Goal: Information Seeking & Learning: Learn about a topic

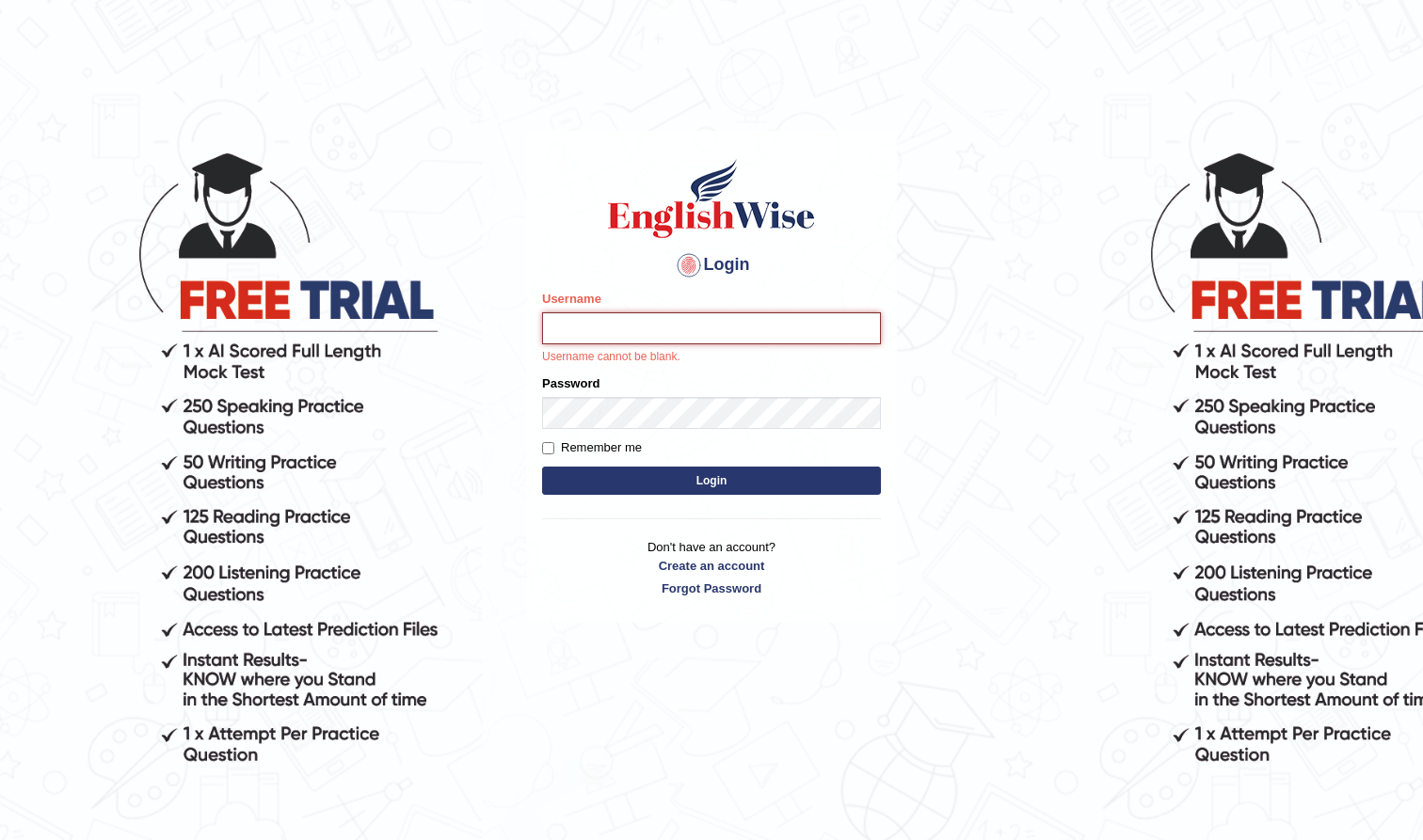
type input "farihaafghan556"
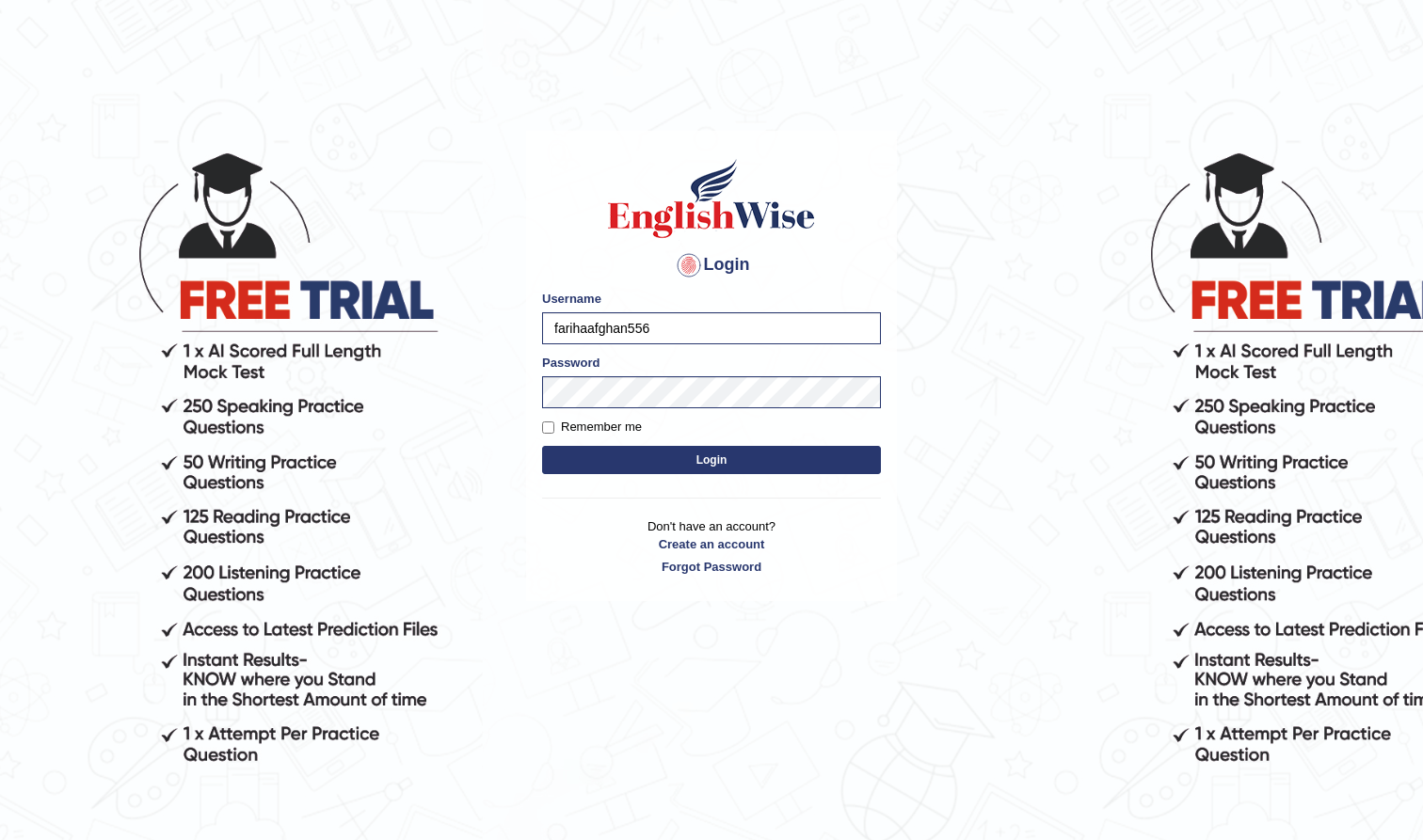
click at [743, 455] on button "Login" at bounding box center [712, 460] width 339 height 28
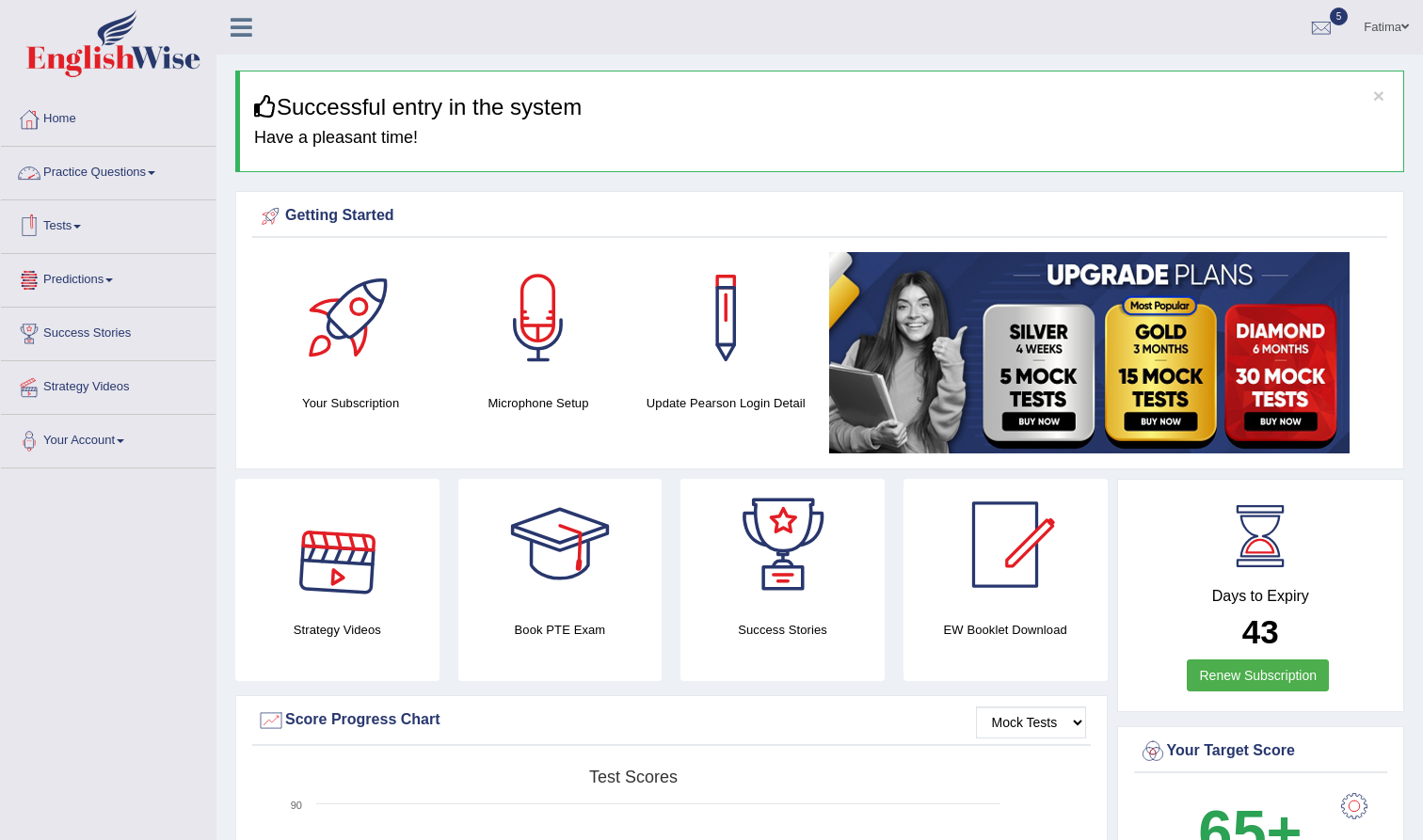
click at [81, 228] on span at bounding box center [77, 227] width 8 height 4
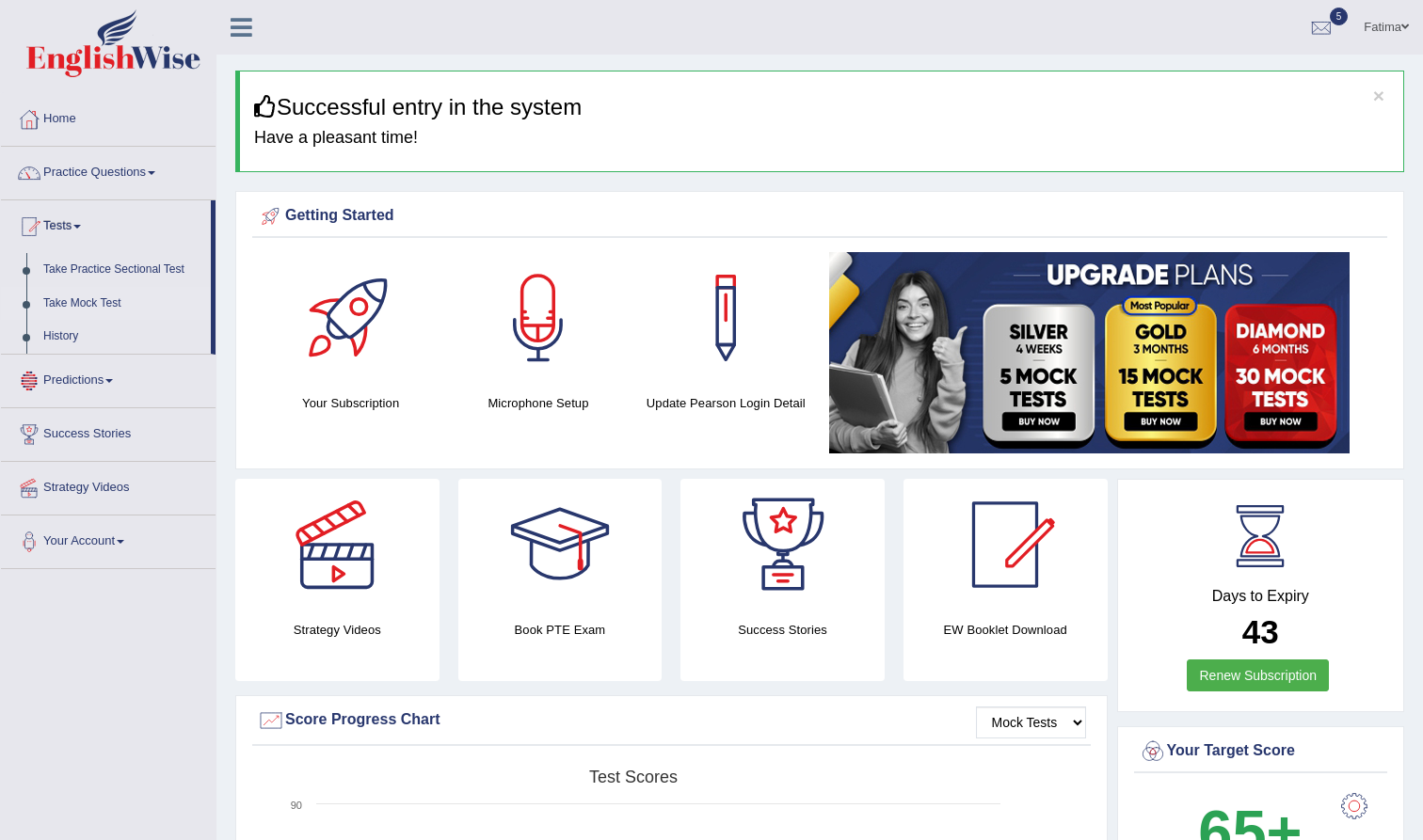
click at [118, 301] on link "Take Mock Test" at bounding box center [122, 304] width 176 height 34
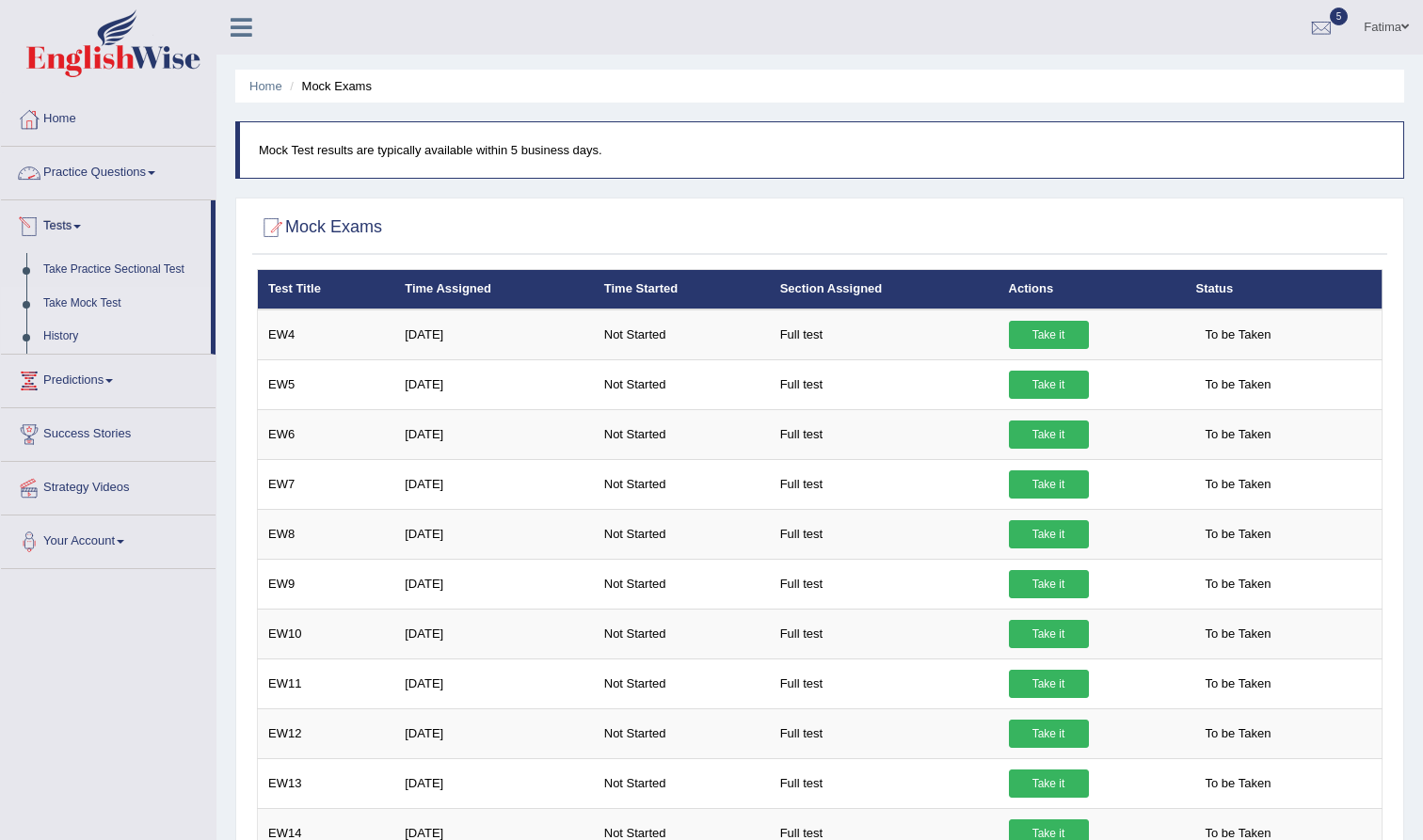
click at [65, 335] on link "History" at bounding box center [122, 337] width 176 height 34
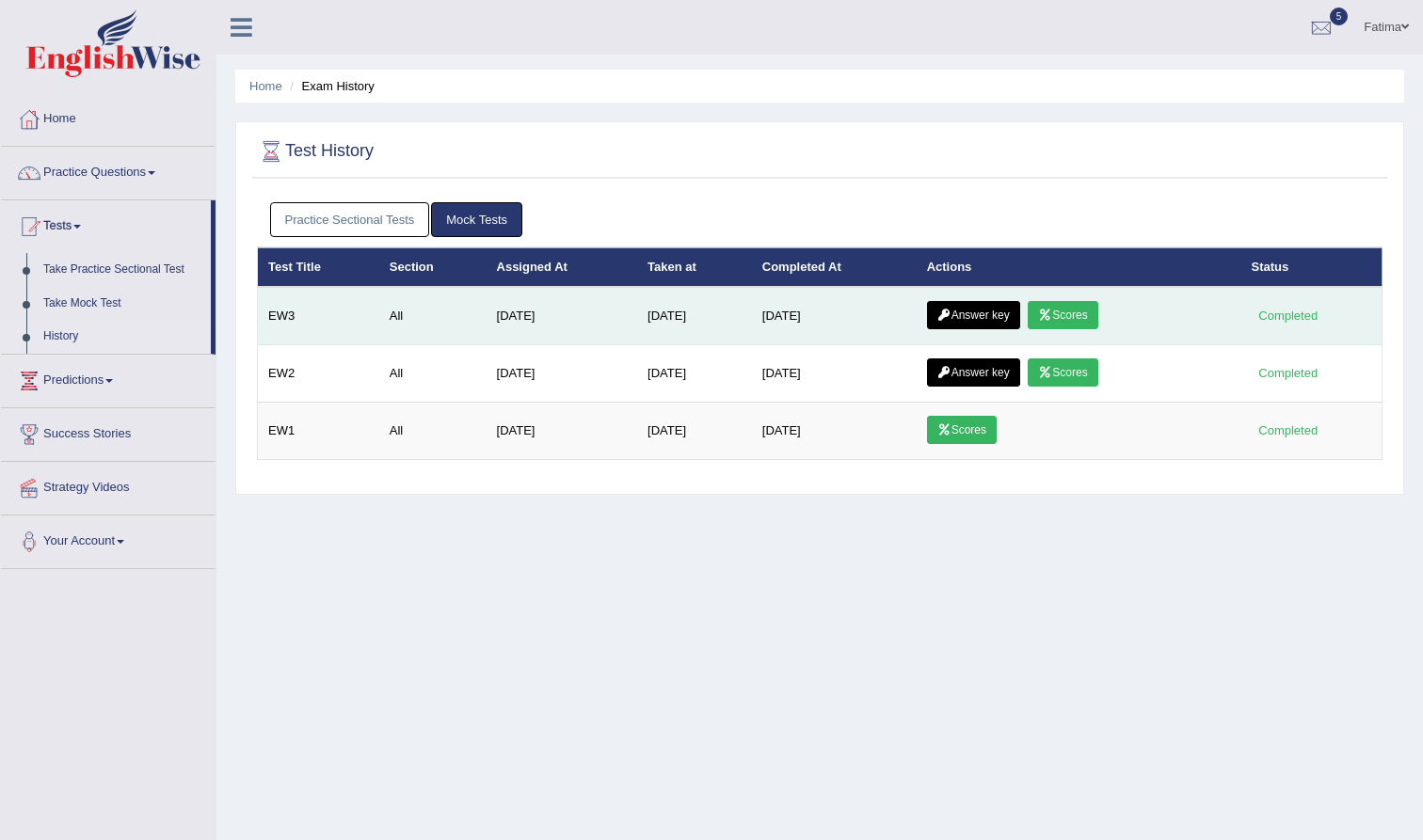
click at [1063, 312] on link "Scores" at bounding box center [1063, 315] width 70 height 28
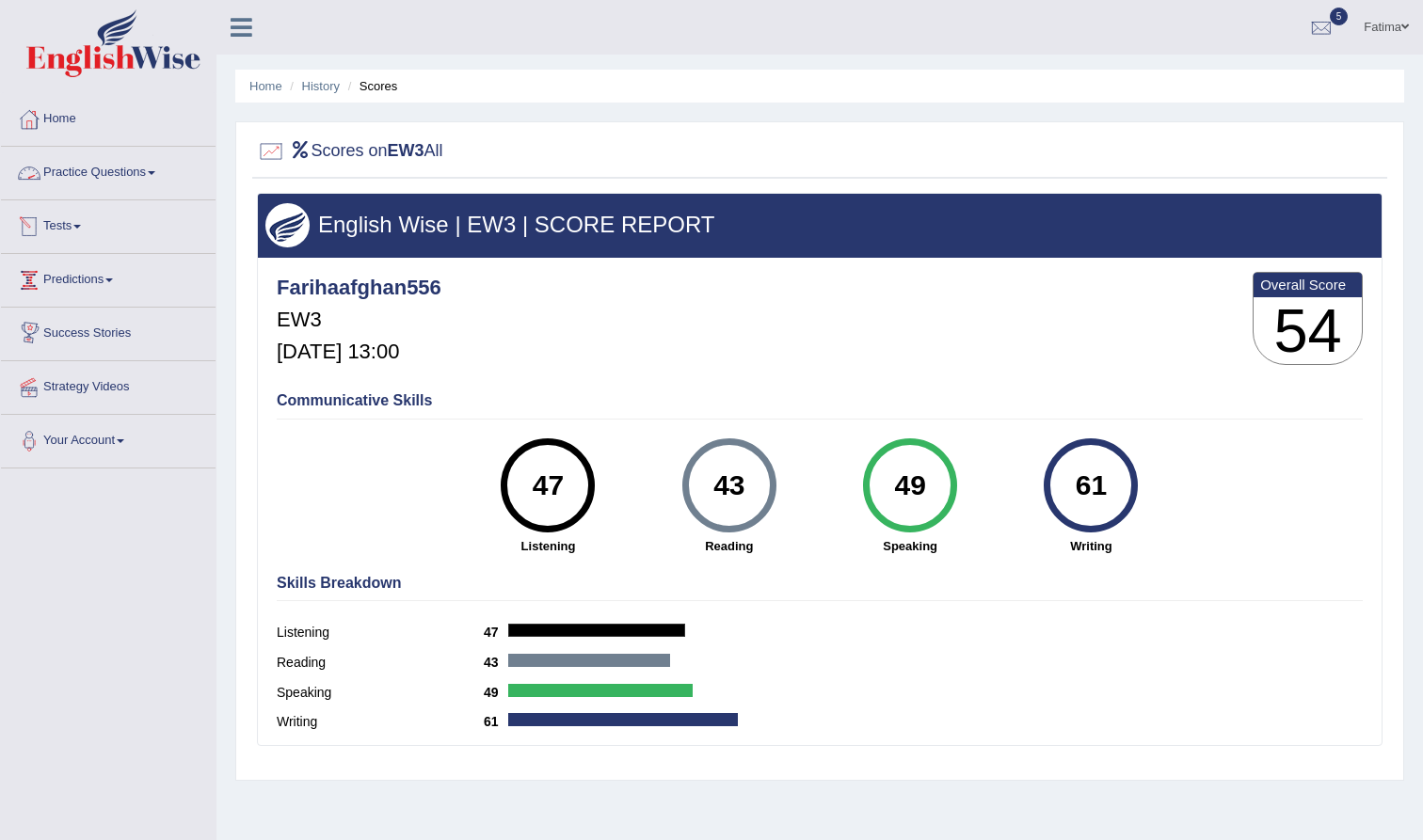
click at [88, 232] on link "Tests" at bounding box center [108, 224] width 215 height 47
click at [60, 335] on link "History" at bounding box center [122, 337] width 176 height 34
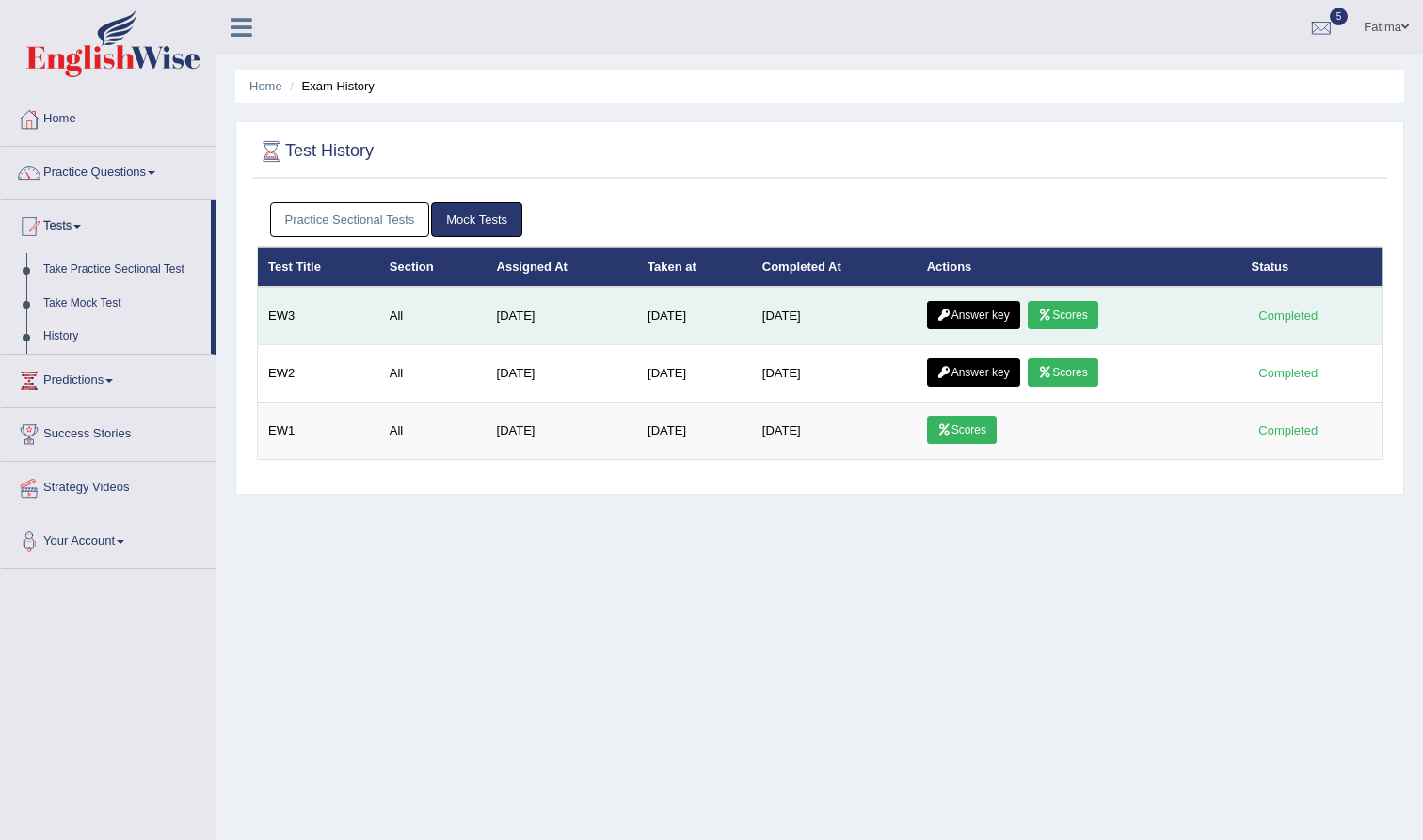
click at [951, 315] on icon at bounding box center [944, 315] width 14 height 11
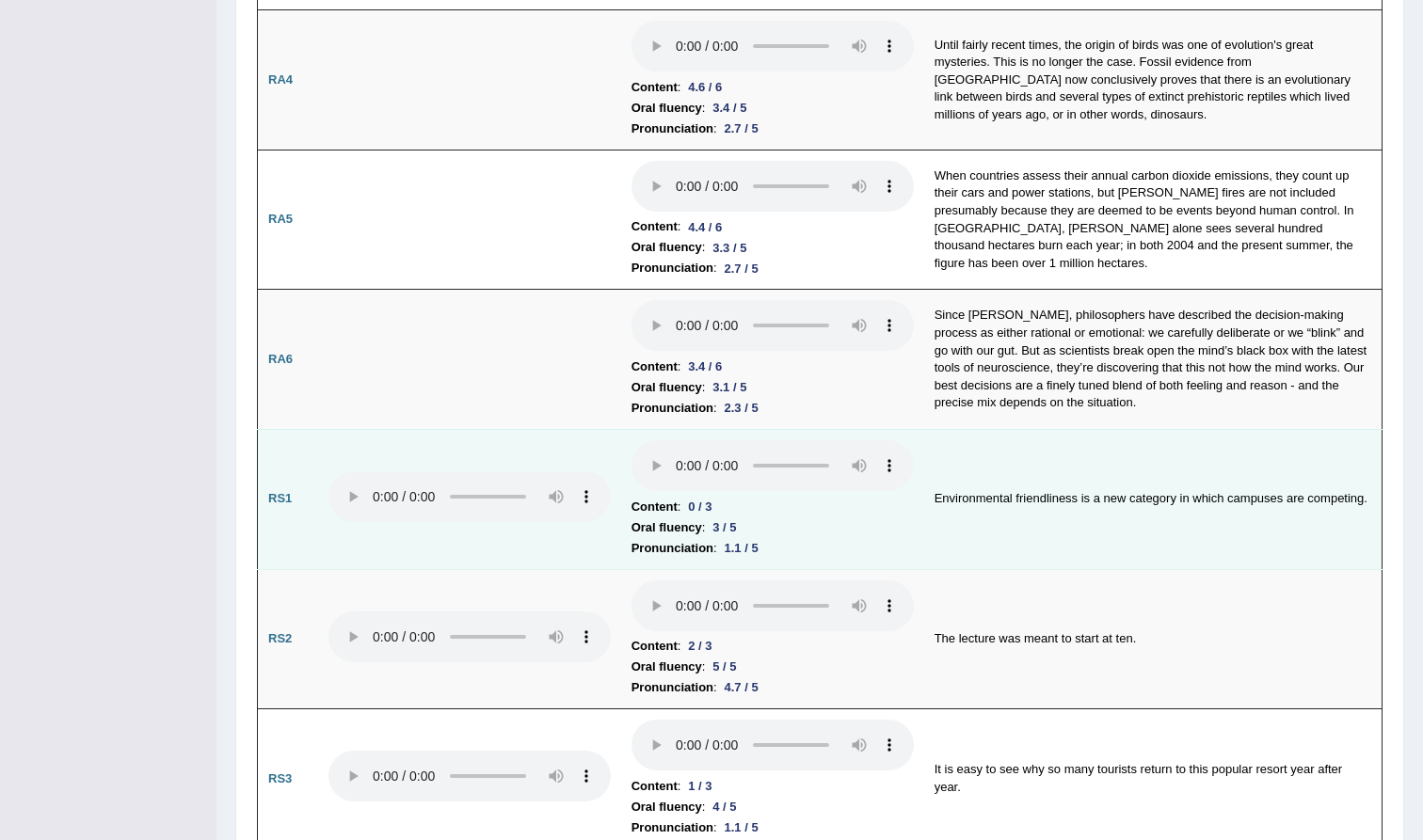
scroll to position [837, 0]
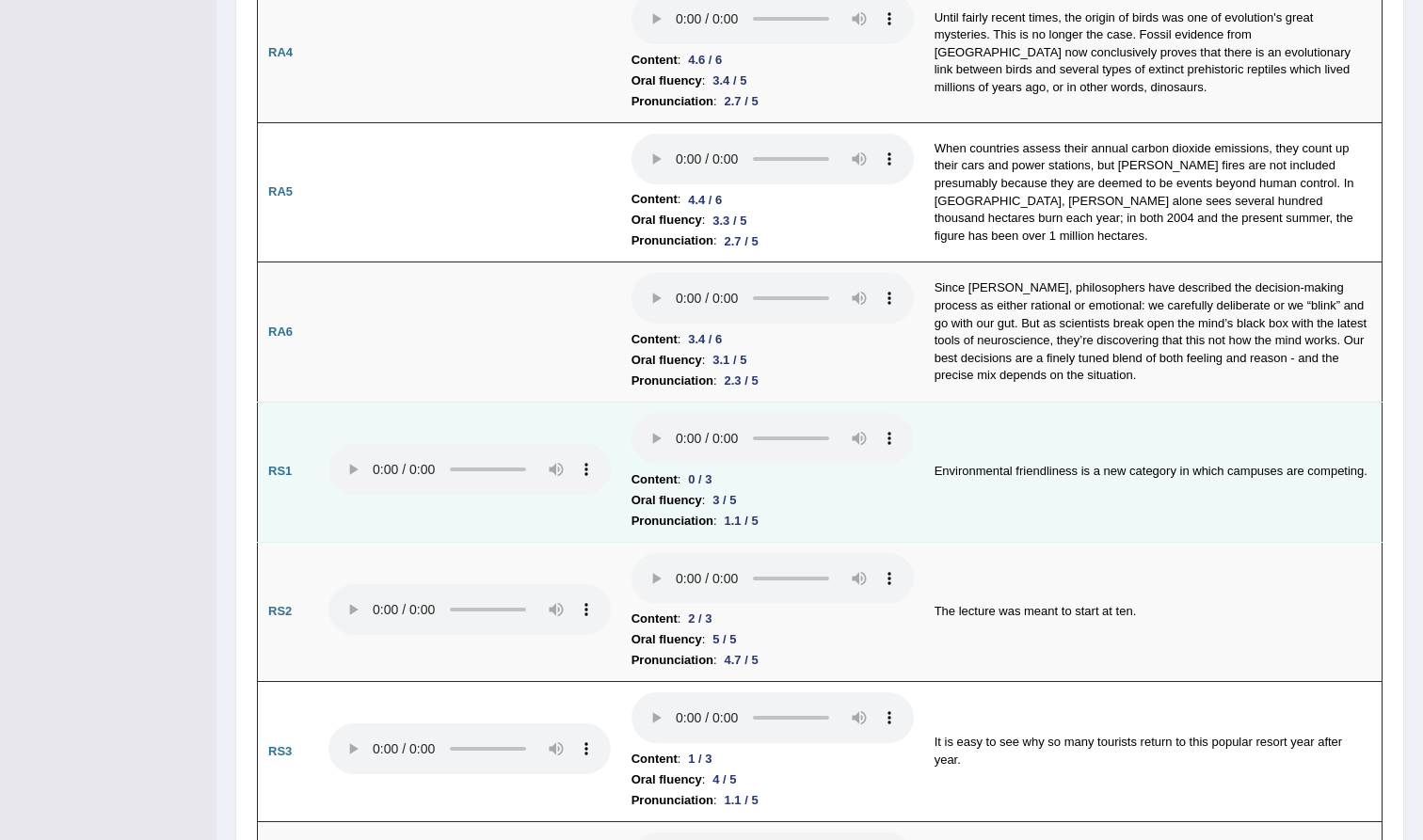
click at [343, 444] on audio at bounding box center [470, 469] width 282 height 51
click at [347, 444] on audio at bounding box center [470, 469] width 282 height 51
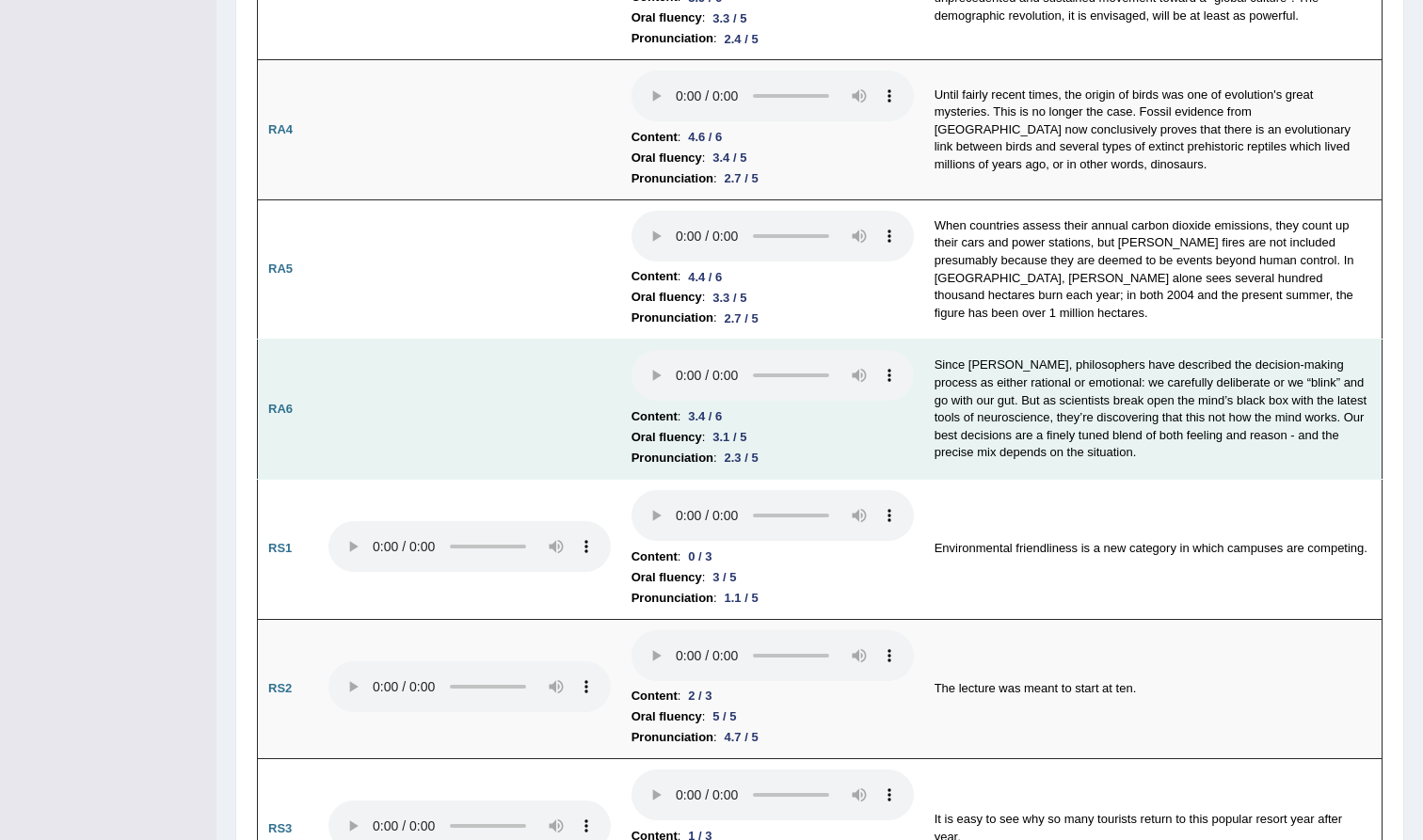
scroll to position [784, 0]
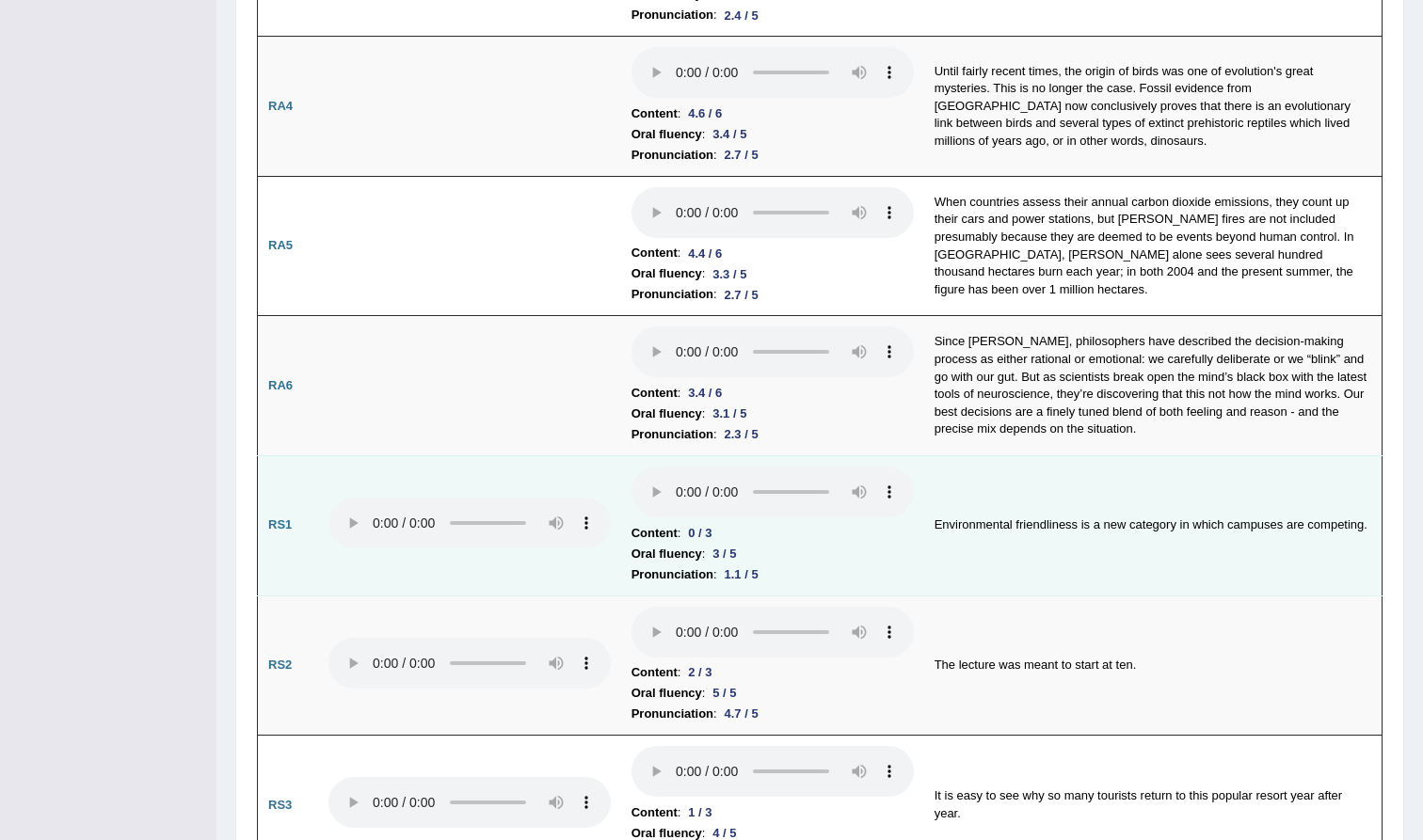
click at [632, 467] on audio at bounding box center [773, 492] width 282 height 51
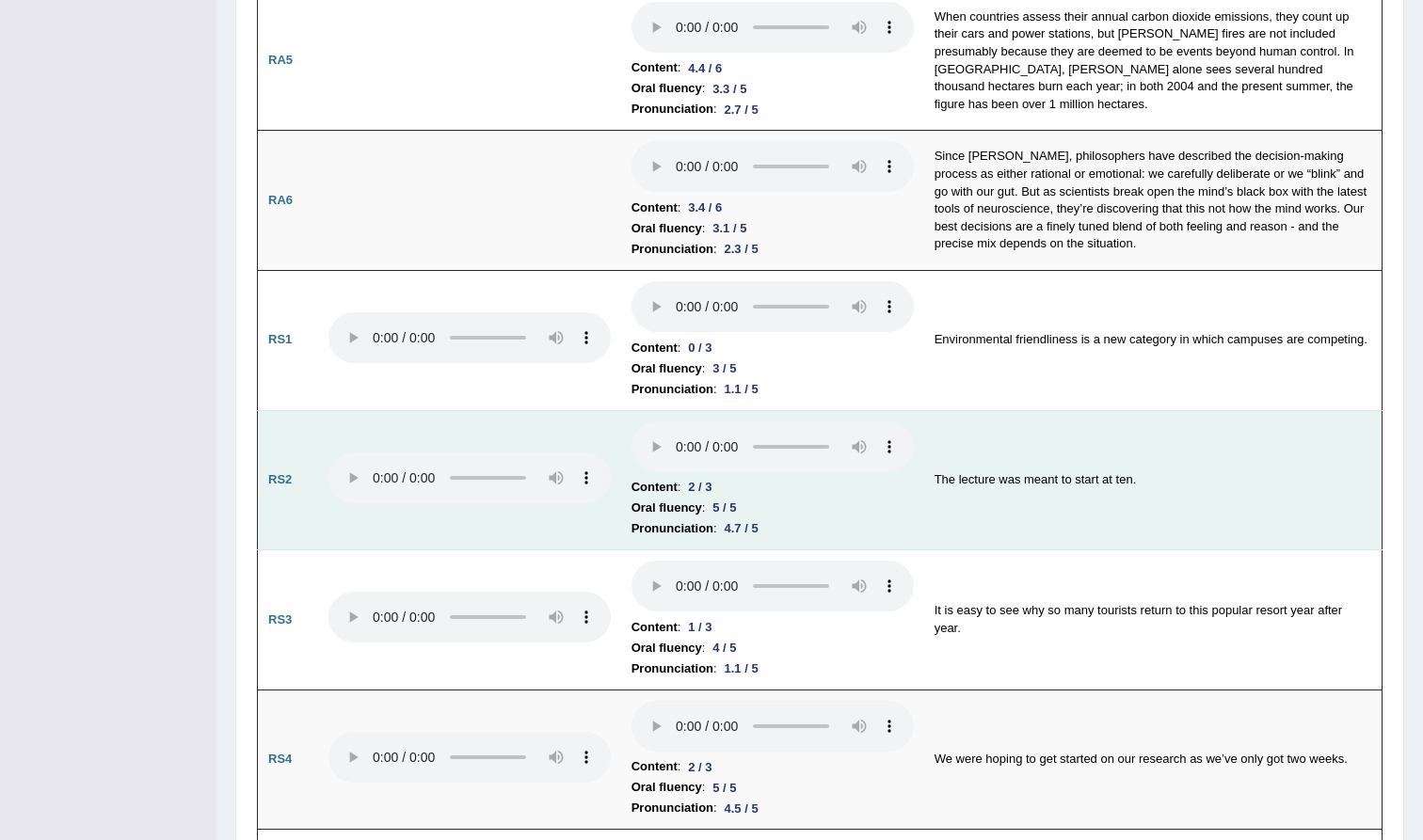
scroll to position [973, 0]
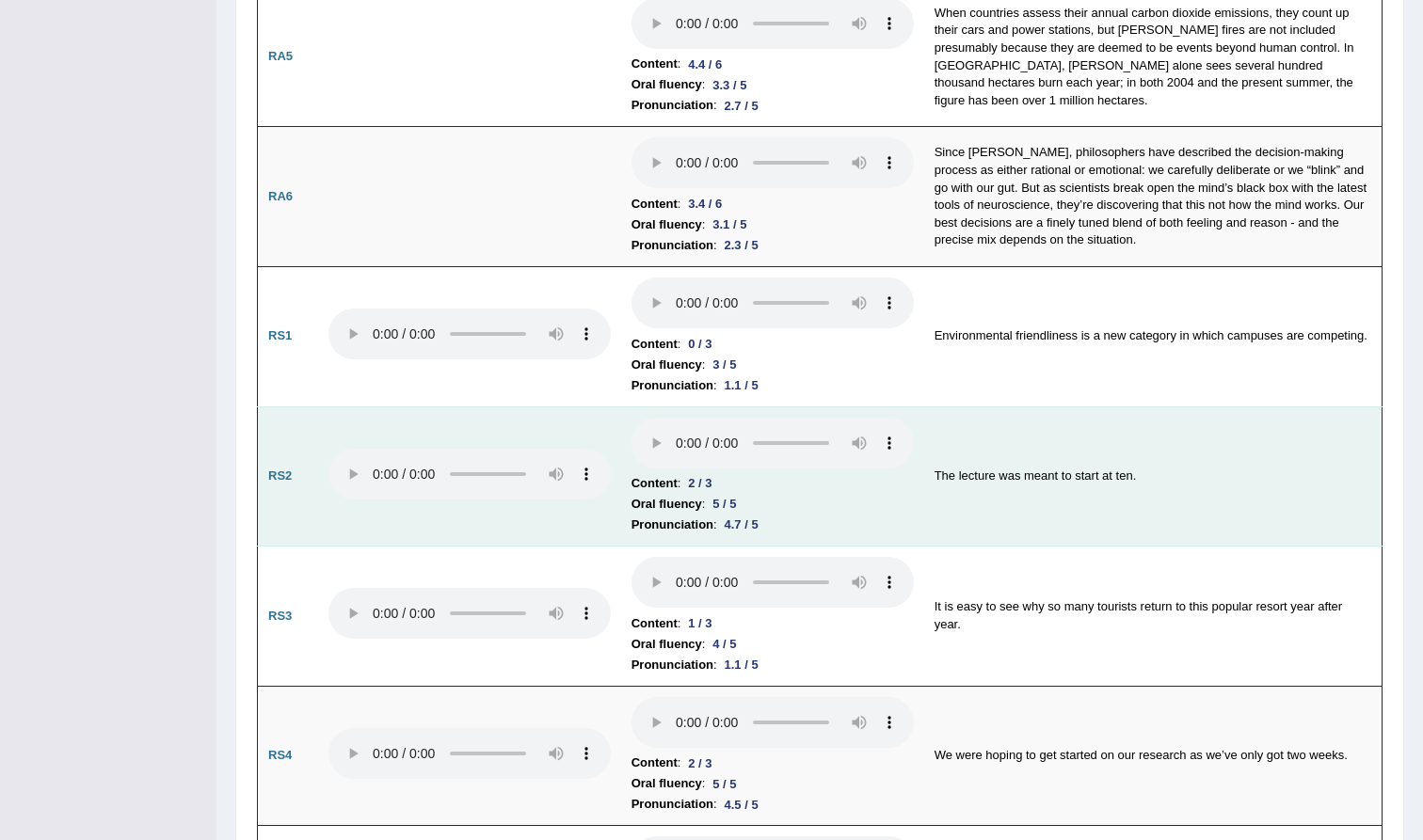
click at [632, 418] on audio at bounding box center [773, 443] width 282 height 51
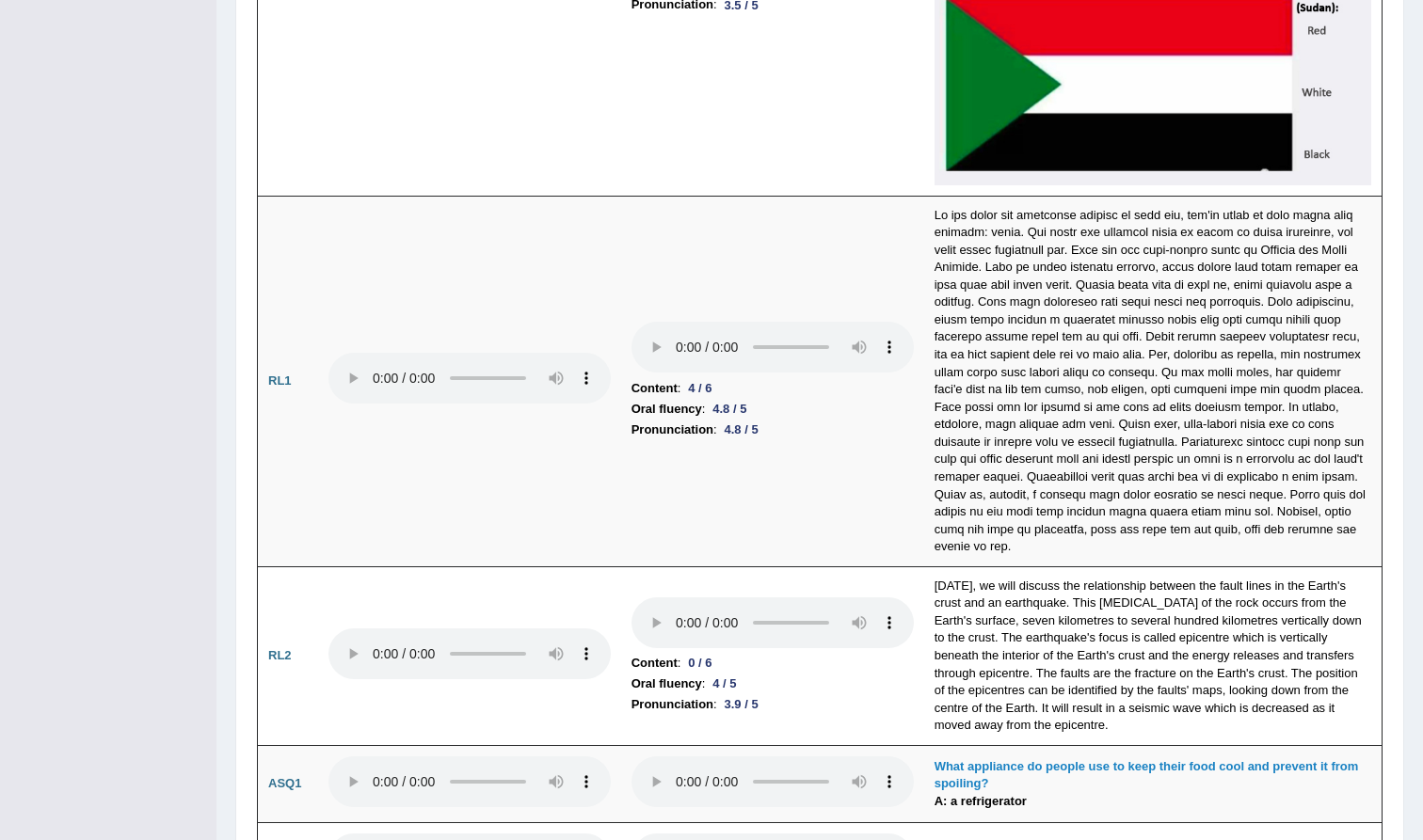
scroll to position [4439, 0]
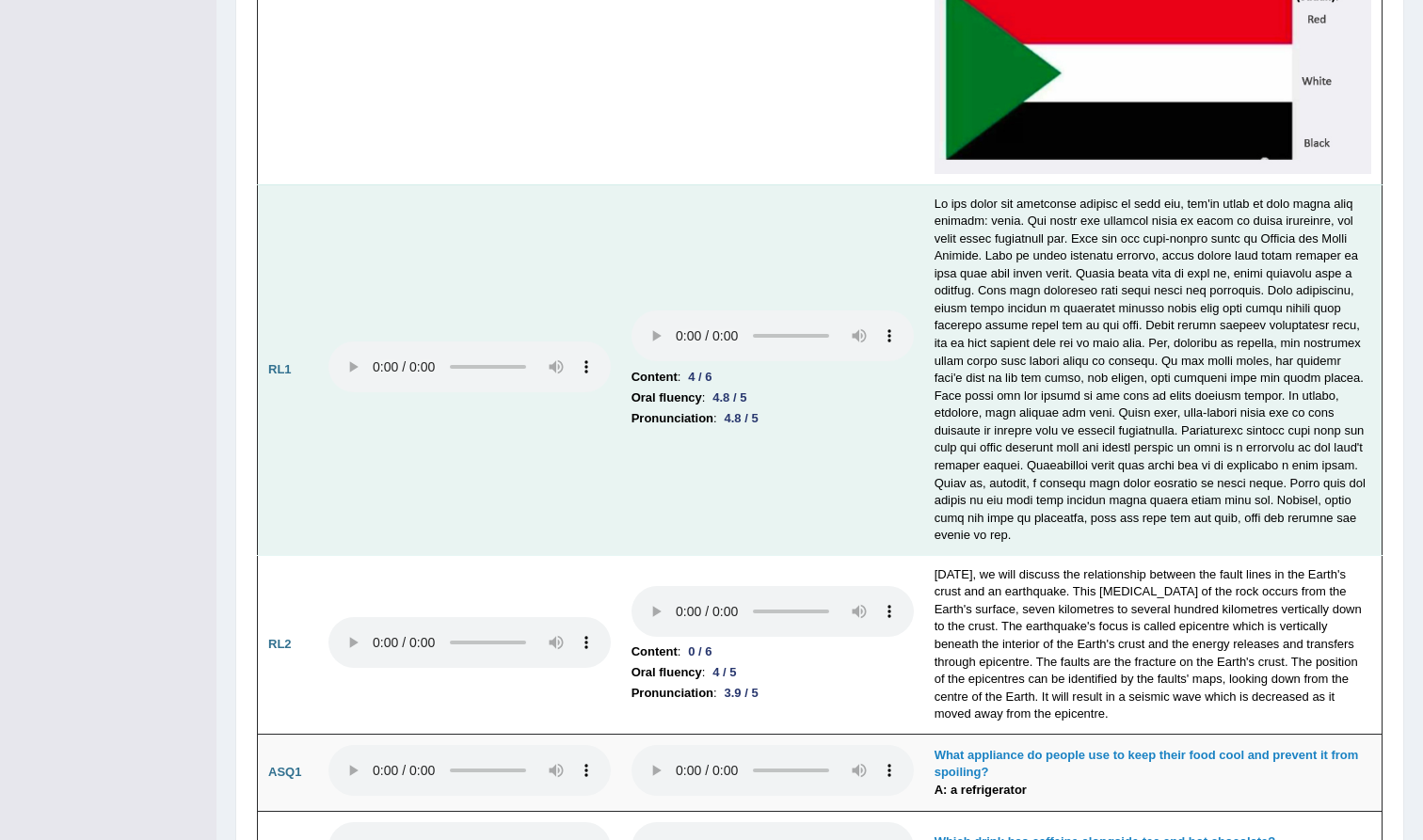
click at [632, 323] on audio at bounding box center [773, 336] width 282 height 51
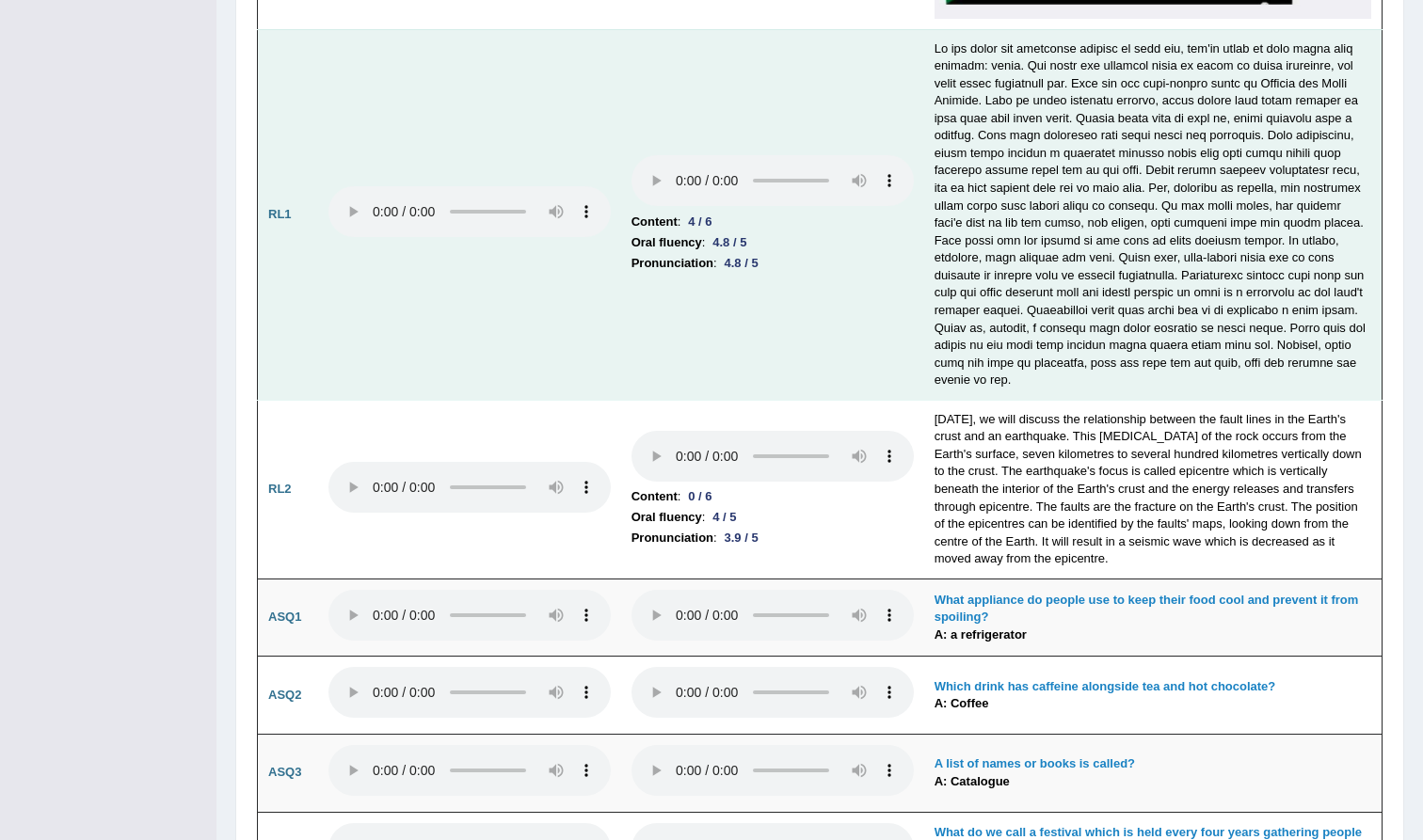
scroll to position [4601, 0]
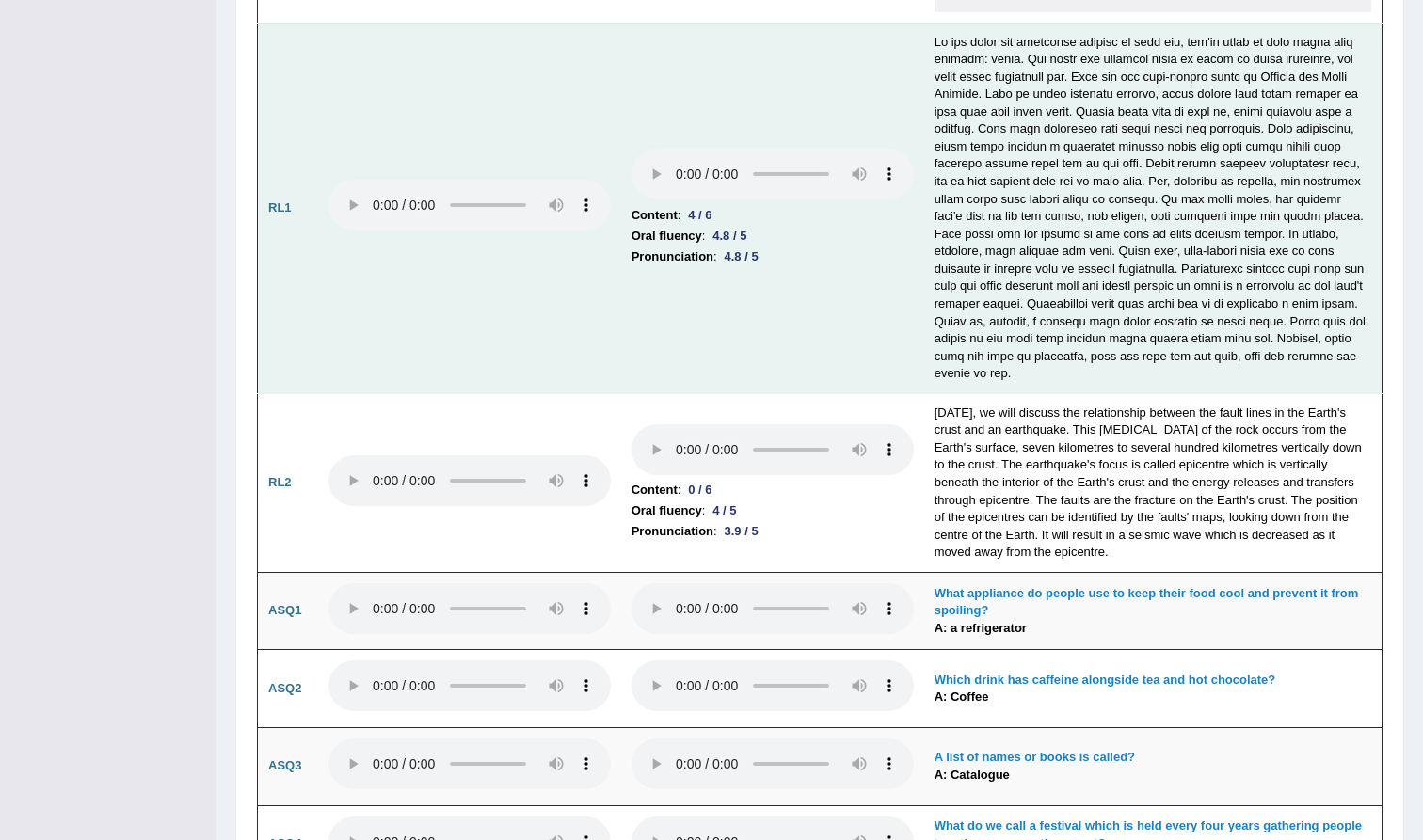
click at [632, 167] on audio at bounding box center [773, 174] width 282 height 51
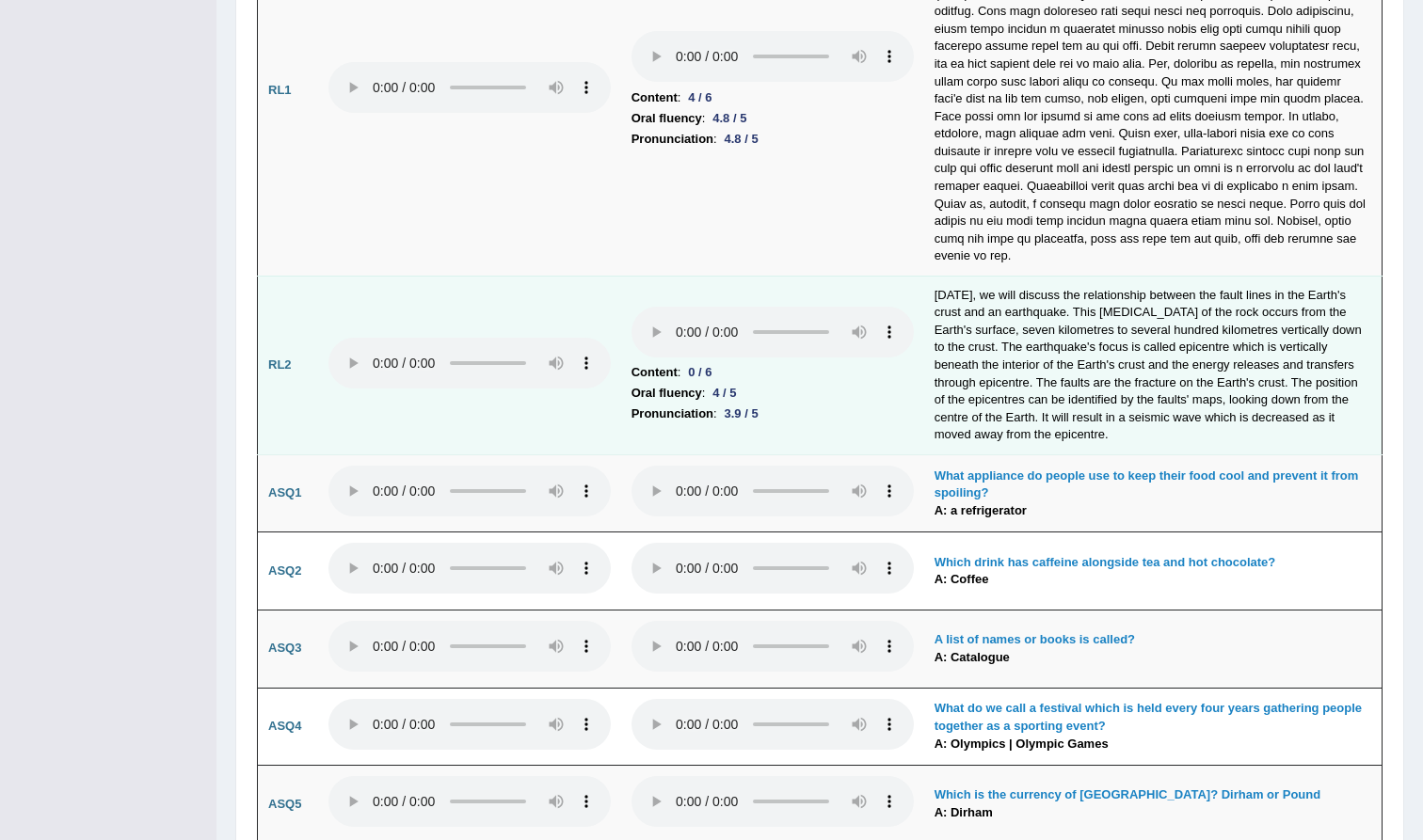
scroll to position [4721, 0]
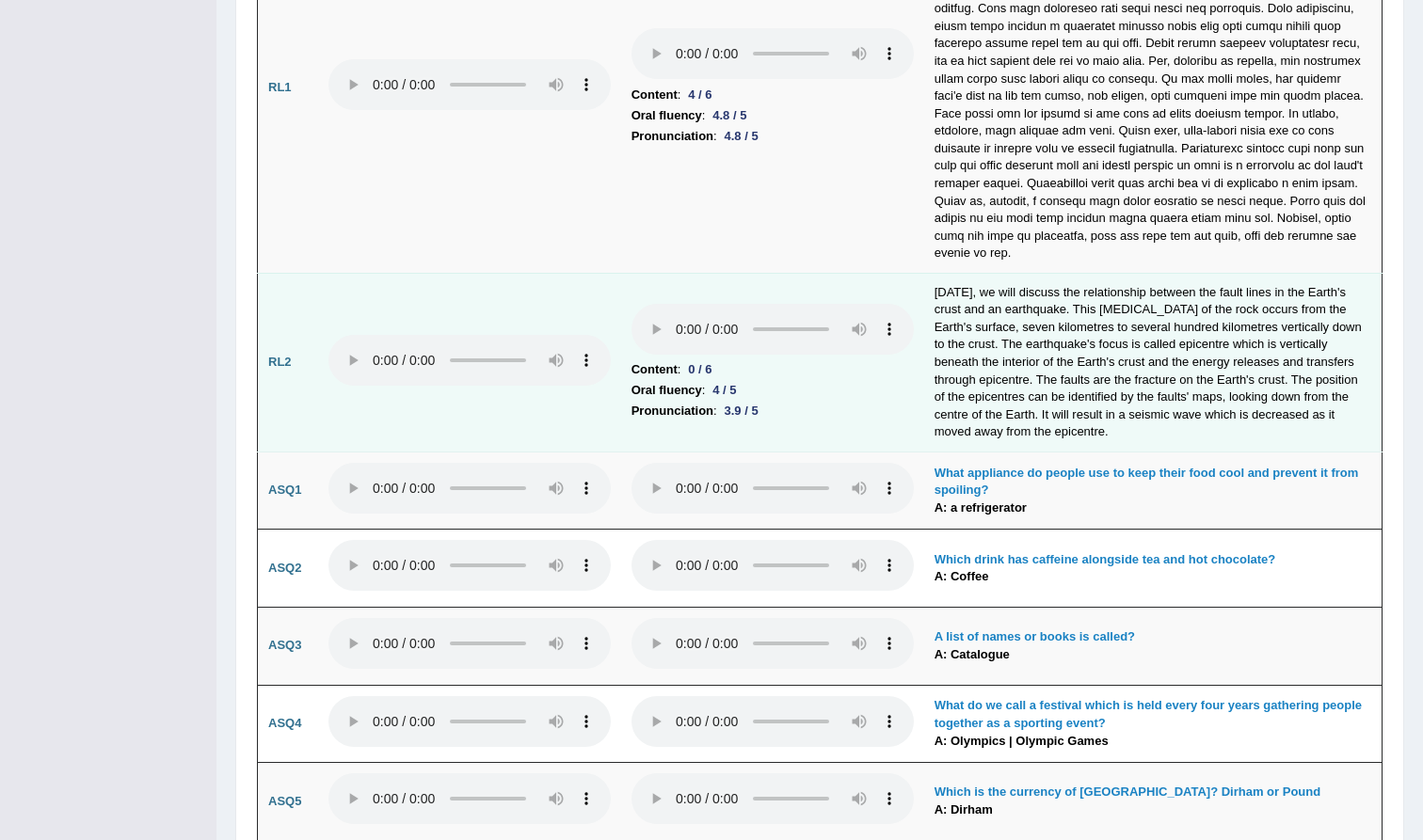
click at [632, 304] on audio at bounding box center [773, 329] width 282 height 51
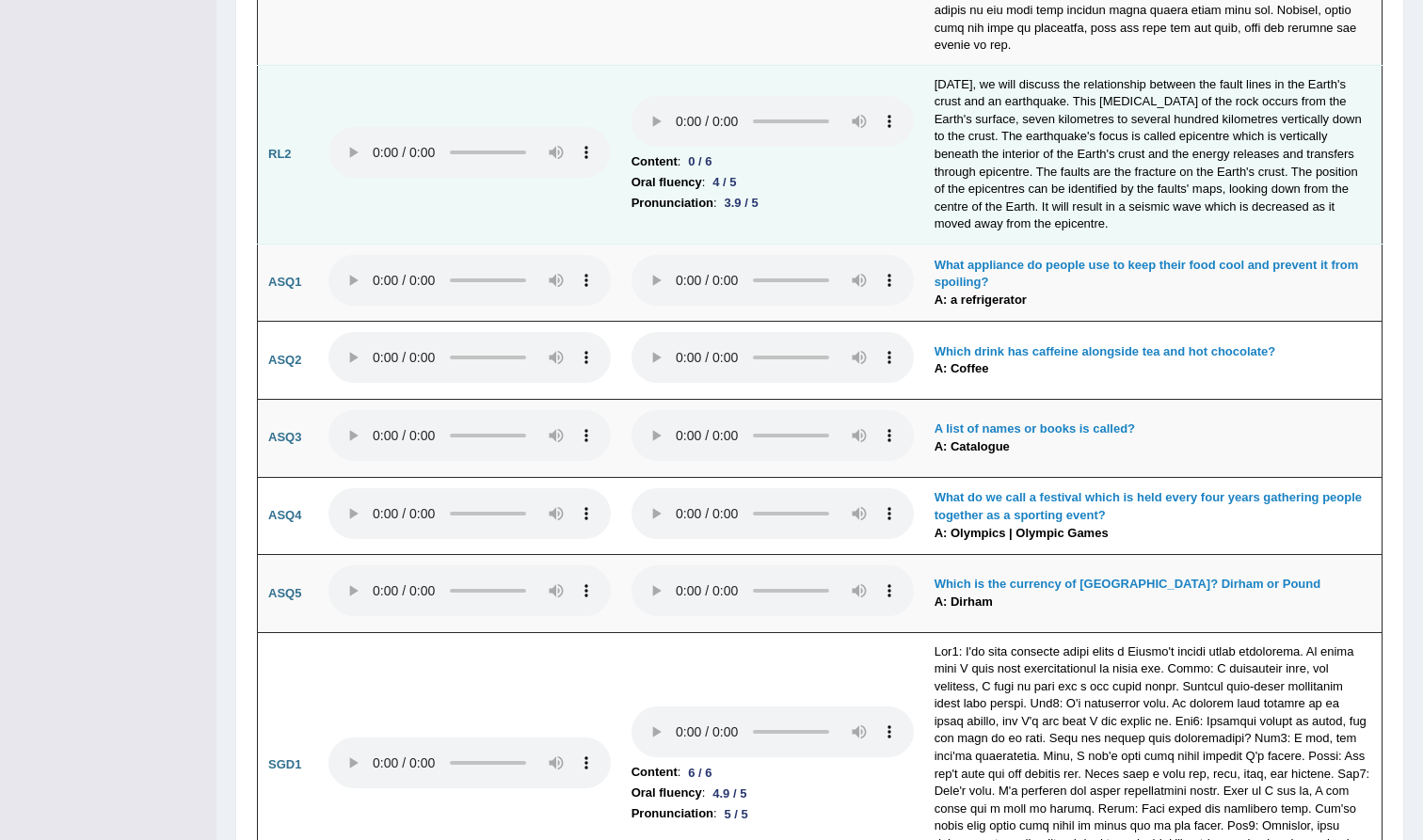
scroll to position [4931, 0]
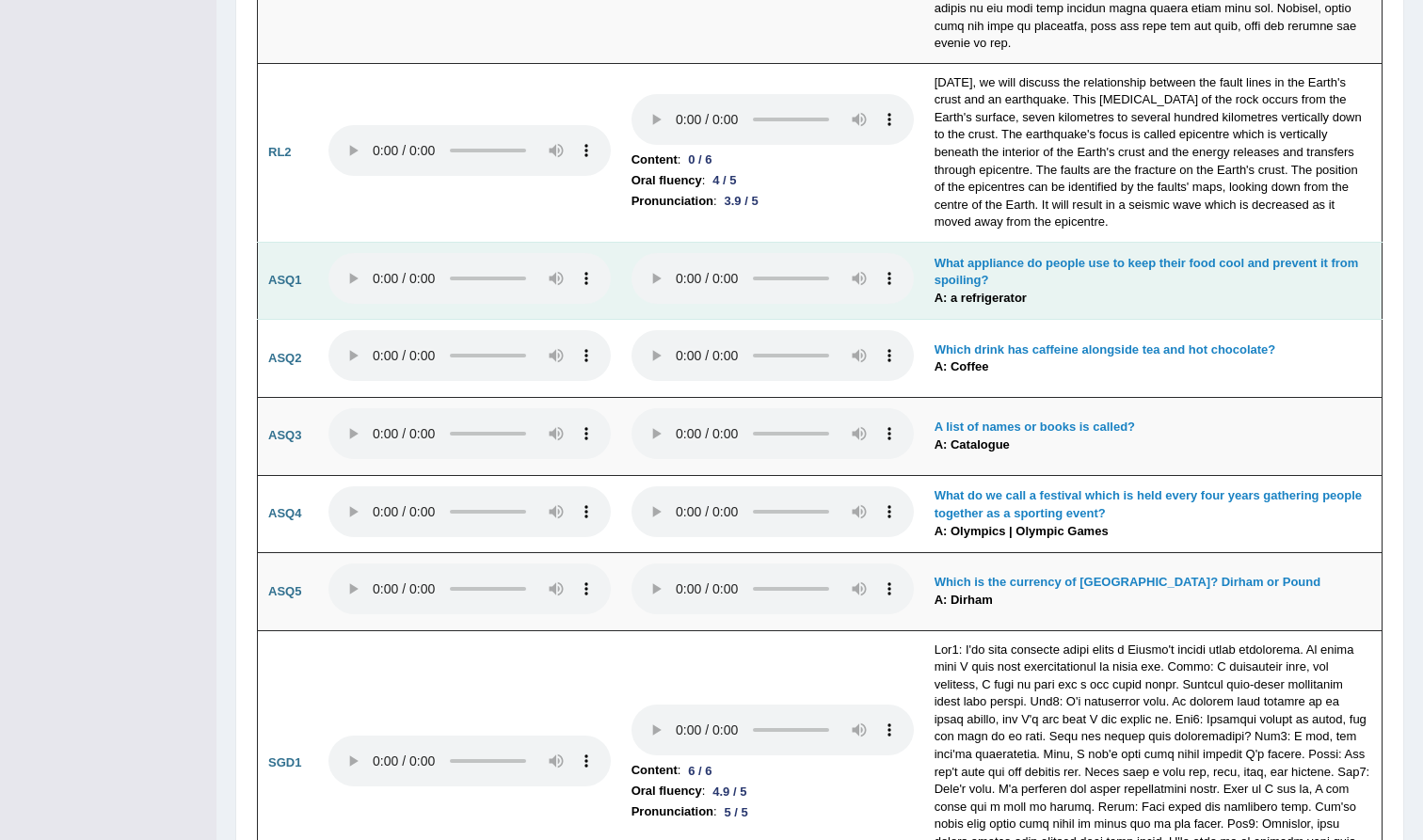
click at [632, 253] on audio at bounding box center [773, 278] width 282 height 51
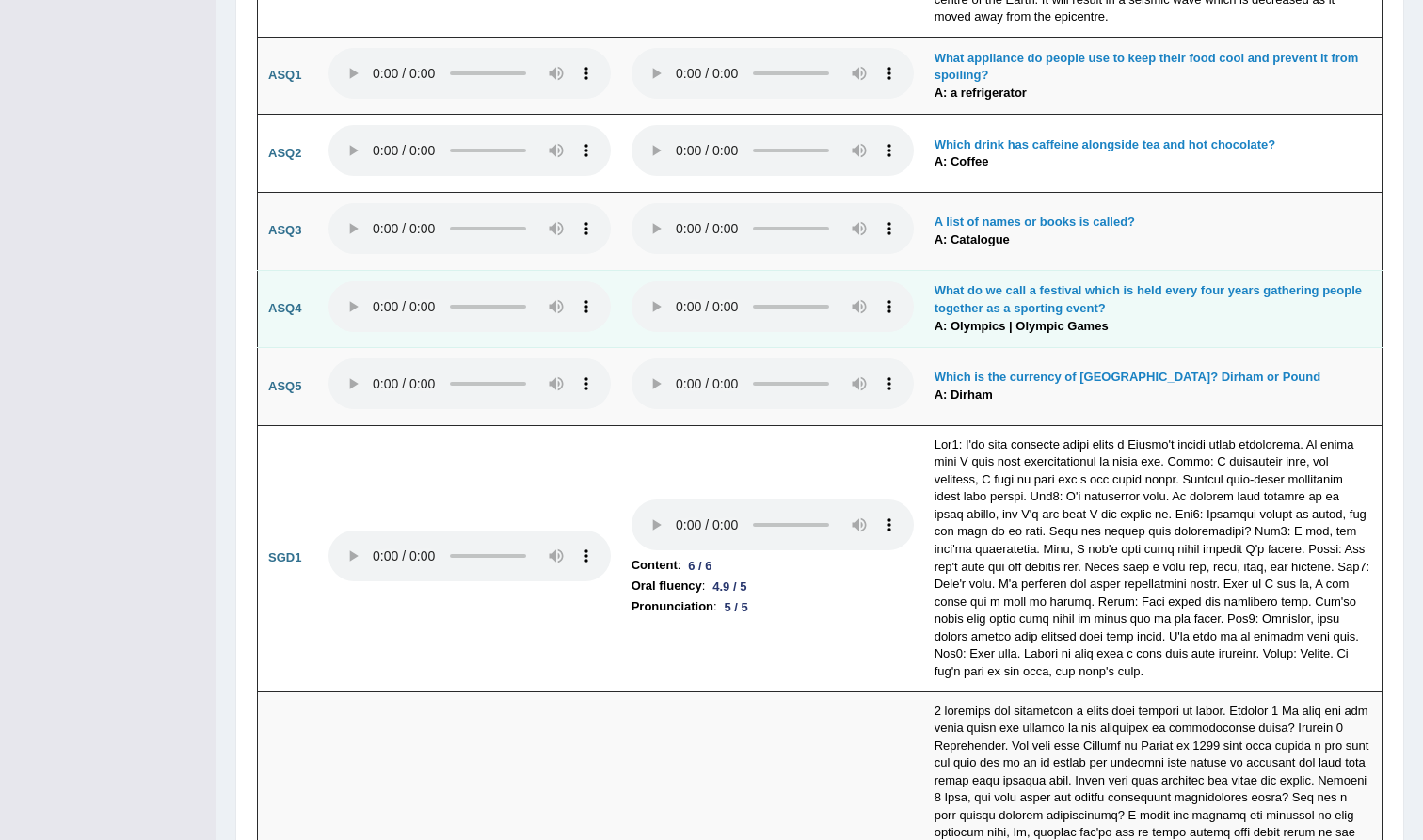
scroll to position [5180, 0]
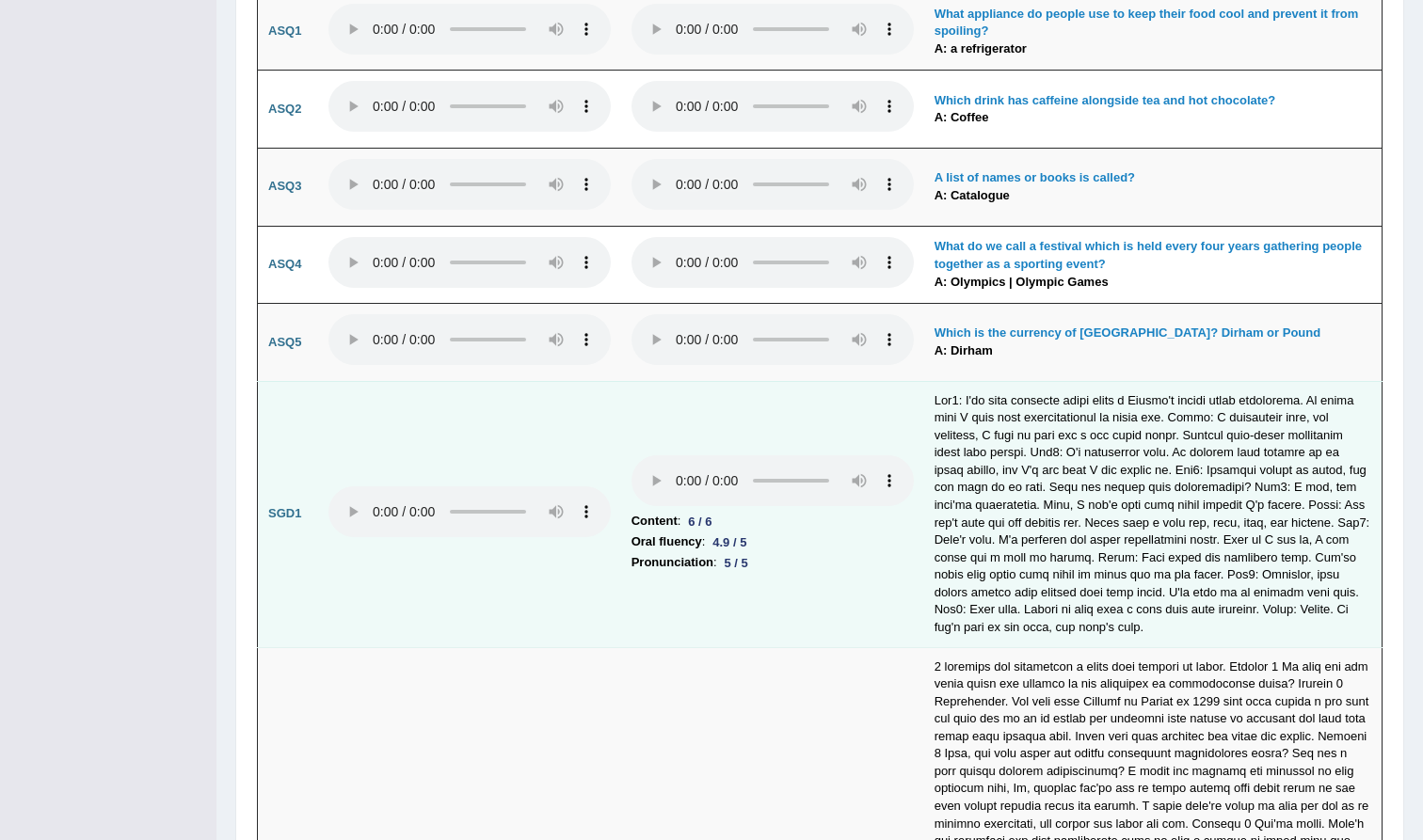
click at [632, 455] on audio at bounding box center [773, 481] width 282 height 51
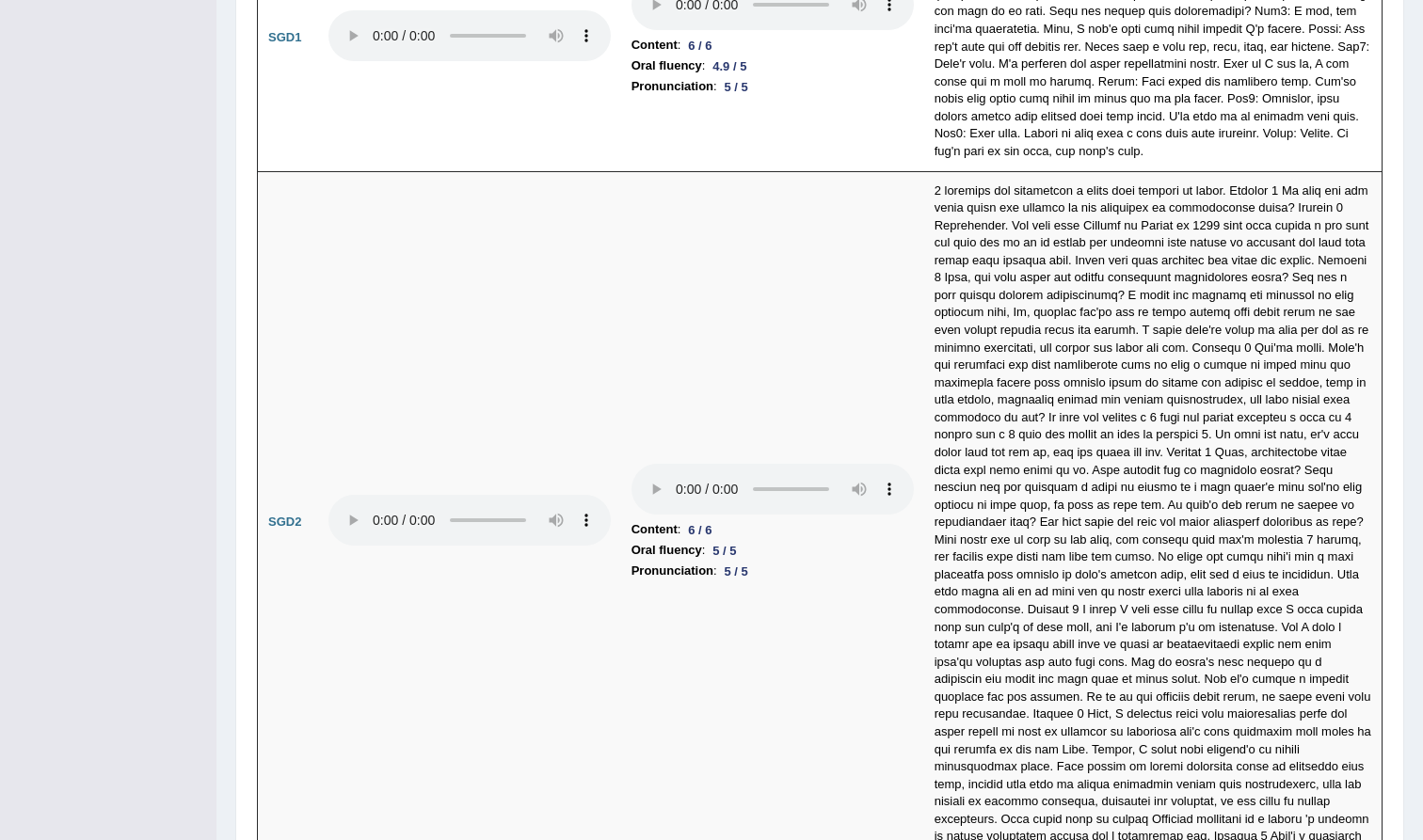
scroll to position [5655, 0]
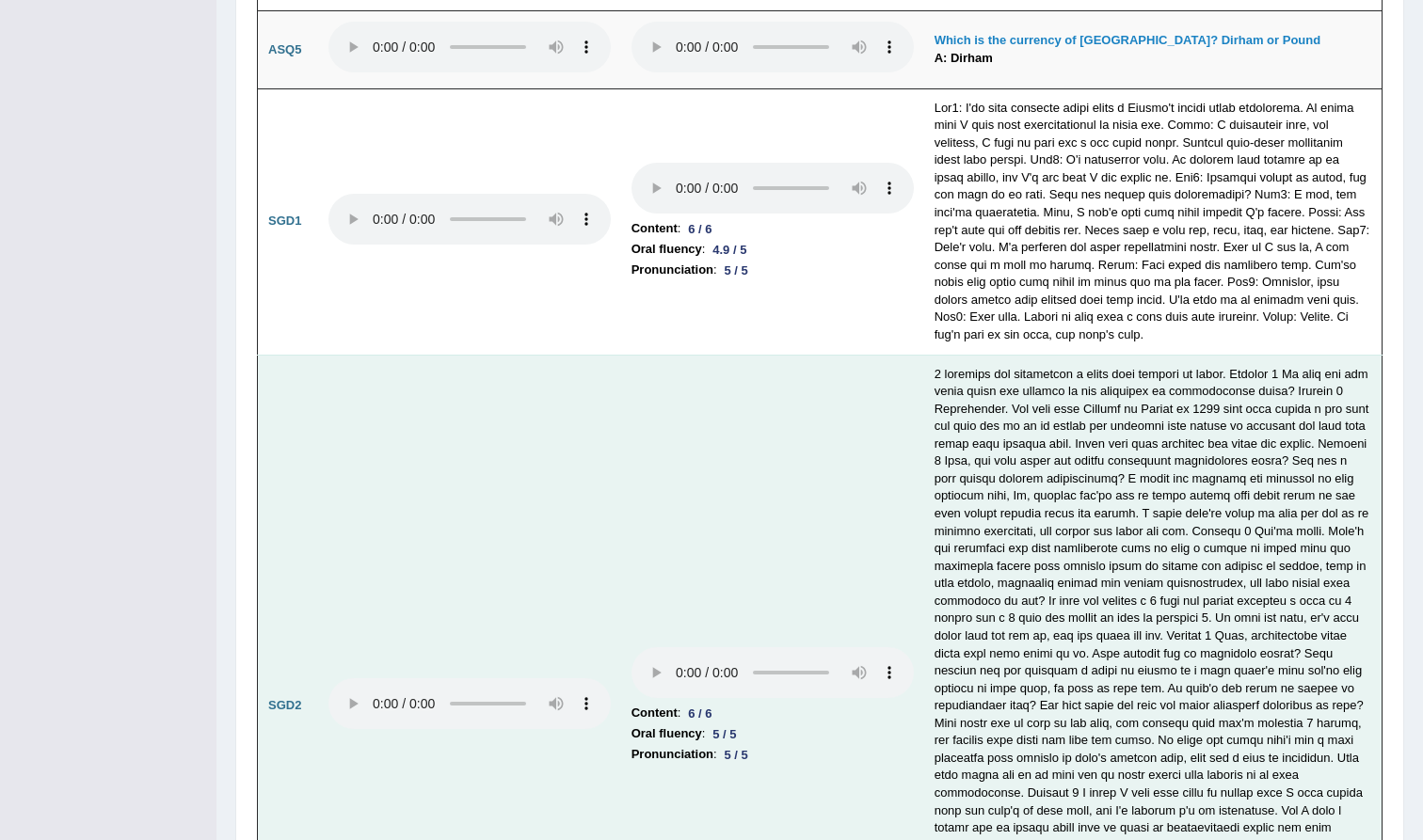
scroll to position [5406, 0]
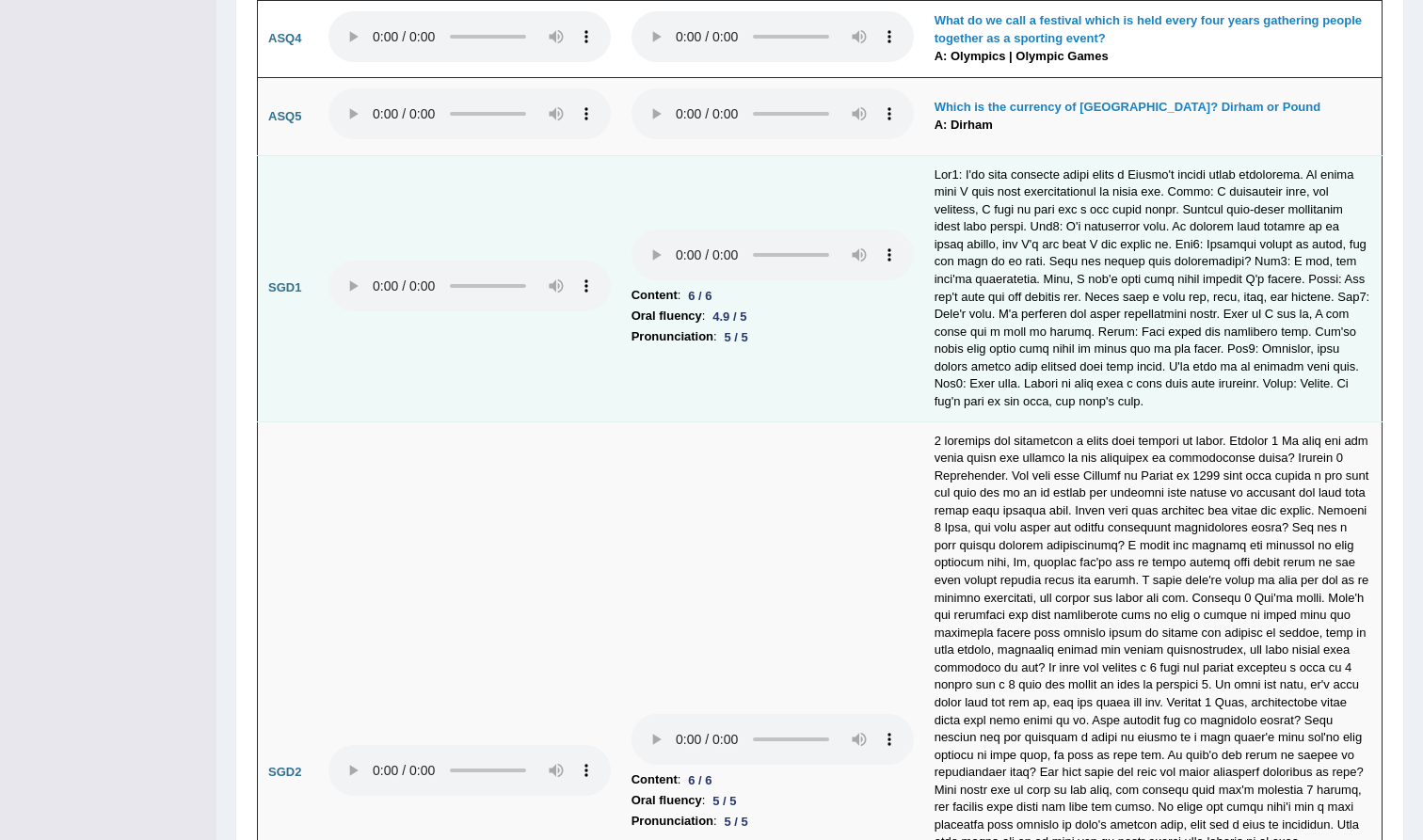
click at [632, 230] on audio at bounding box center [773, 255] width 282 height 51
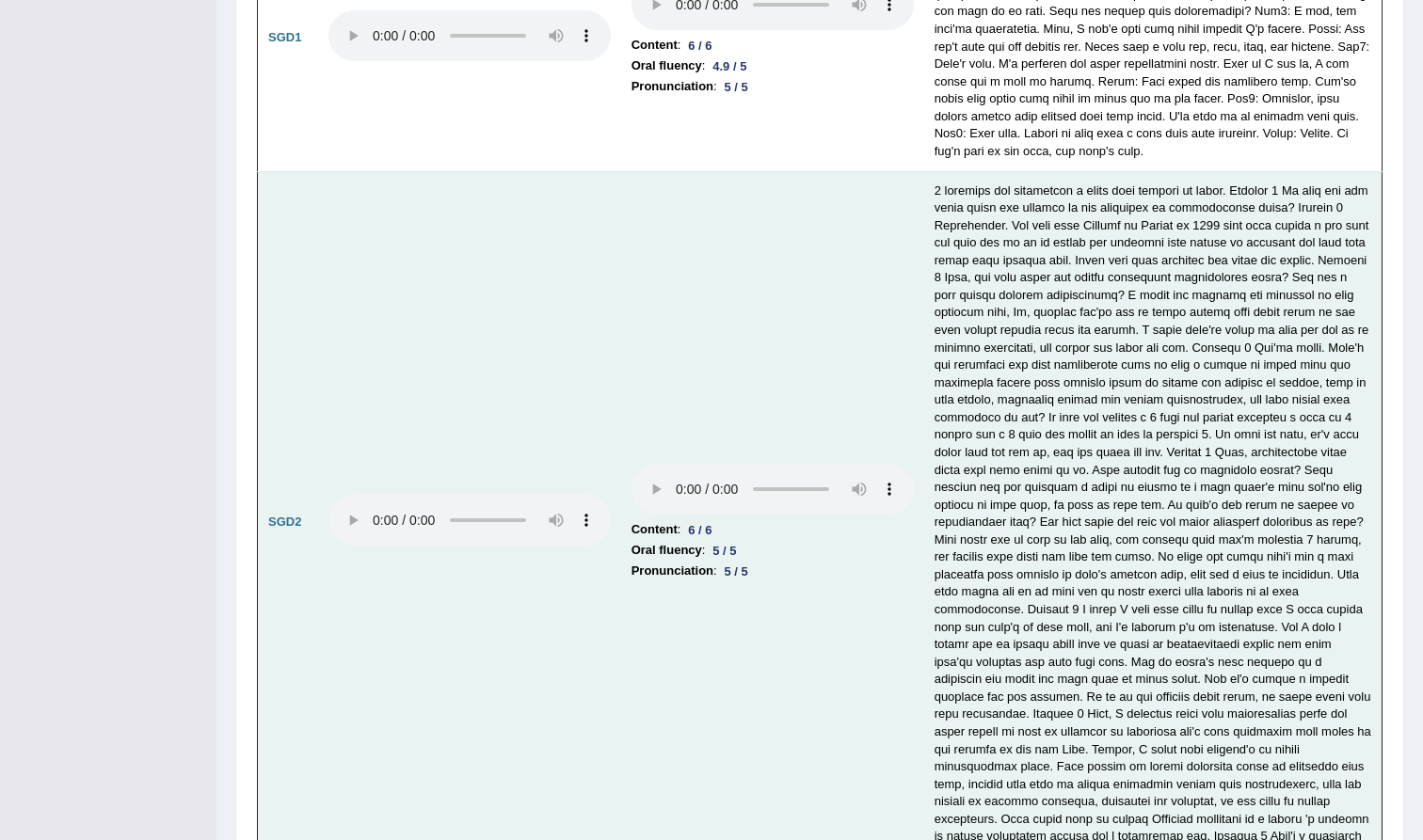
scroll to position [5655, 0]
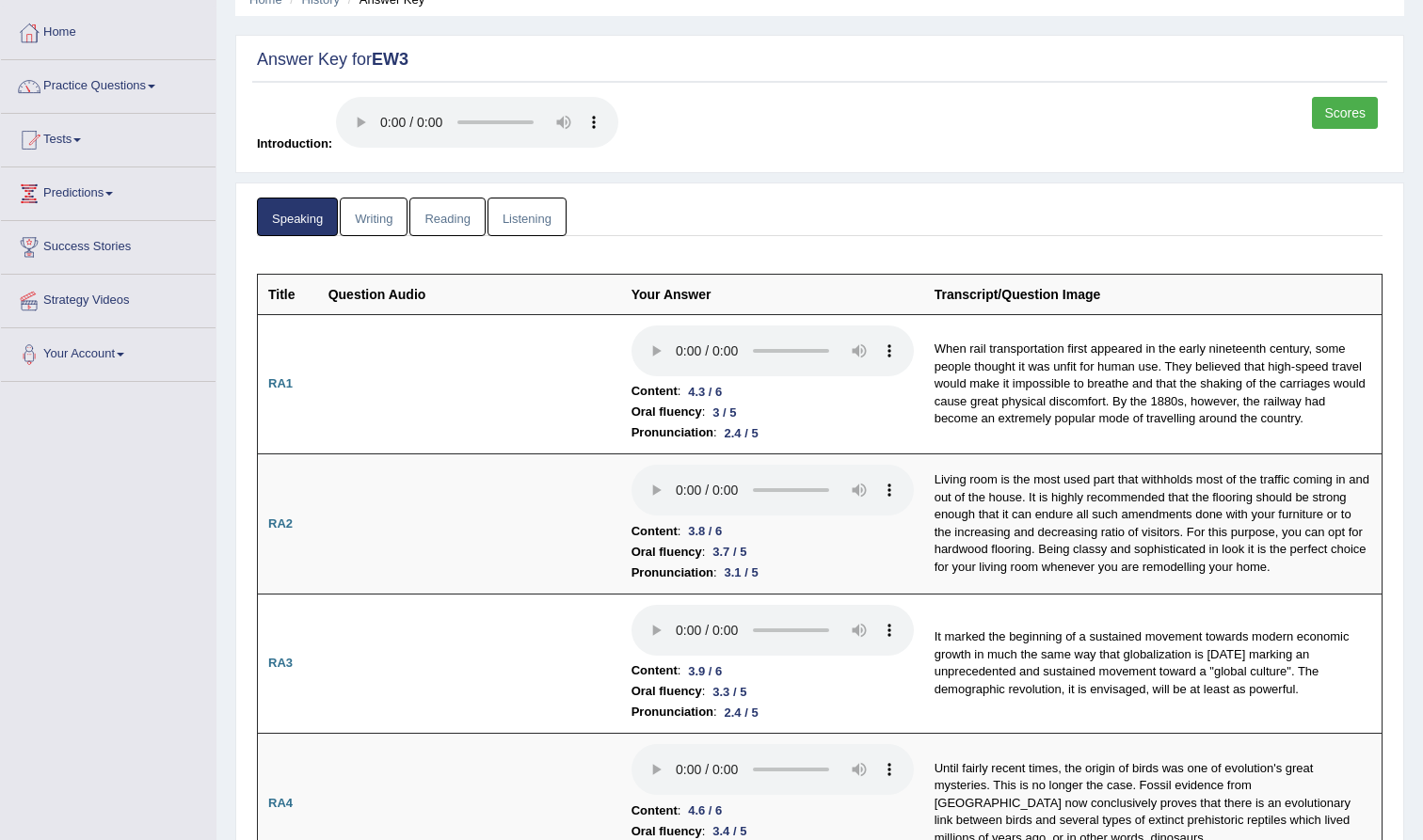
scroll to position [82, 0]
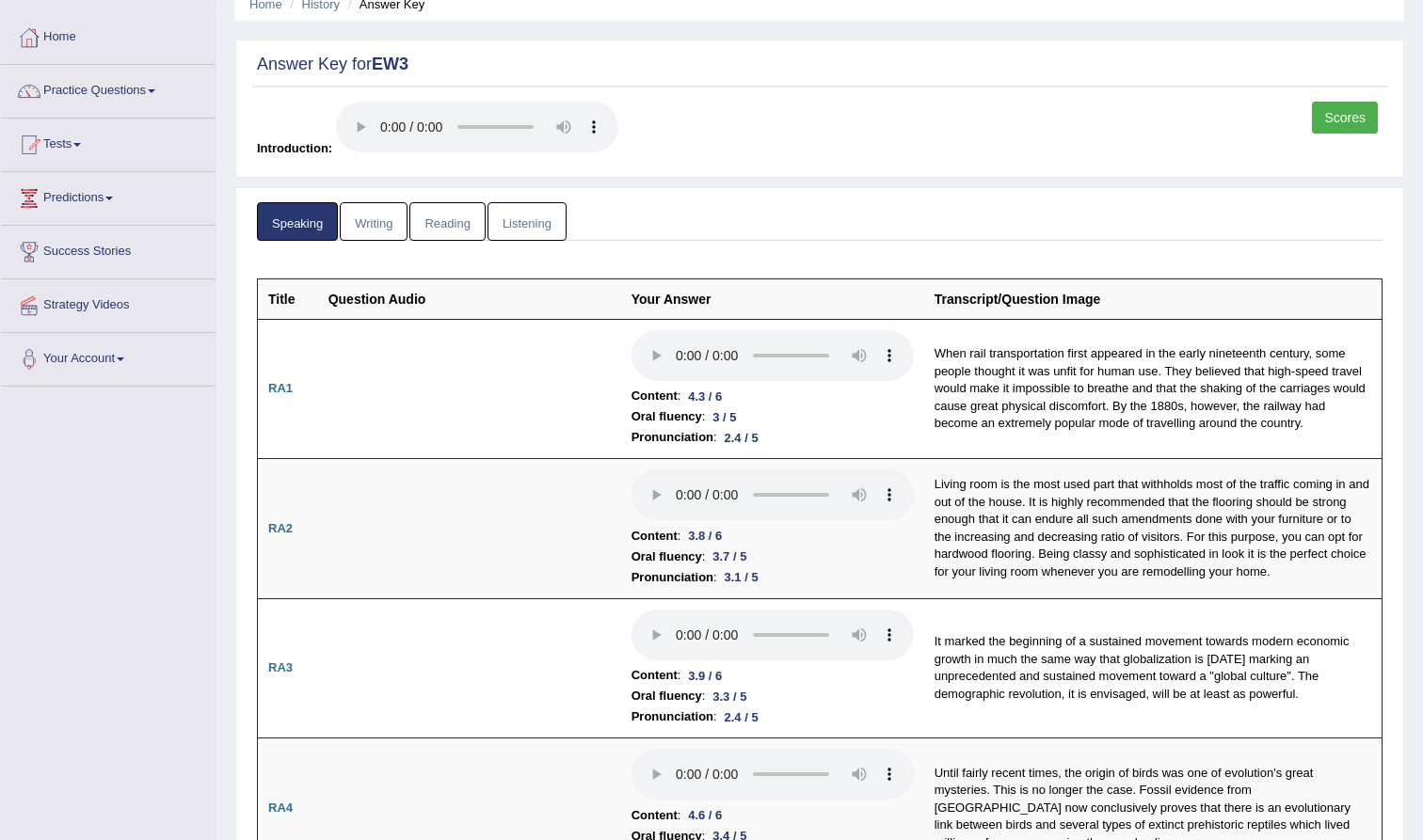
click at [373, 202] on link "Writing" at bounding box center [374, 221] width 68 height 39
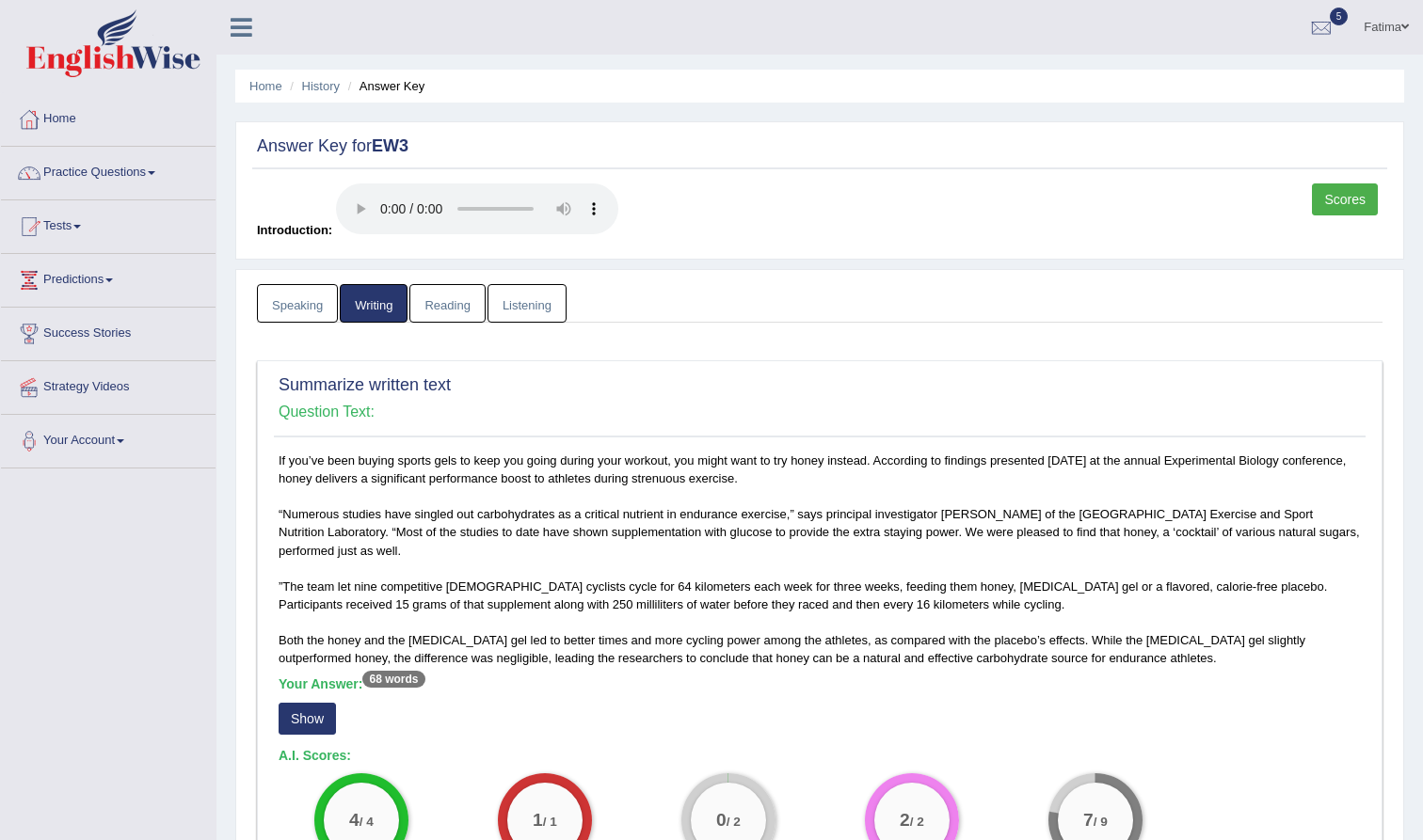
scroll to position [0, 0]
click at [442, 284] on link "Reading" at bounding box center [447, 303] width 75 height 39
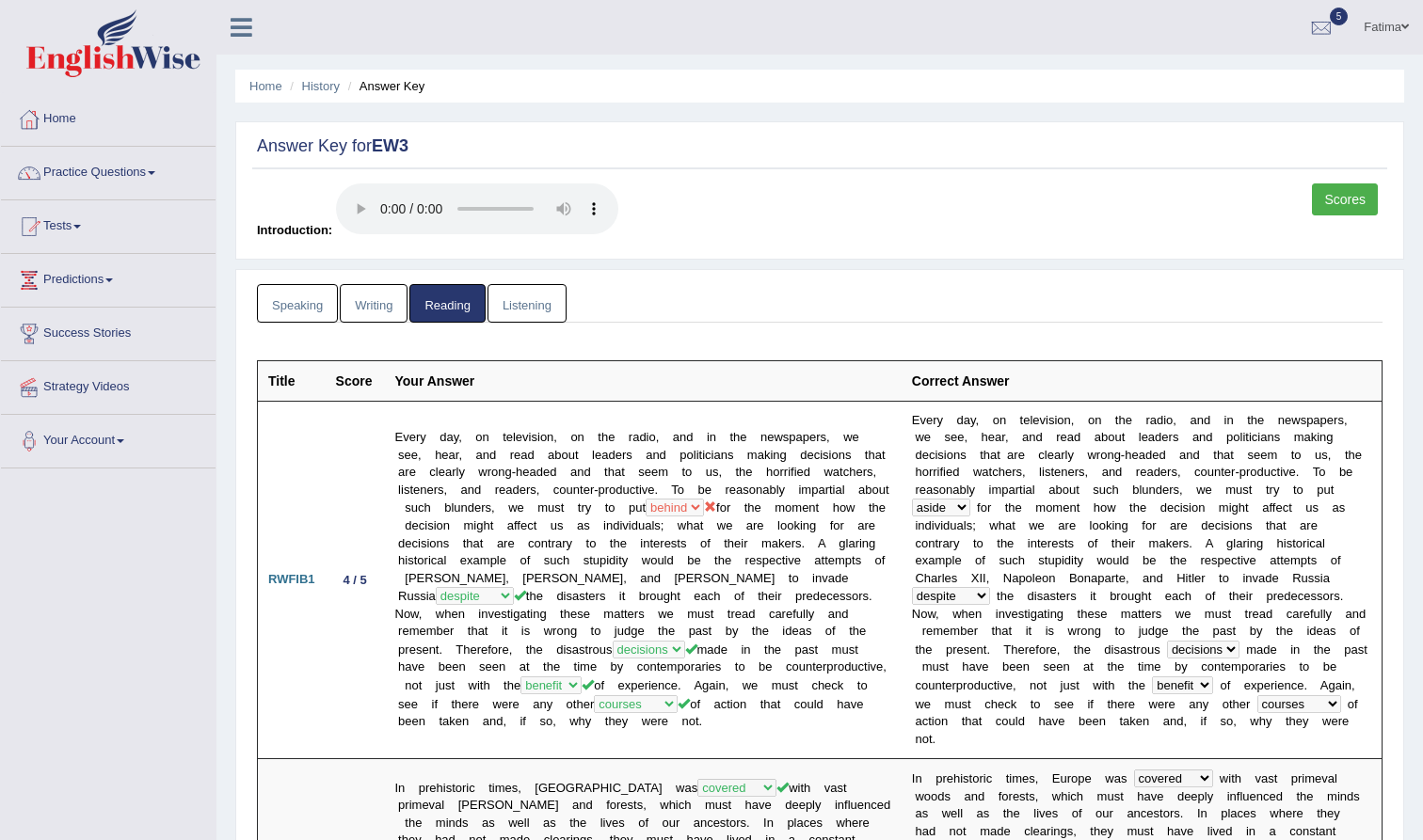
click at [522, 284] on link "Listening" at bounding box center [527, 303] width 79 height 39
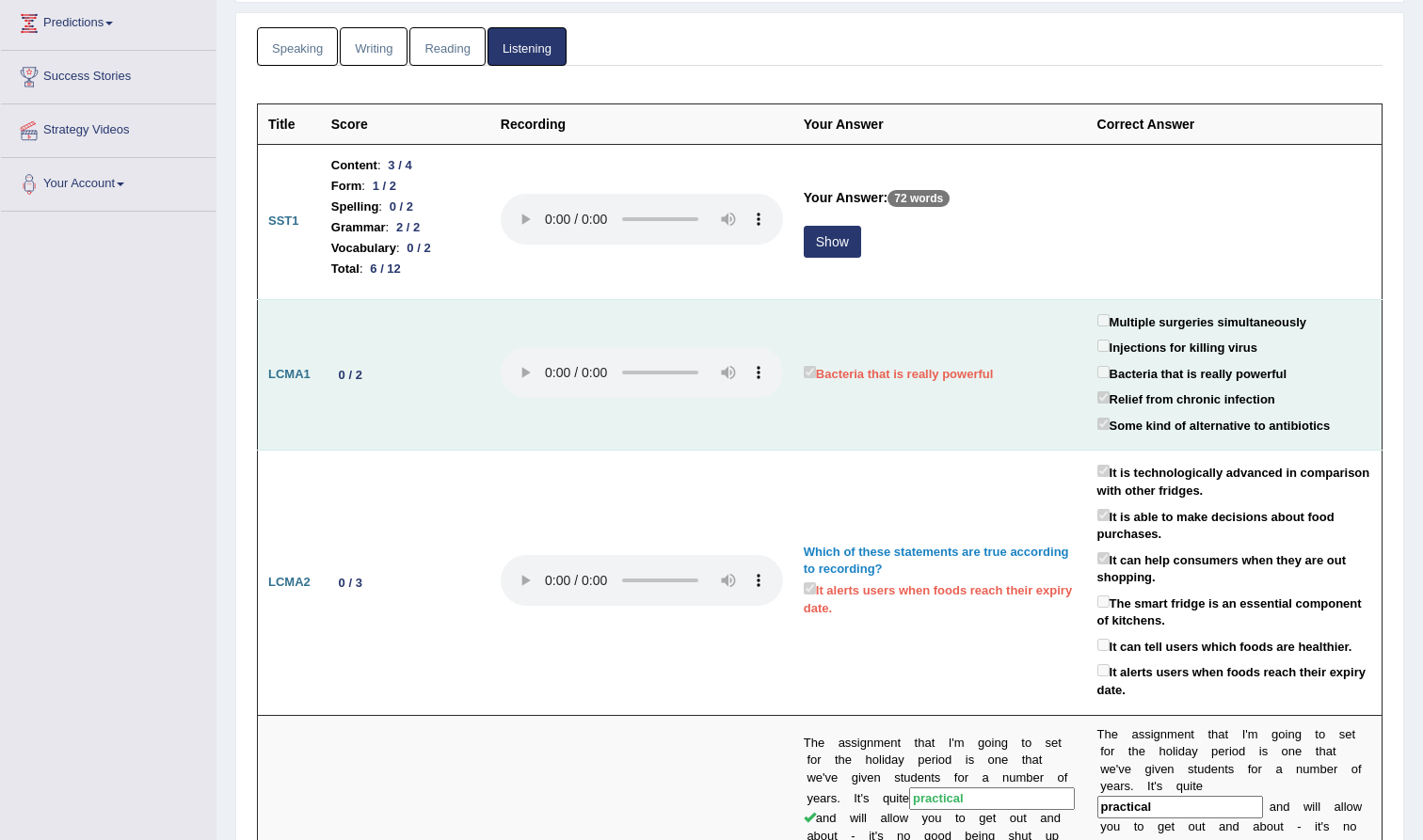
scroll to position [233, 0]
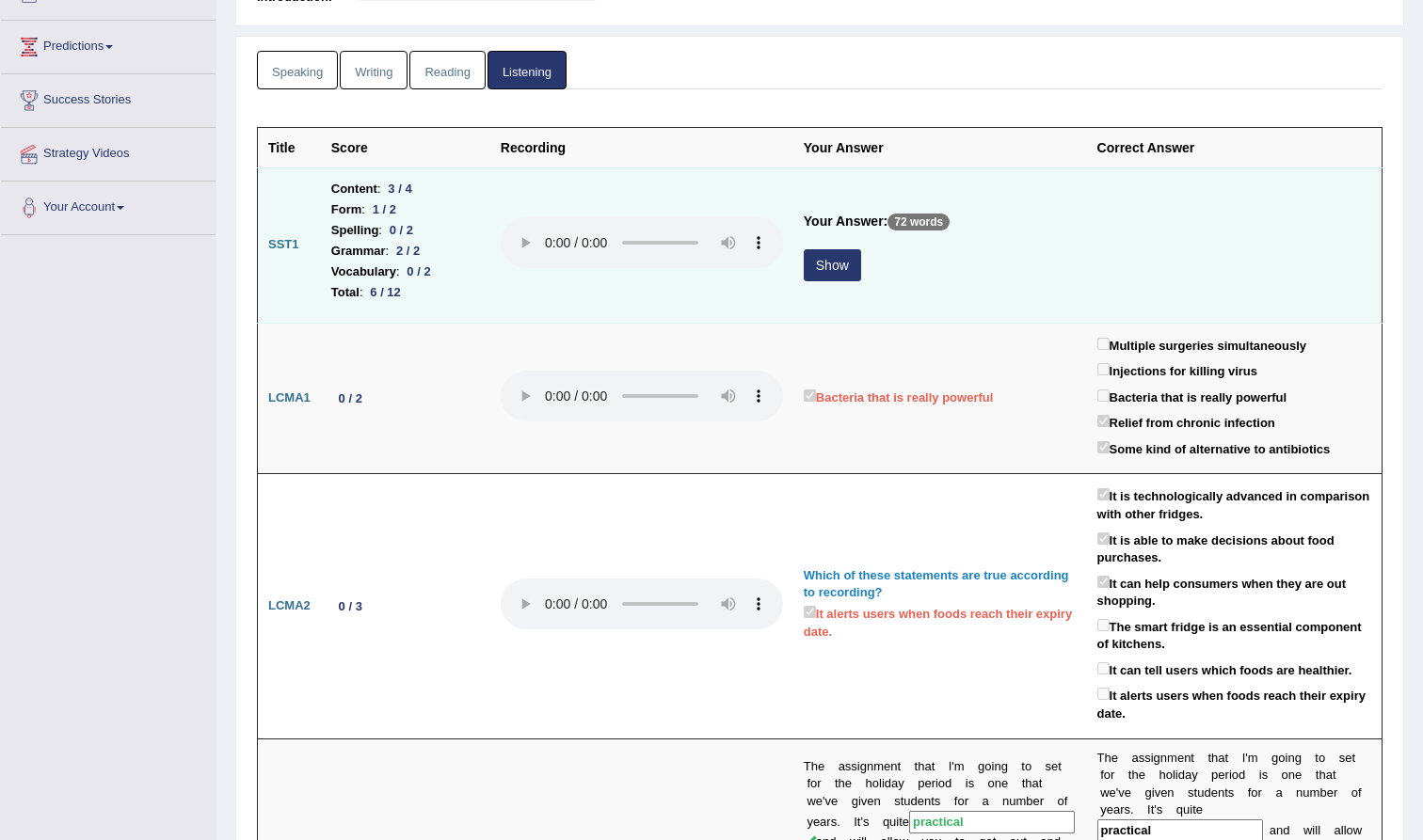
click at [523, 220] on audio at bounding box center [642, 243] width 282 height 51
click at [804, 249] on button "Show" at bounding box center [832, 265] width 57 height 32
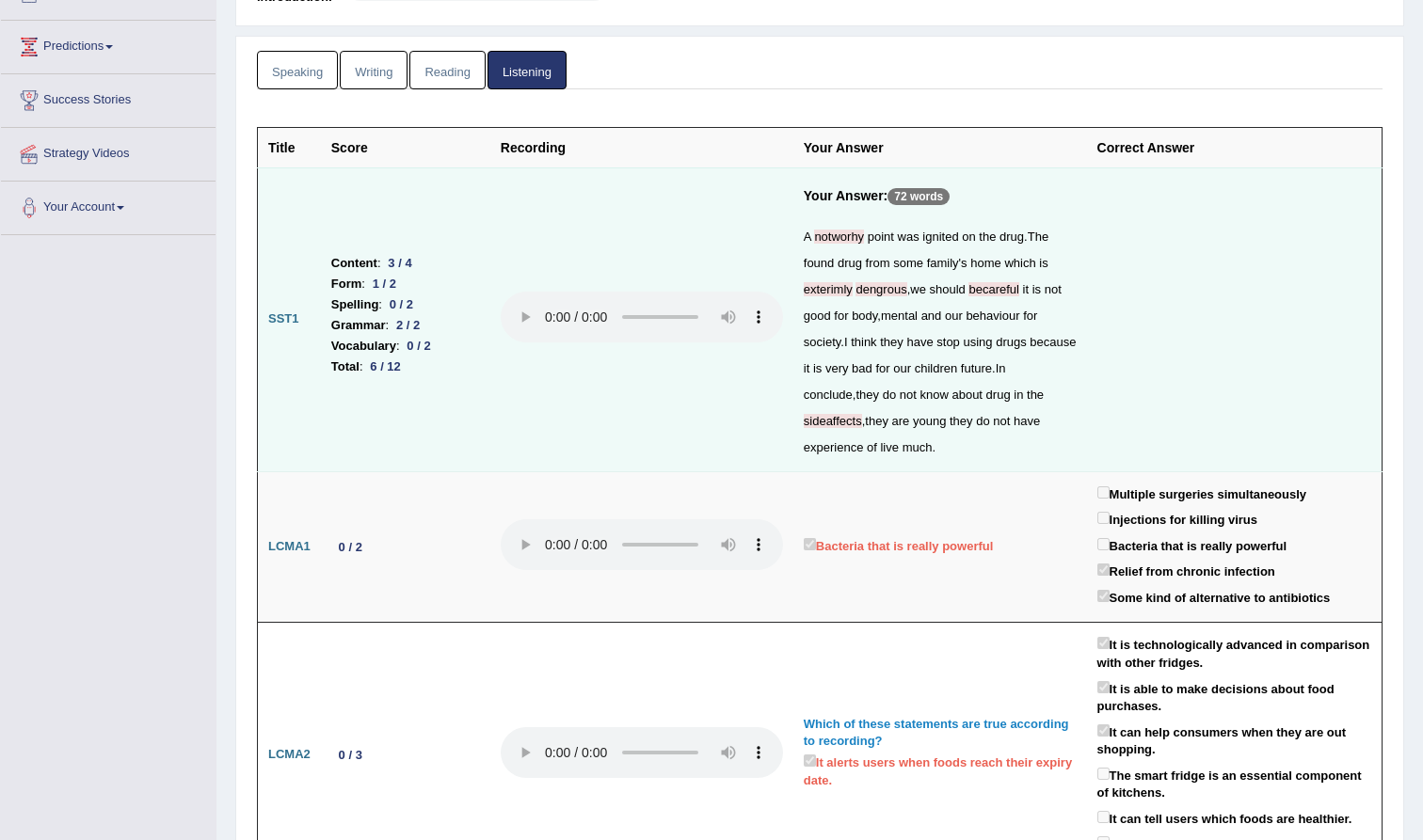
click at [521, 292] on audio at bounding box center [642, 317] width 282 height 51
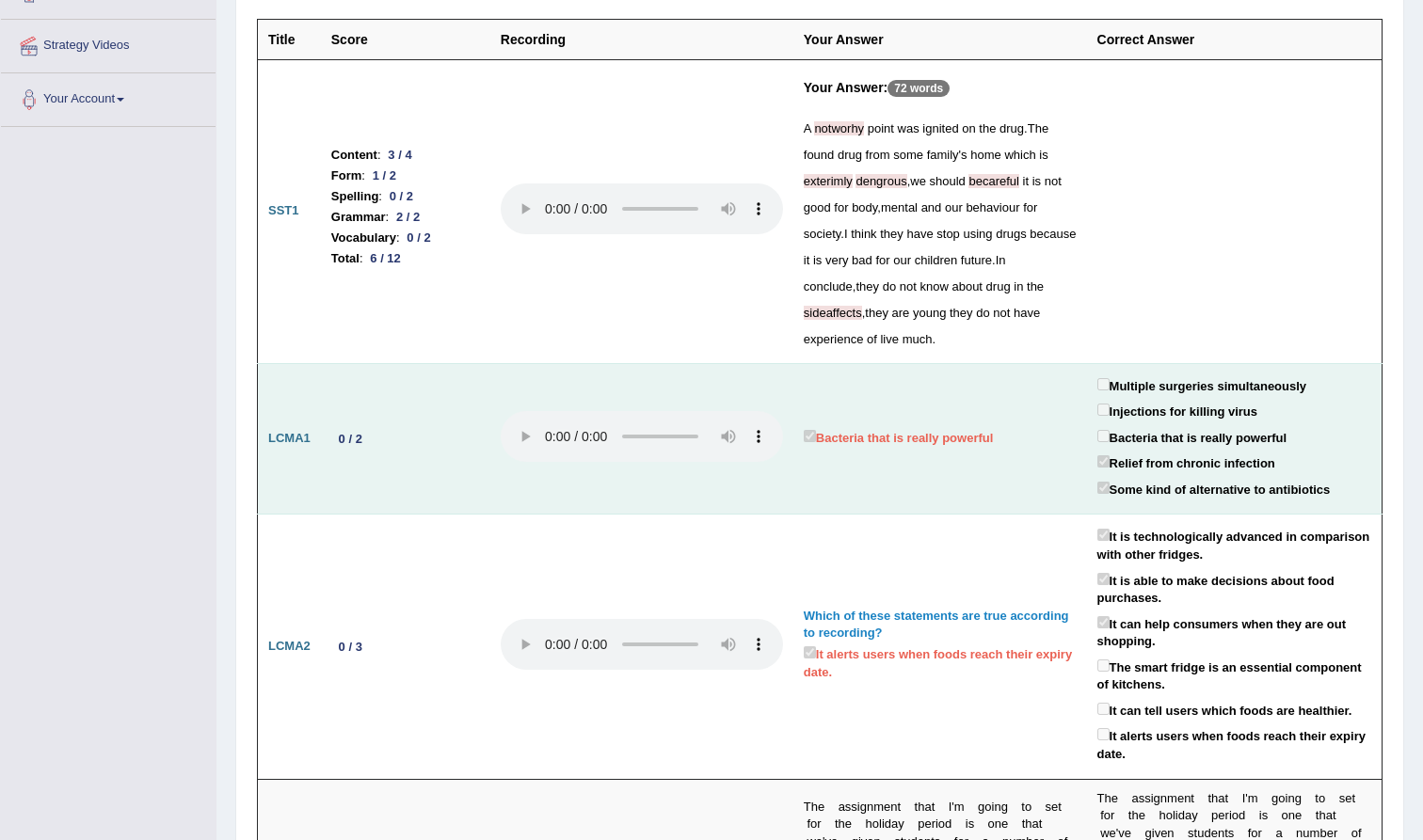
scroll to position [338, 0]
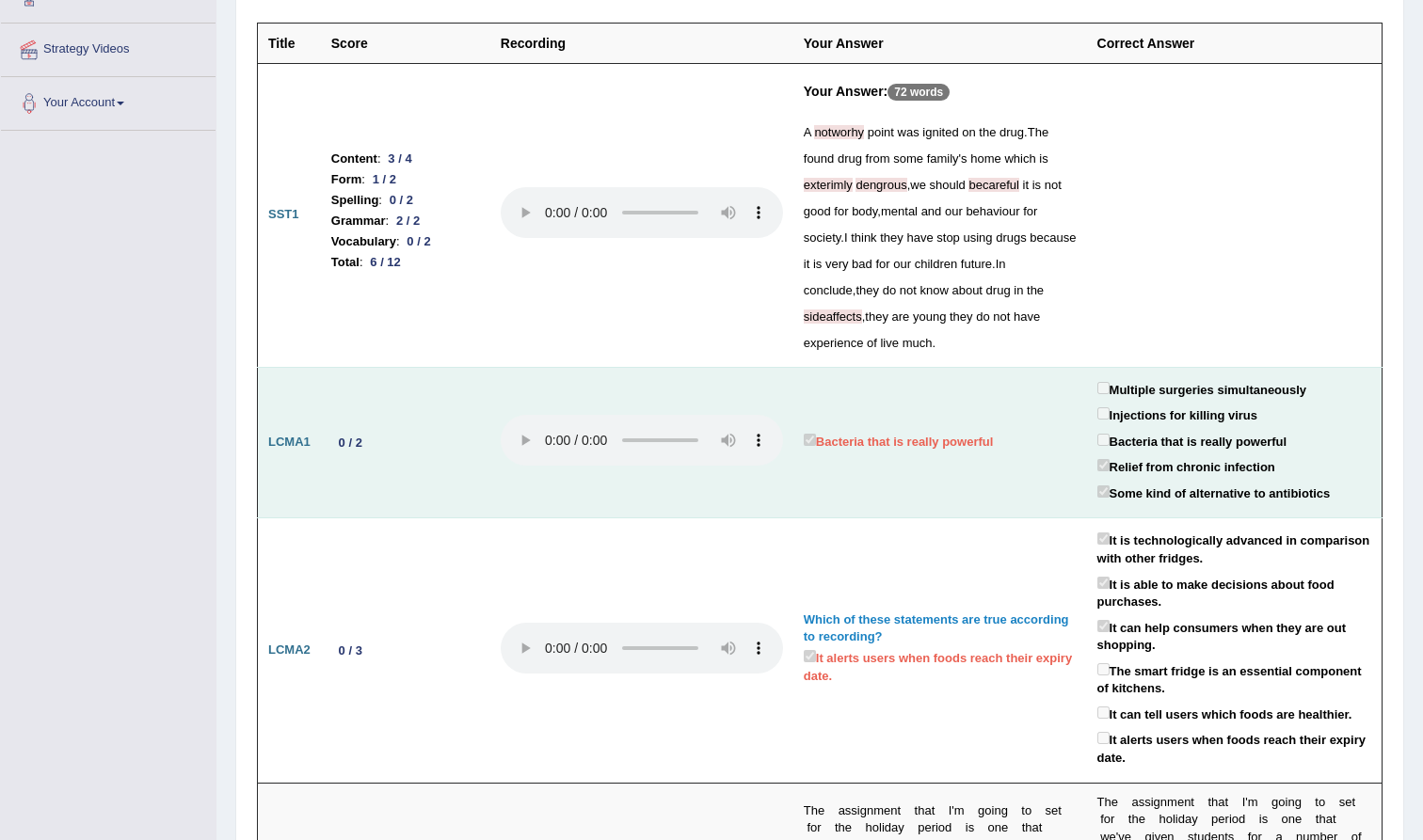
click at [517, 415] on audio at bounding box center [642, 440] width 282 height 51
click at [520, 415] on audio at bounding box center [642, 440] width 282 height 51
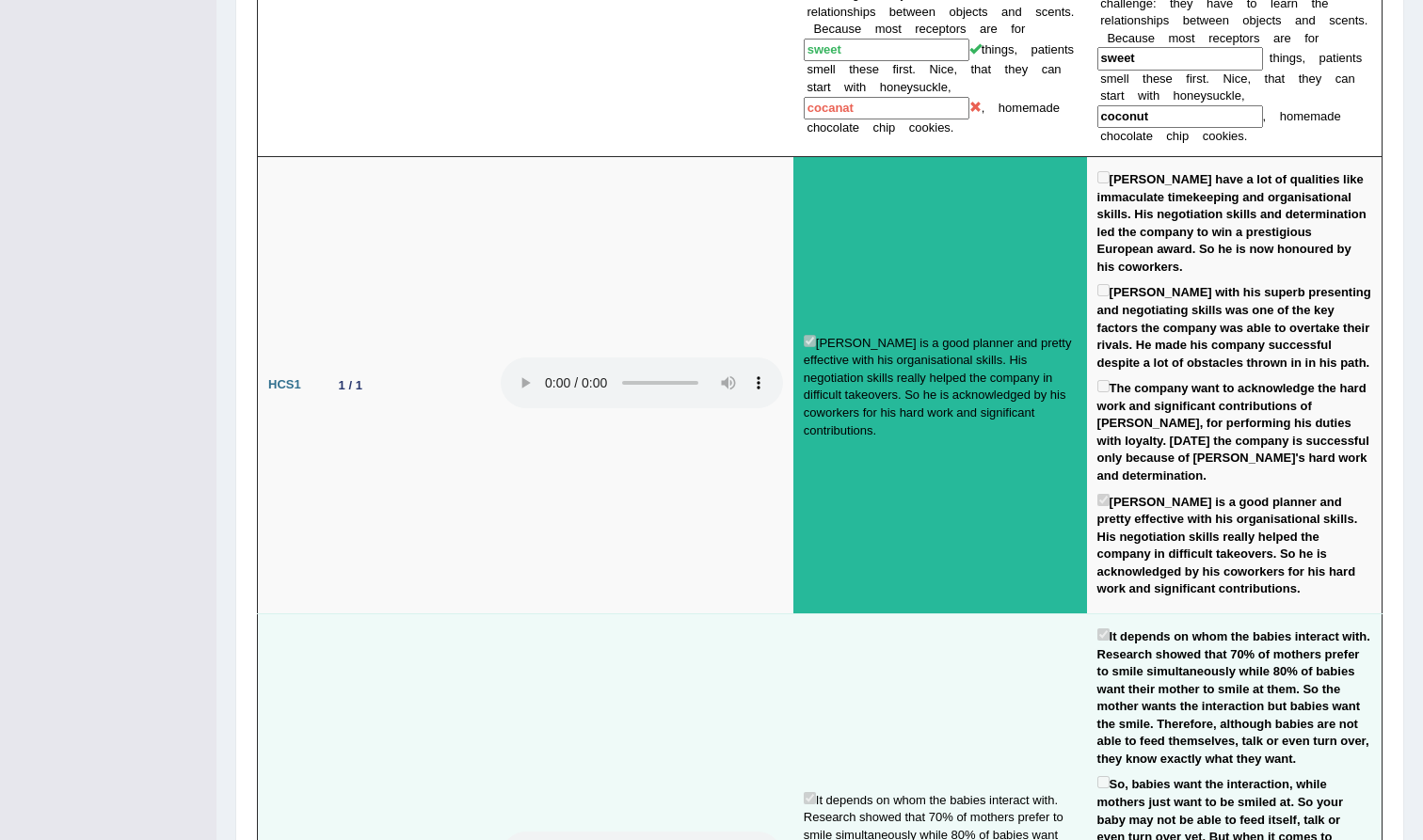
scroll to position [1874, 0]
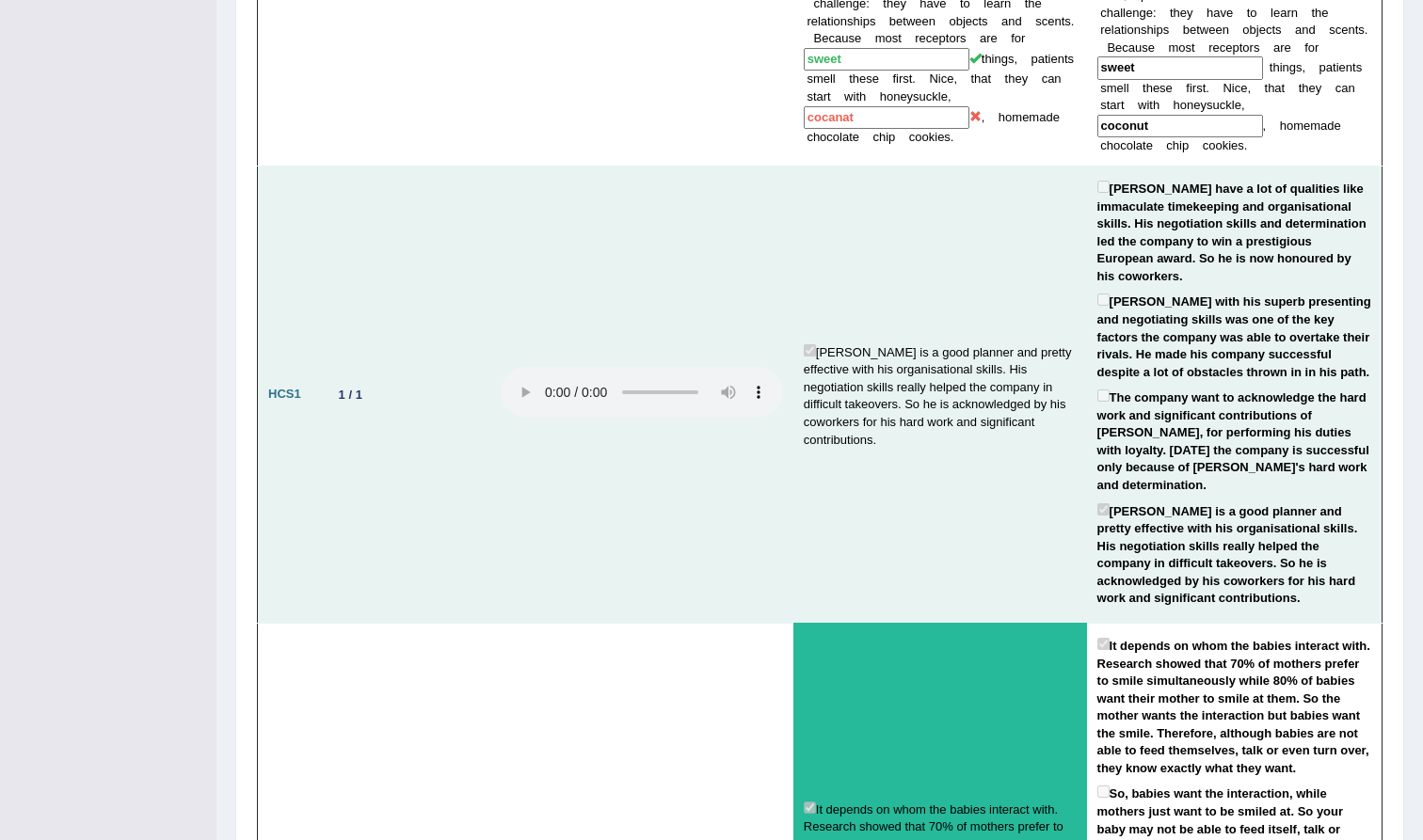
click at [512, 367] on audio at bounding box center [642, 392] width 282 height 51
click at [521, 367] on audio at bounding box center [642, 392] width 282 height 51
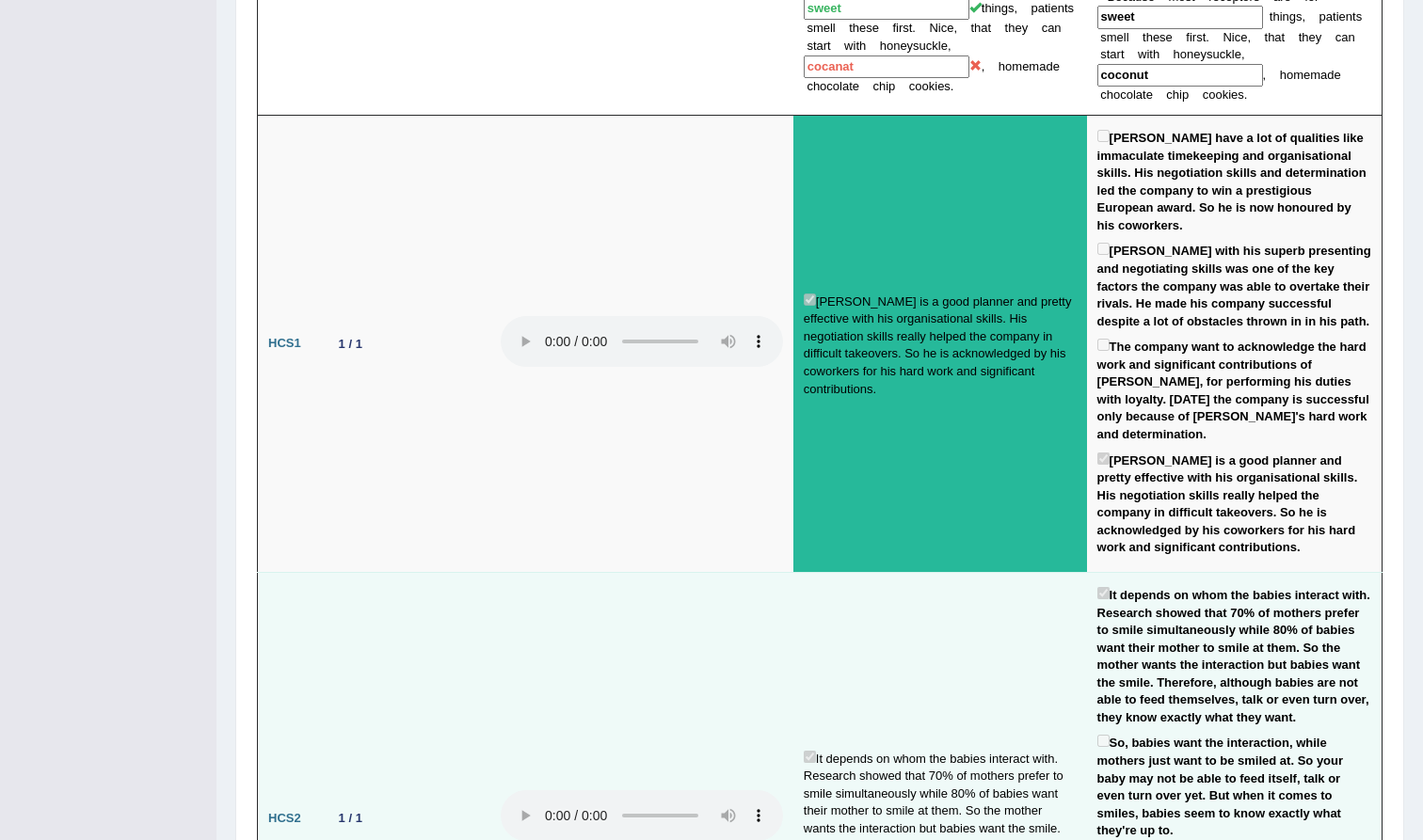
scroll to position [1880, 0]
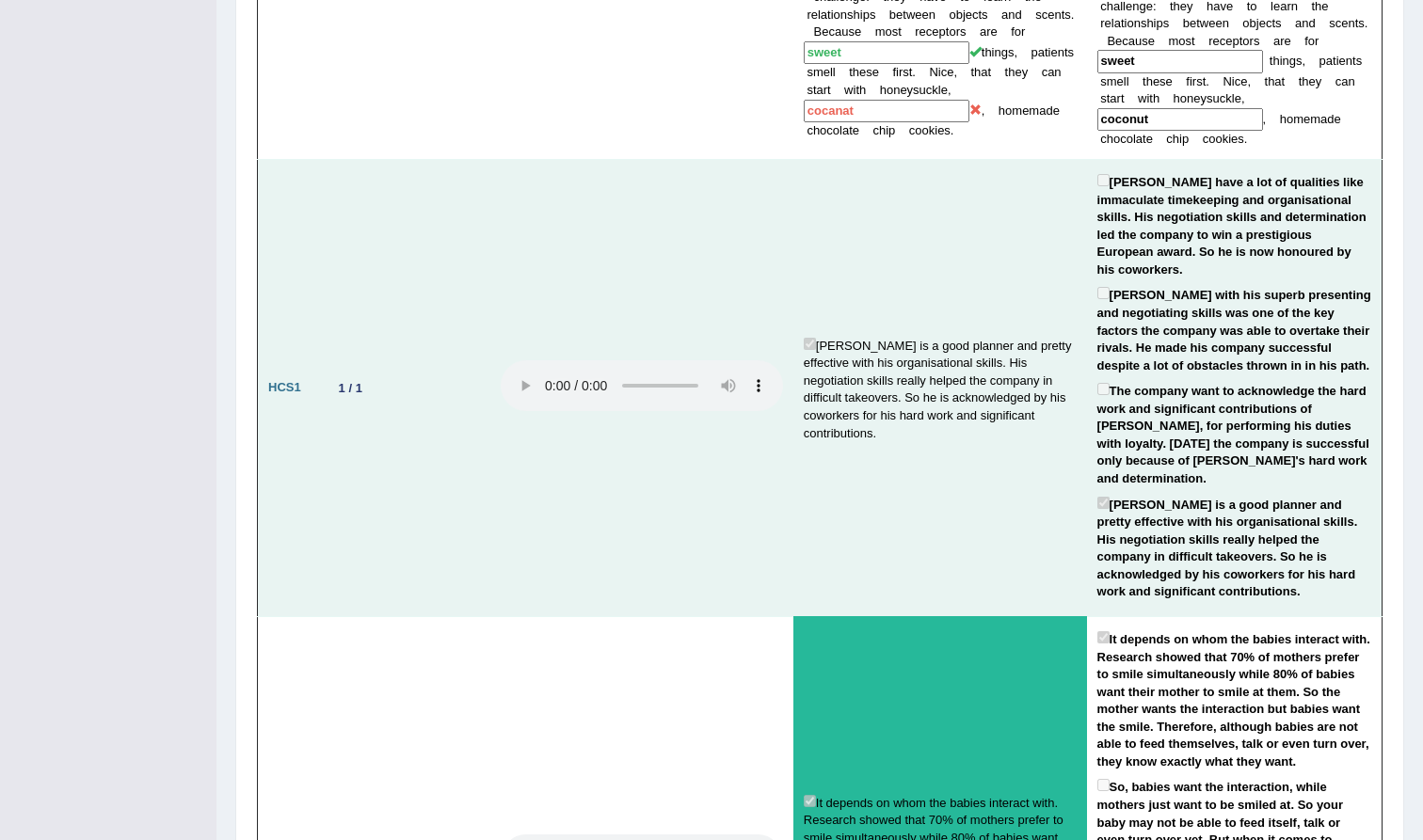
click at [518, 360] on audio at bounding box center [642, 386] width 282 height 51
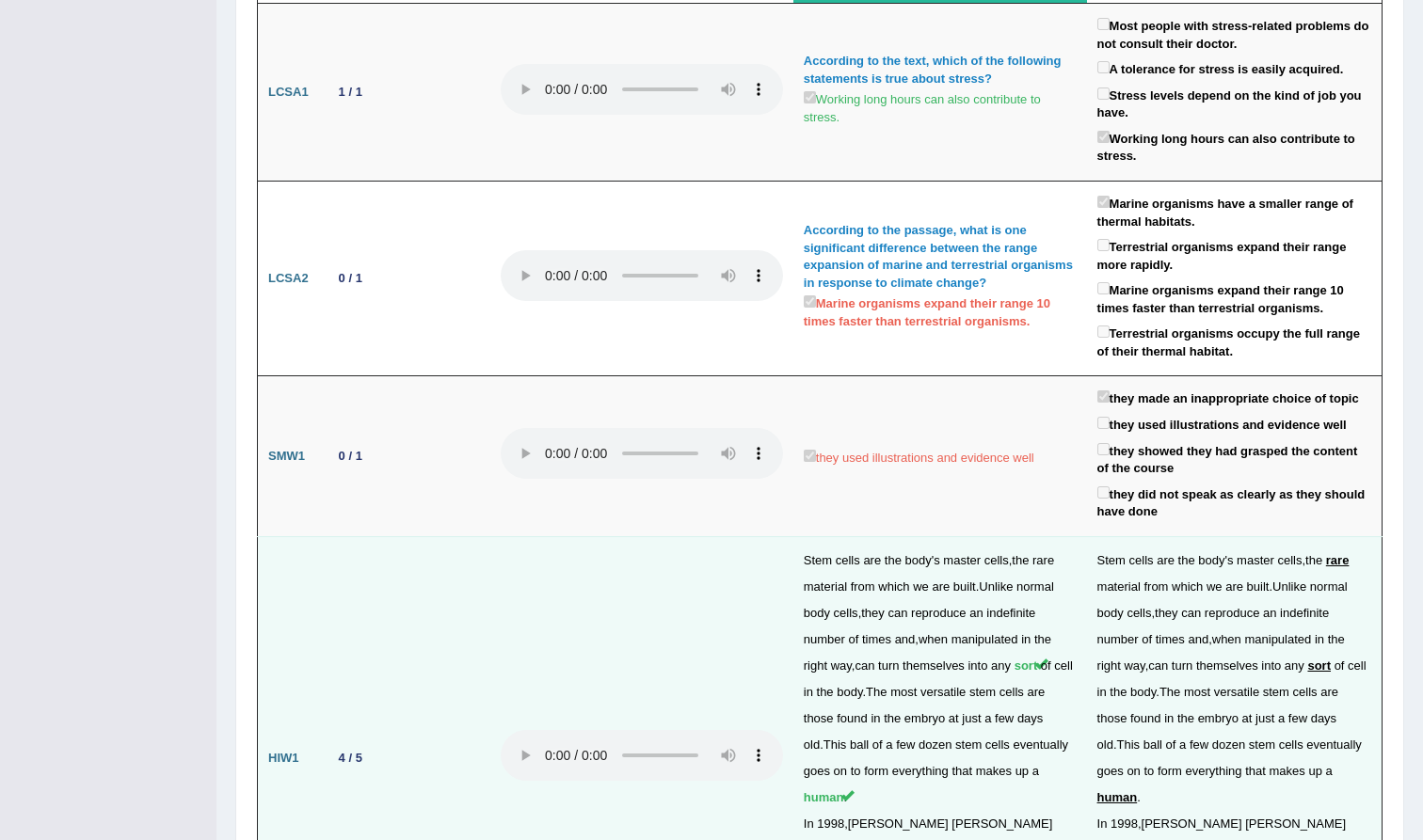
scroll to position [2994, 0]
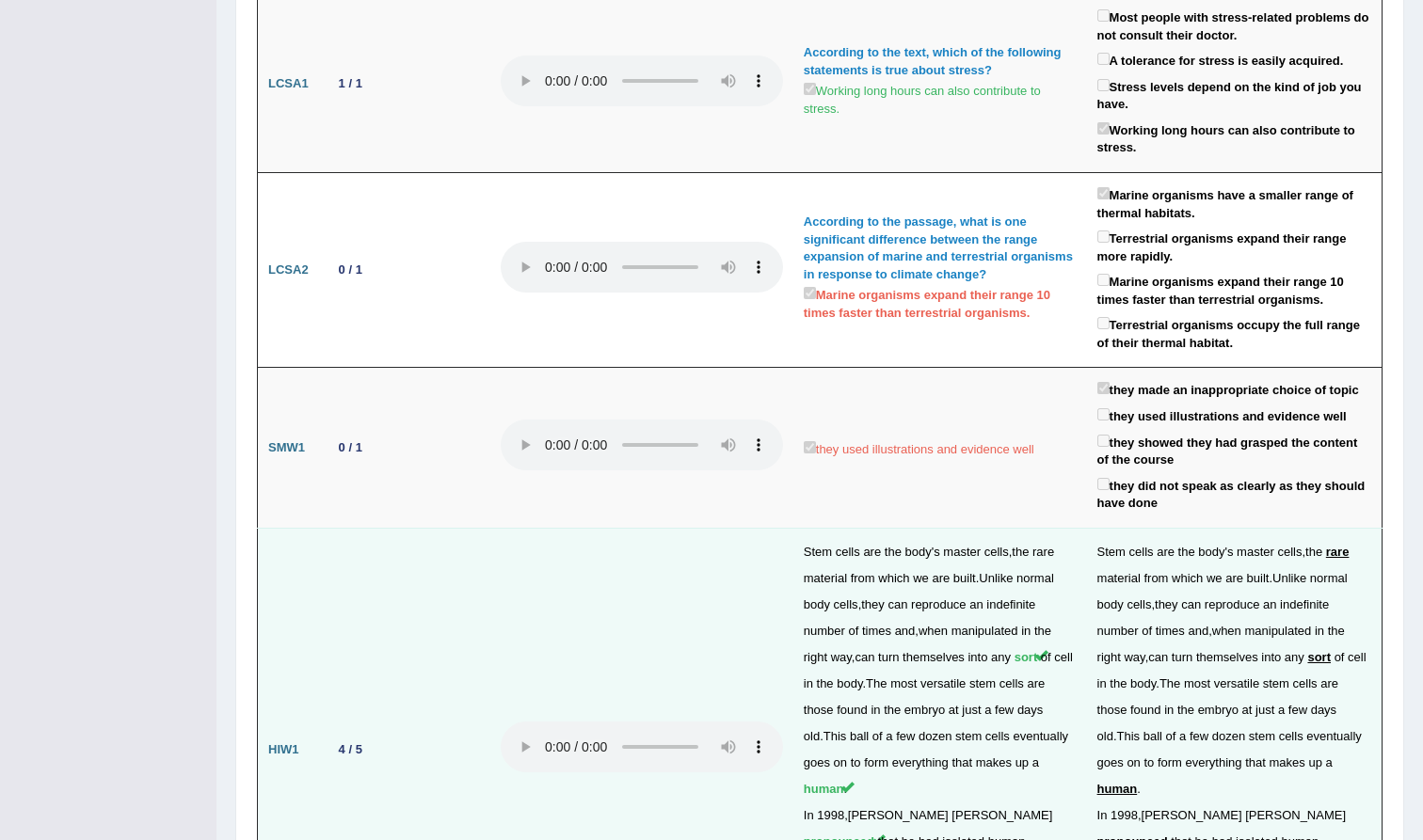
click at [522, 721] on audio at bounding box center [642, 747] width 282 height 51
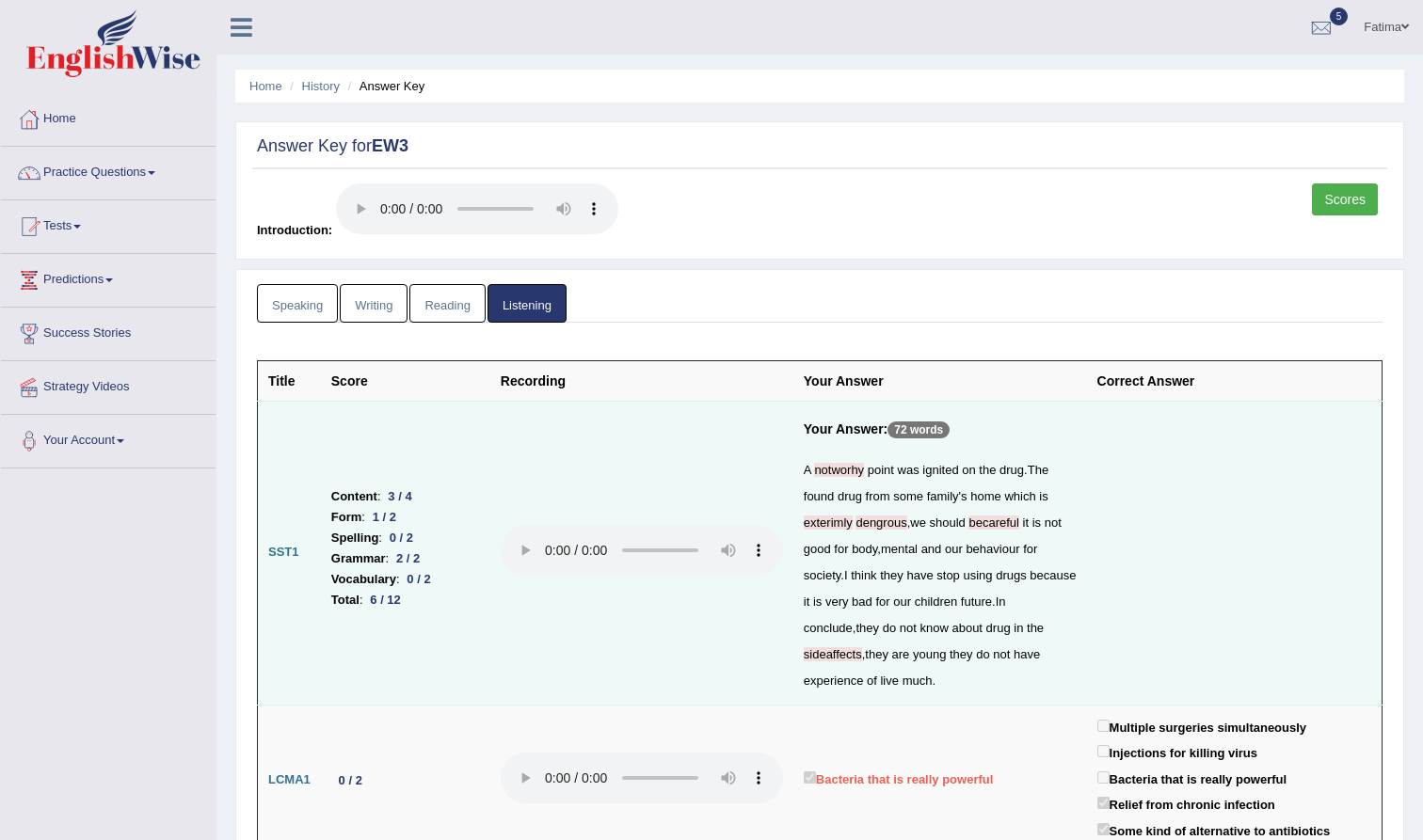
scroll to position [0, 0]
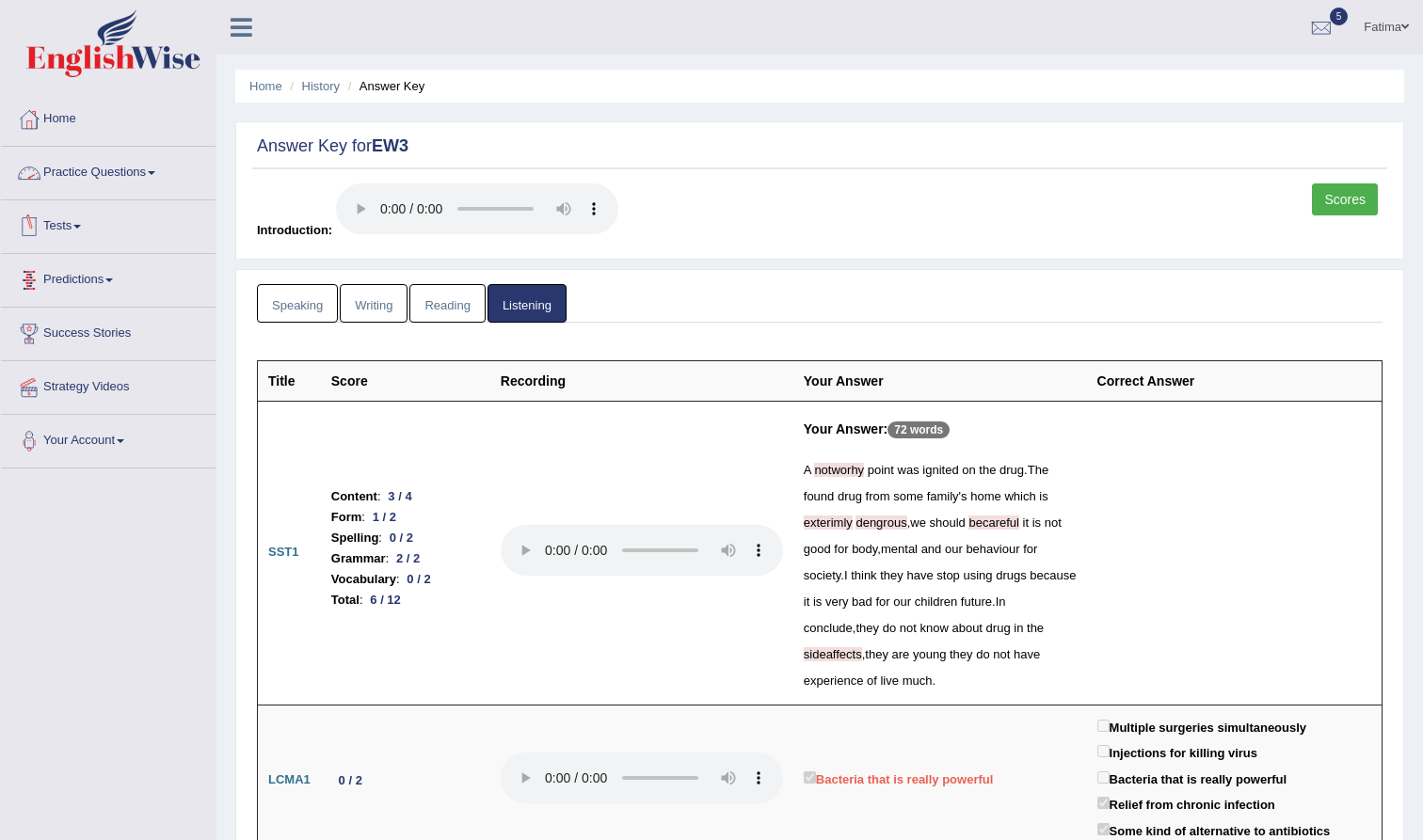
click at [162, 169] on link "Practice Questions" at bounding box center [108, 170] width 215 height 47
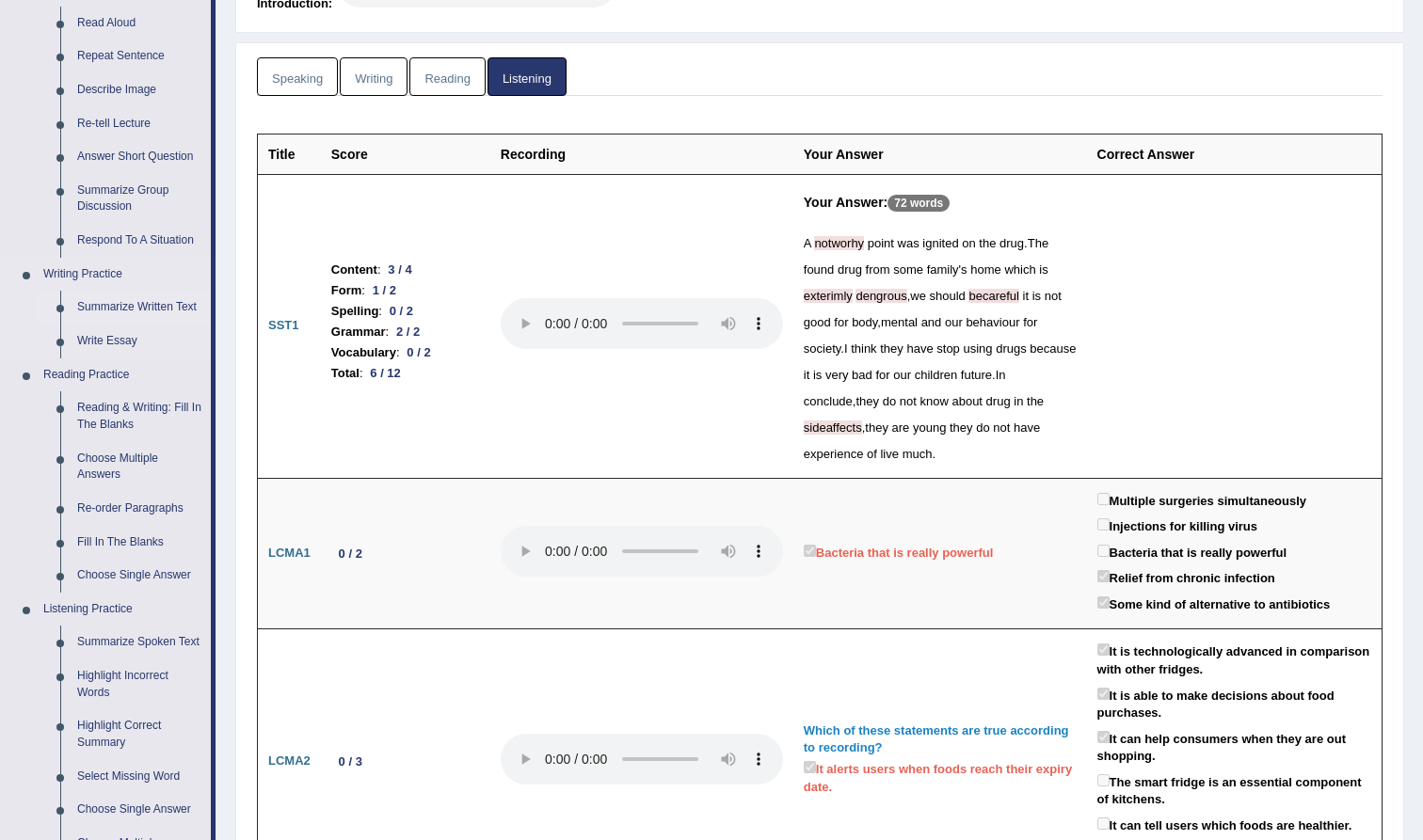
scroll to position [242, 0]
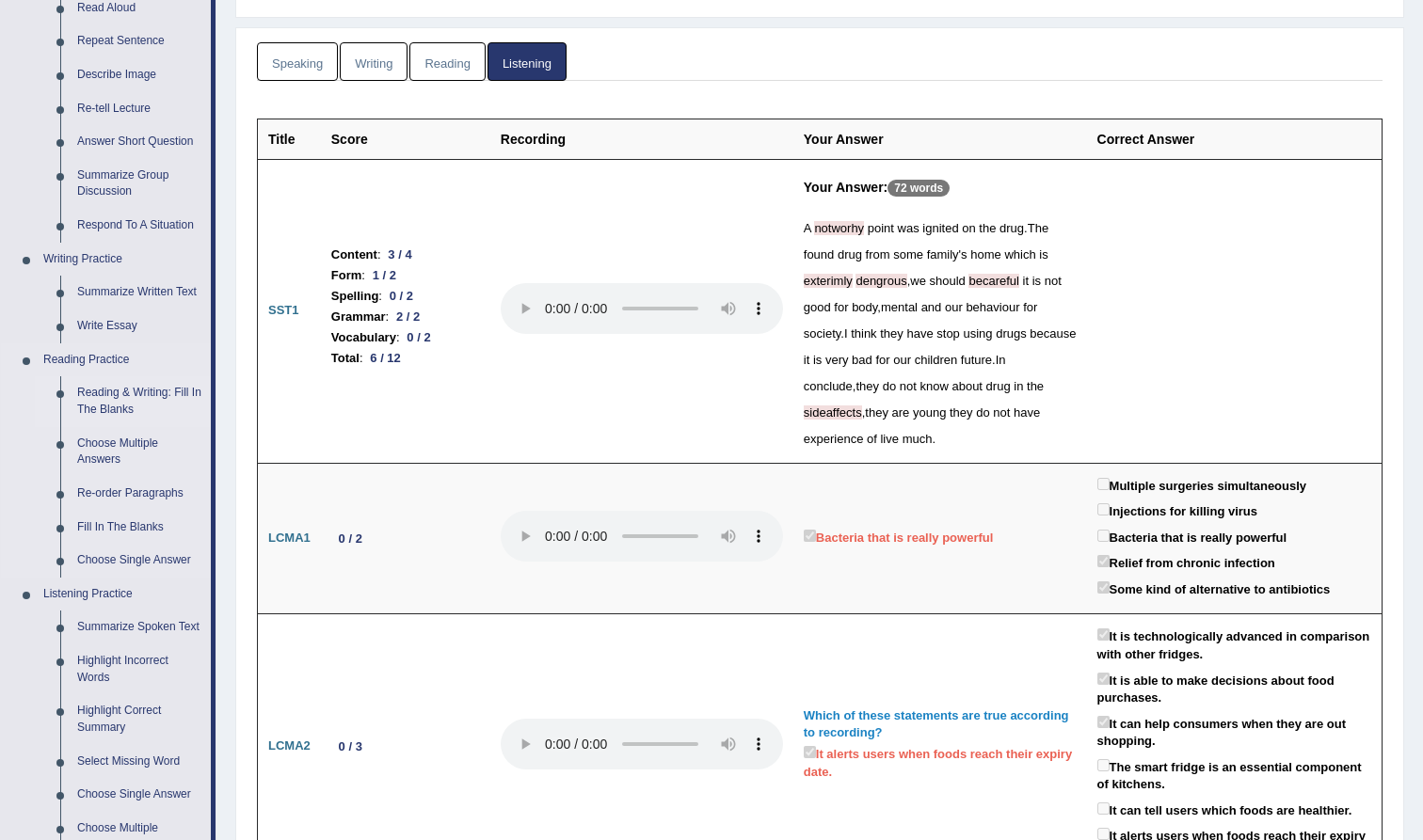
click at [156, 380] on link "Reading & Writing: Fill In The Blanks" at bounding box center [139, 401] width 142 height 50
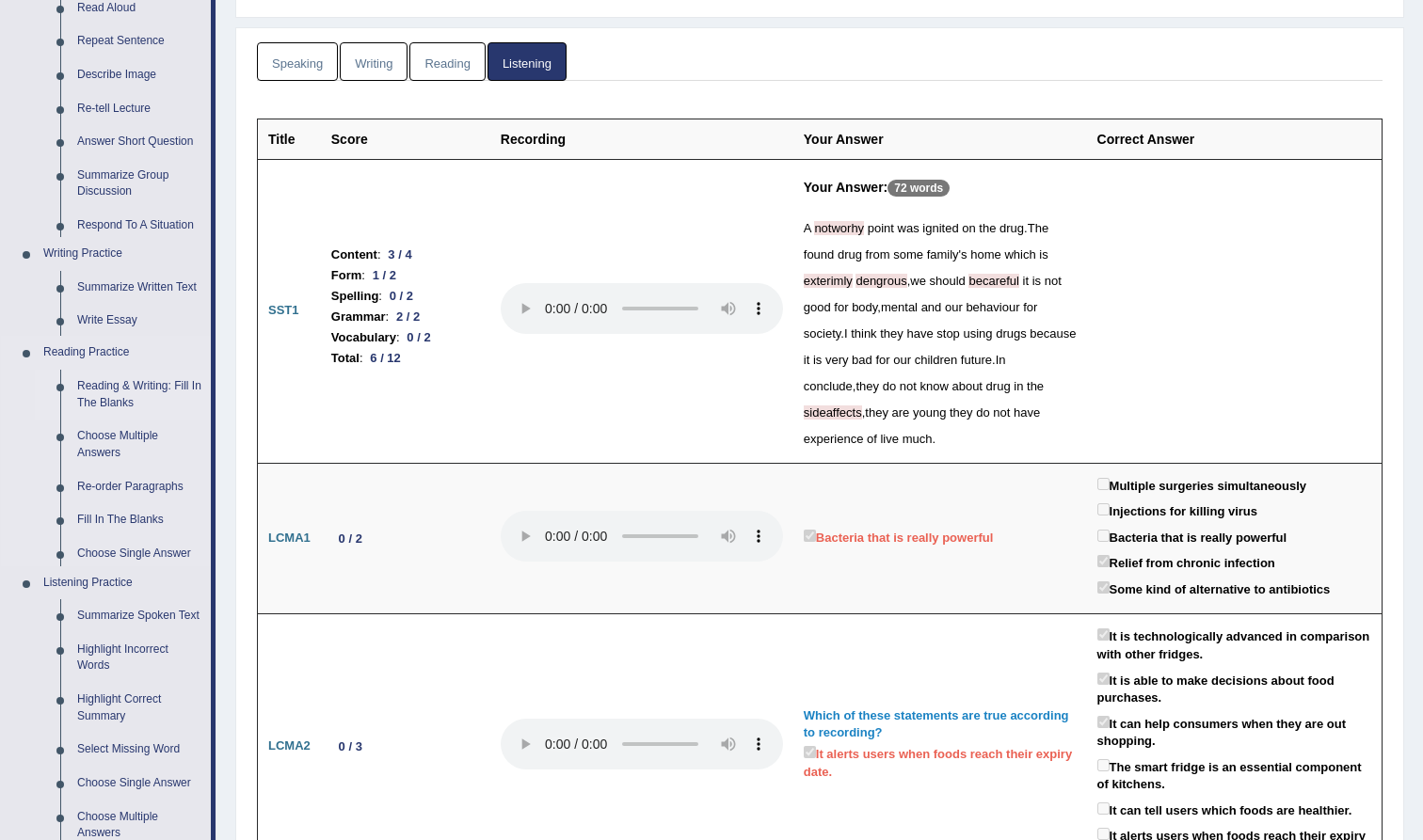
click at [126, 393] on link "Reading & Writing: Fill In The Blanks" at bounding box center [139, 394] width 142 height 50
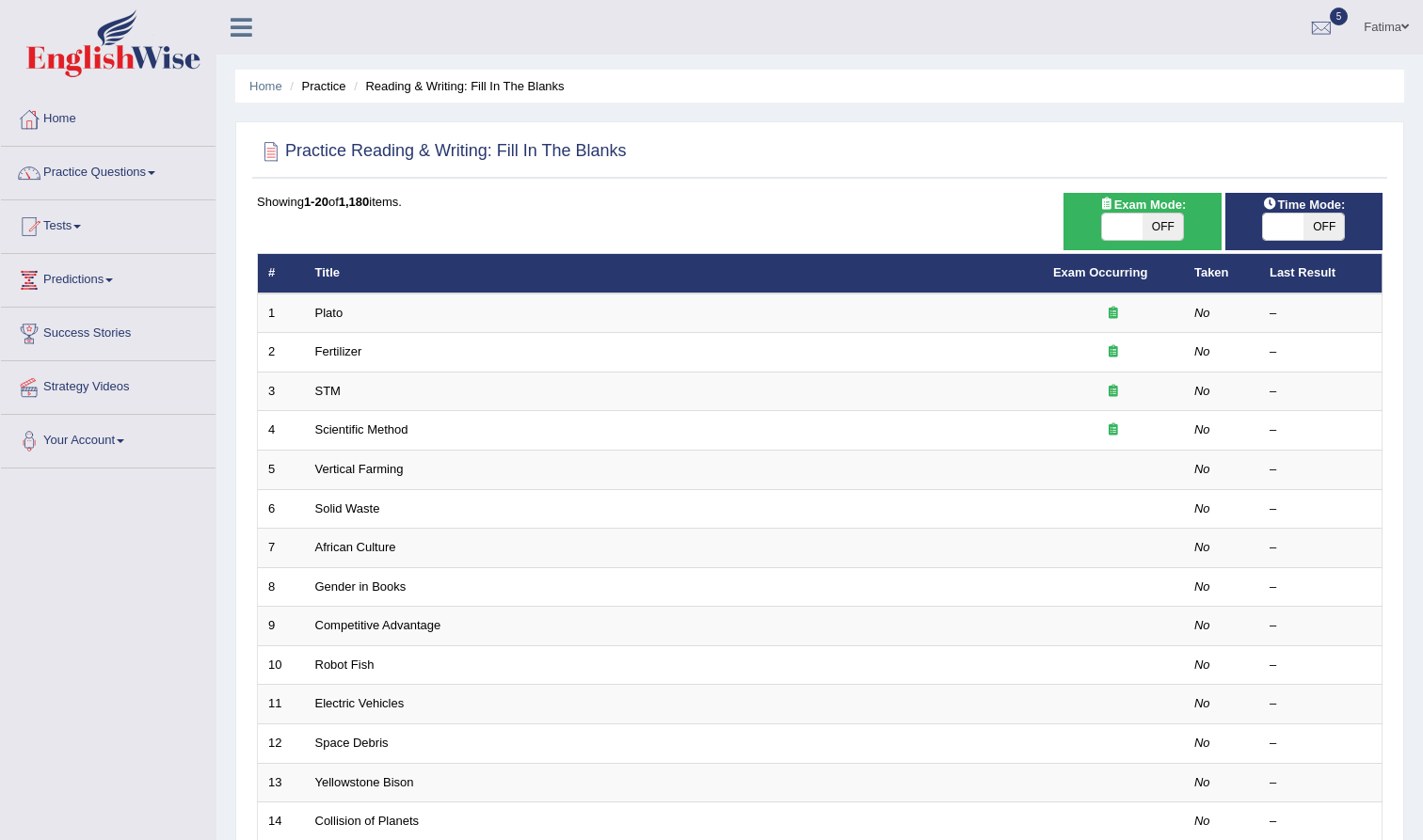
click at [1161, 224] on span "OFF" at bounding box center [1162, 227] width 40 height 26
checkbox input "true"
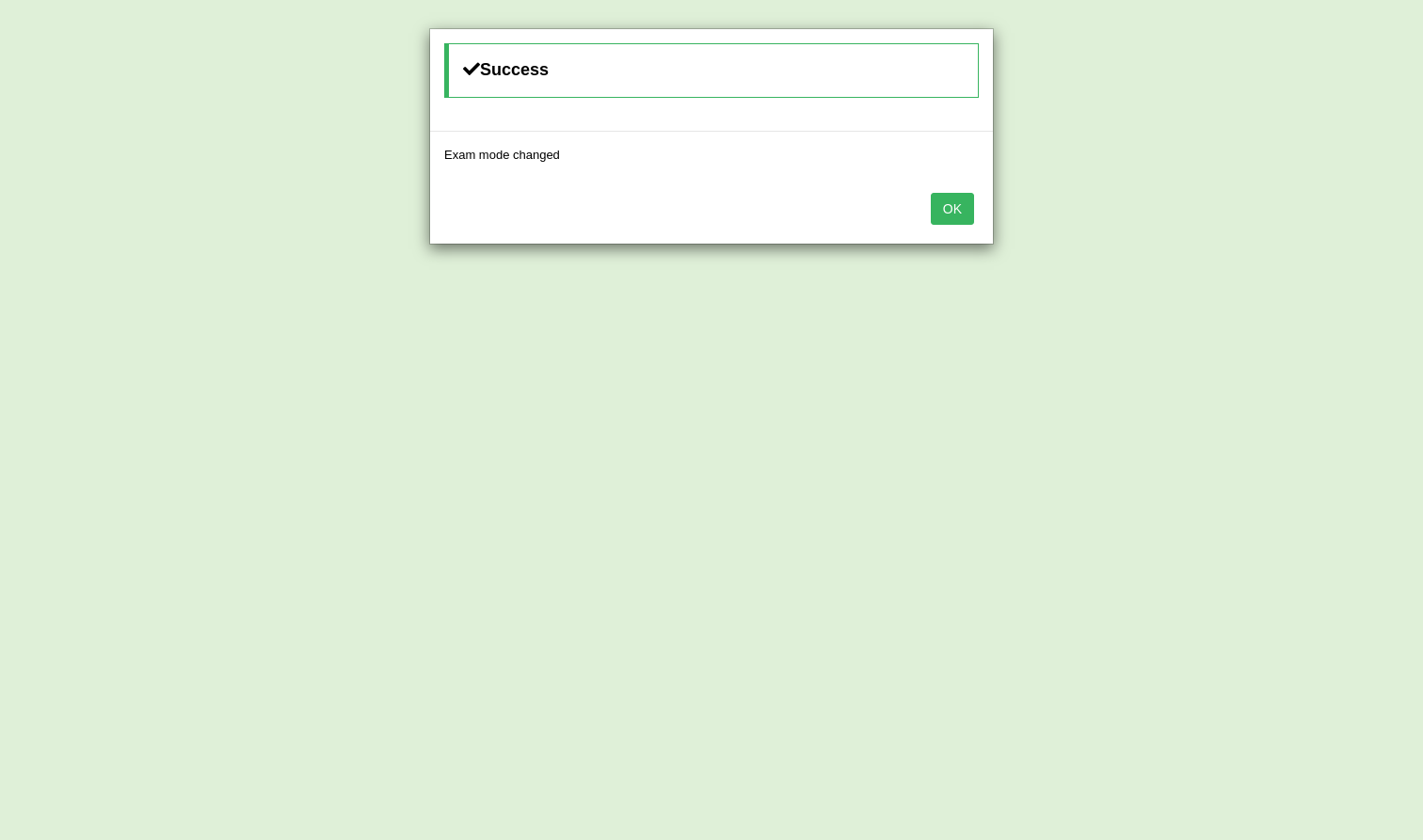
click at [963, 204] on button "OK" at bounding box center [952, 209] width 43 height 32
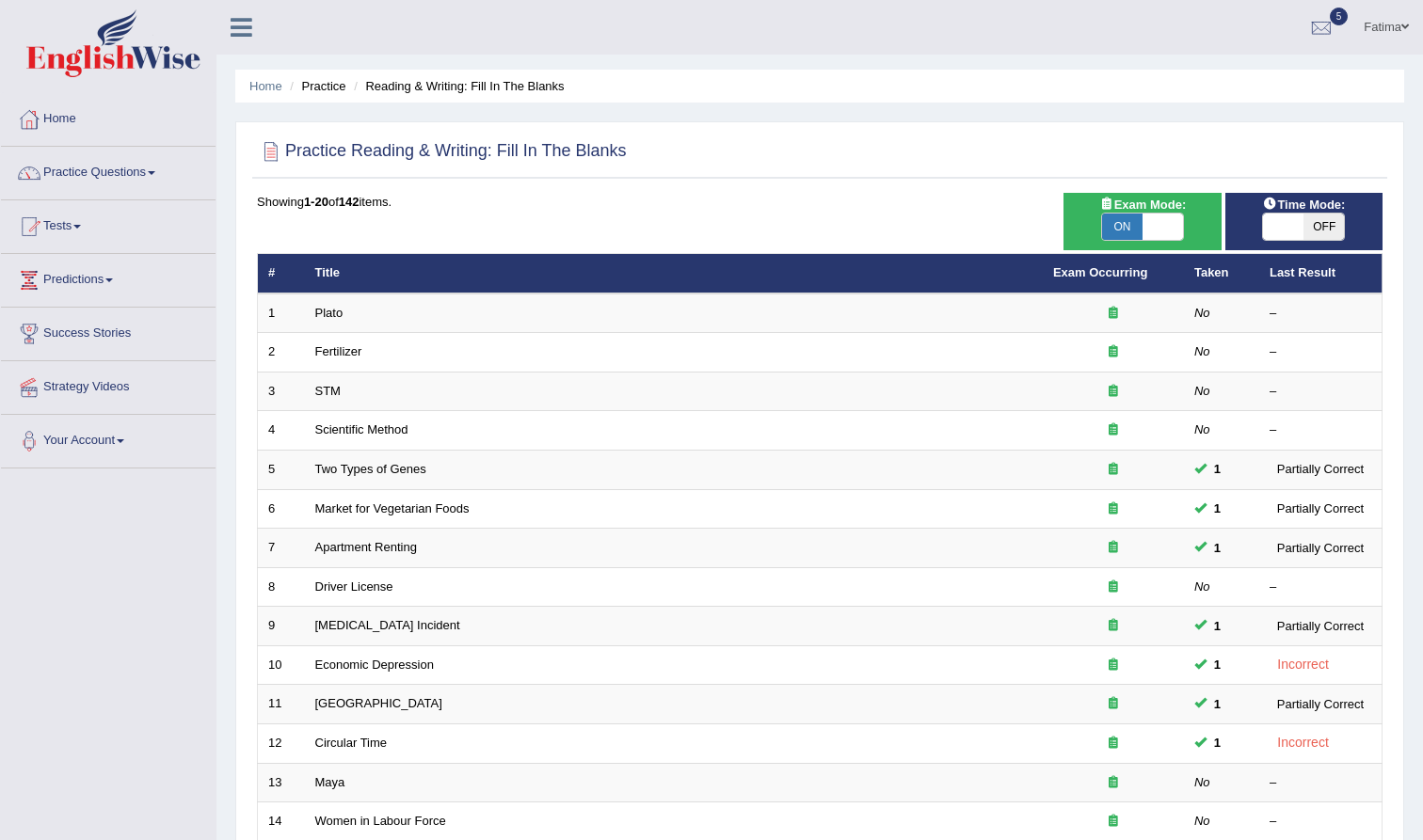
click at [1329, 226] on span "OFF" at bounding box center [1323, 227] width 40 height 26
checkbox input "true"
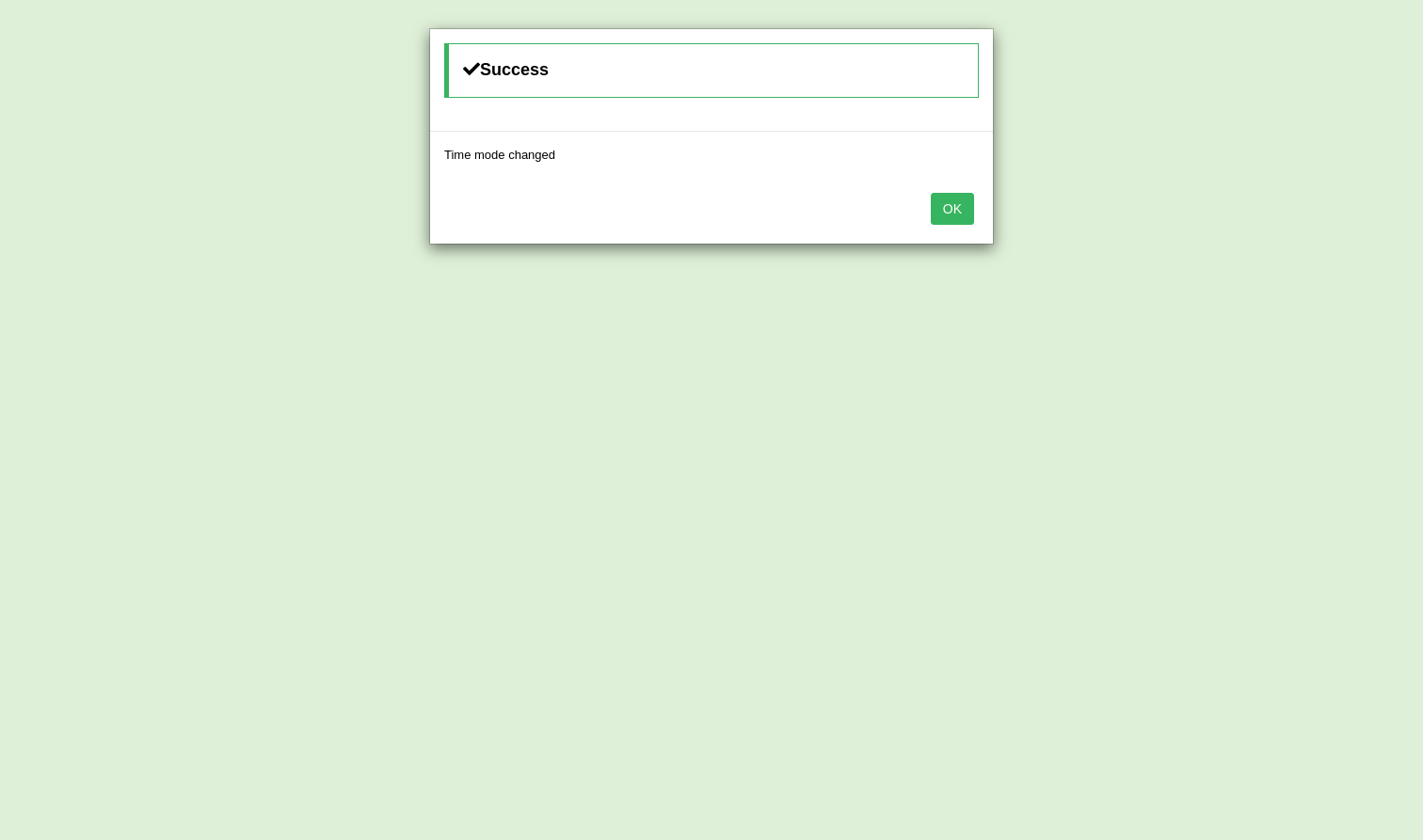
click at [959, 208] on button "OK" at bounding box center [952, 209] width 43 height 32
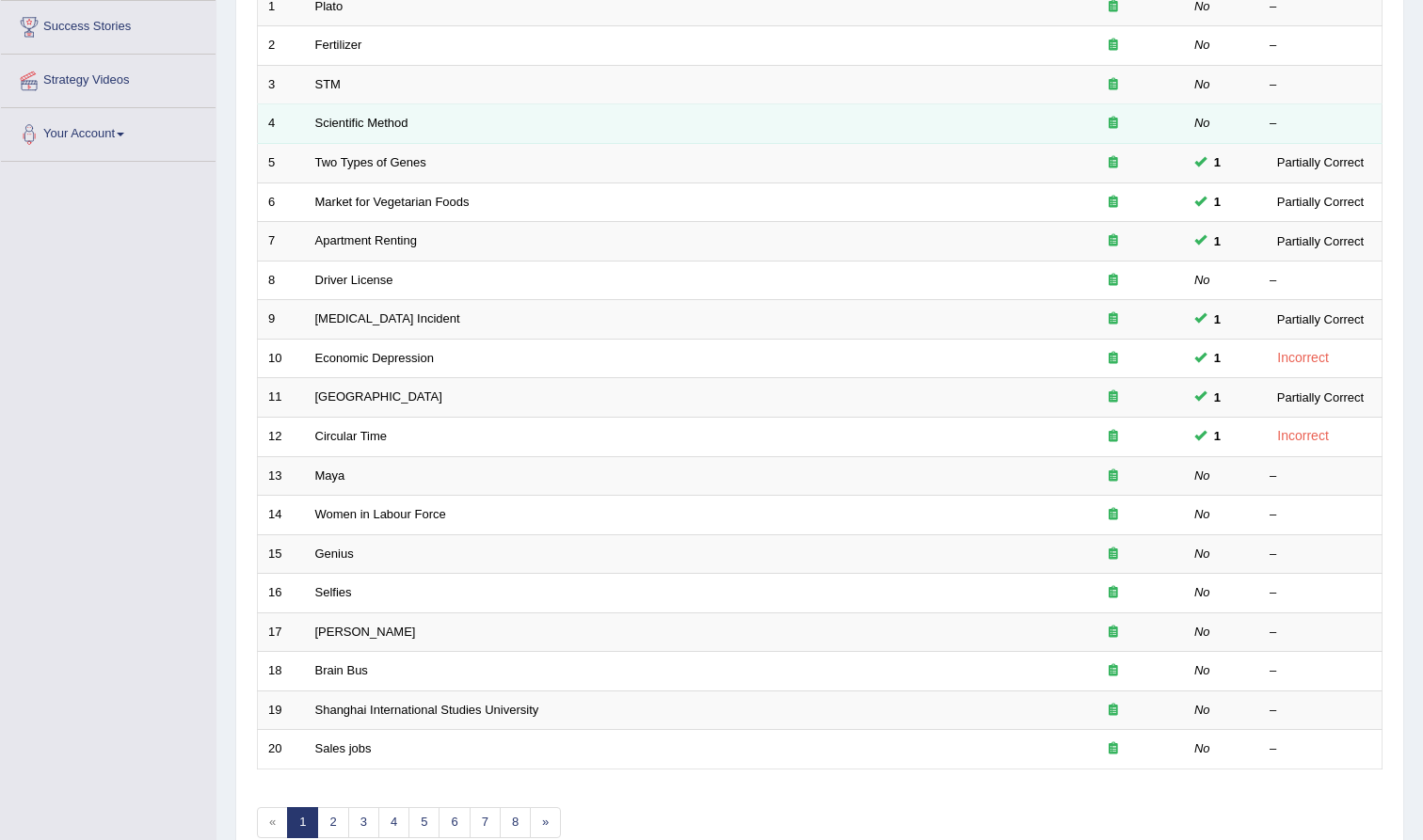
scroll to position [320, 0]
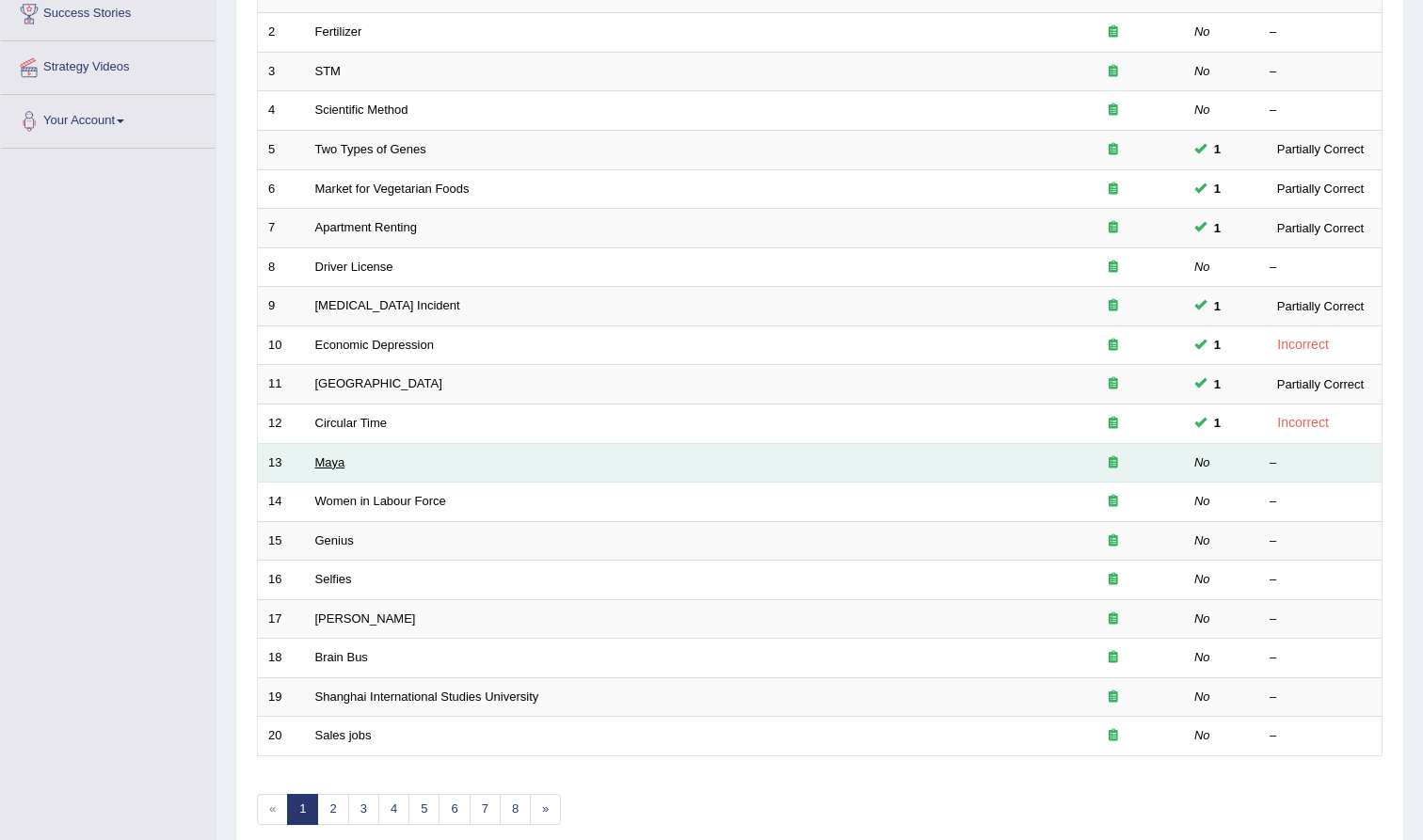
click at [326, 457] on link "Maya" at bounding box center [330, 462] width 30 height 14
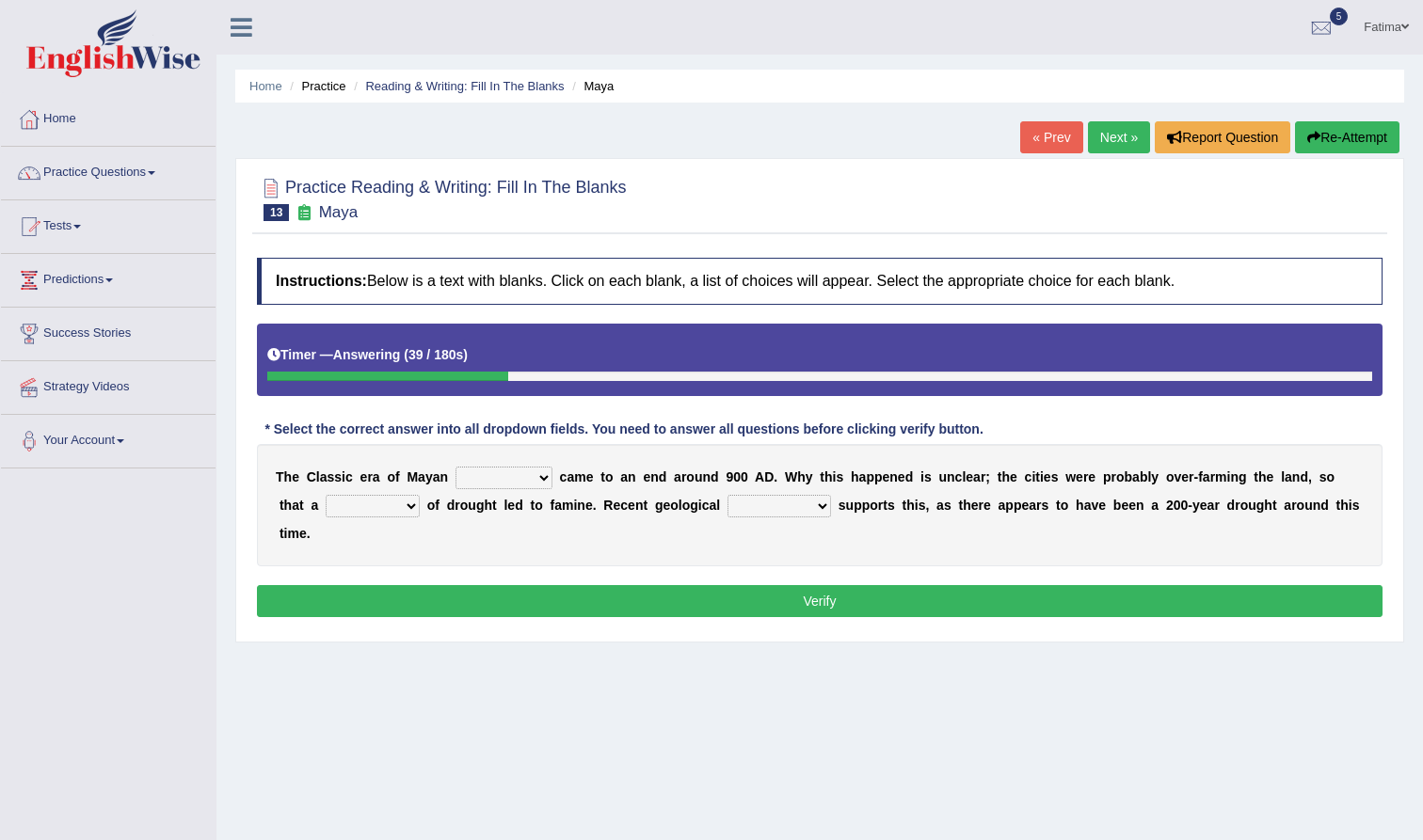
select select "civilization"
select select "range"
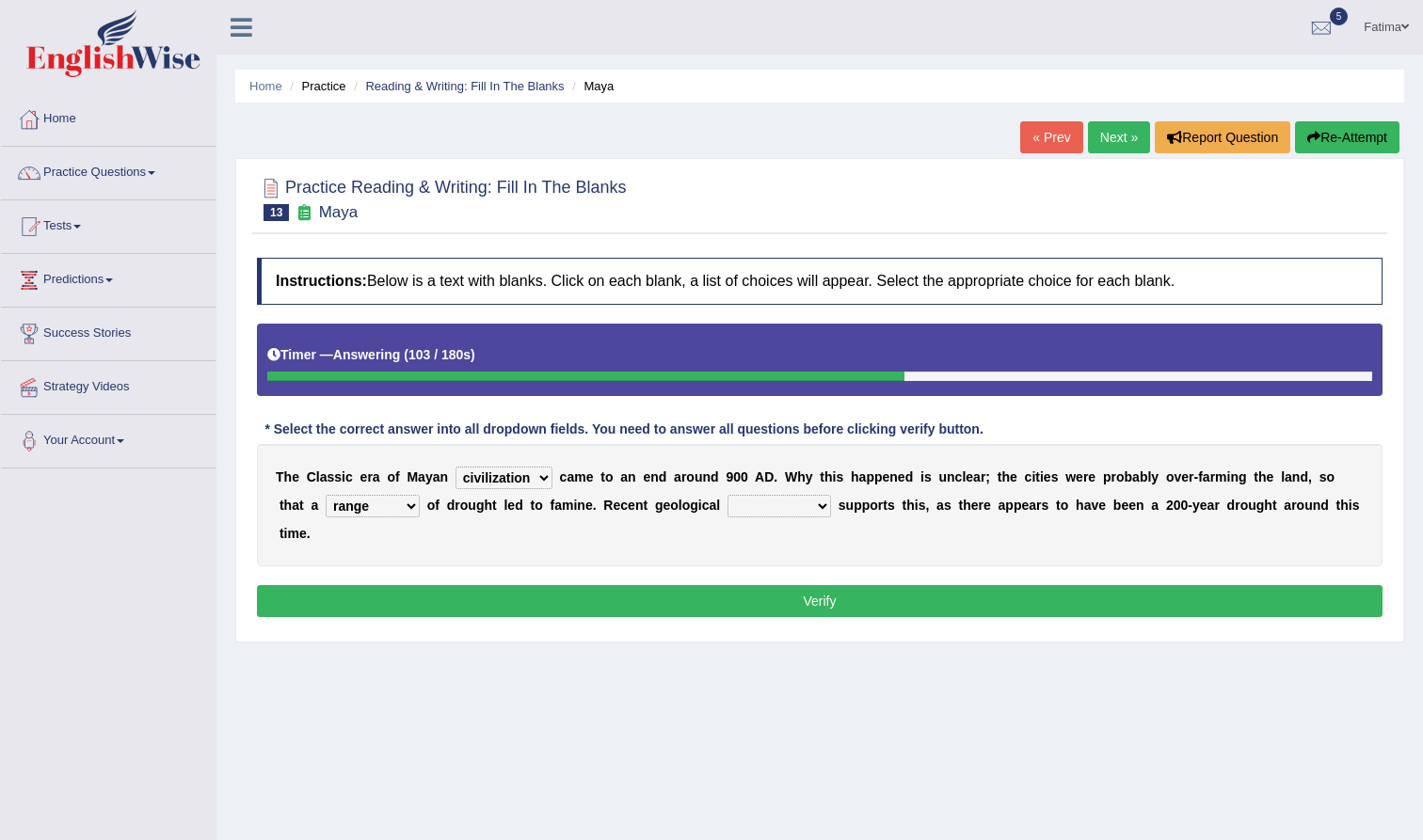
select select "research"
click at [743, 596] on button "Verify" at bounding box center [820, 601] width 1126 height 32
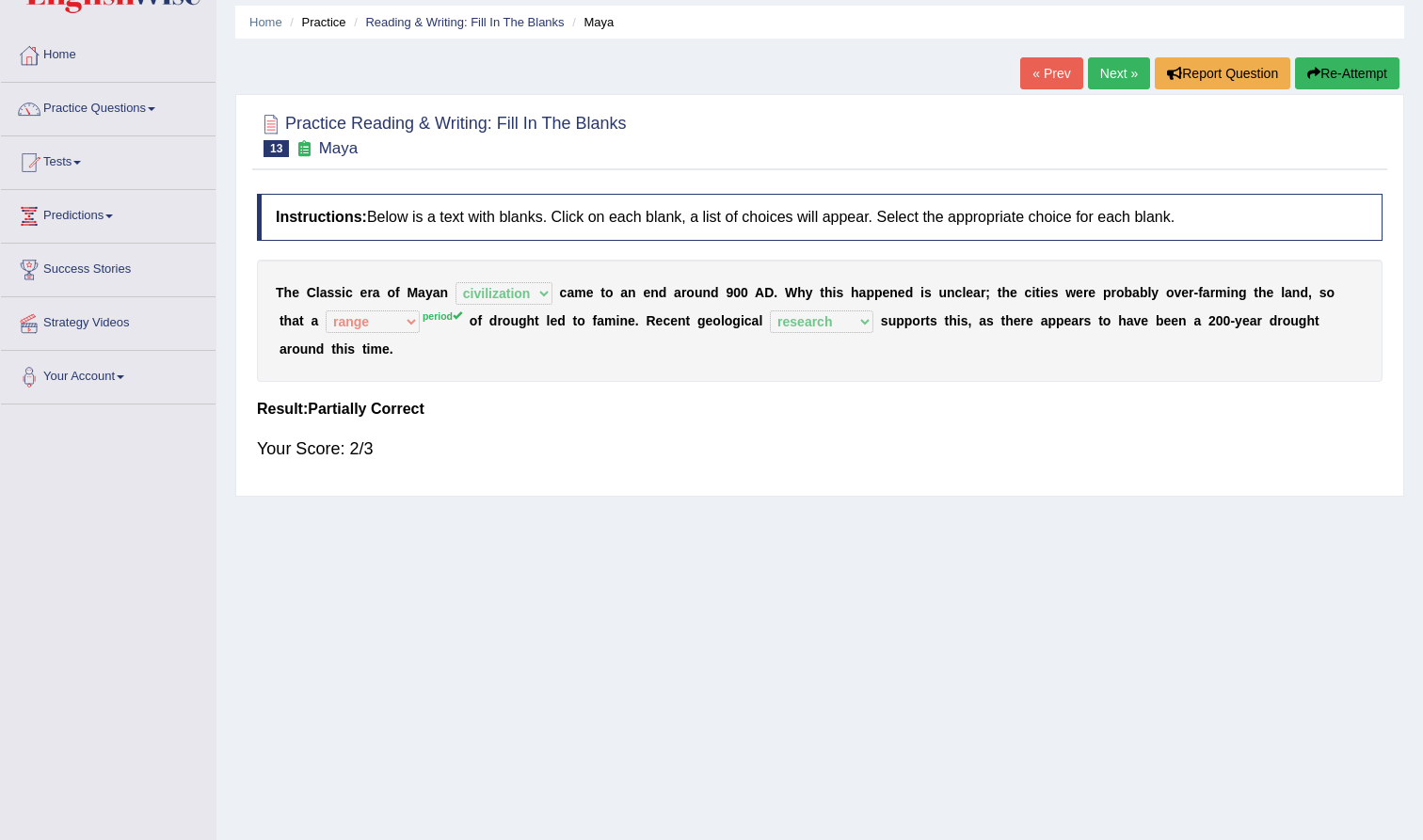
scroll to position [56, 0]
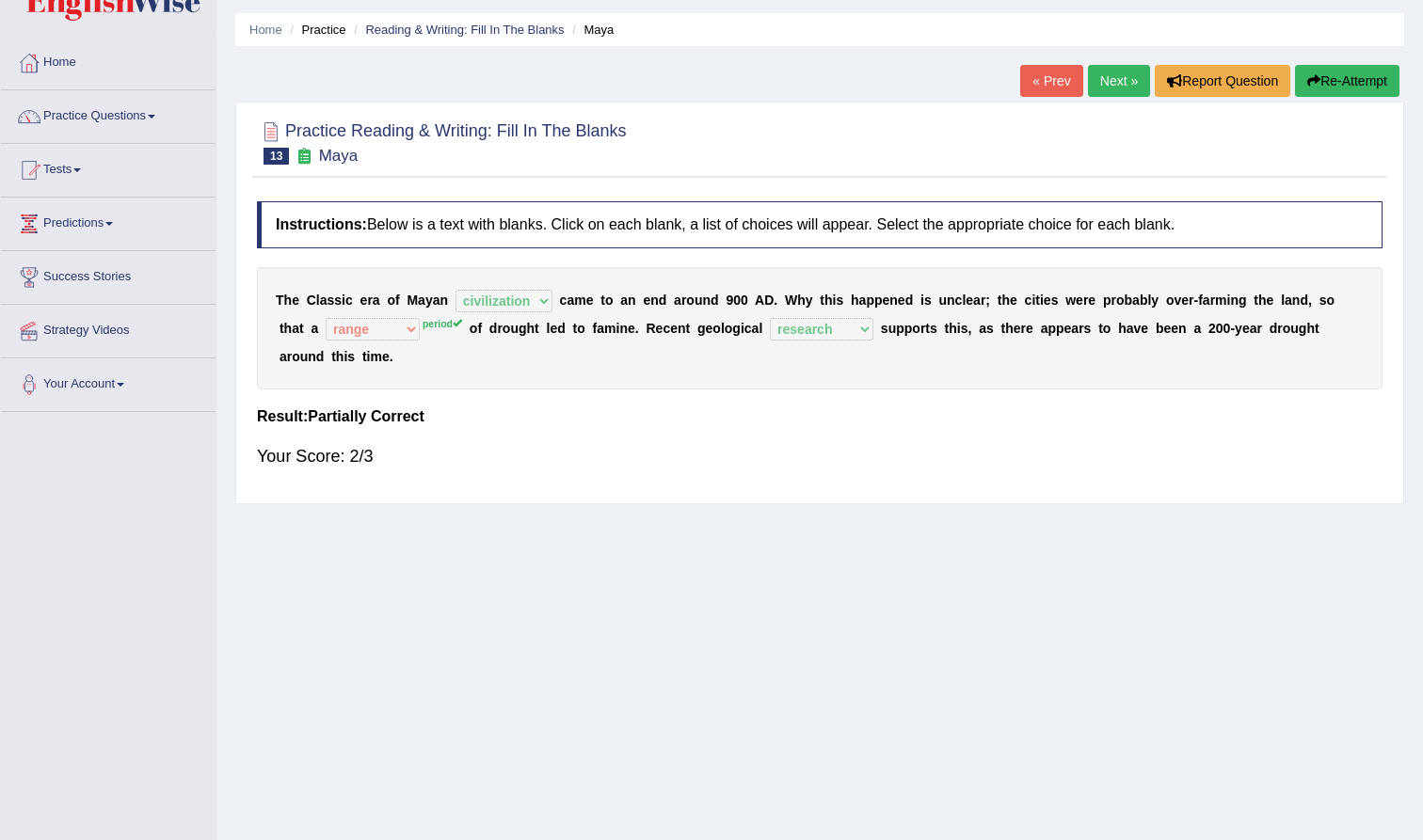
click at [1111, 86] on link "Next »" at bounding box center [1119, 81] width 62 height 32
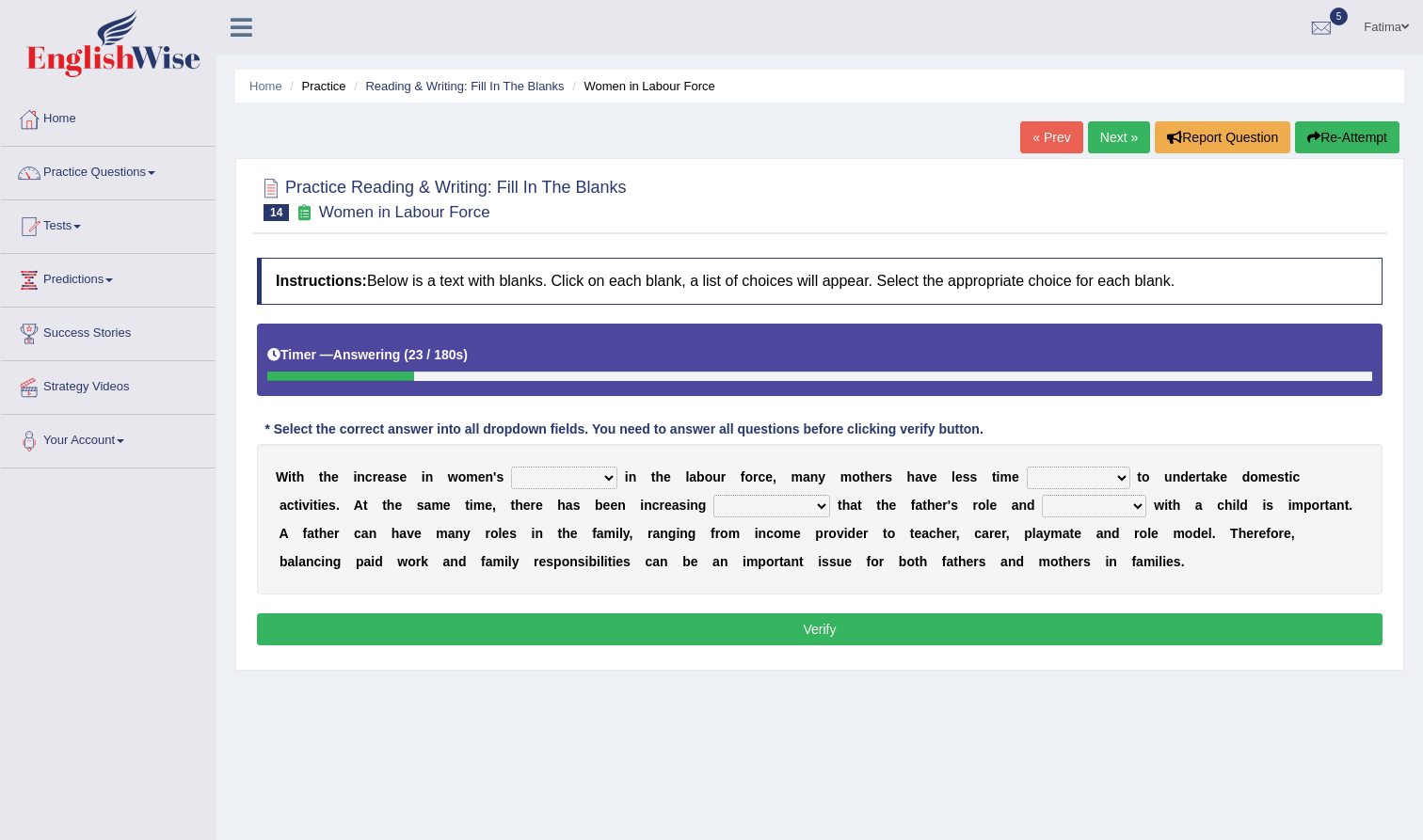
select select "participation"
select select "available"
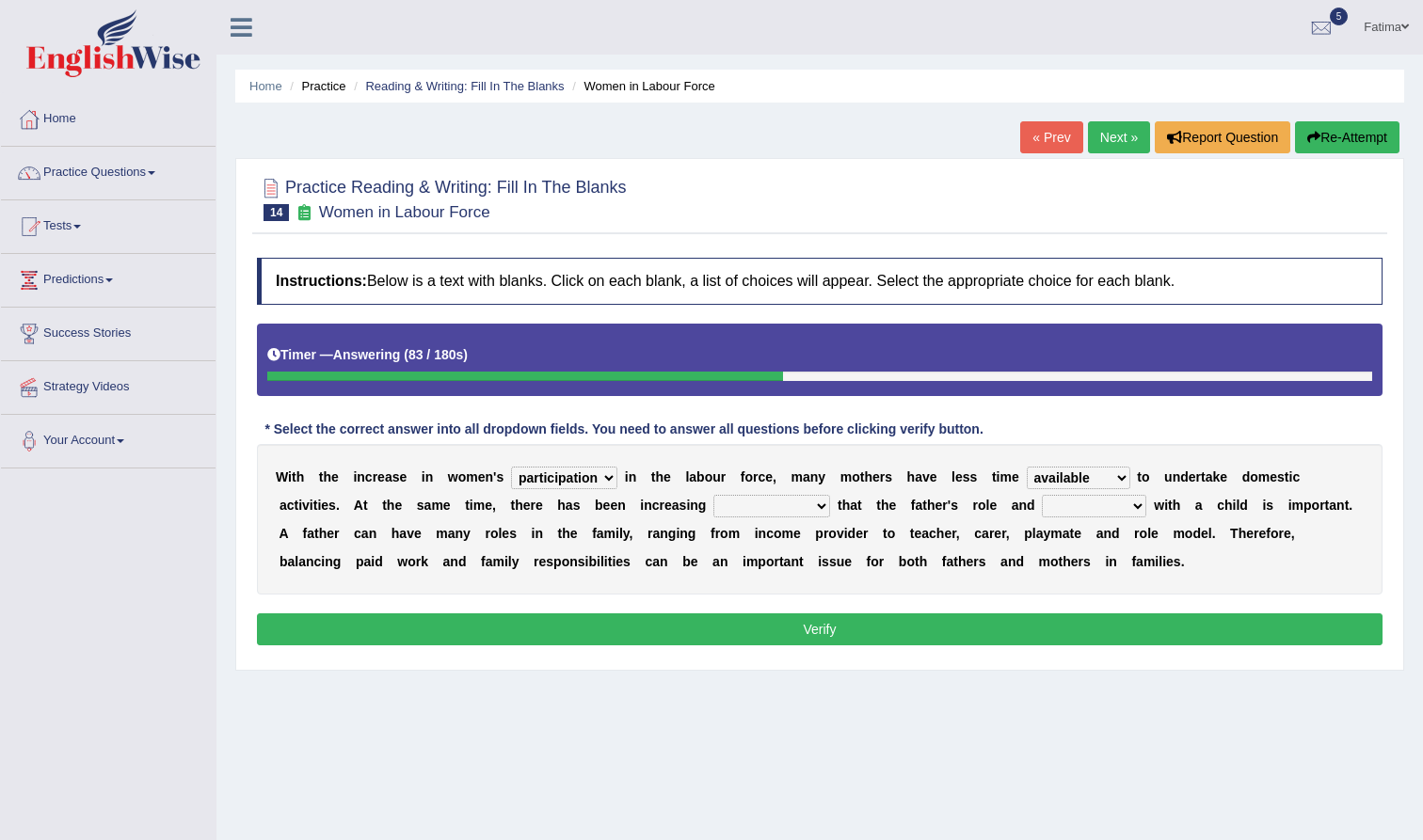
select select "recognition"
select select "realtionship"
click at [851, 623] on button "Verify" at bounding box center [820, 629] width 1126 height 32
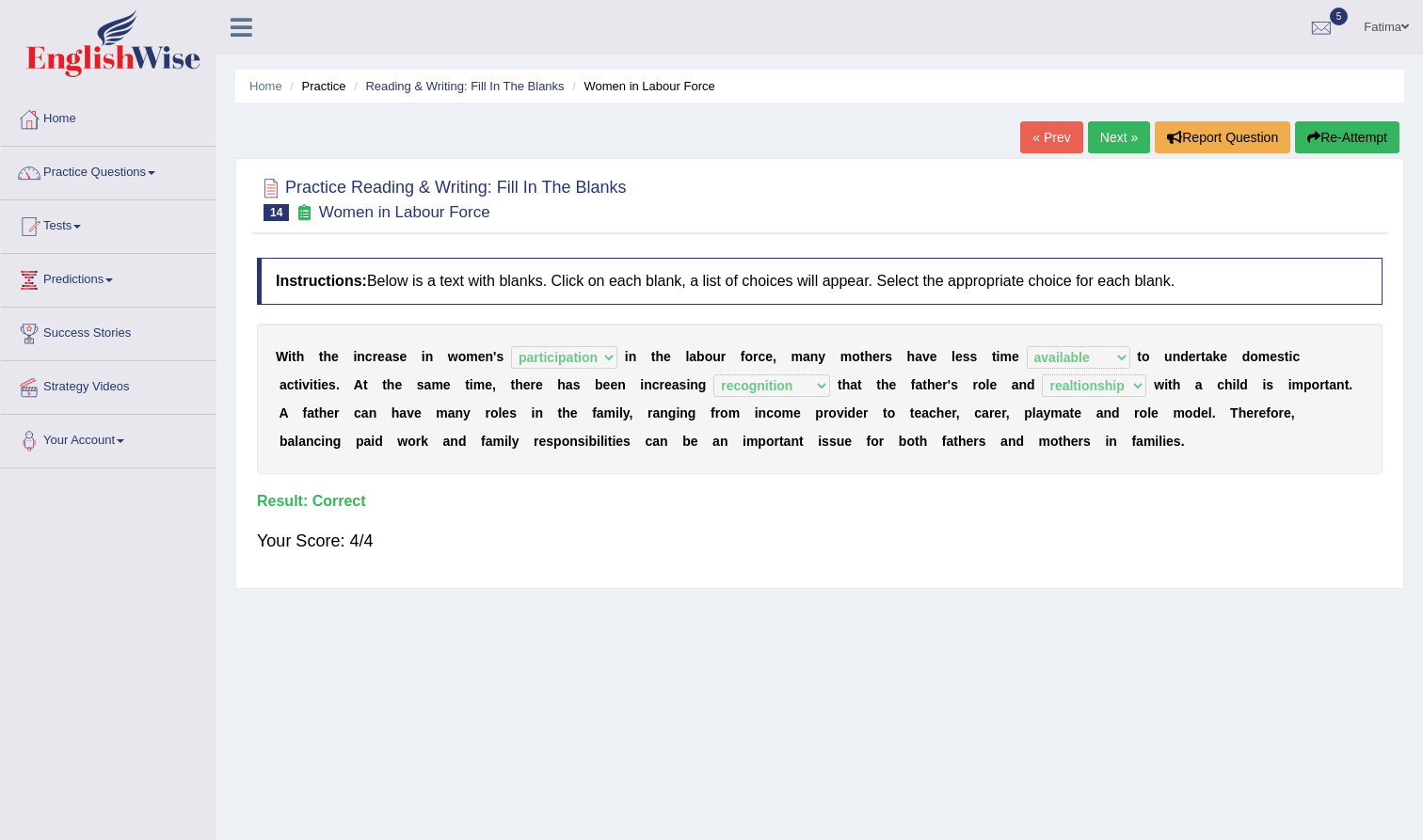
click at [1115, 129] on link "Next »" at bounding box center [1119, 137] width 62 height 32
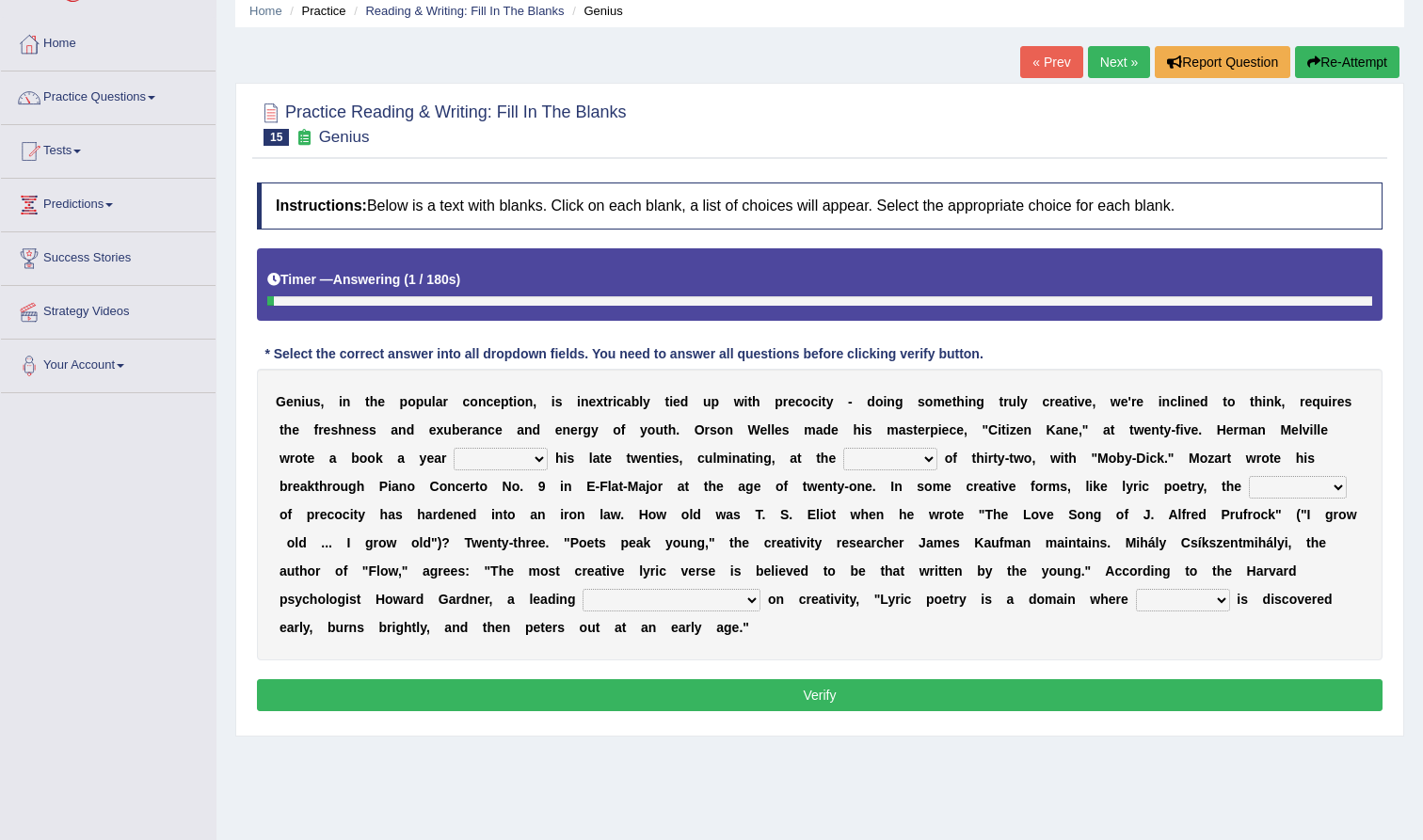
scroll to position [93, 0]
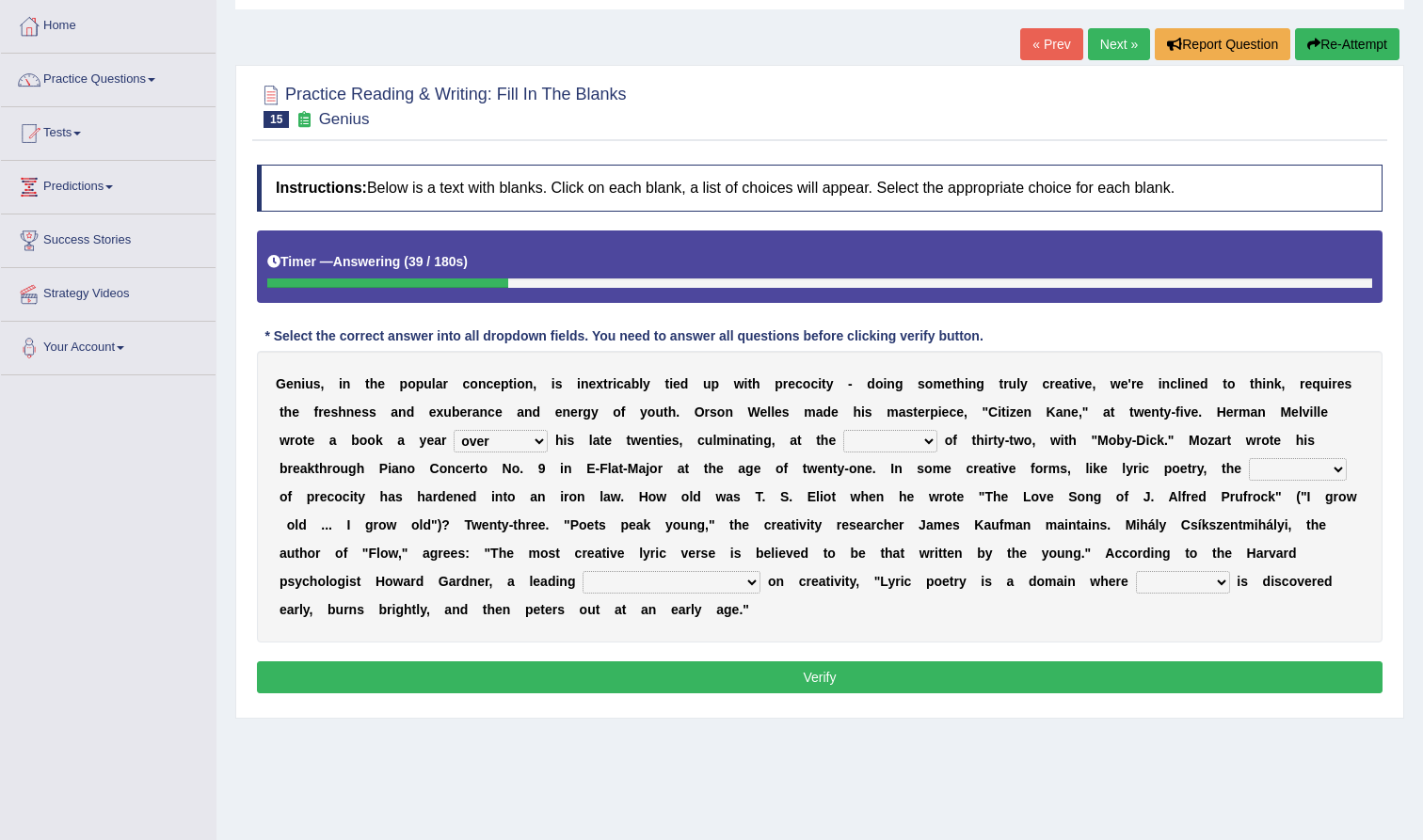
select select "through"
select select "rate"
select select "structure"
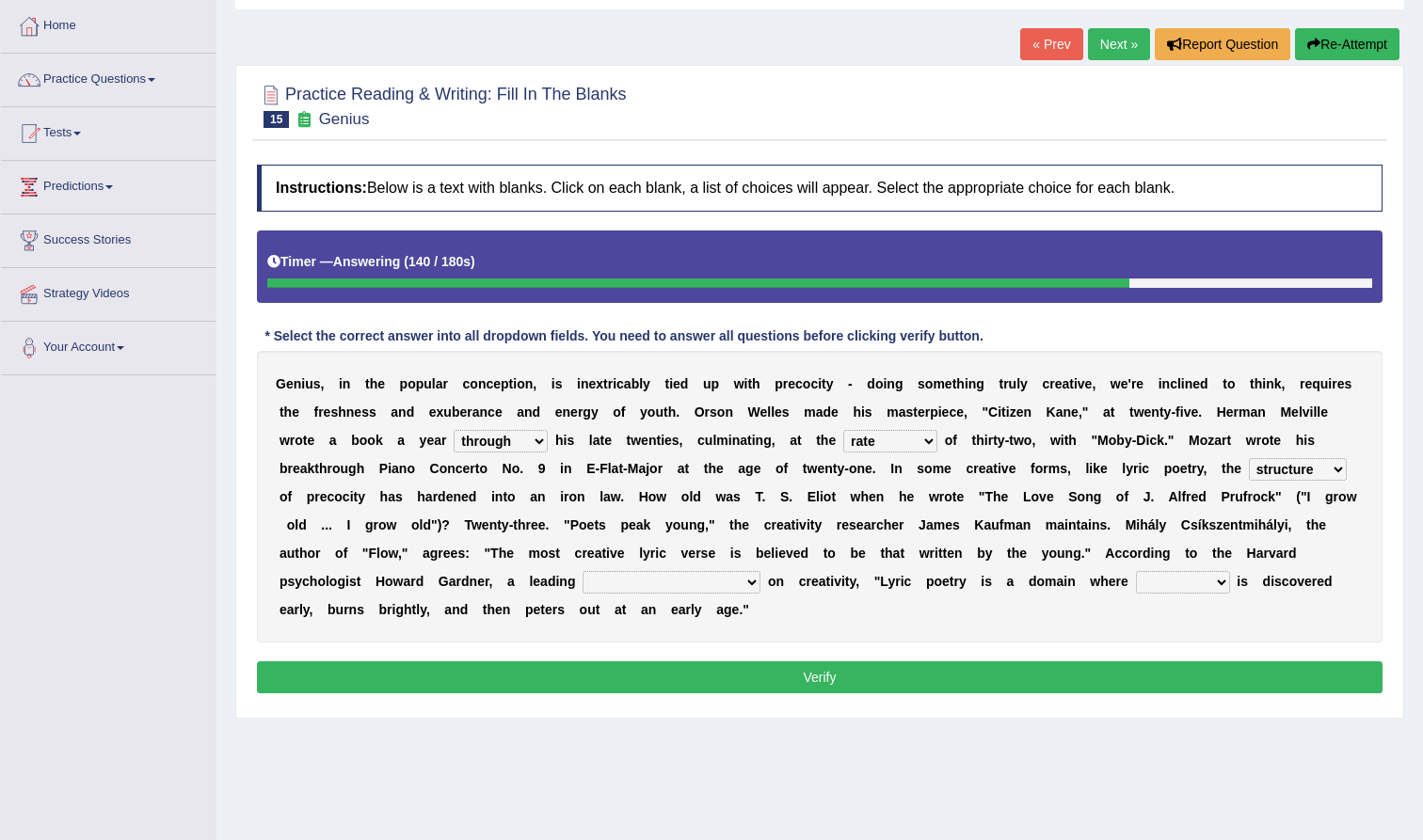
select select "master"
select select "talent"
click at [908, 686] on button "Verify" at bounding box center [820, 677] width 1126 height 32
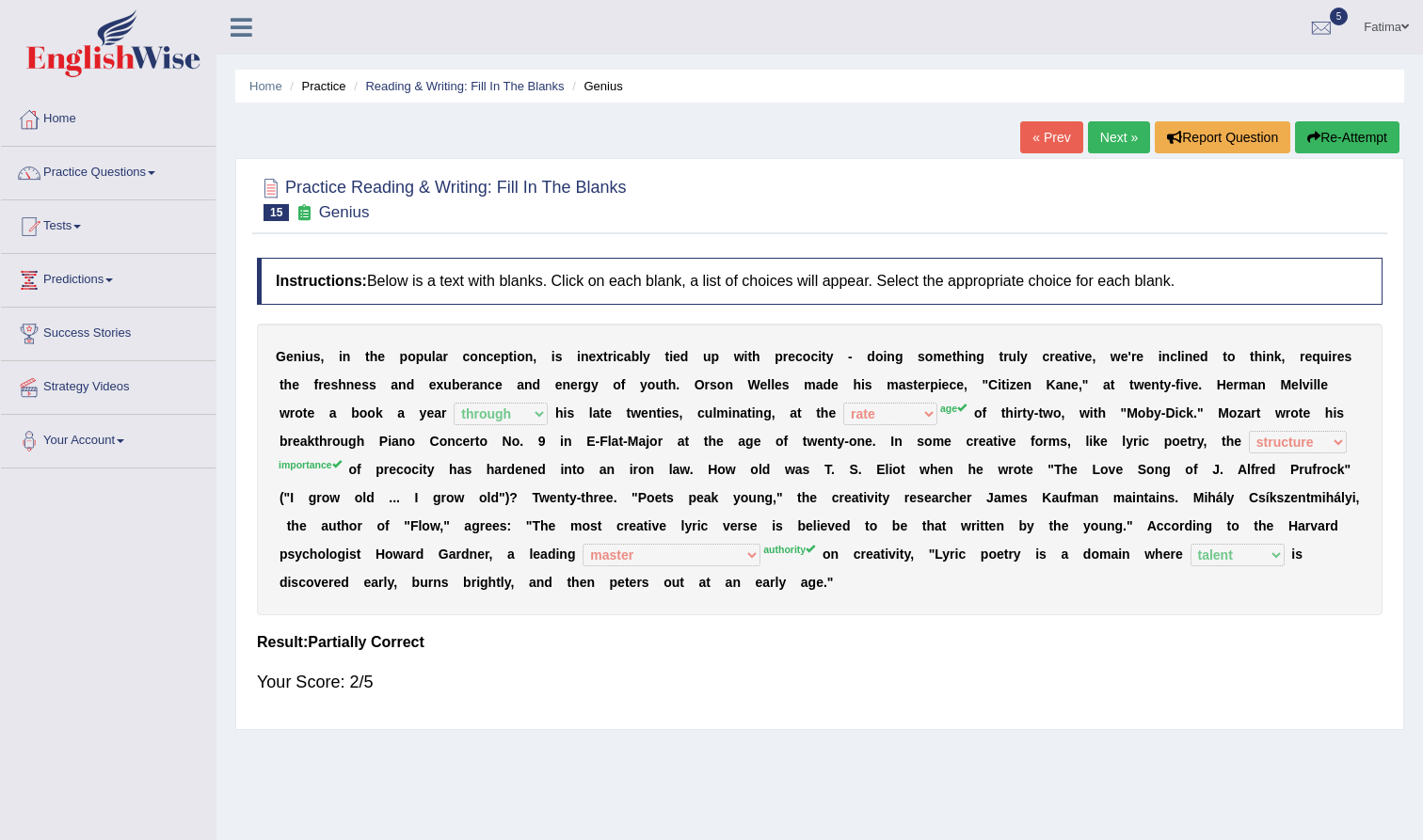
scroll to position [0, 0]
click at [1101, 124] on link "Next »" at bounding box center [1119, 137] width 62 height 32
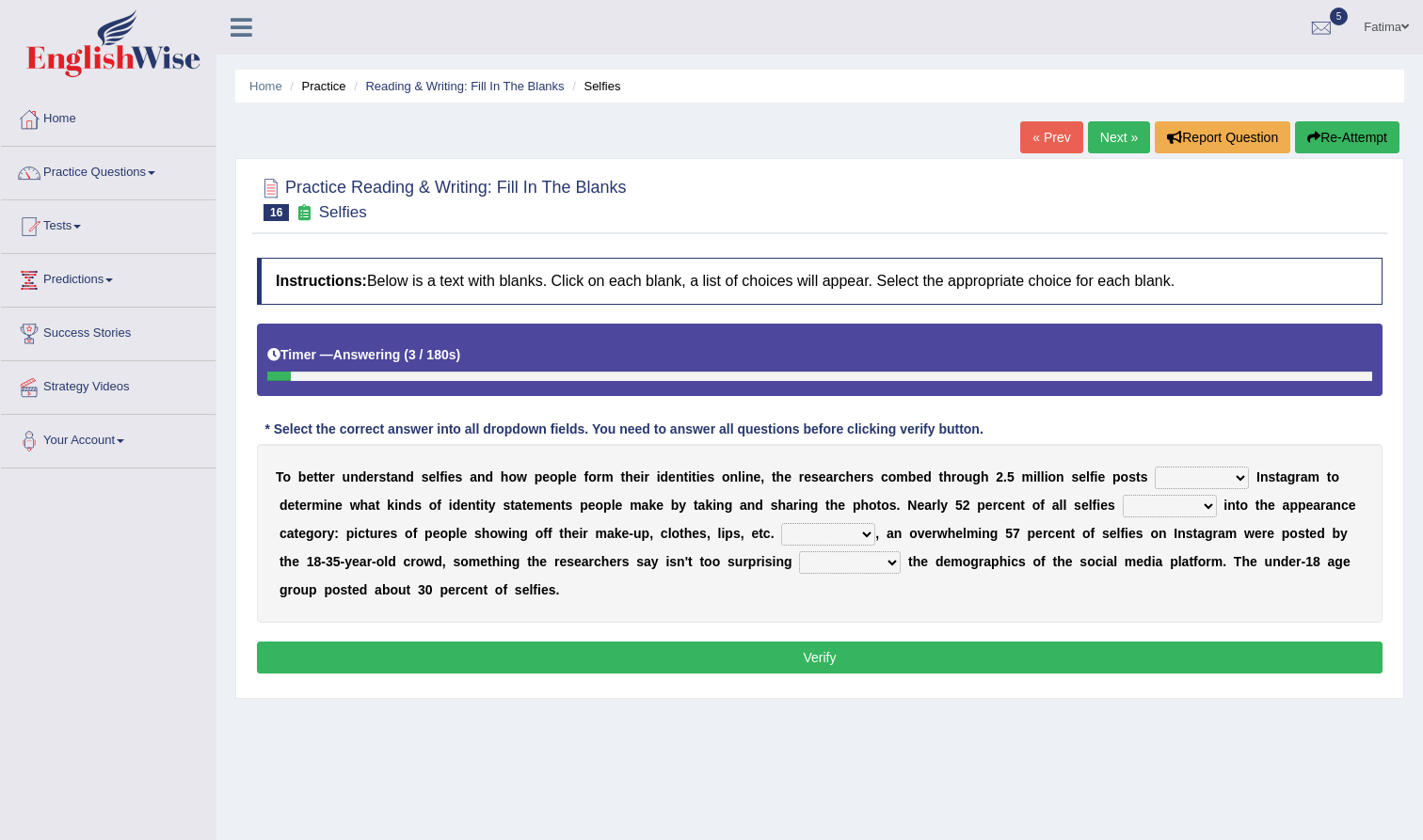
click at [1042, 142] on link "« Prev" at bounding box center [1051, 137] width 62 height 32
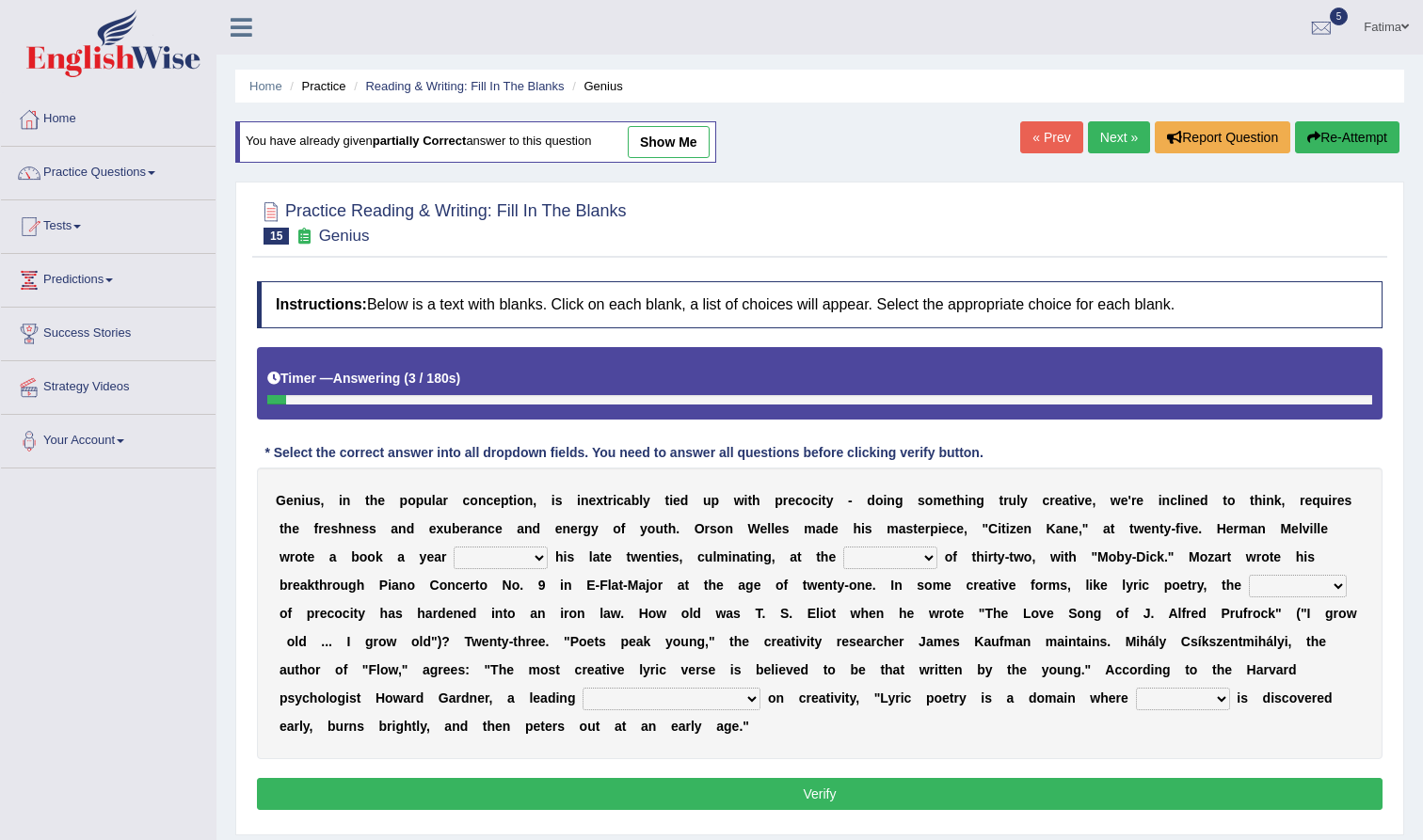
select select "through"
select select "age"
select select "importance"
select select "master"
select select "talent"
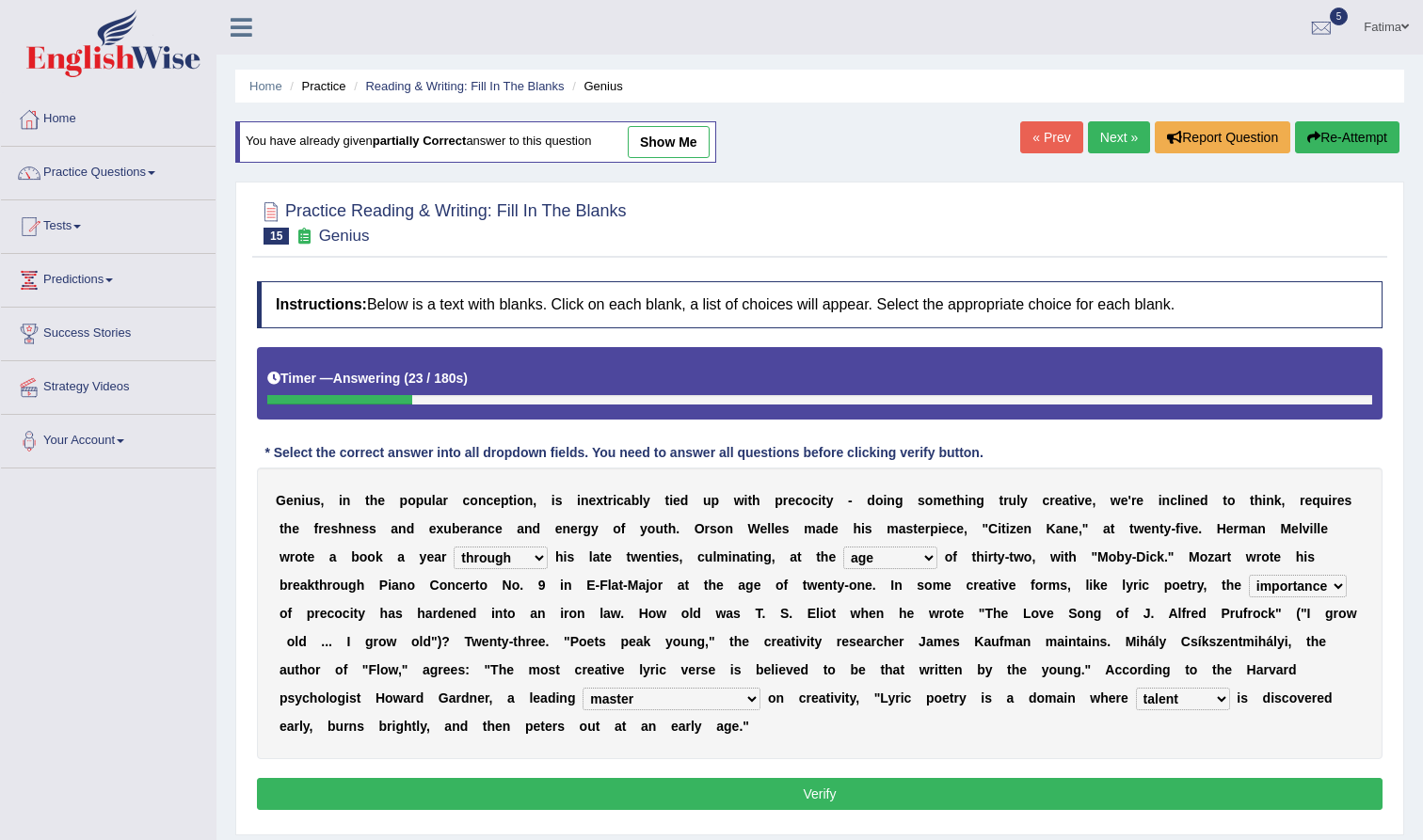
click at [845, 798] on button "Verify" at bounding box center [820, 794] width 1126 height 32
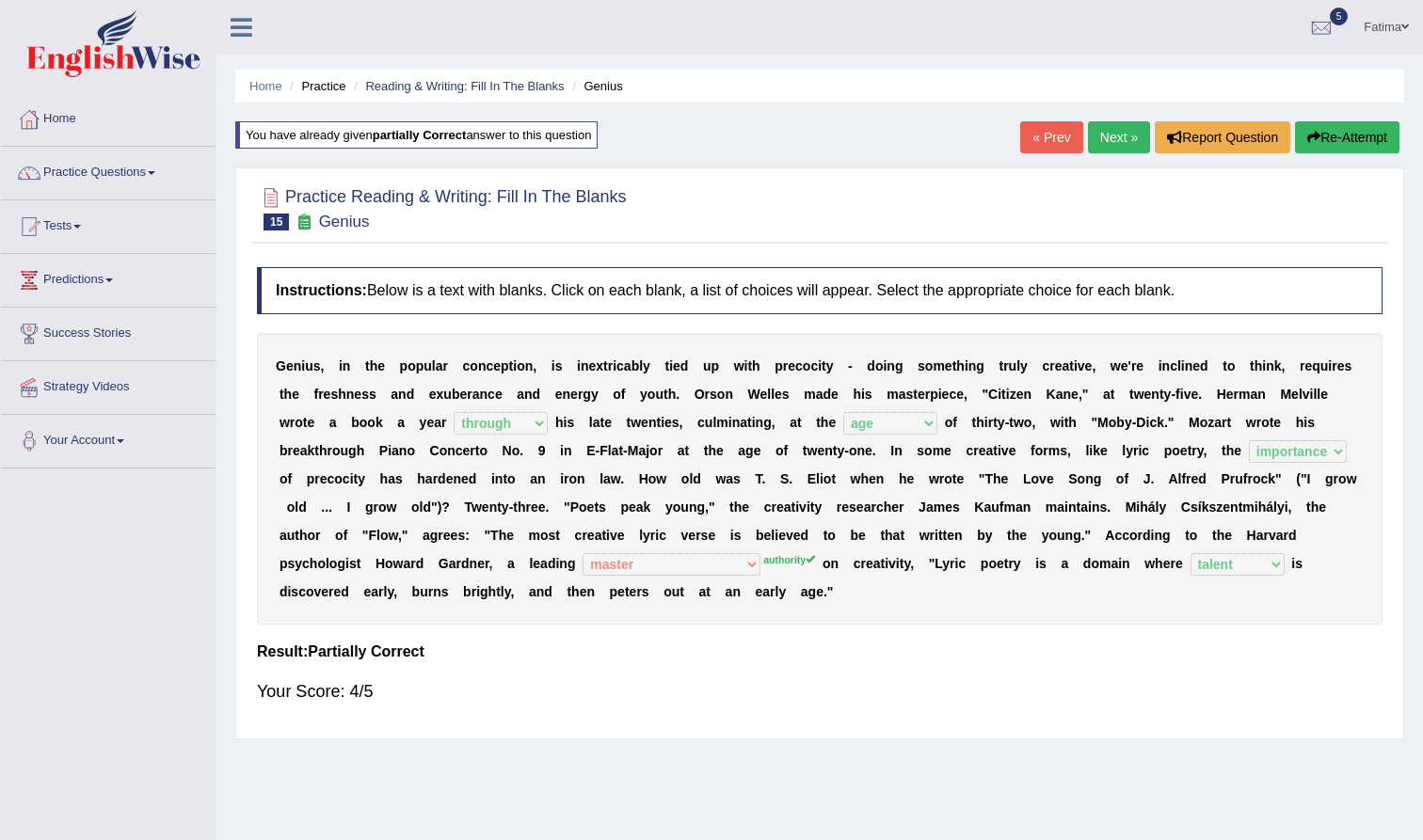
click at [1111, 137] on link "Next »" at bounding box center [1119, 137] width 62 height 32
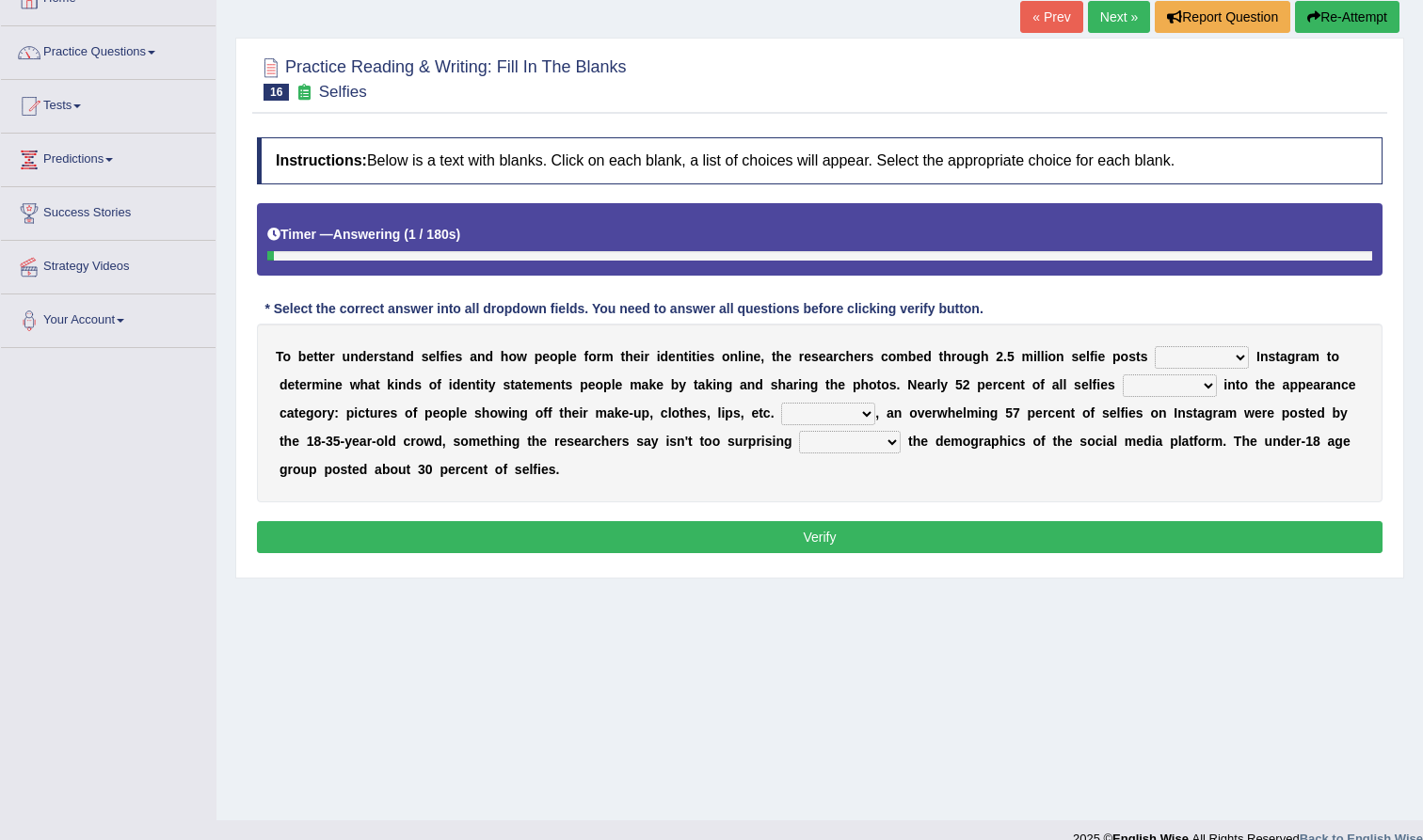
scroll to position [139, 0]
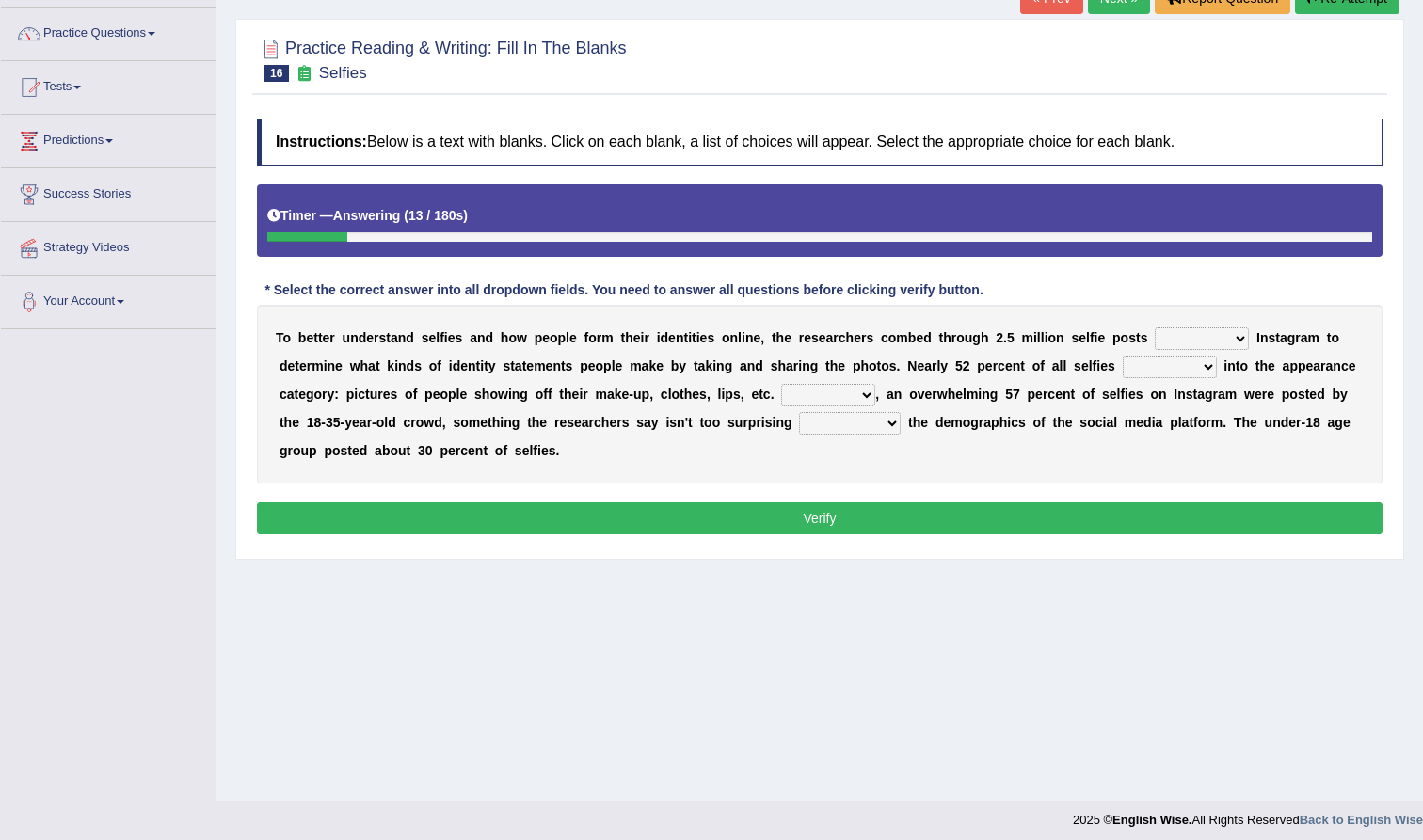
select select "in"
select select "fall"
select select "Overall"
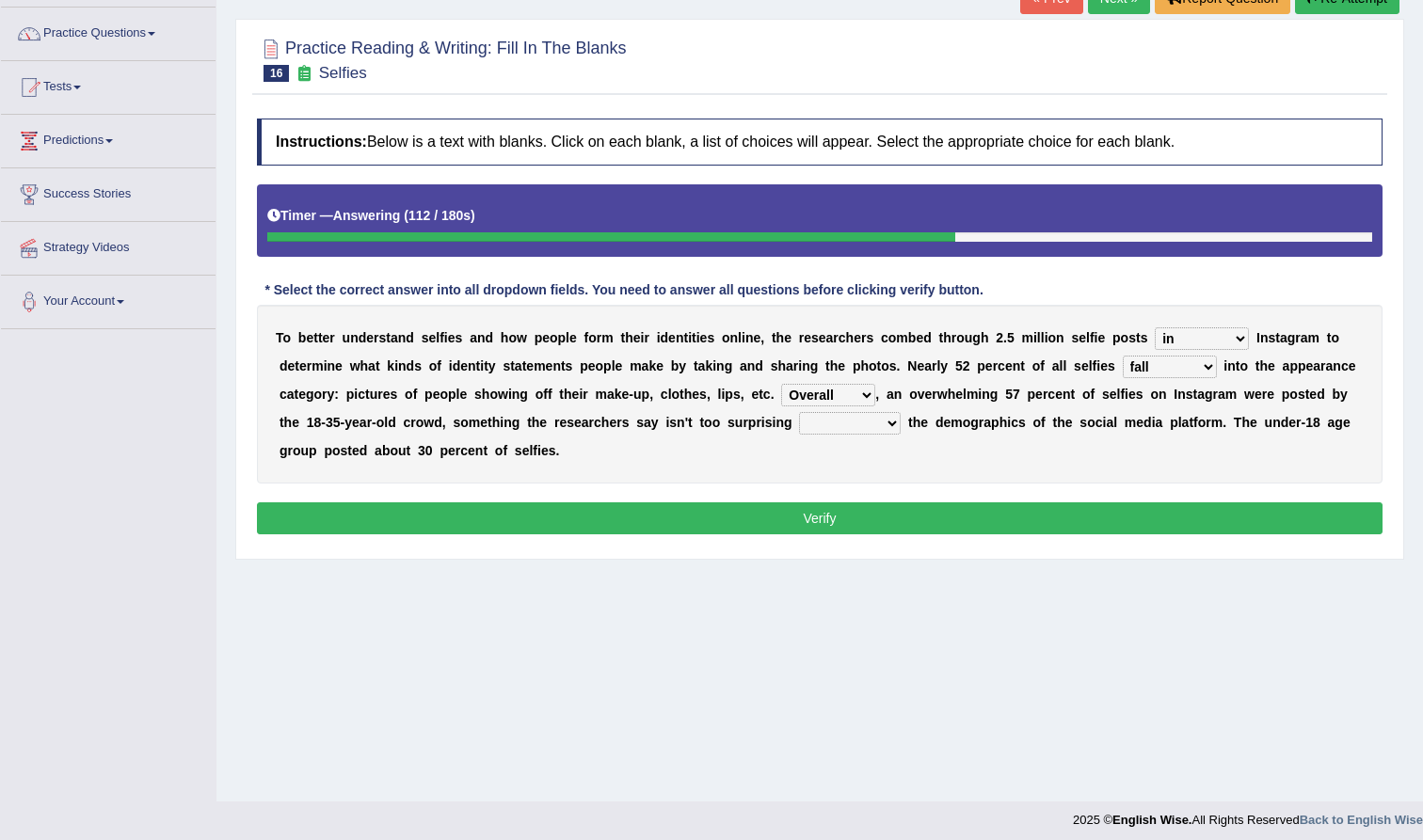
select select "considering"
click at [874, 515] on button "Verify" at bounding box center [820, 518] width 1126 height 32
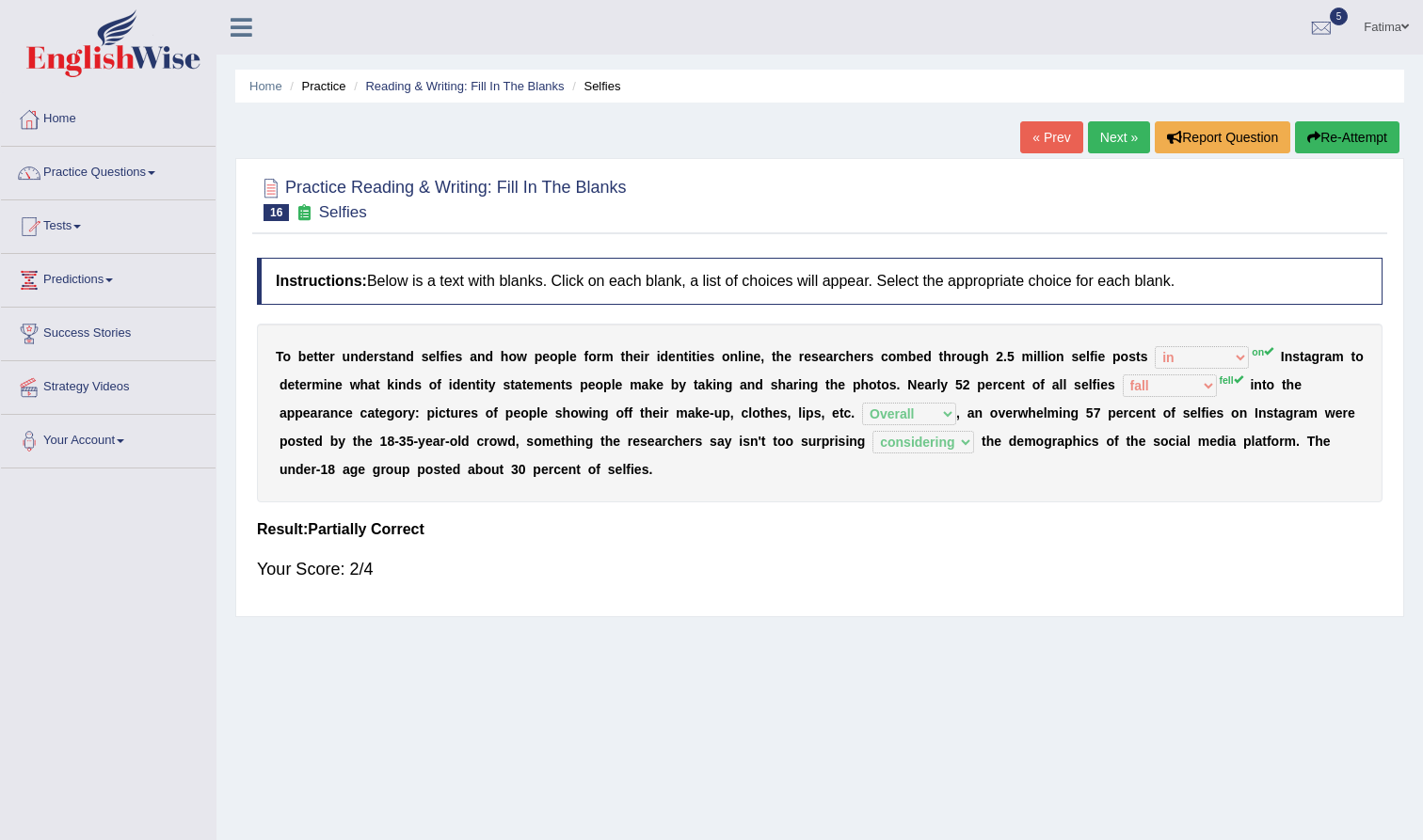
scroll to position [0, 0]
click at [1372, 138] on button "Re-Attempt" at bounding box center [1347, 137] width 104 height 32
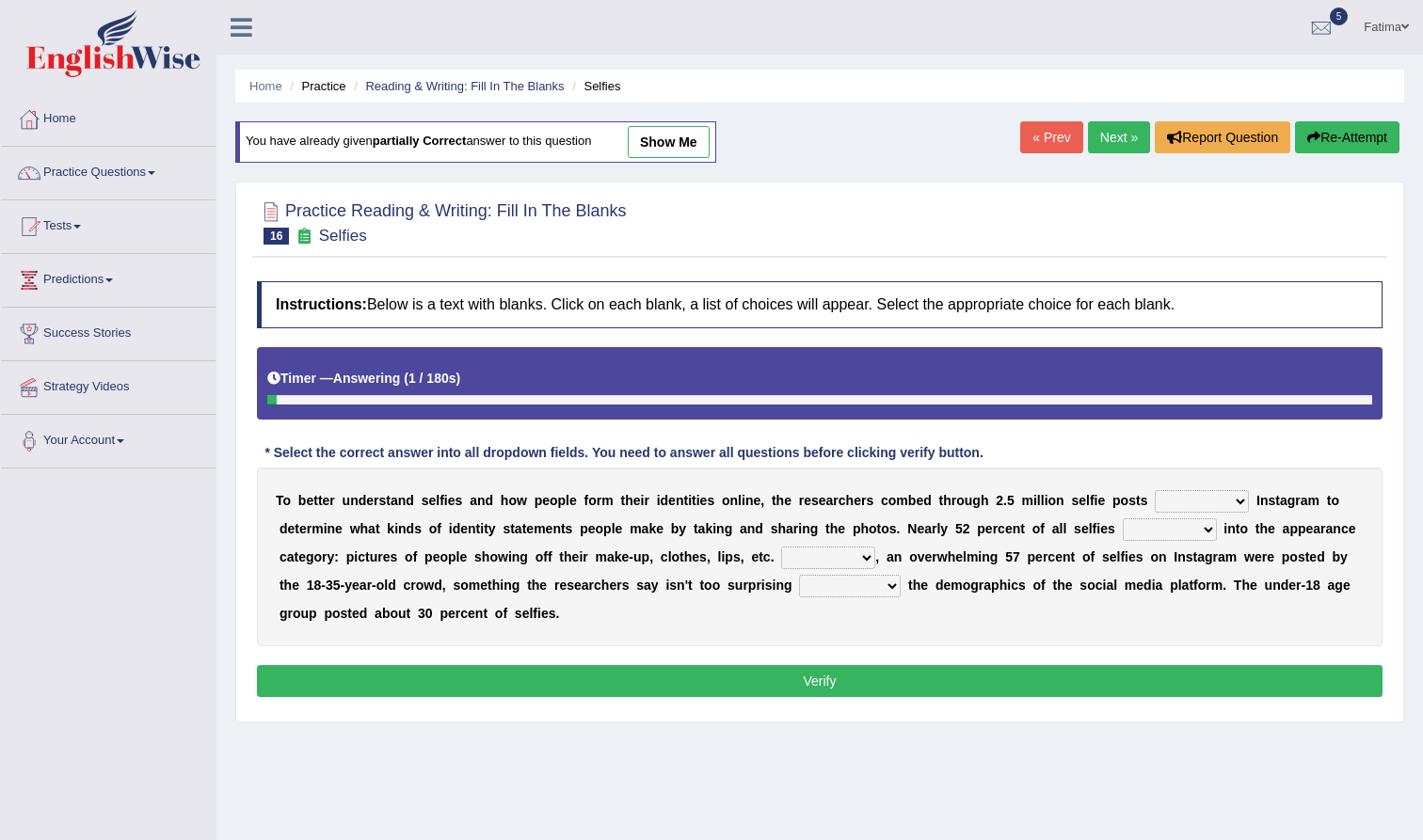
select select "Overall"
select select "considering"
select select "on"
select select "fell"
click at [826, 681] on button "Verify" at bounding box center [820, 681] width 1126 height 32
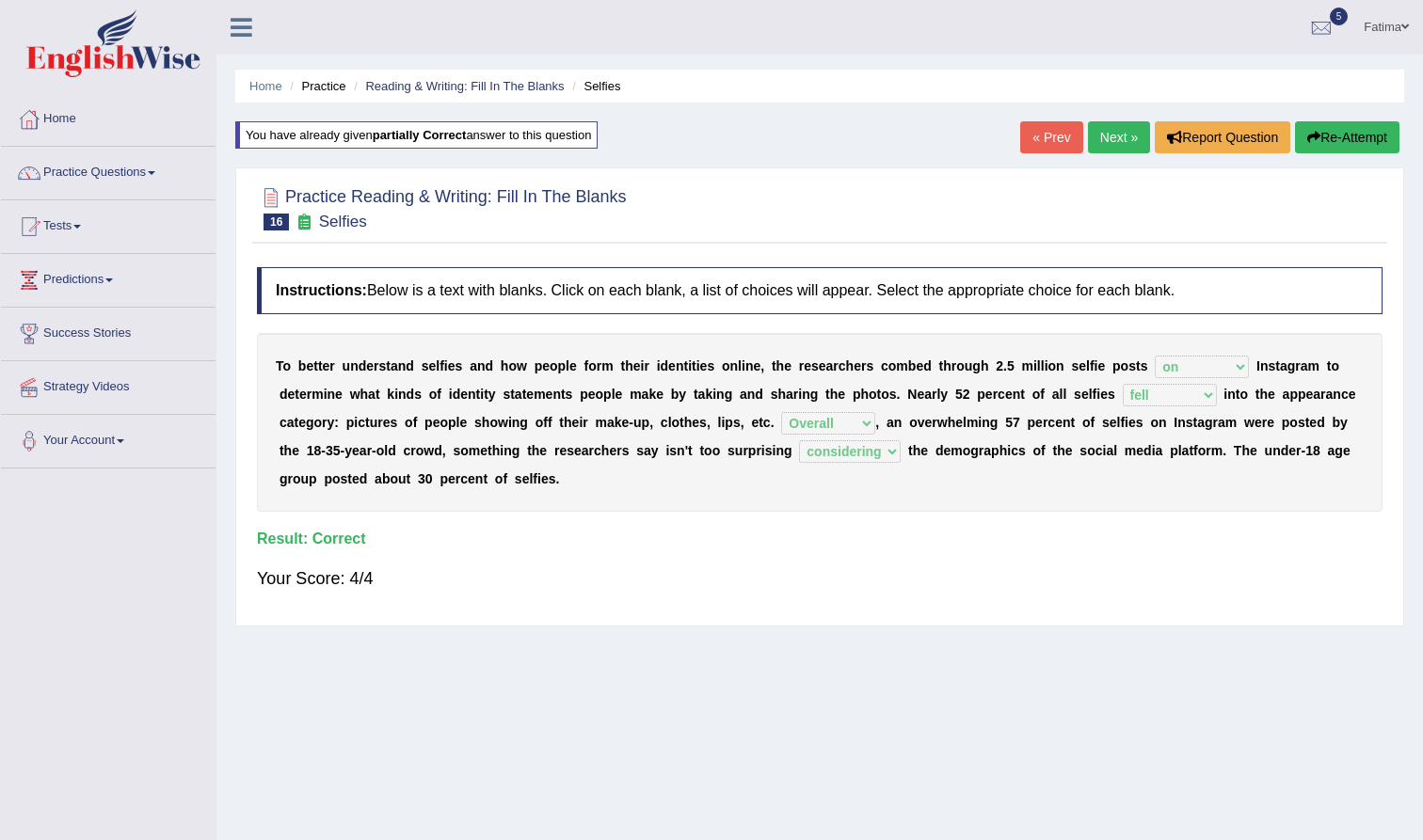
click at [1101, 135] on link "Next »" at bounding box center [1119, 137] width 62 height 32
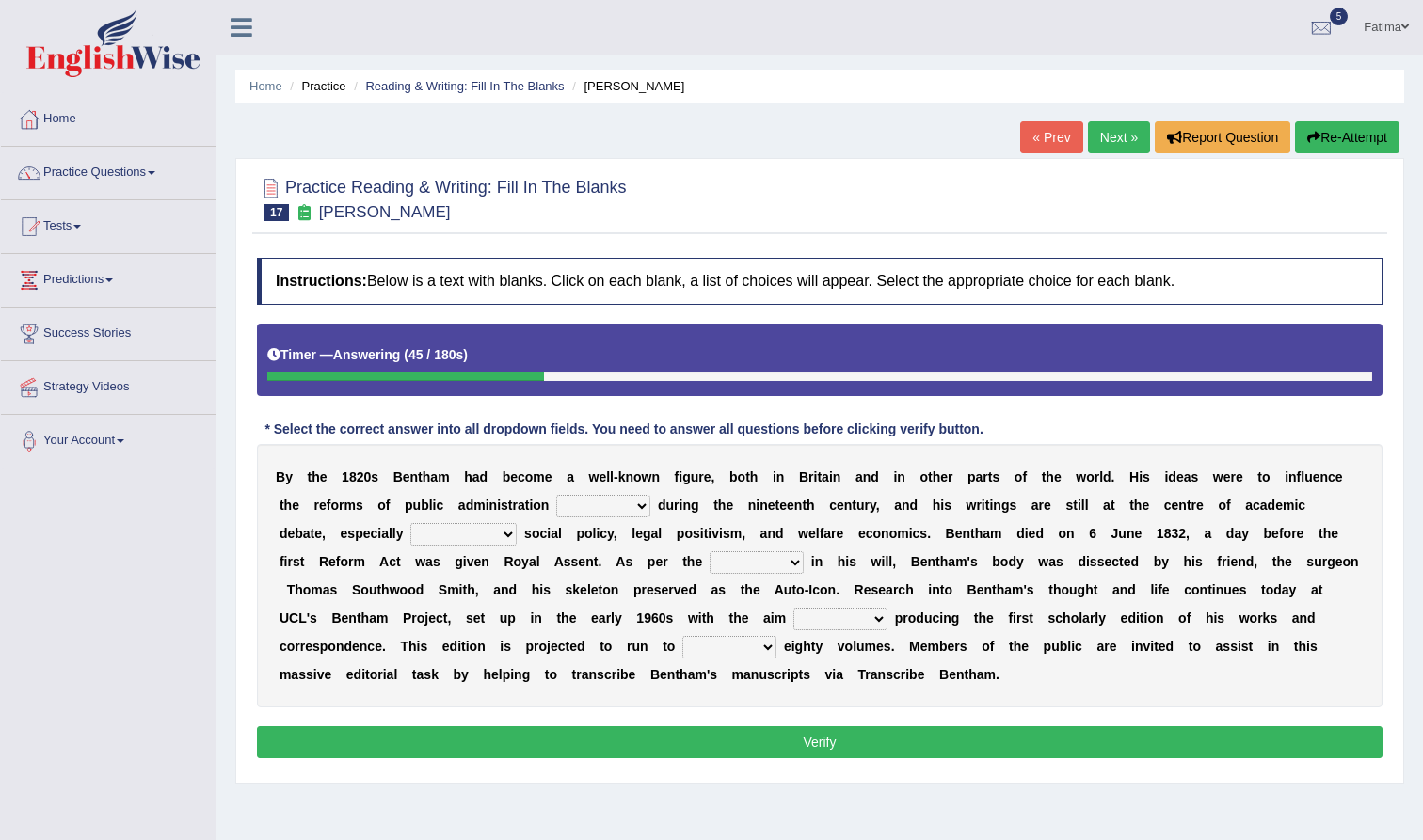
select select "made"
select select "compared to"
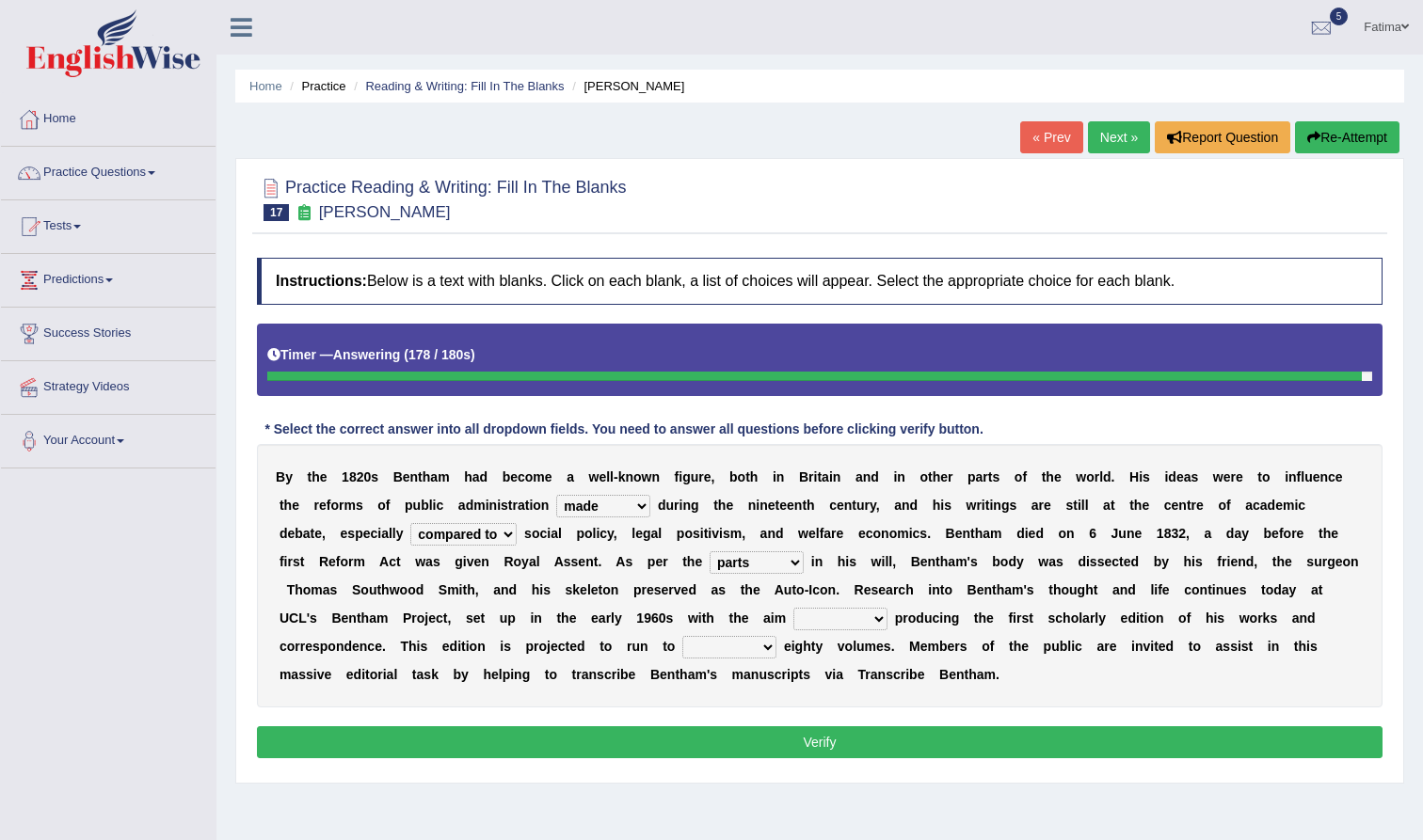
select select "directions"
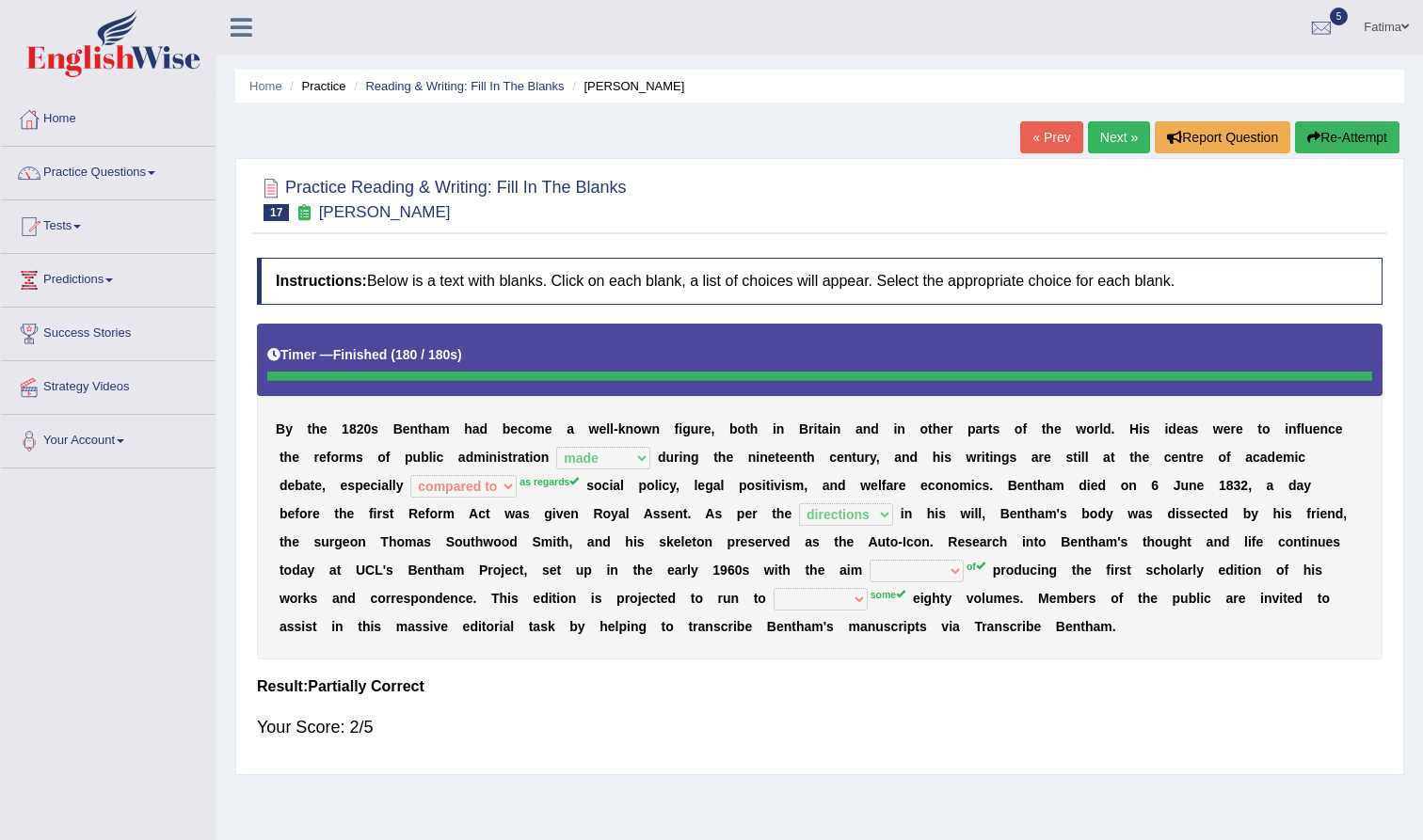
click at [1345, 131] on button "Re-Attempt" at bounding box center [1347, 137] width 104 height 32
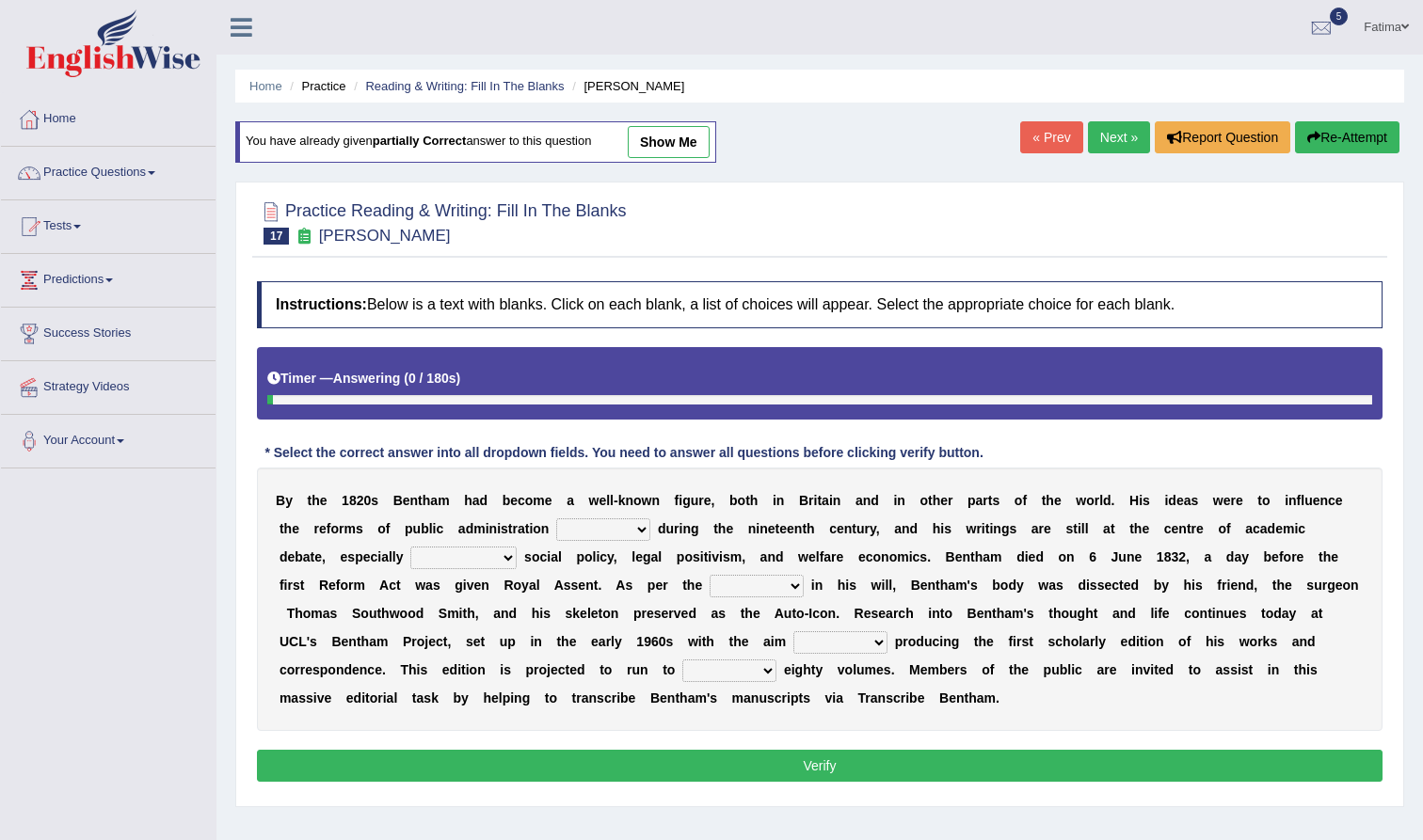
select select "made"
select select "as regards"
select select "directions"
click at [877, 665] on b "e" at bounding box center [880, 670] width 8 height 15
click at [870, 662] on b "m" at bounding box center [871, 670] width 11 height 15
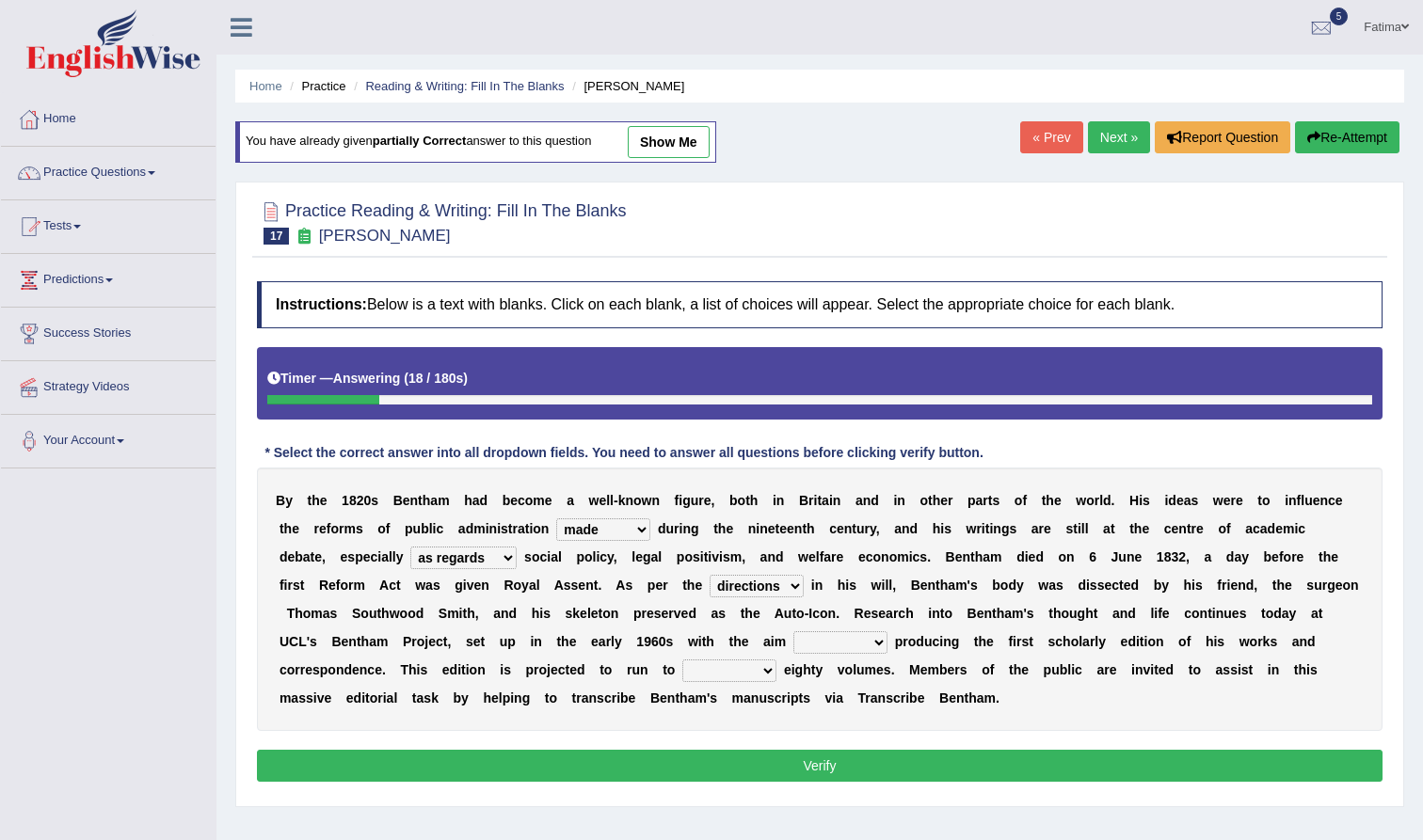
select select "of"
select select "some"
click at [789, 764] on button "Verify" at bounding box center [820, 766] width 1126 height 32
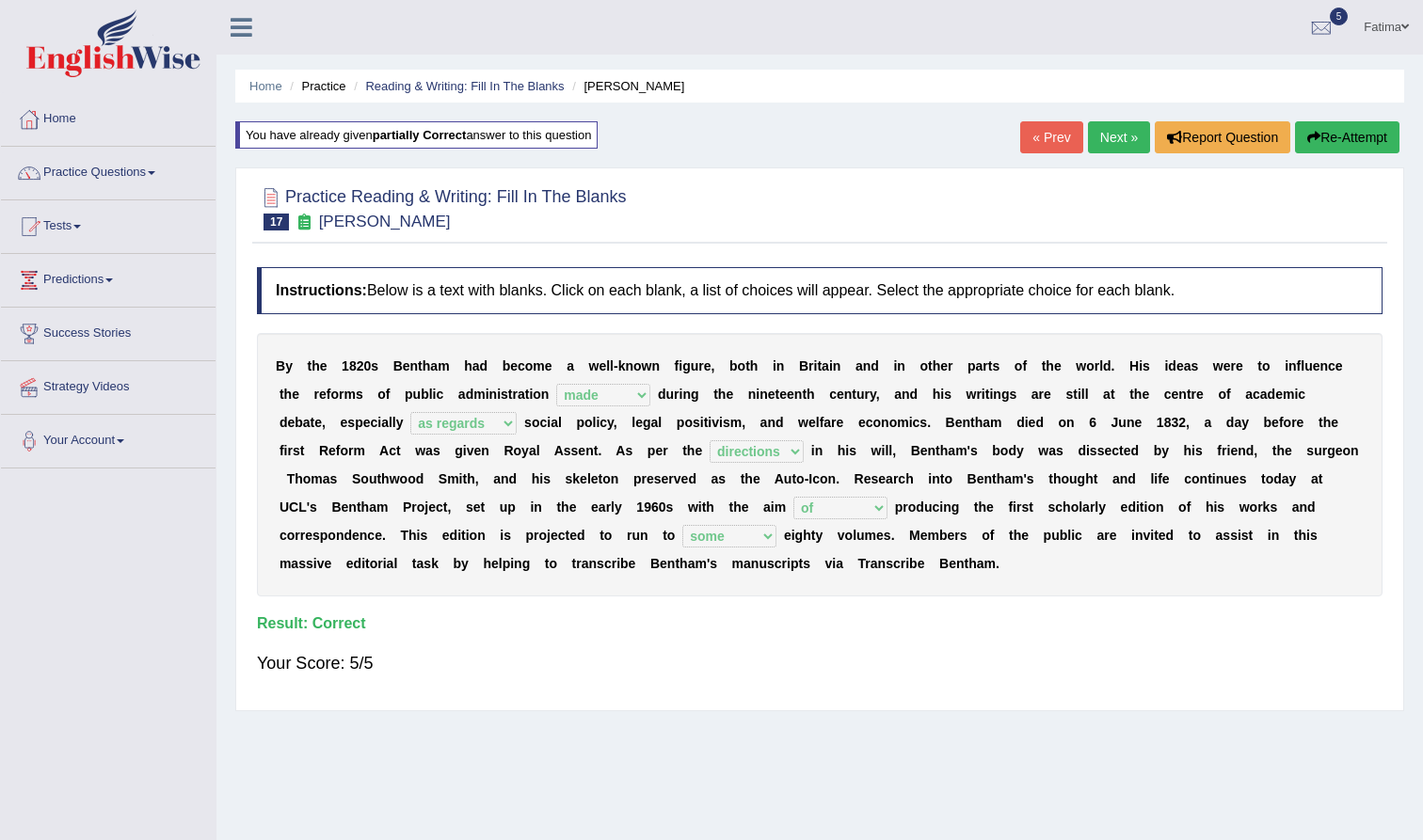
click at [1116, 149] on link "Next »" at bounding box center [1119, 137] width 62 height 32
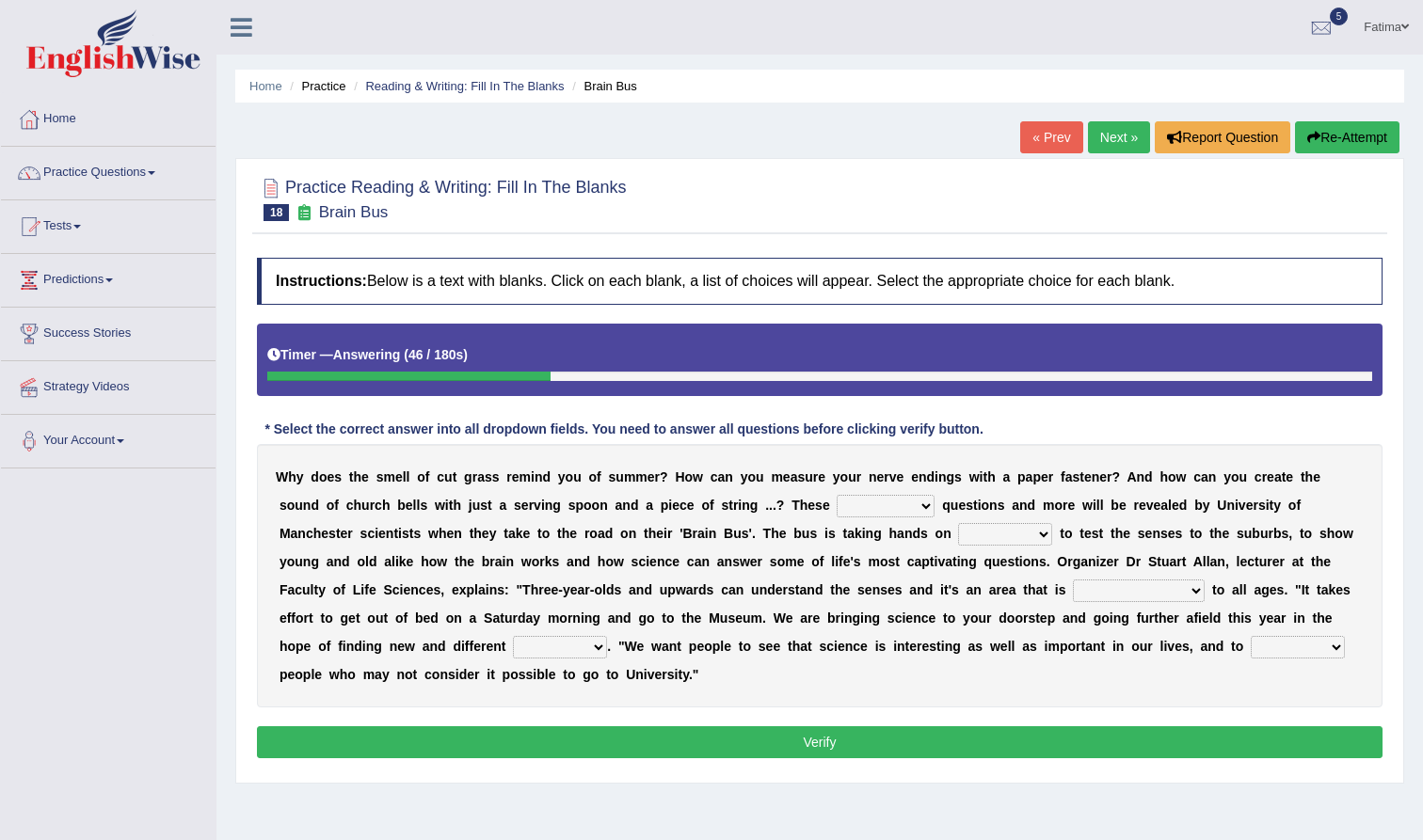
select select "gratuitous"
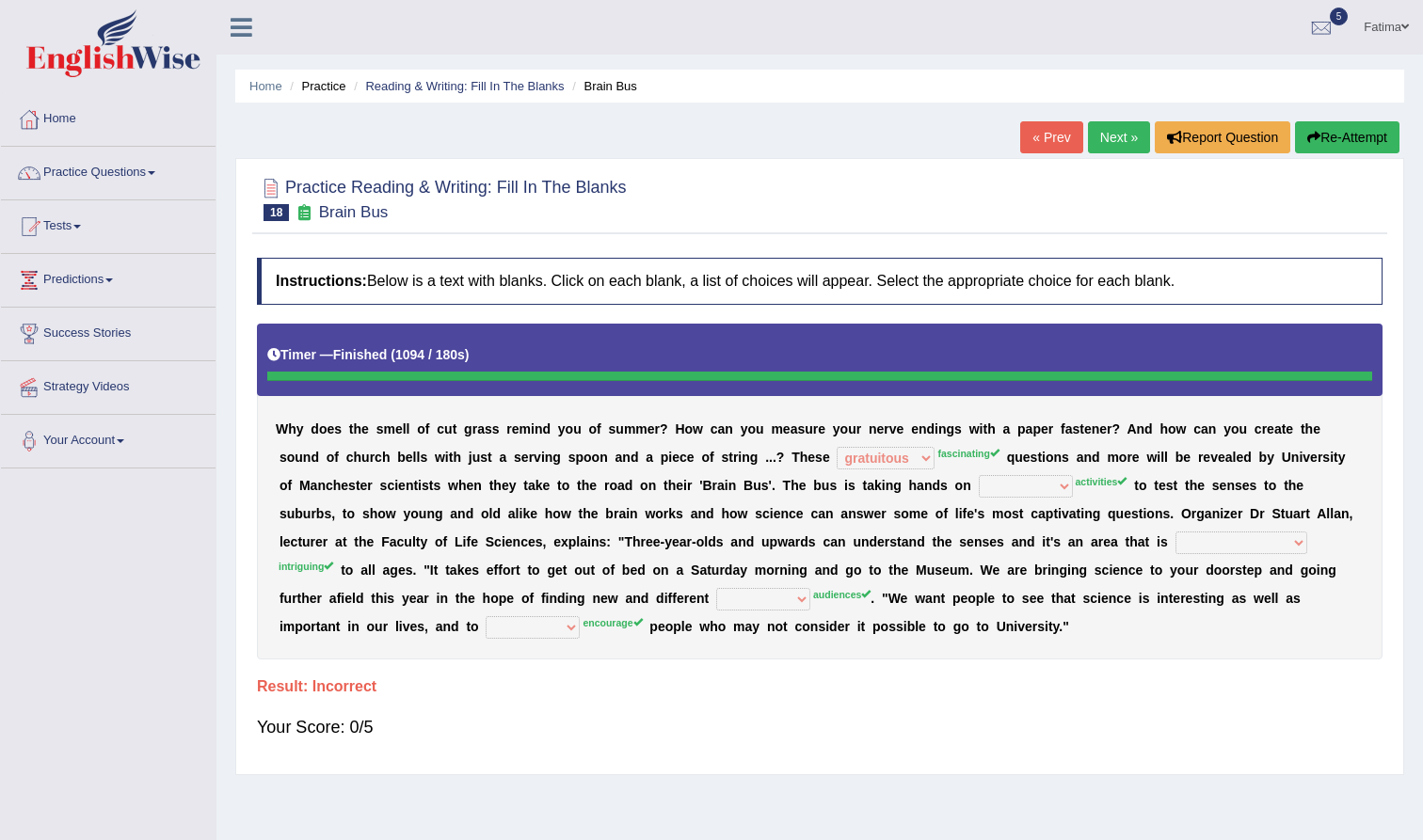
click at [1379, 147] on button "Re-Attempt" at bounding box center [1347, 137] width 104 height 32
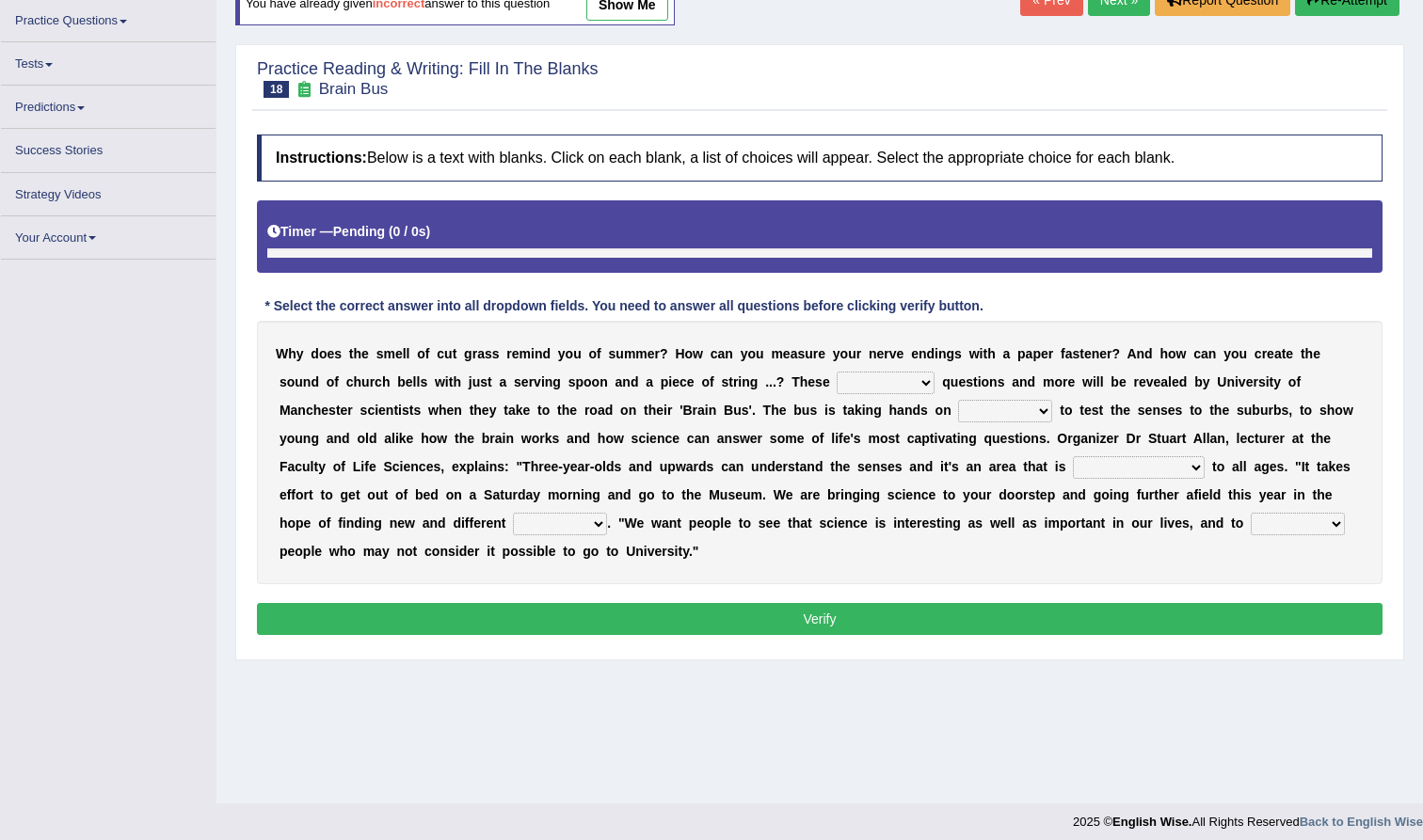
scroll to position [141, 0]
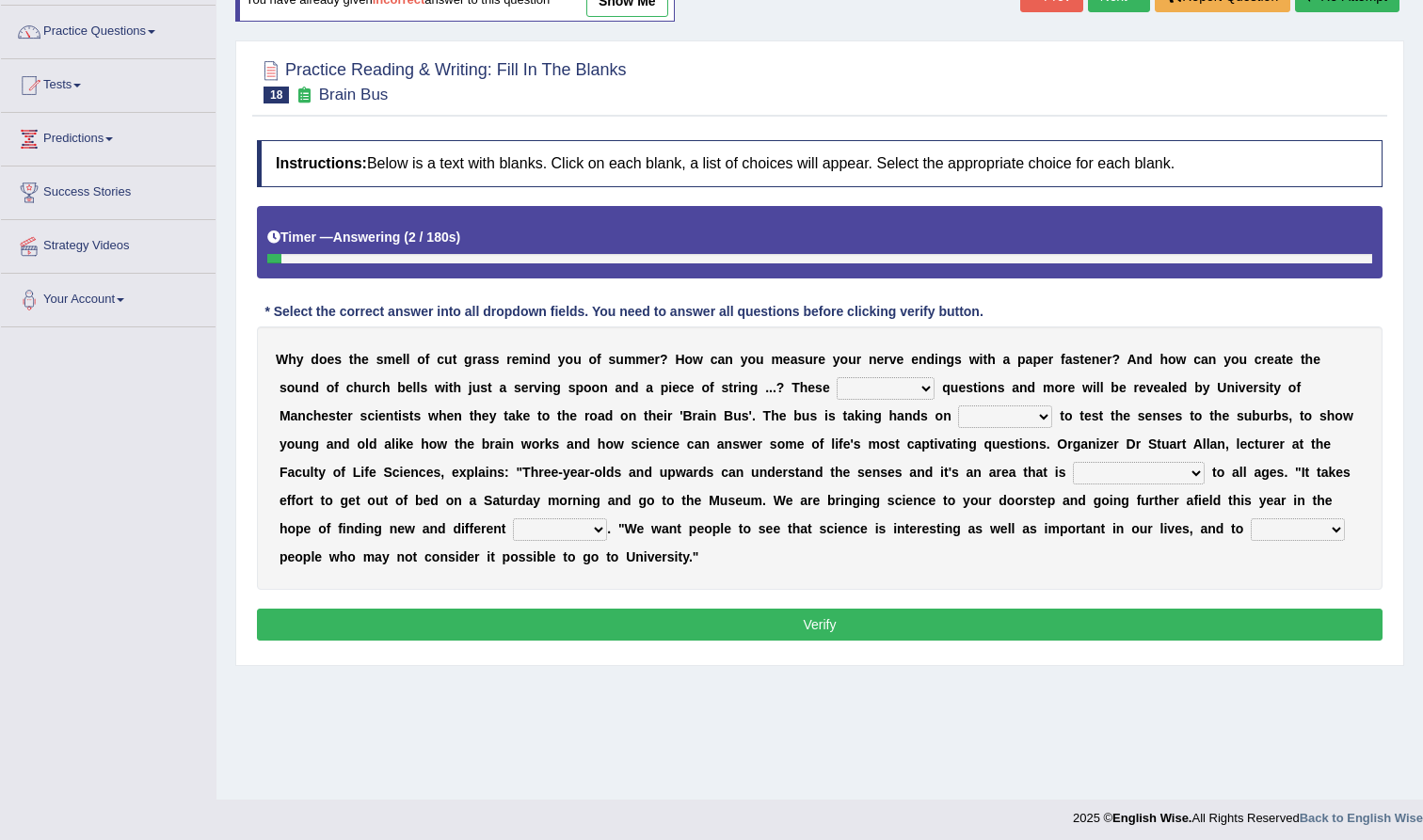
select select "fascinating"
click at [1012, 429] on div "W h y d o e s t h e s m e l l o f c u t g r a s s r e m i n d y o u o f s u m m…" at bounding box center [820, 458] width 1126 height 263
select select "revenues"
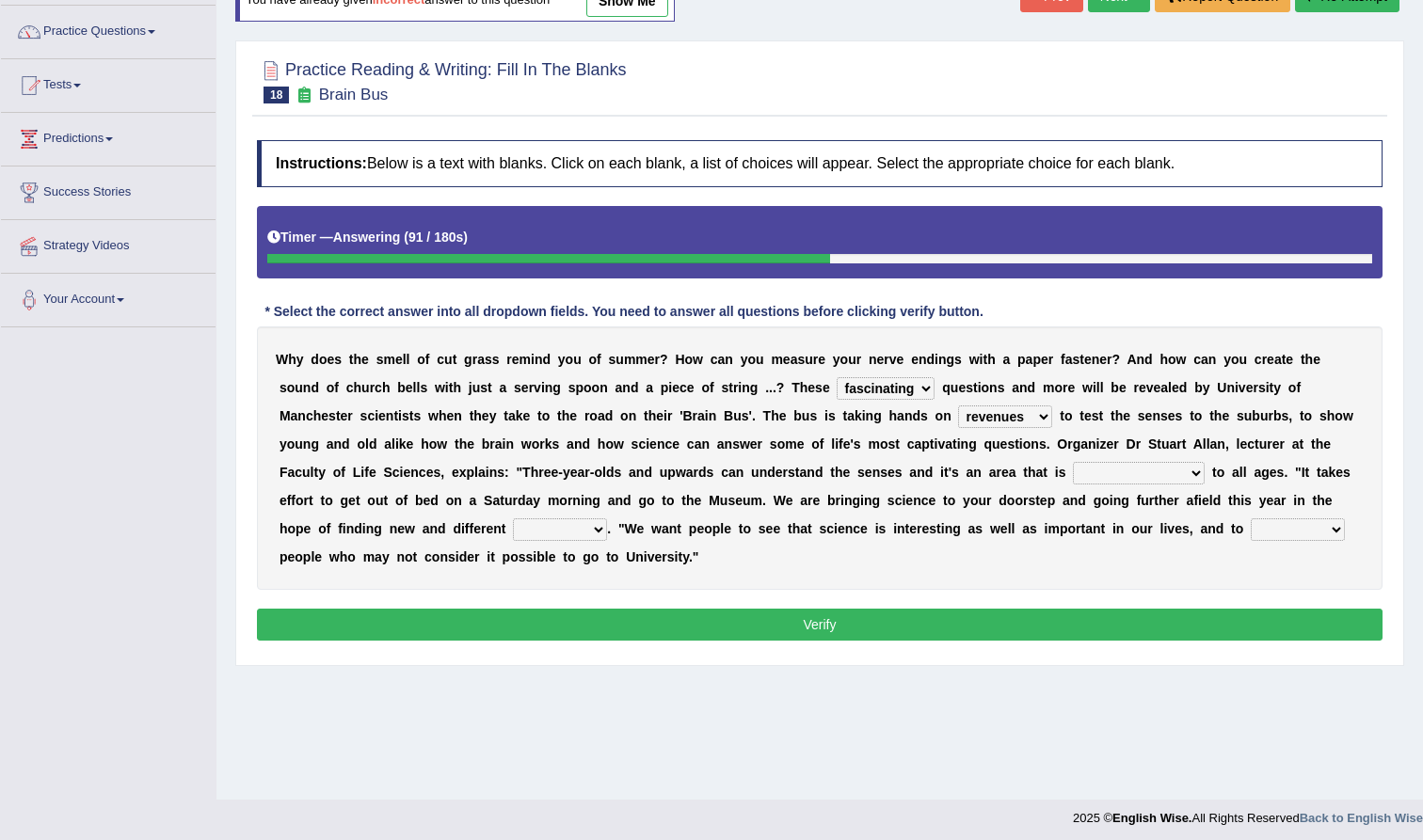
select select "intriguing"
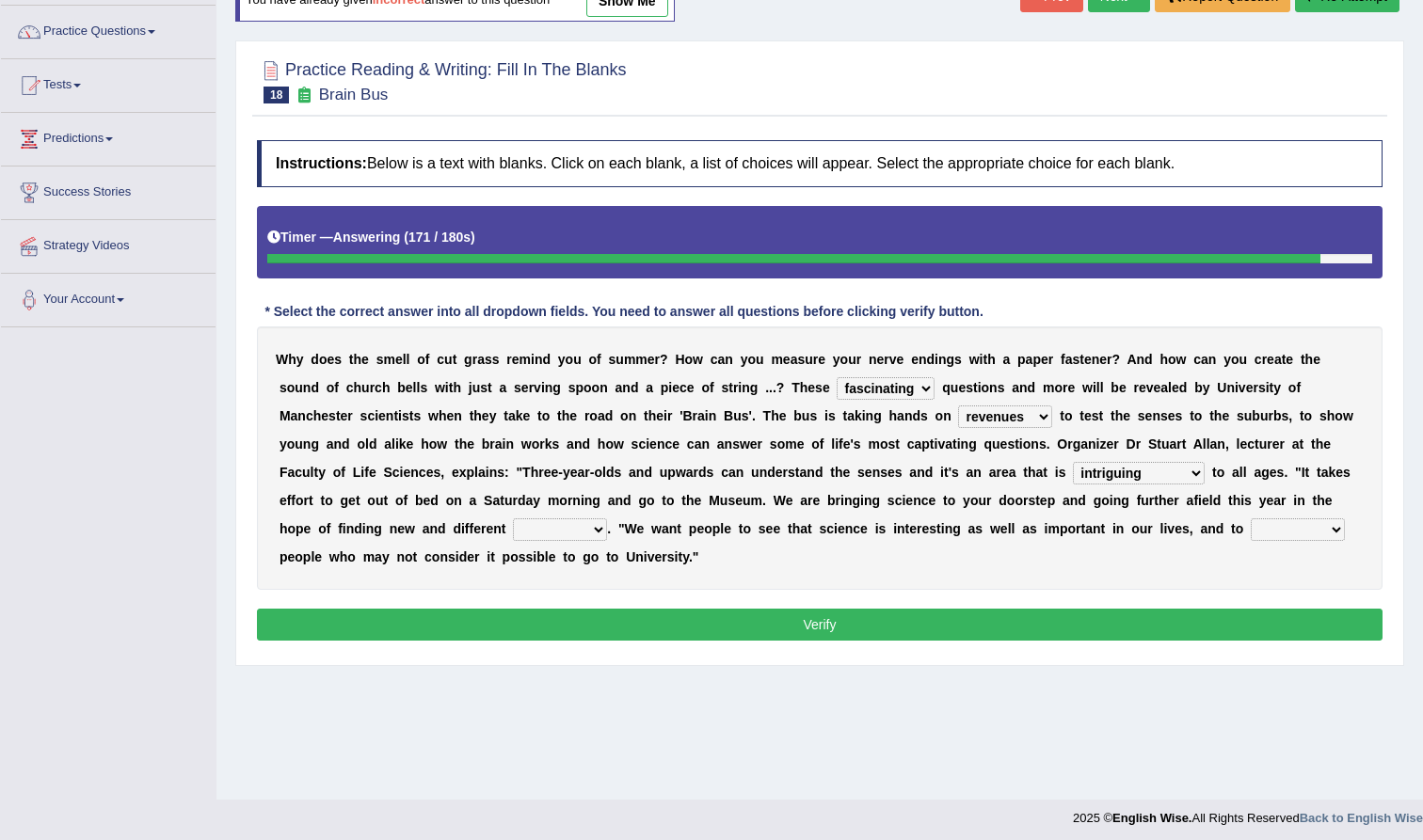
select select "groups"
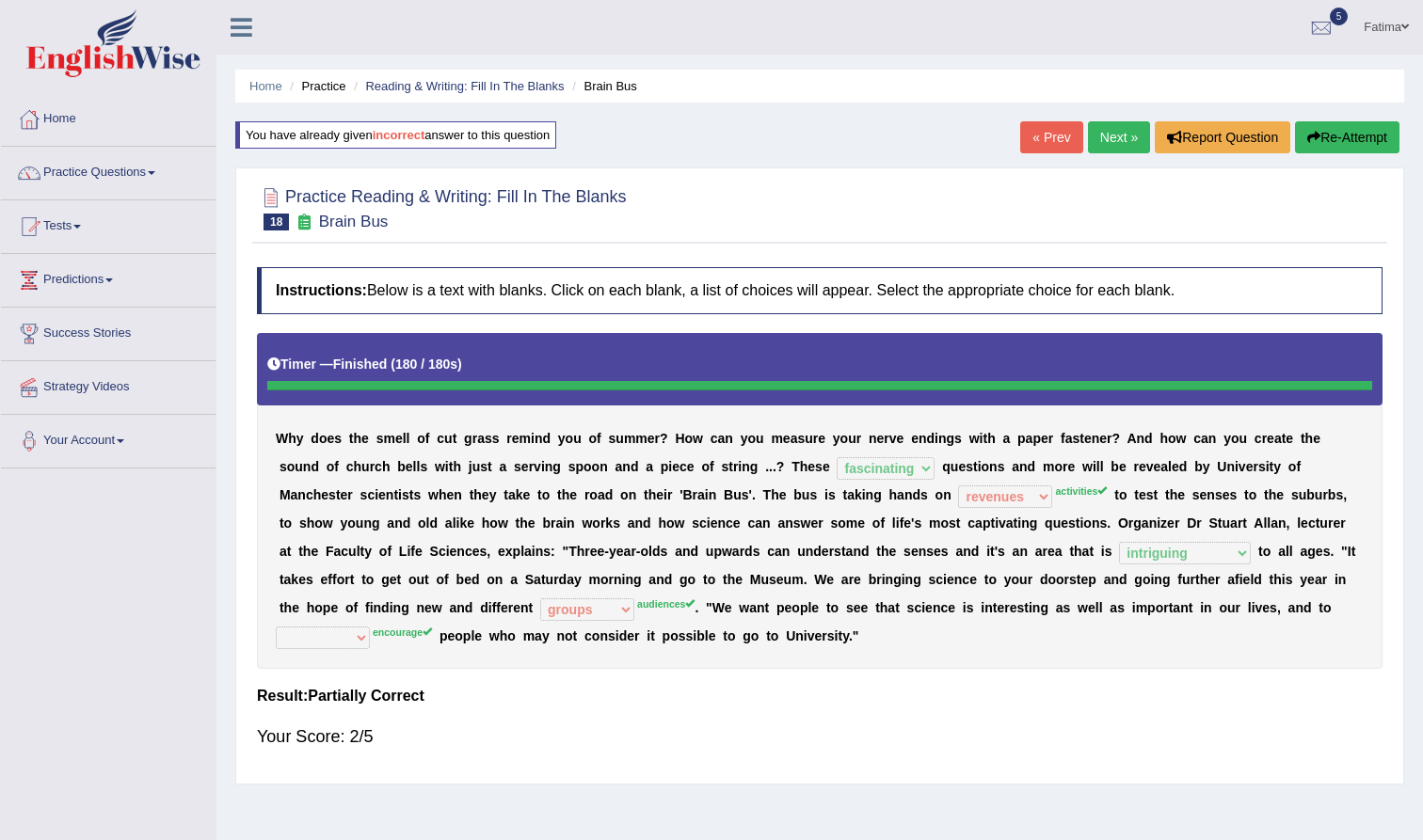
scroll to position [0, 0]
click at [1352, 143] on button "Re-Attempt" at bounding box center [1347, 137] width 104 height 32
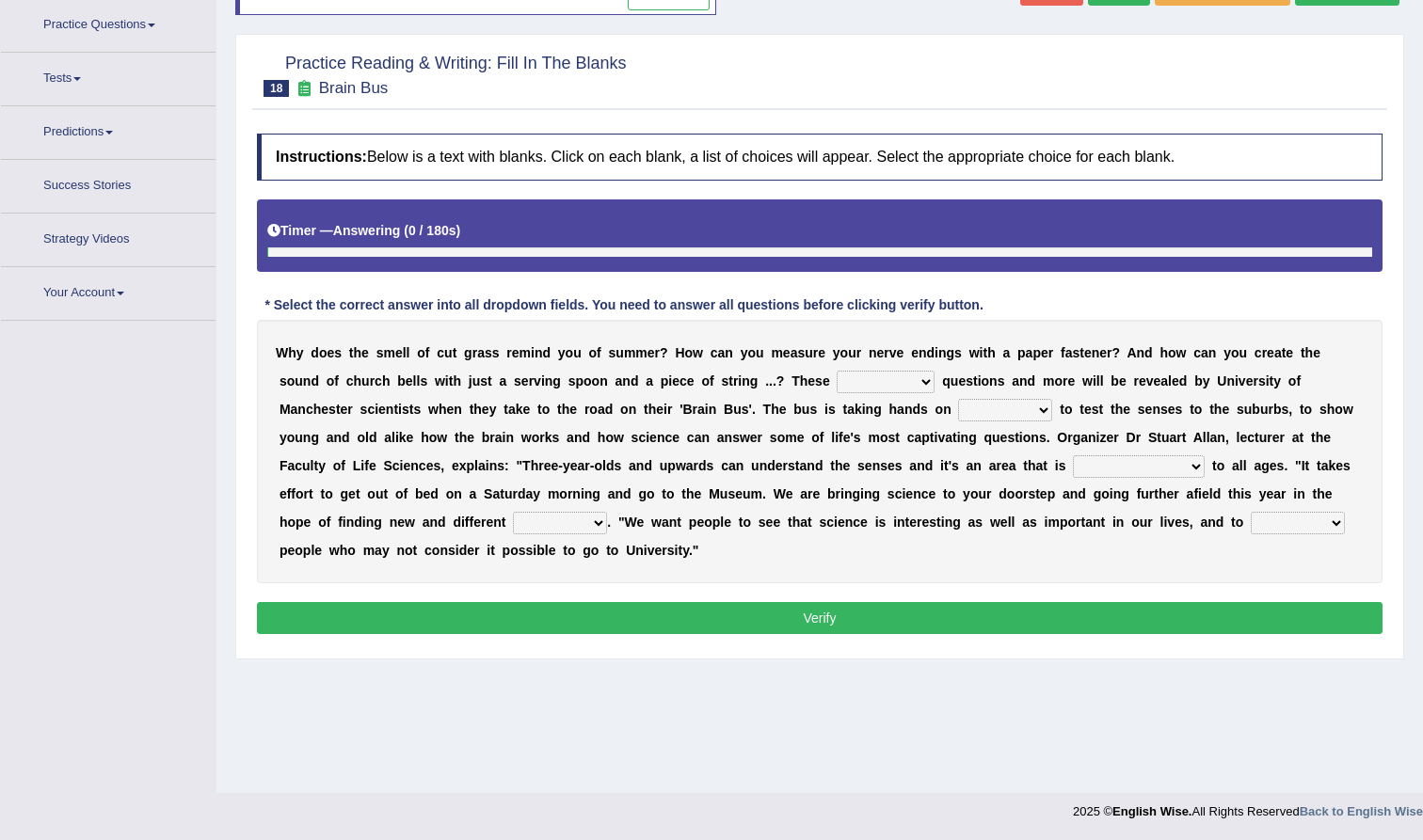
scroll to position [148, 0]
select select "fascinating"
select select "activities"
select select "intriguing"
select select "encourage"
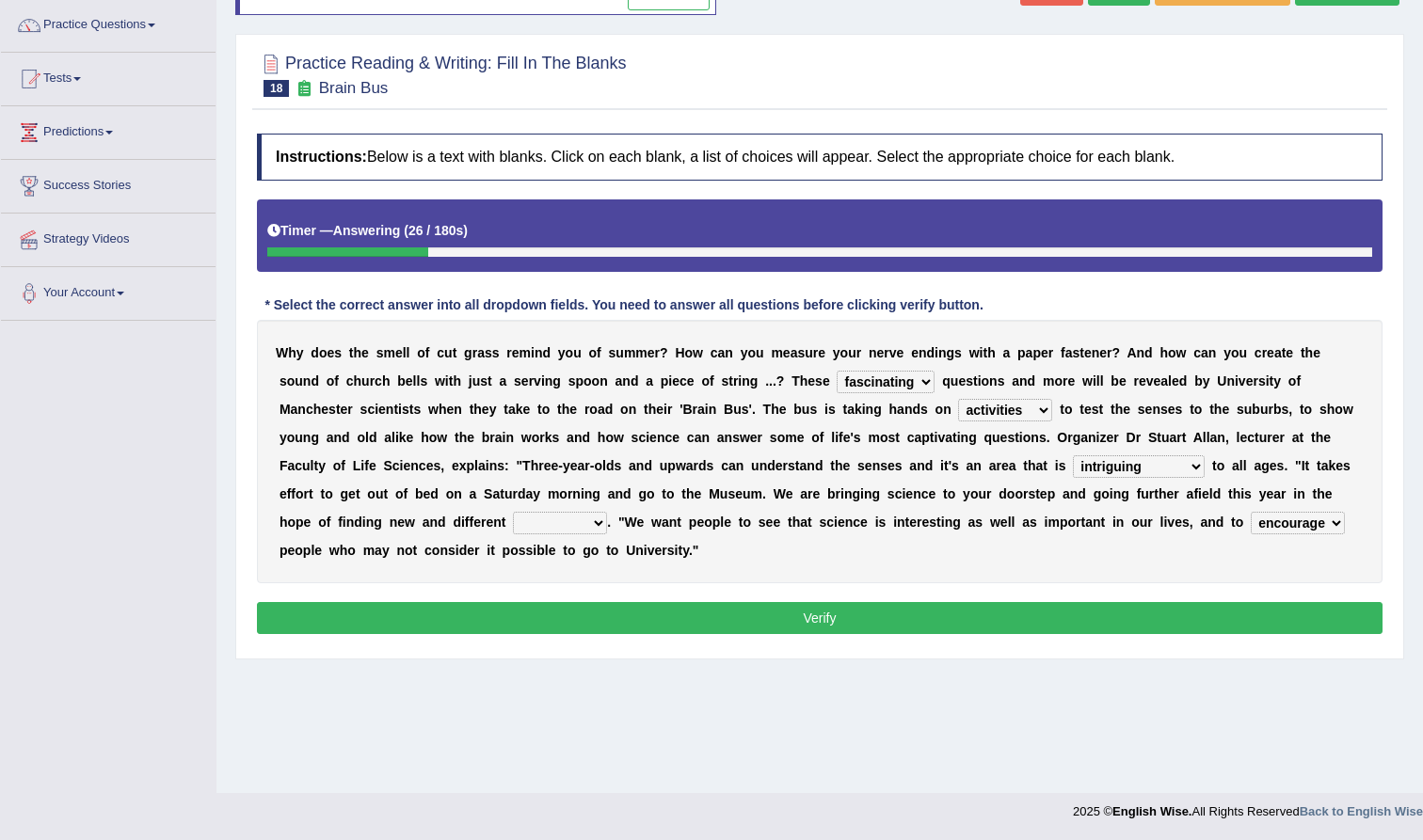
select select "audiences"
click at [800, 609] on button "Verify" at bounding box center [820, 618] width 1126 height 32
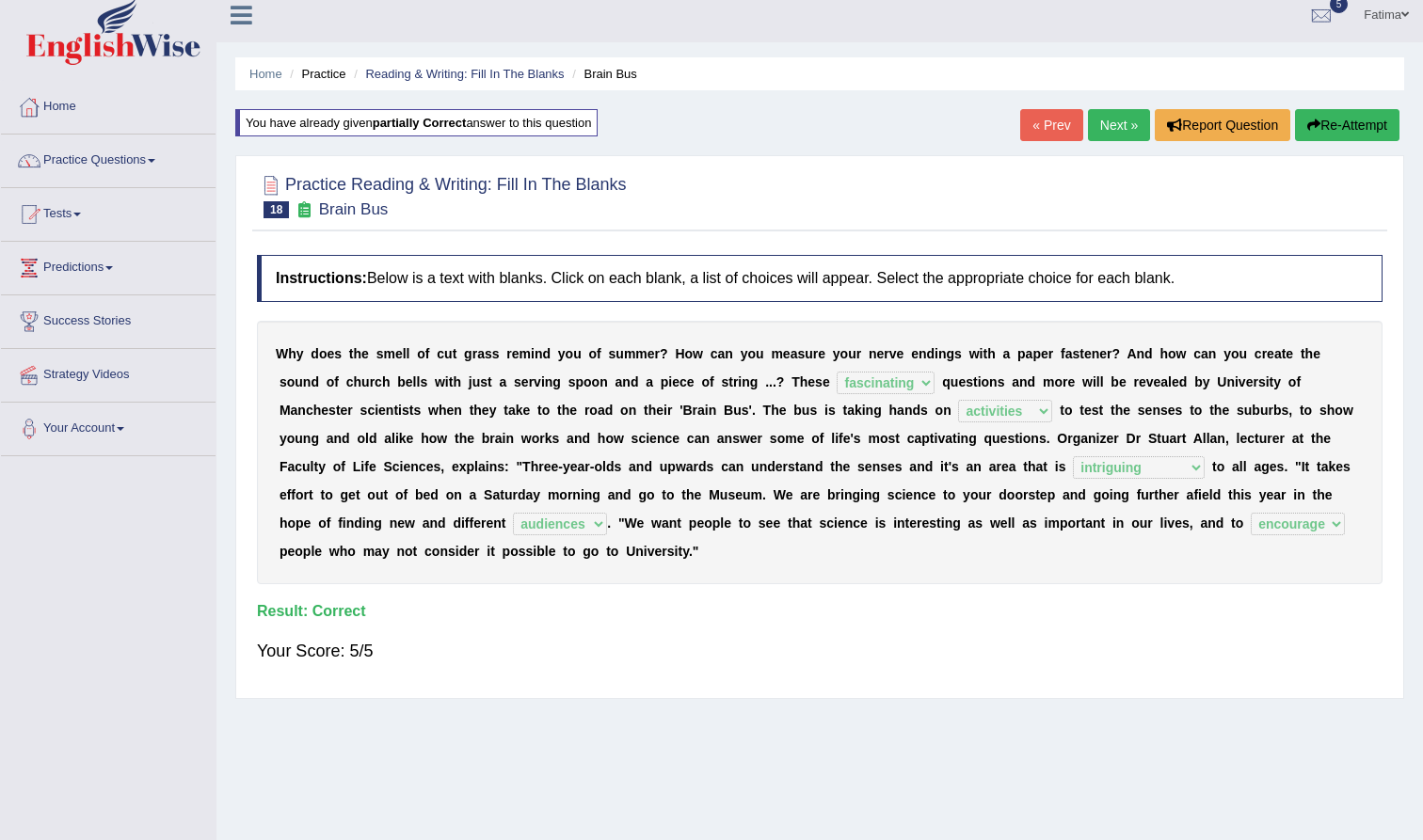
scroll to position [0, 0]
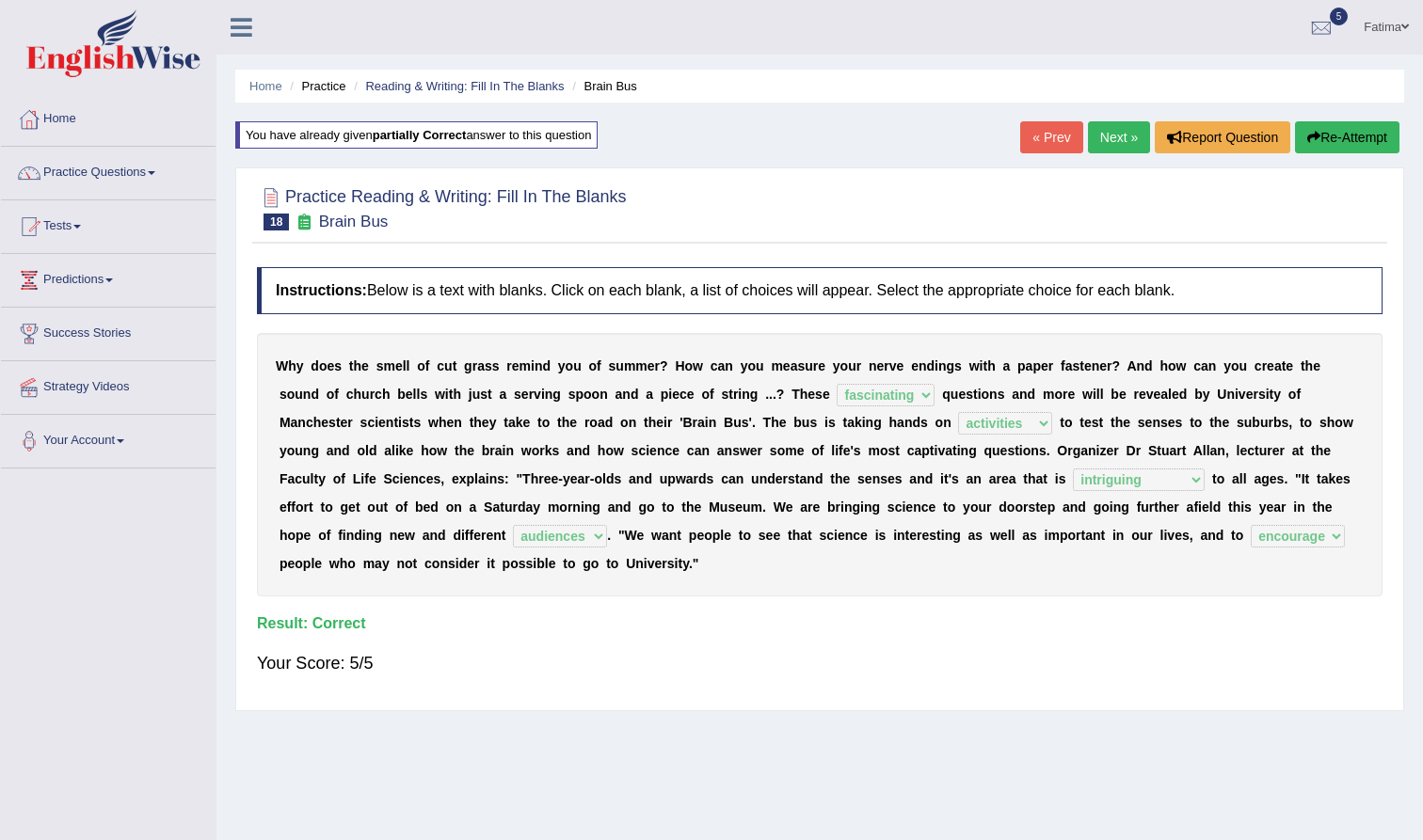
click at [1116, 134] on link "Next »" at bounding box center [1119, 137] width 62 height 32
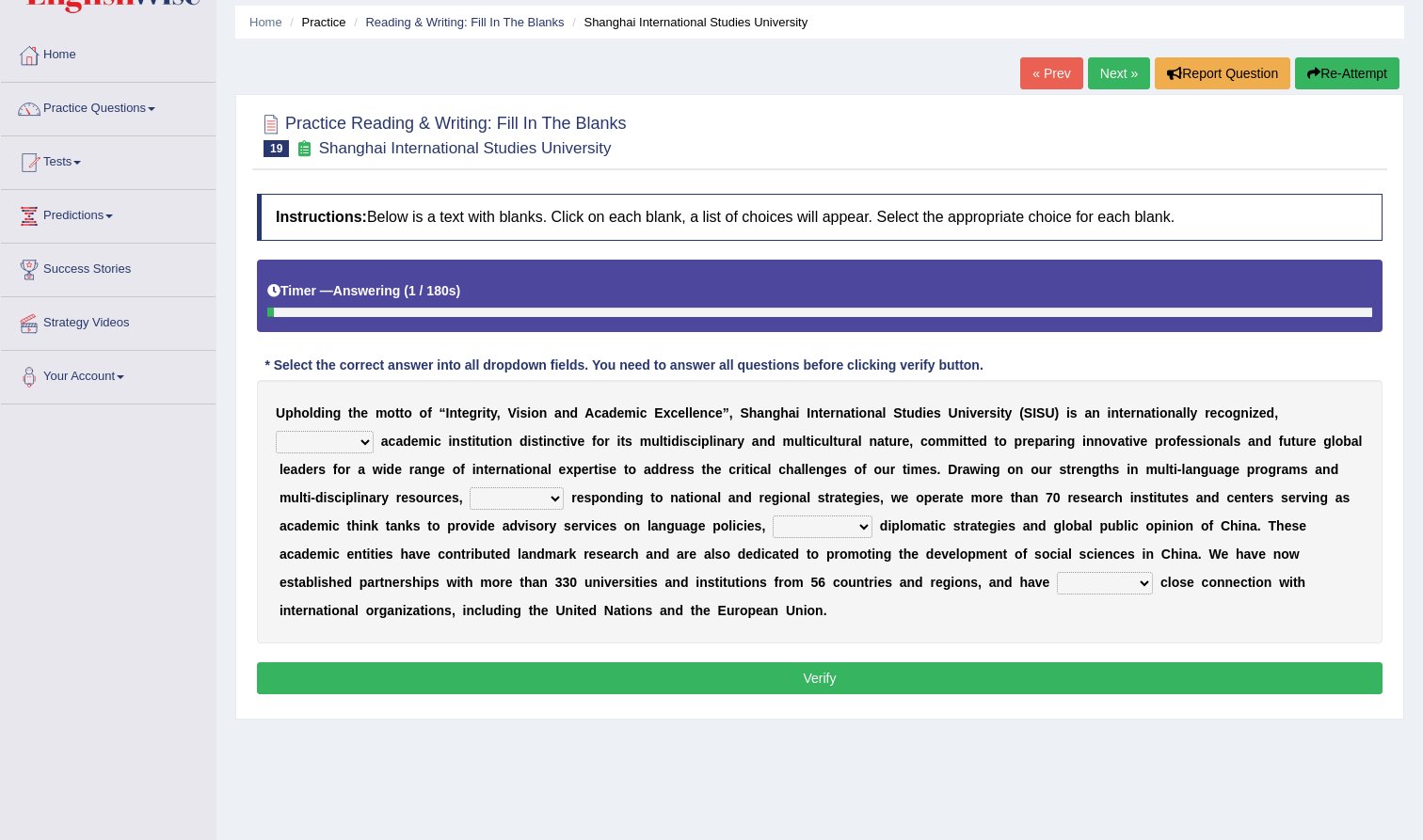
scroll to position [85, 0]
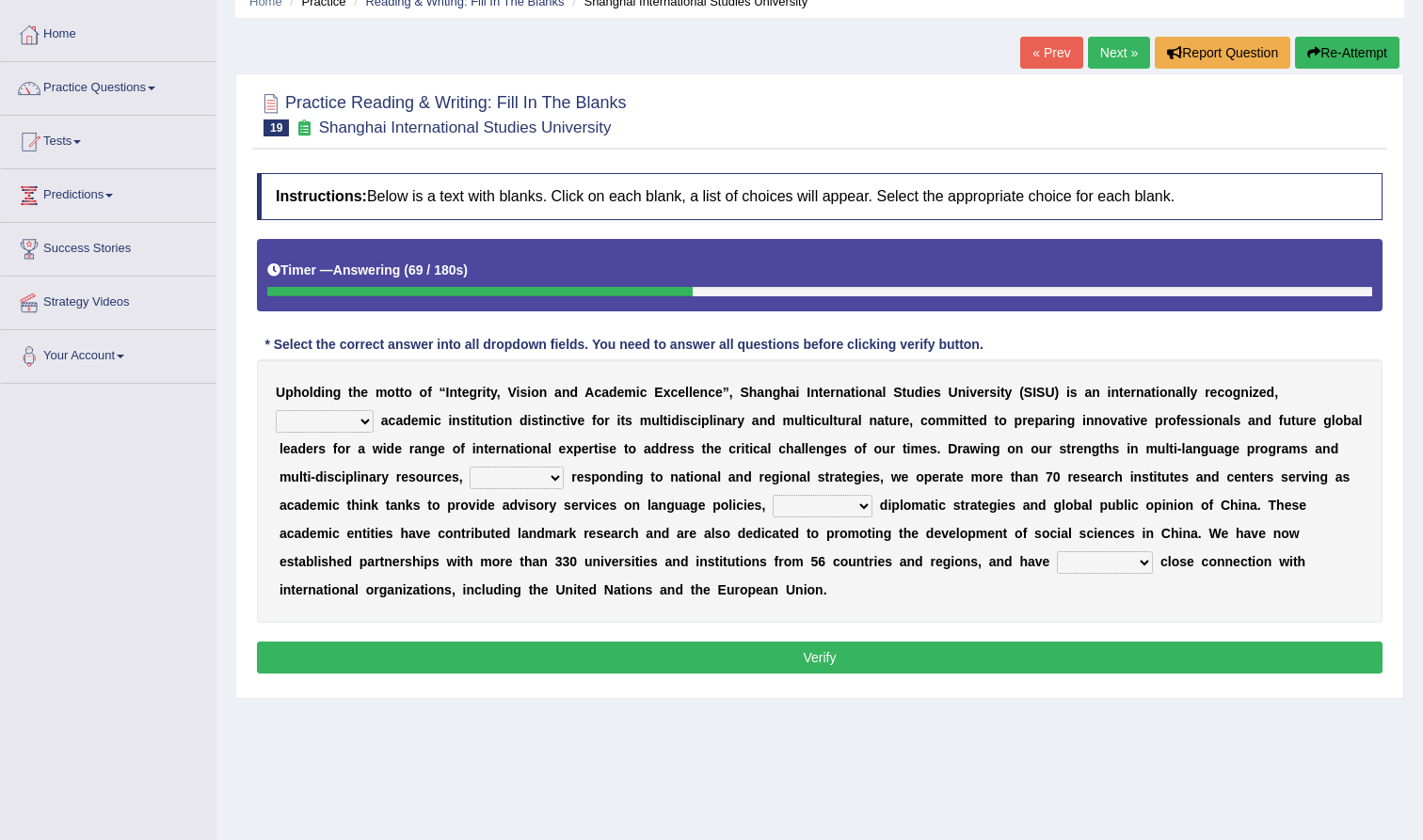
select select "universal"
select select "with"
select select "country's"
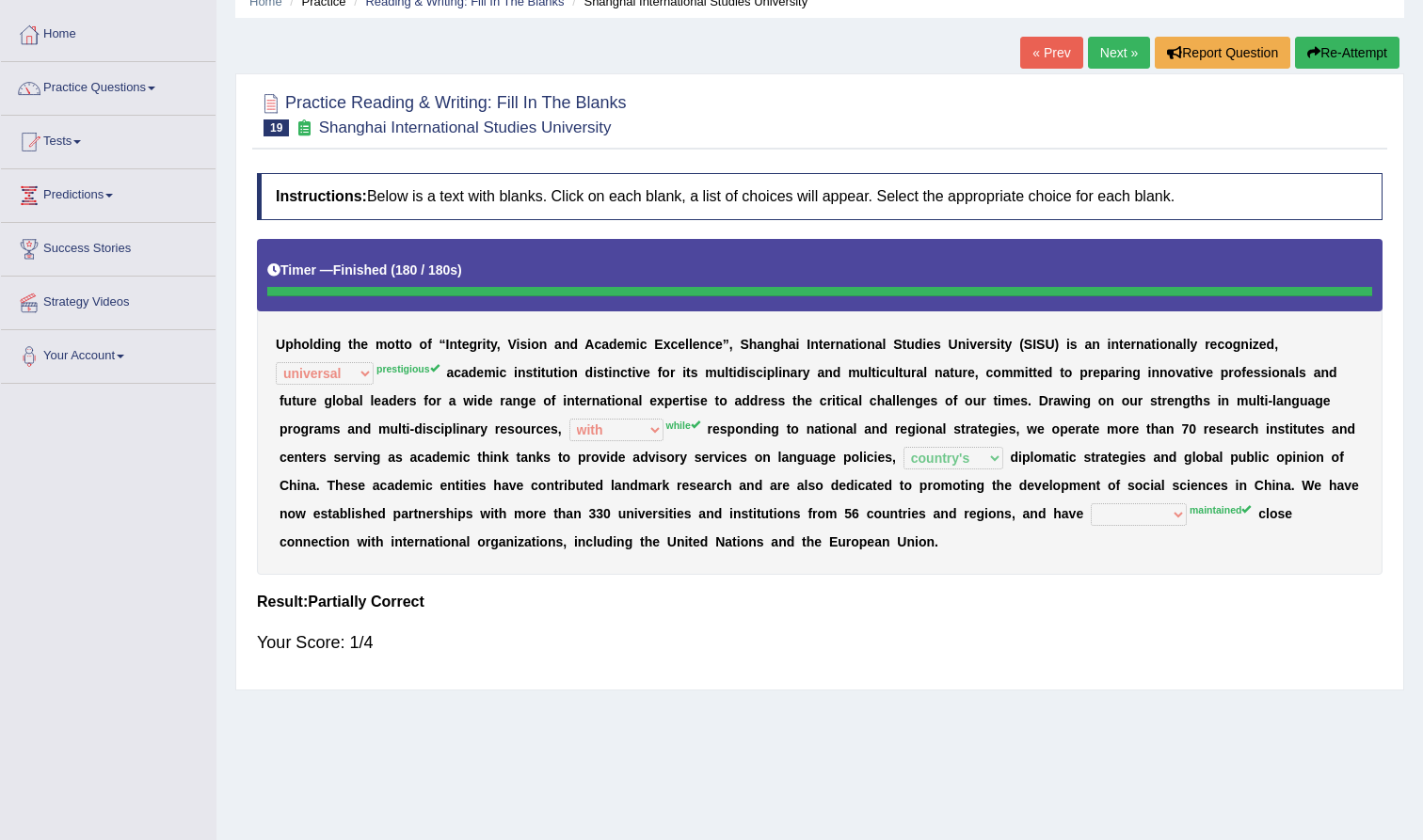
drag, startPoint x: 1111, startPoint y: 560, endPoint x: 1320, endPoint y: 52, distance: 549.3
click at [1324, 52] on div "Home Practice Reading & Writing: Fill In The Blanks Shanghai International Stud…" at bounding box center [820, 386] width 1207 height 941
click at [1319, 56] on button "Re-Attempt" at bounding box center [1347, 53] width 104 height 32
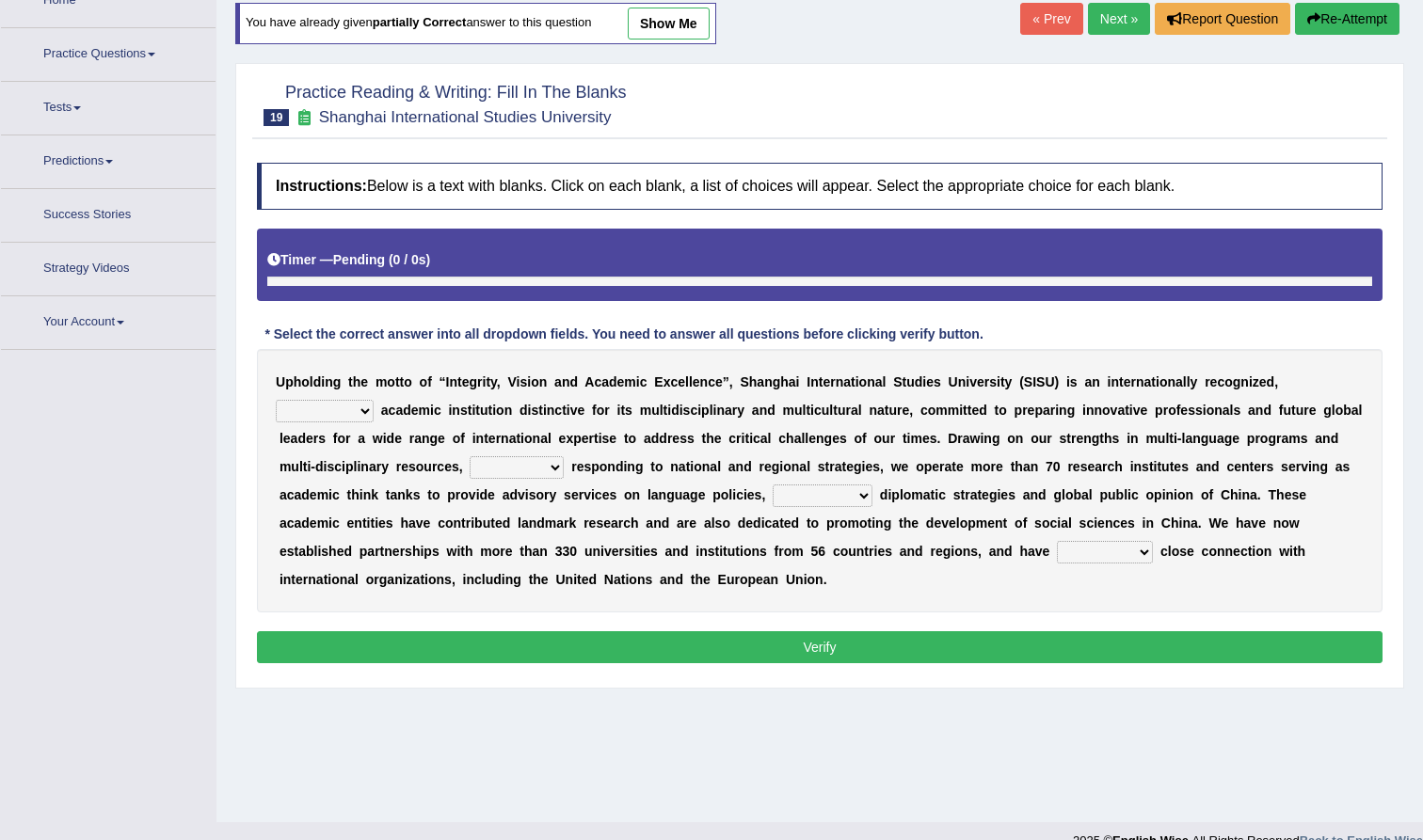
scroll to position [128, 0]
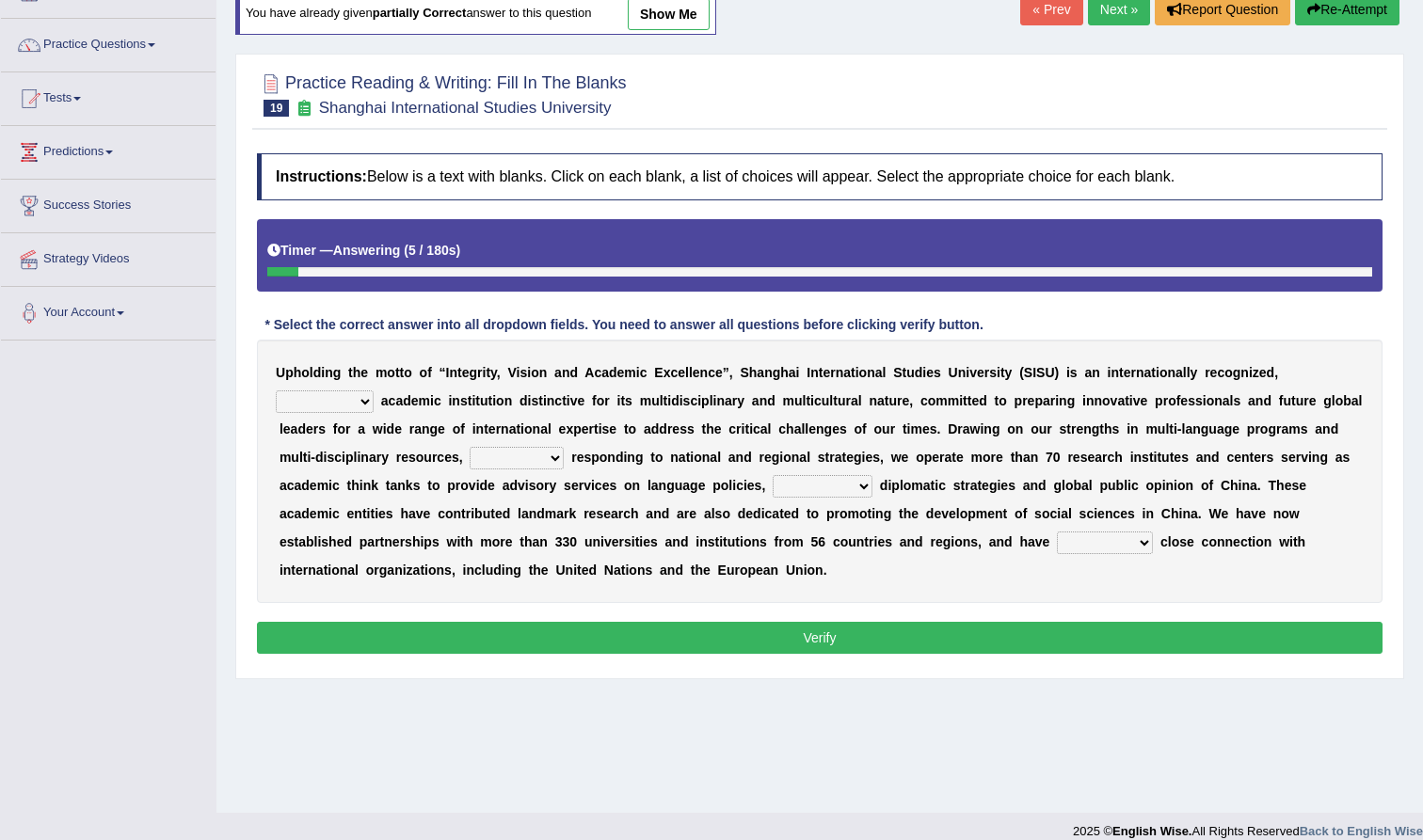
select select "prestigious"
select select "while"
click at [839, 499] on div "U p h o l d i n g t h e m o t t o o f “ I n t e g r i t y , V i s i o n a n d A…" at bounding box center [820, 471] width 1126 height 263
select select "country's"
select select "maintained"
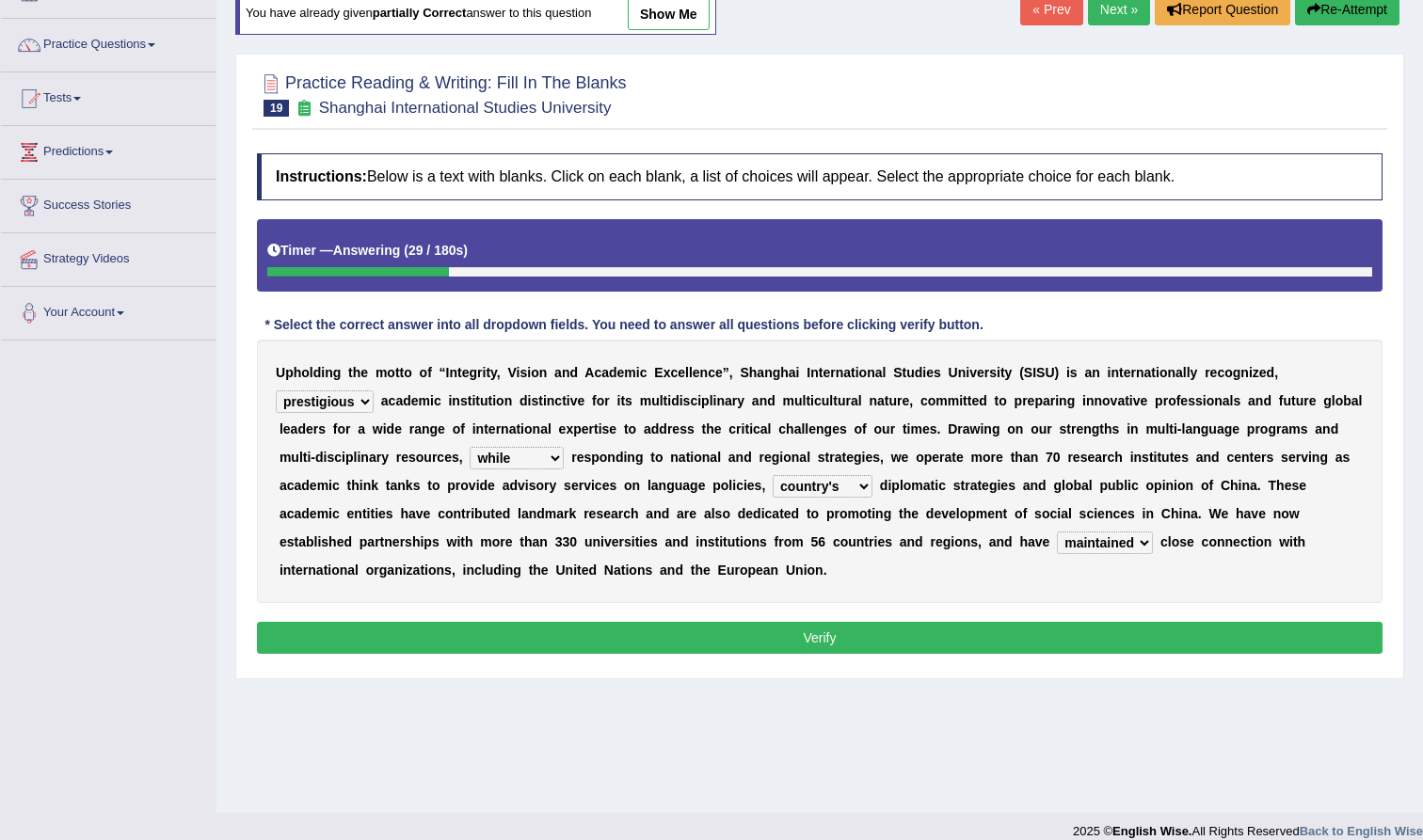
click at [845, 642] on button "Verify" at bounding box center [820, 638] width 1126 height 32
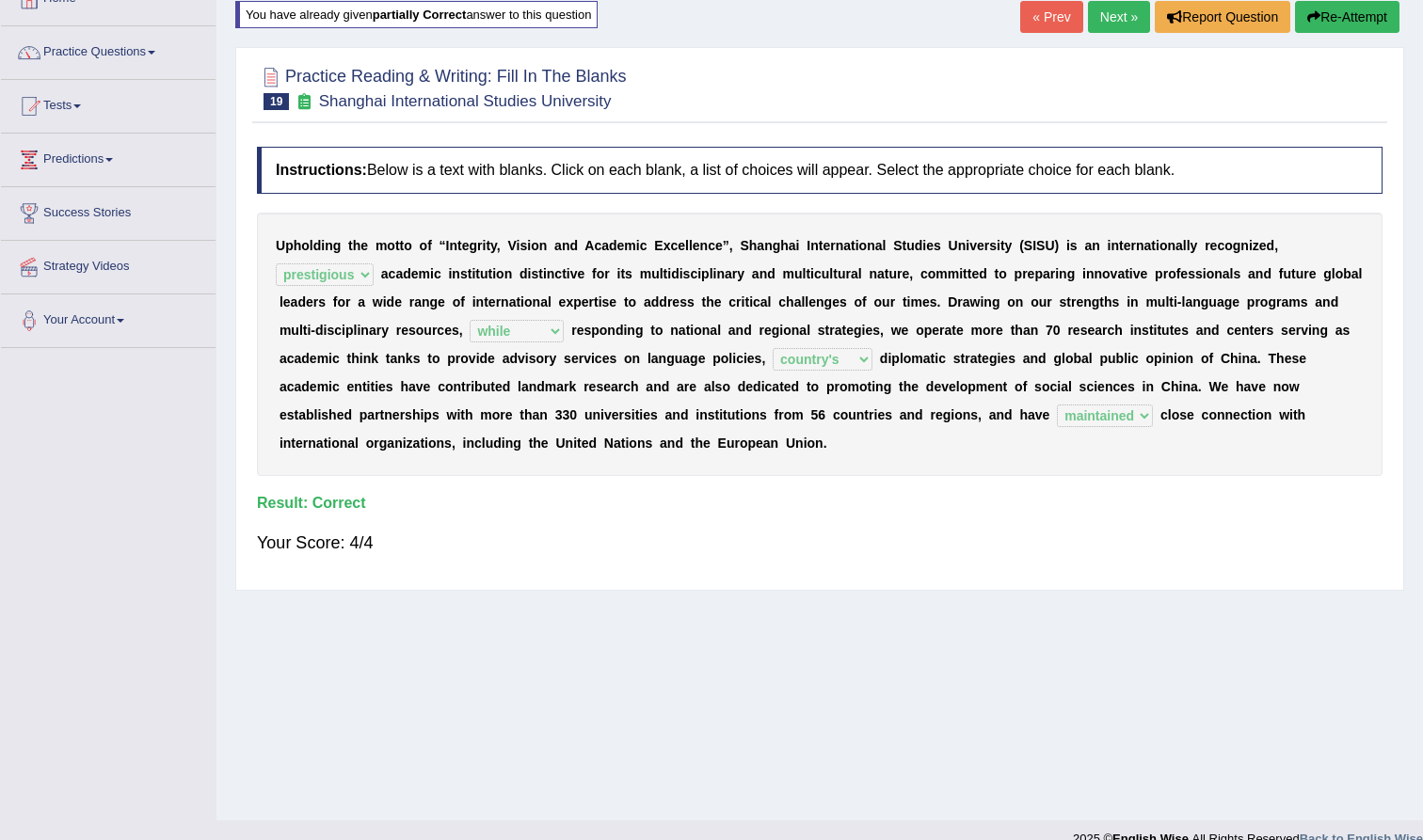
scroll to position [35, 0]
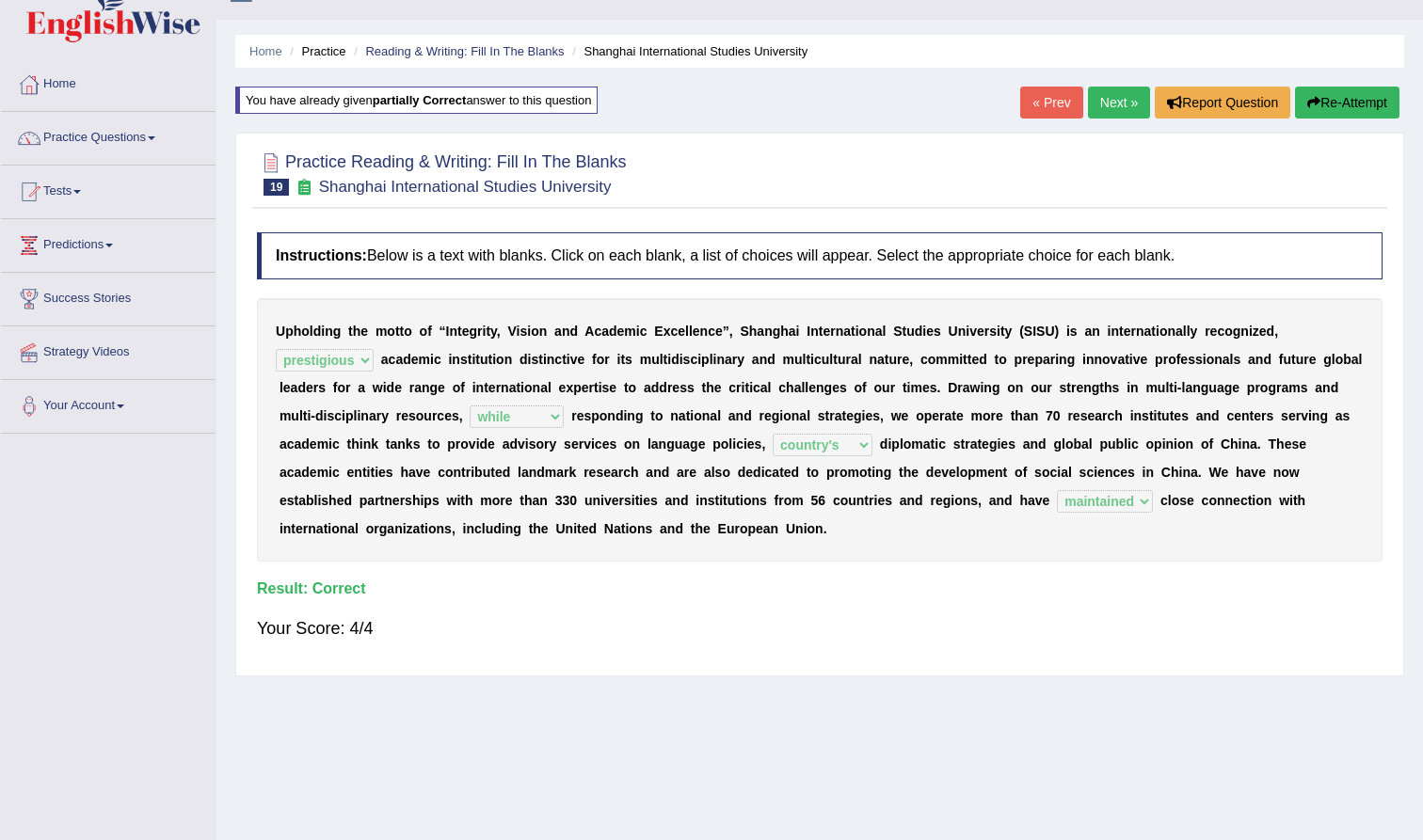
click at [1114, 87] on link "Next »" at bounding box center [1119, 103] width 62 height 32
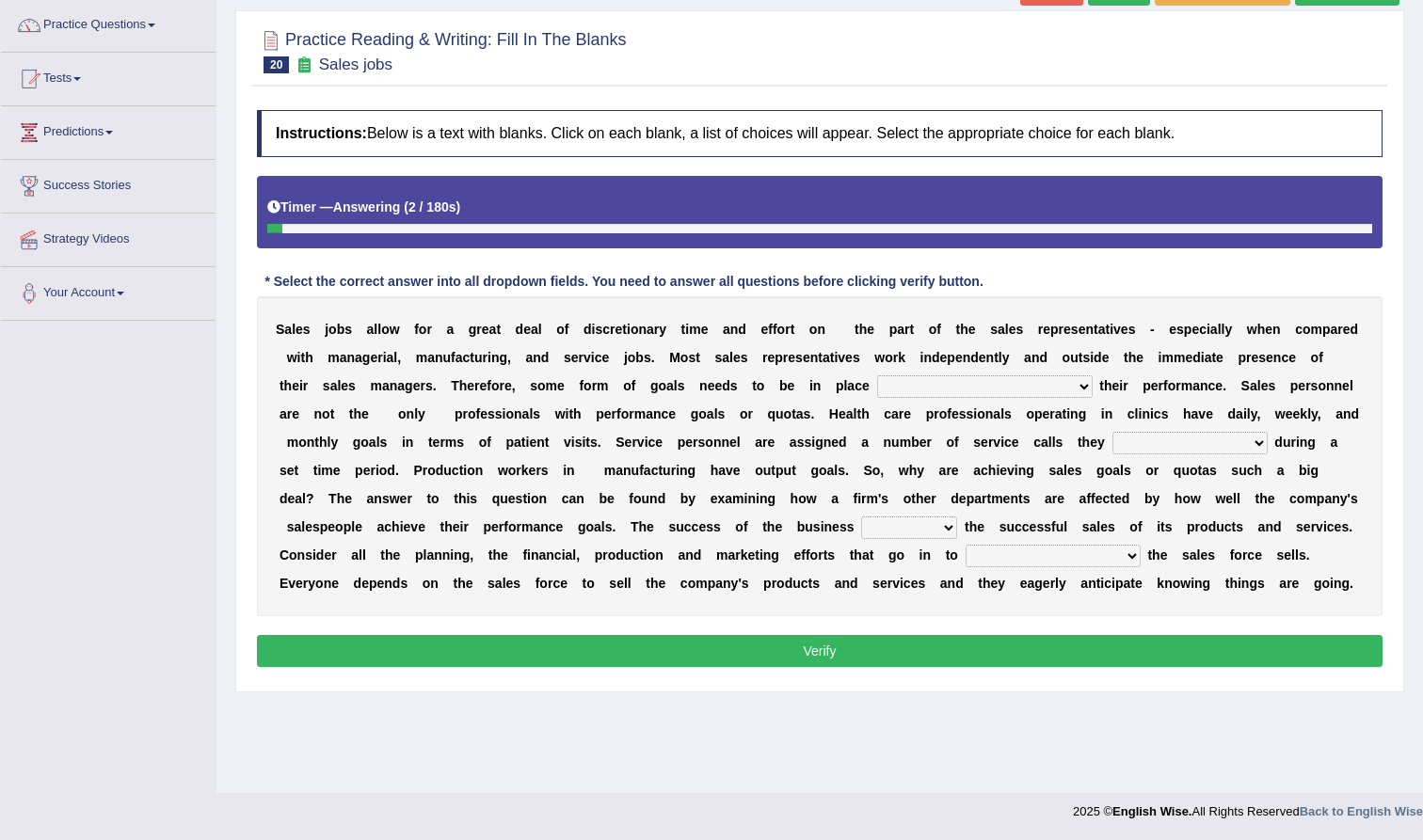
scroll to position [148, 0]
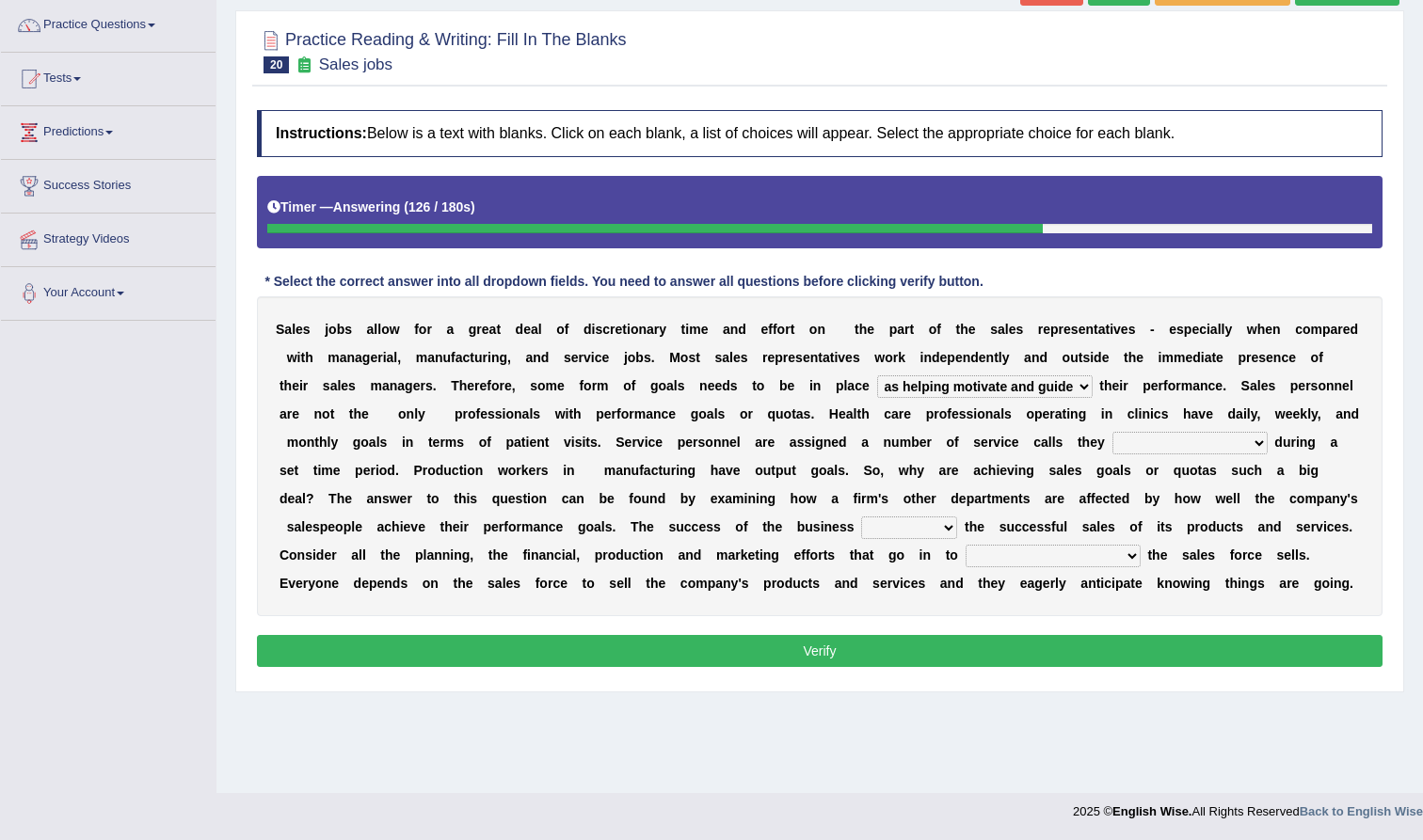
select select "to help motivate and guide"
select select "might be performing"
select select "is set at"
select select "constructing how much"
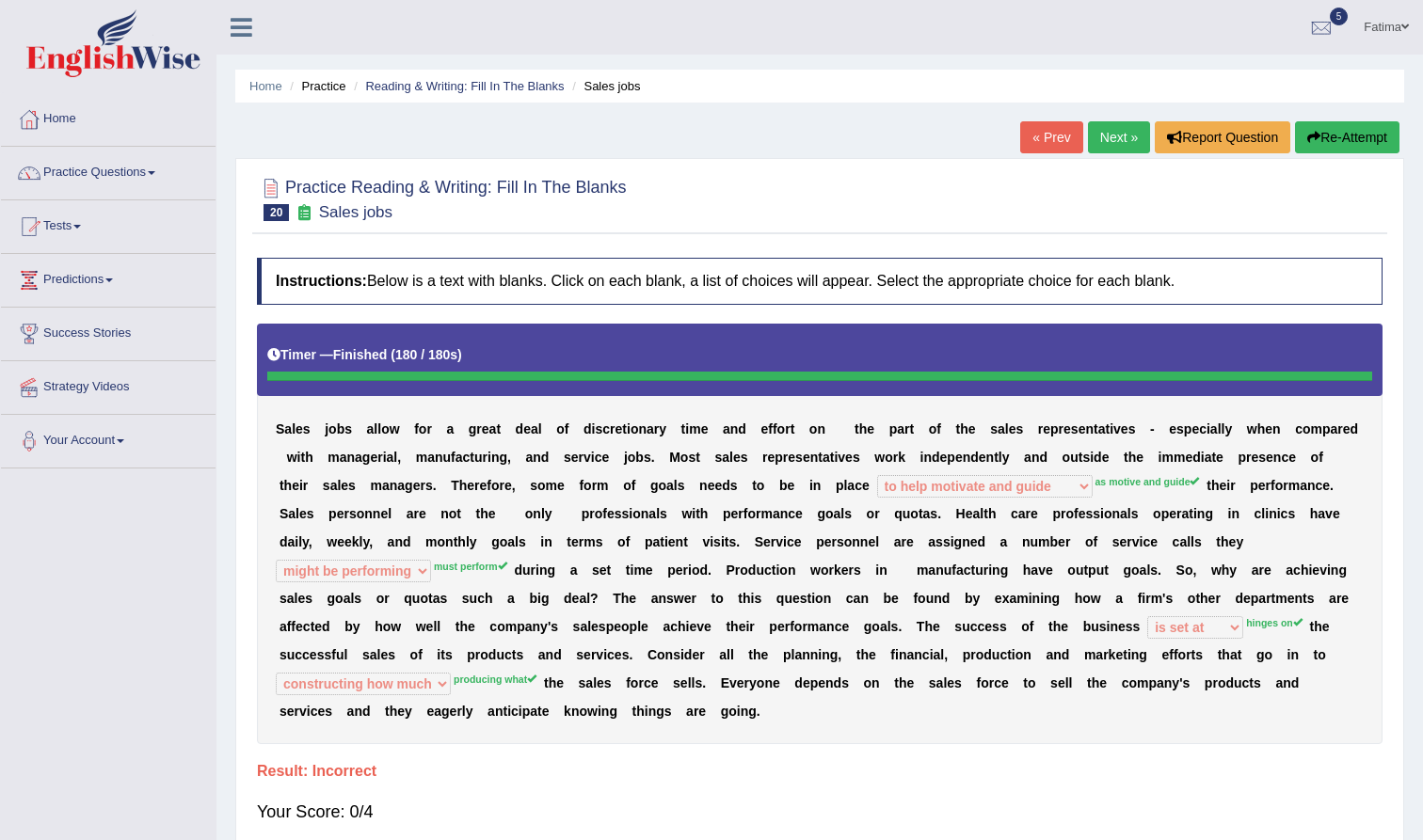
scroll to position [0, 0]
click at [1362, 134] on button "Re-Attempt" at bounding box center [1347, 137] width 104 height 32
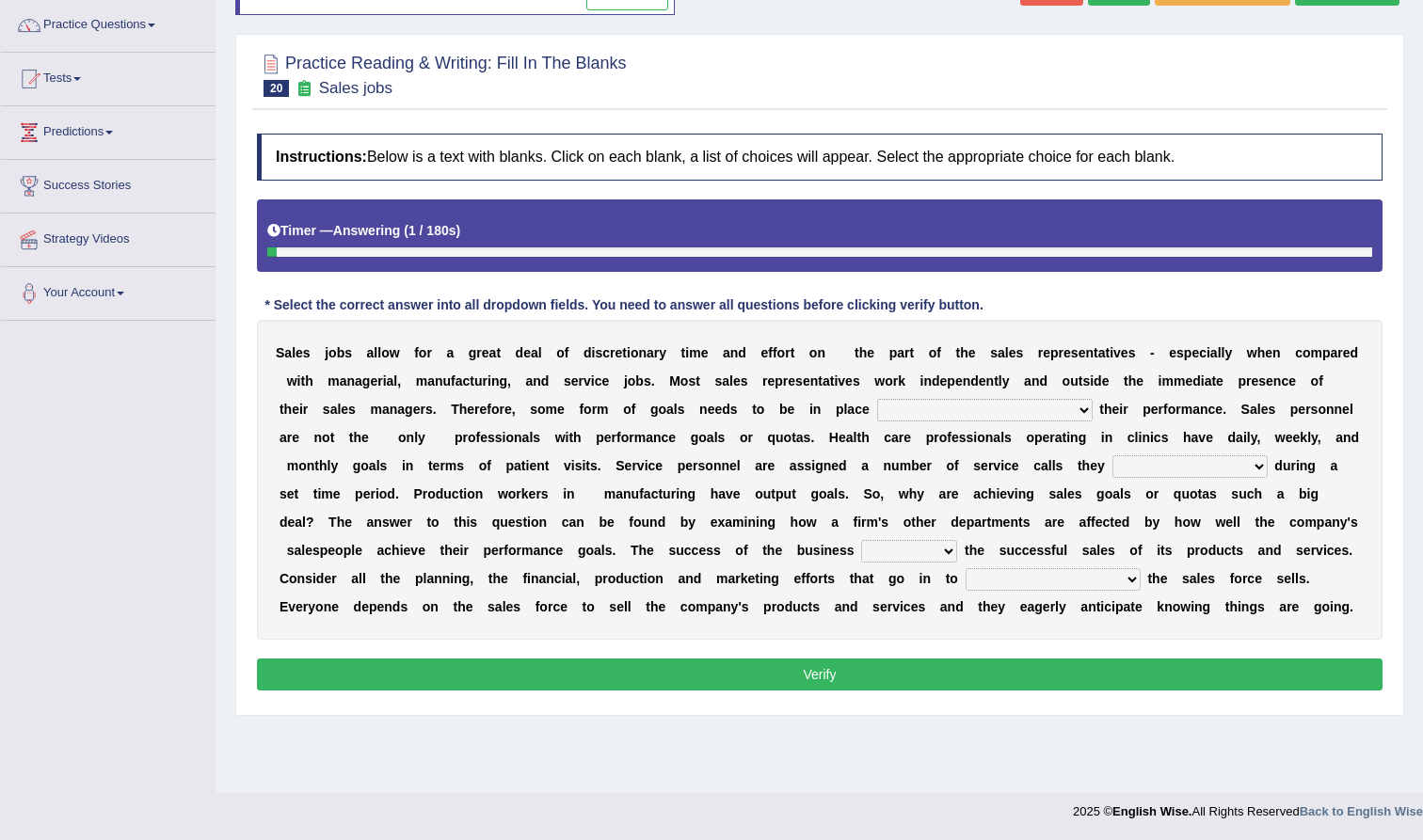
scroll to position [148, 0]
select select "as motive and guide"
select select "must perform"
select select "hinges on"
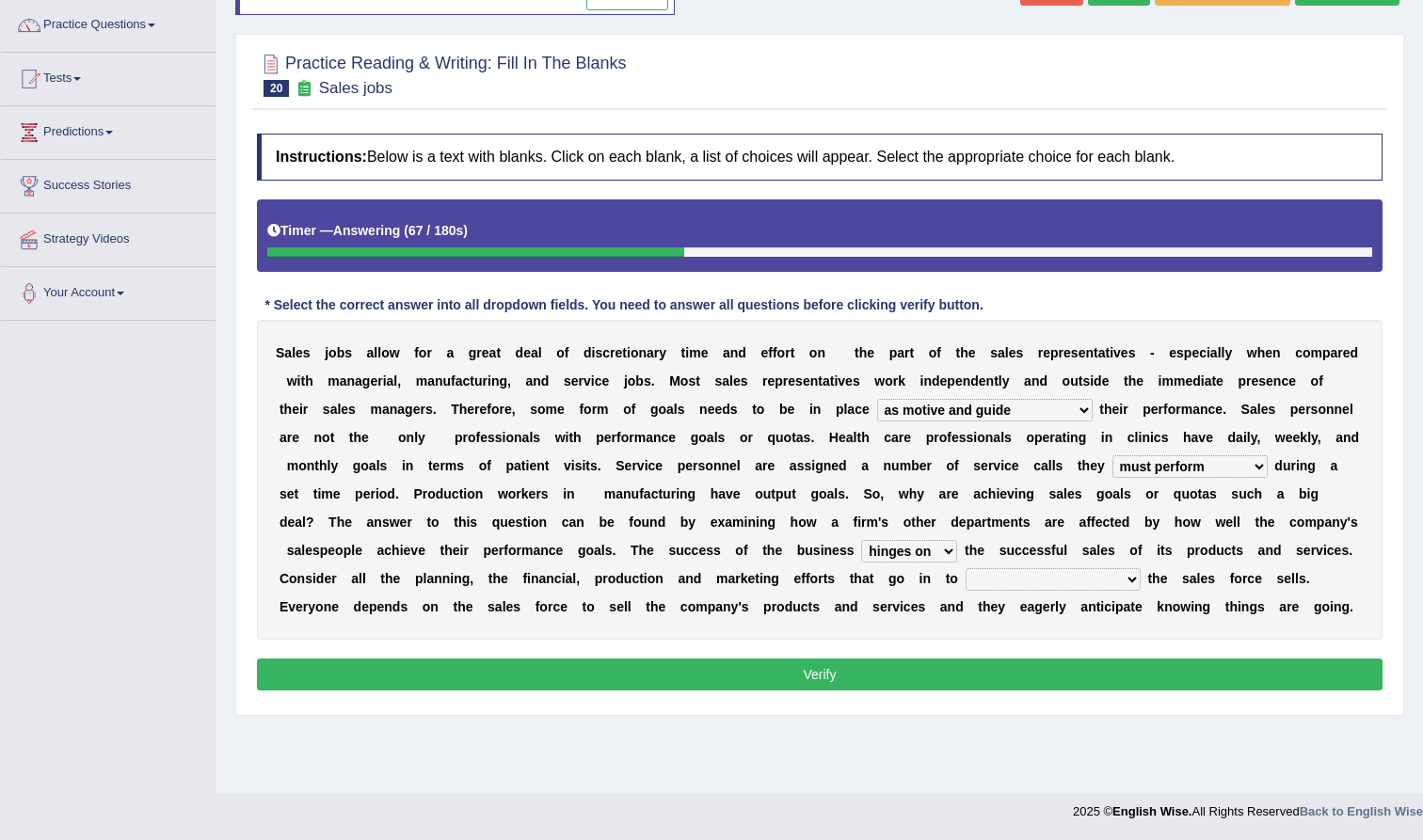
select select "describing how"
click at [853, 675] on button "Verify" at bounding box center [820, 674] width 1126 height 32
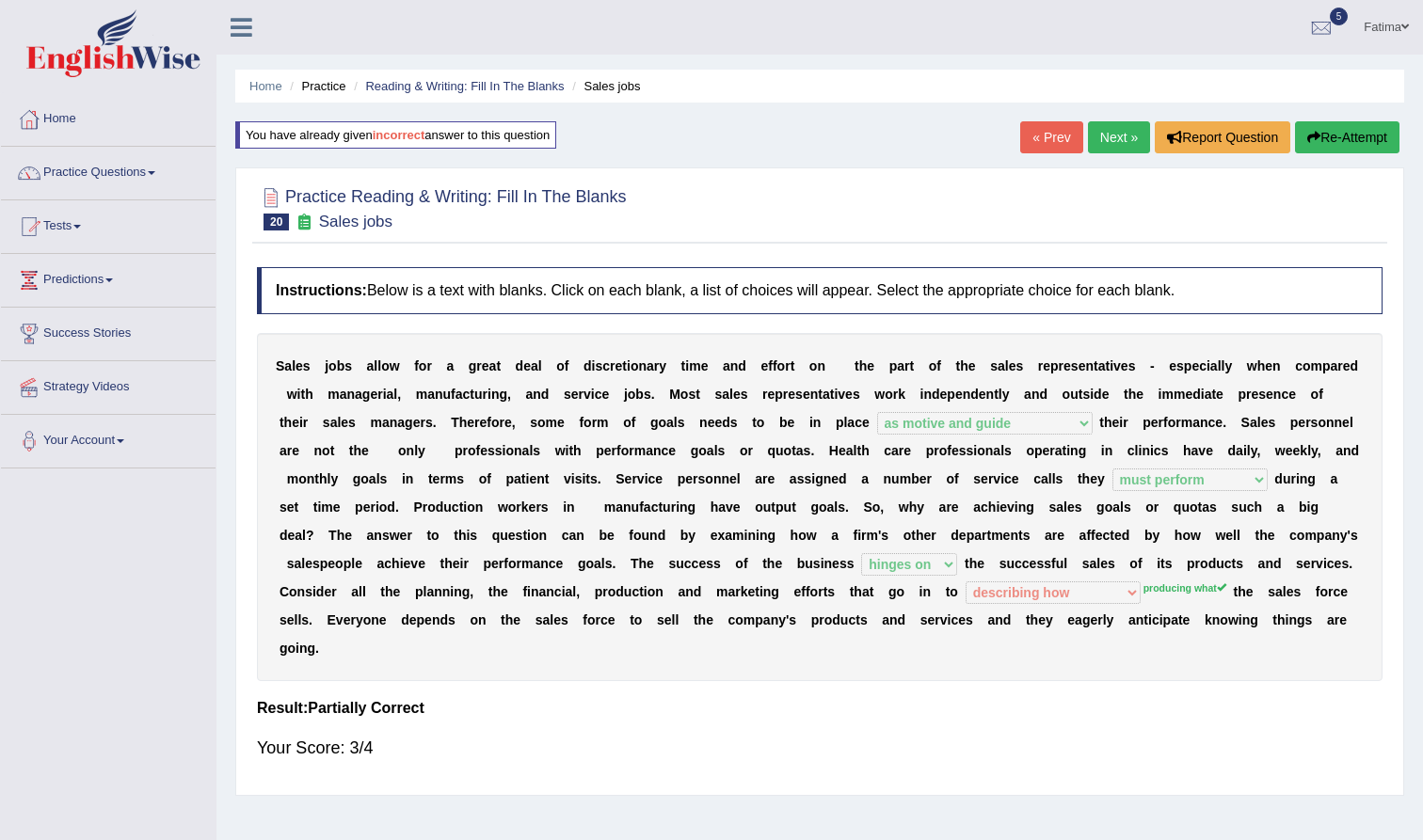
scroll to position [0, 0]
click at [1098, 146] on link "Next »" at bounding box center [1119, 137] width 62 height 32
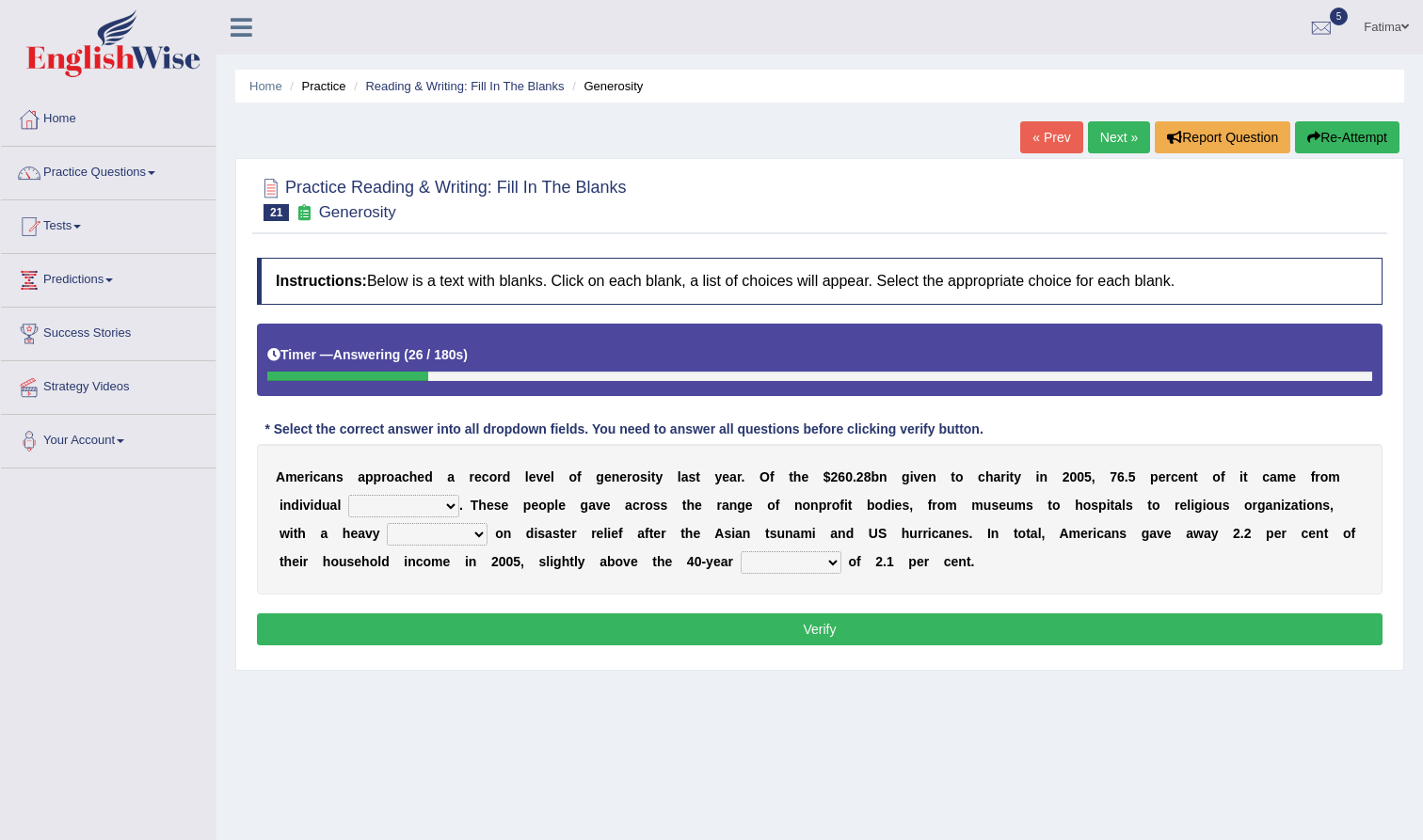
select select "businessmen"
select select "emphasis"
click at [811, 549] on div "A m e r i c a n s a p p r o a c h e d a r e c o r d l e v e l o f g e n e r o s…" at bounding box center [820, 519] width 1126 height 151
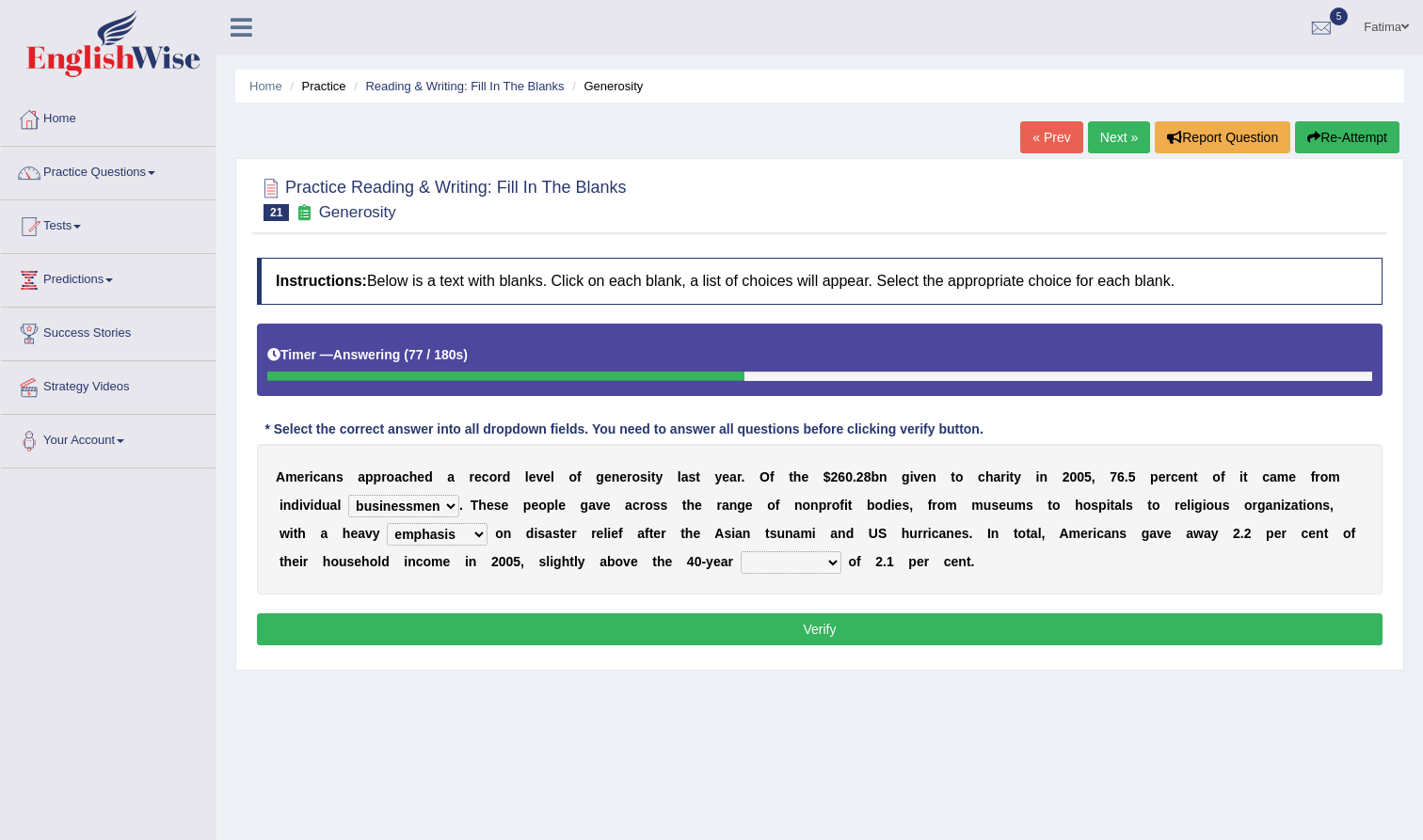
select select "average"
click at [765, 628] on button "Verify" at bounding box center [820, 629] width 1126 height 32
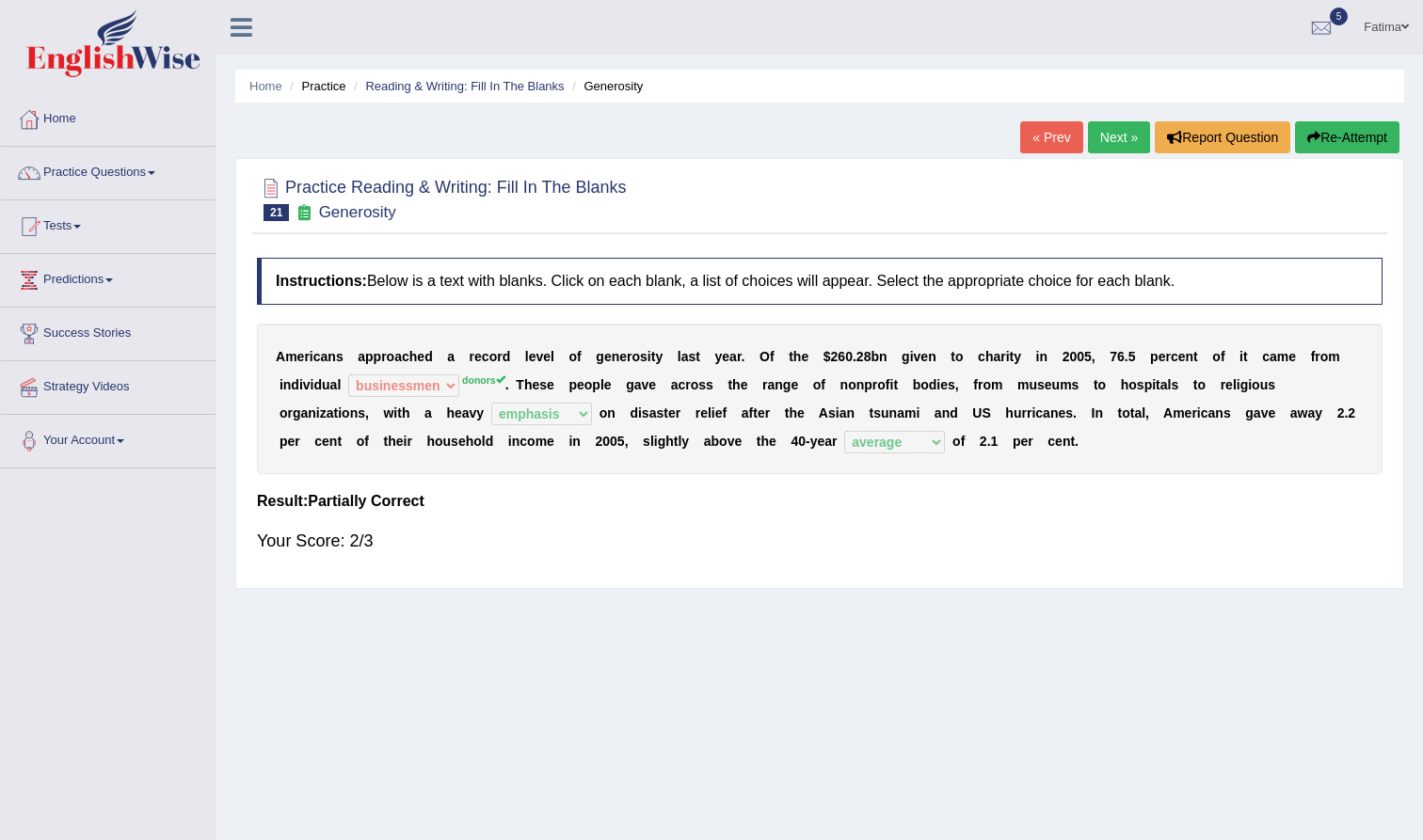
click at [1104, 132] on link "Next »" at bounding box center [1119, 137] width 62 height 32
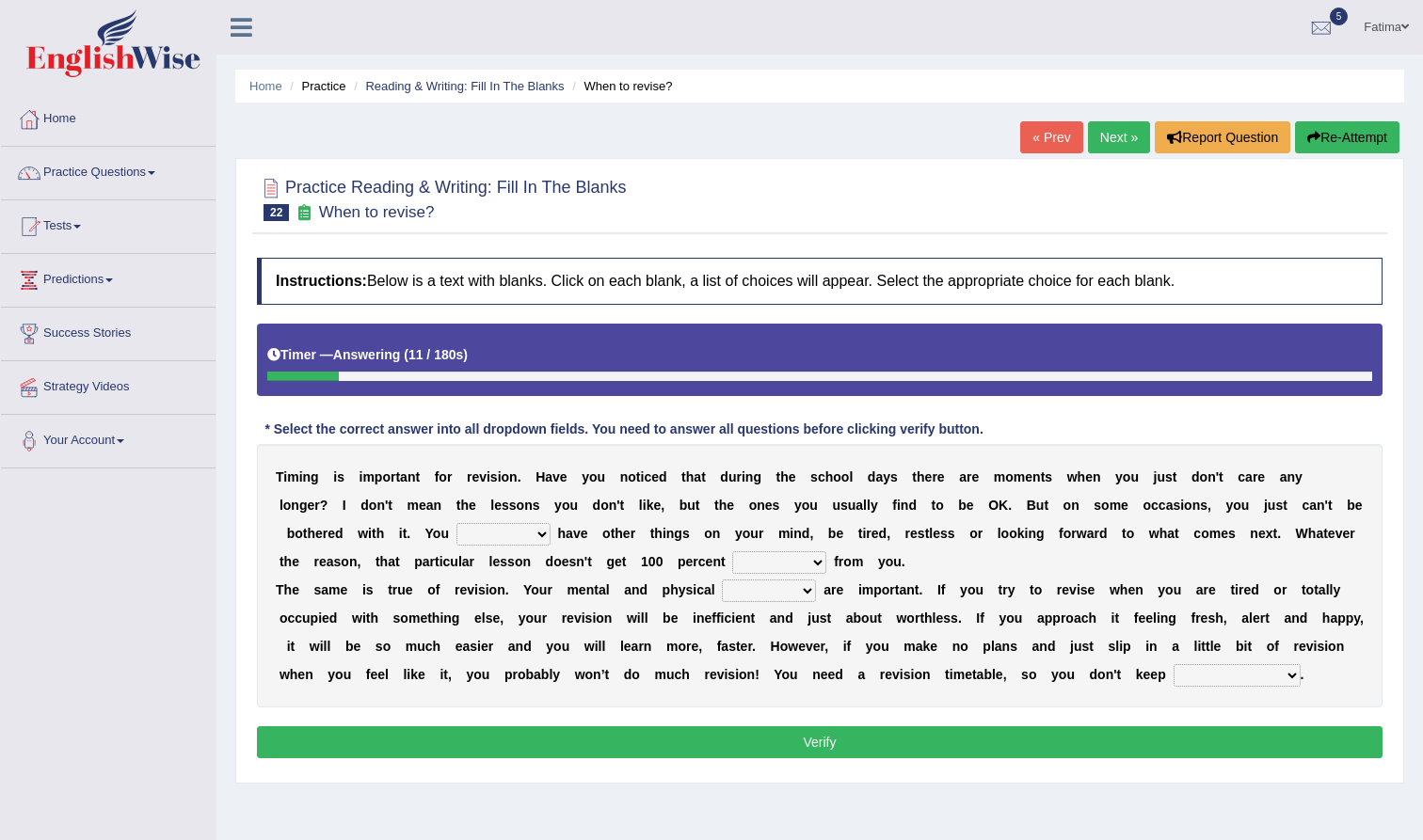
select select "may"
select select "affect"
select select "attitudes"
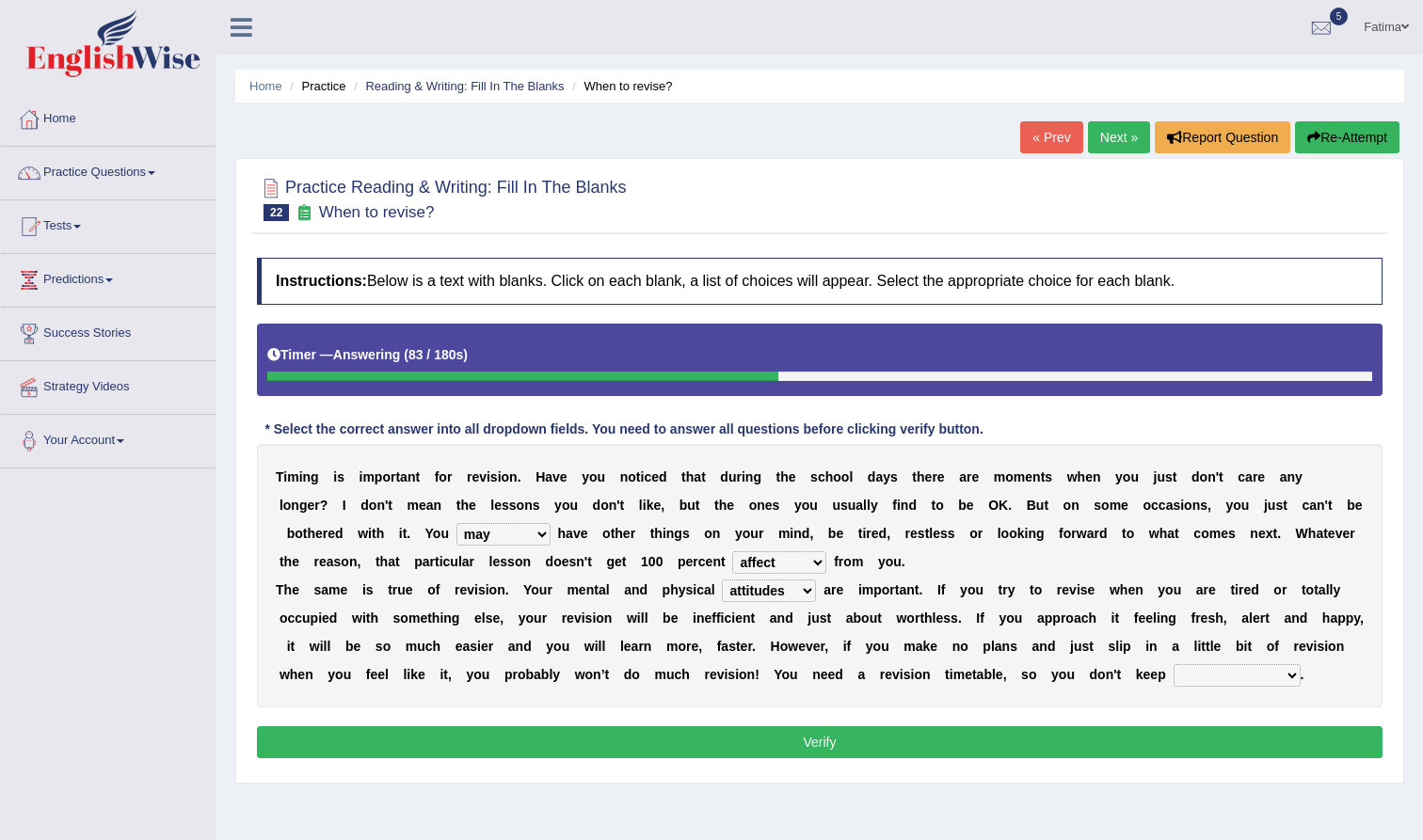
select select "getting it wrong"
click at [1034, 739] on button "Verify" at bounding box center [820, 742] width 1126 height 32
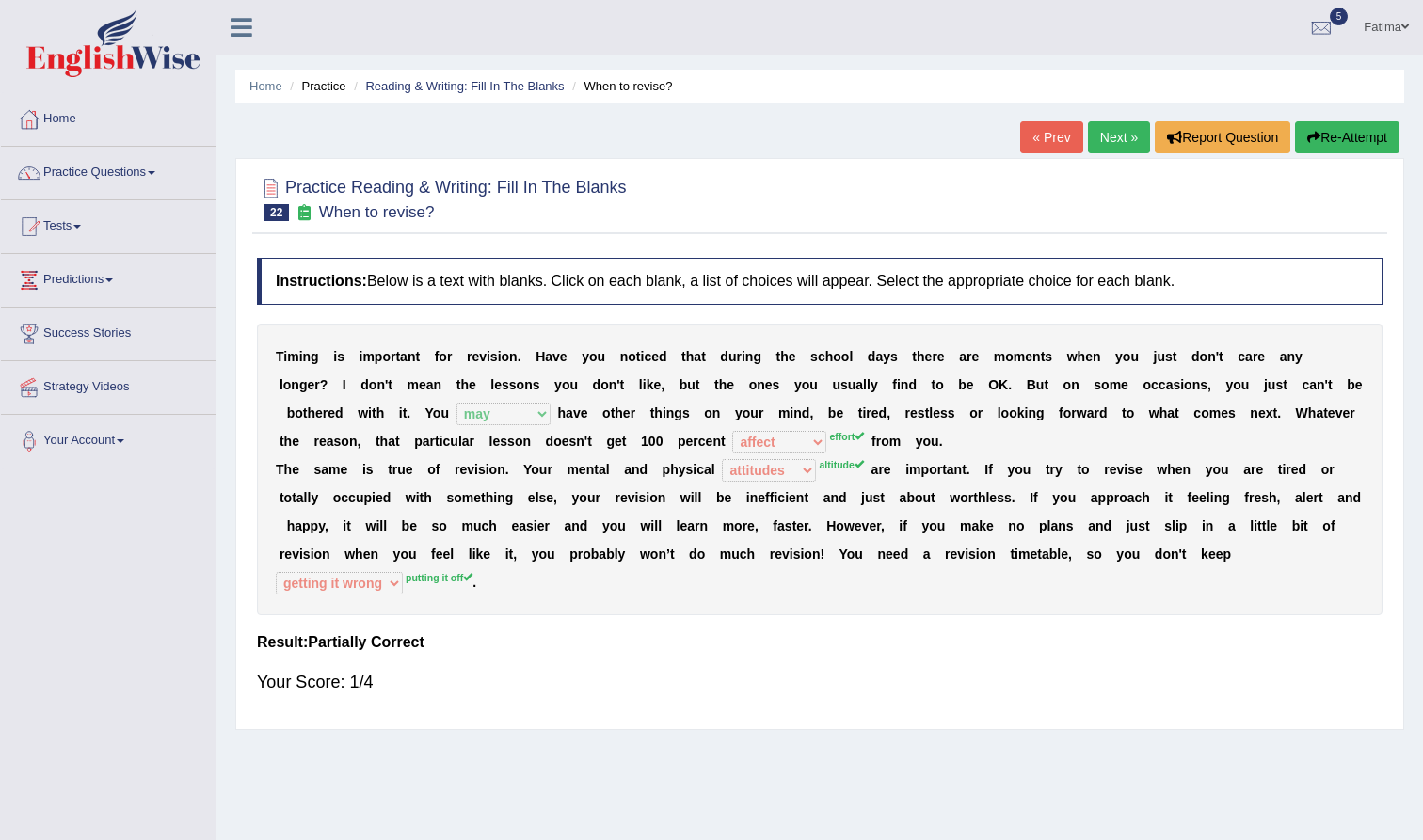
click at [1362, 139] on button "Re-Attempt" at bounding box center [1347, 137] width 104 height 32
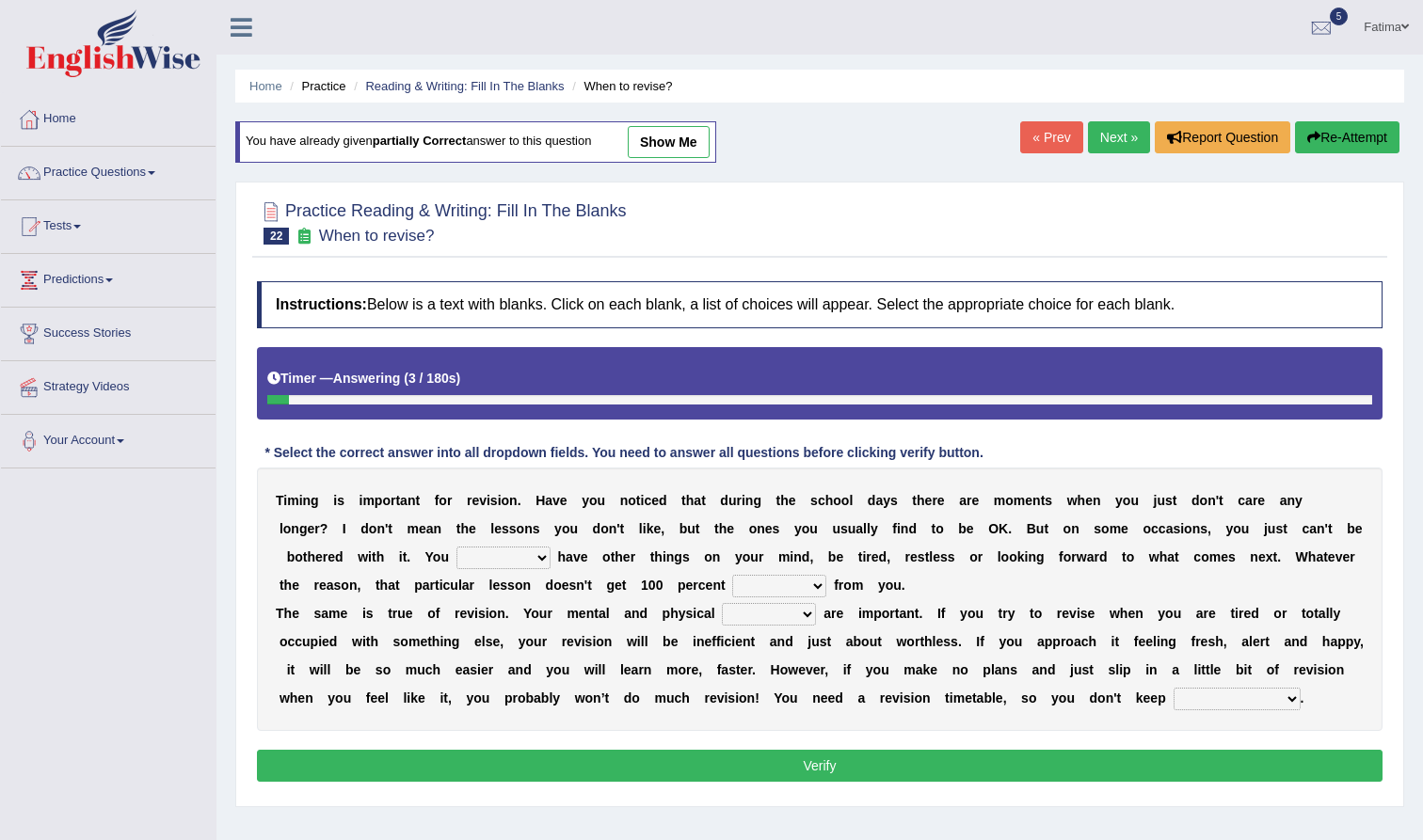
select select "putting it off"
select select "altitude"
select select "effort"
select select "may"
click at [820, 763] on button "Verify" at bounding box center [820, 766] width 1126 height 32
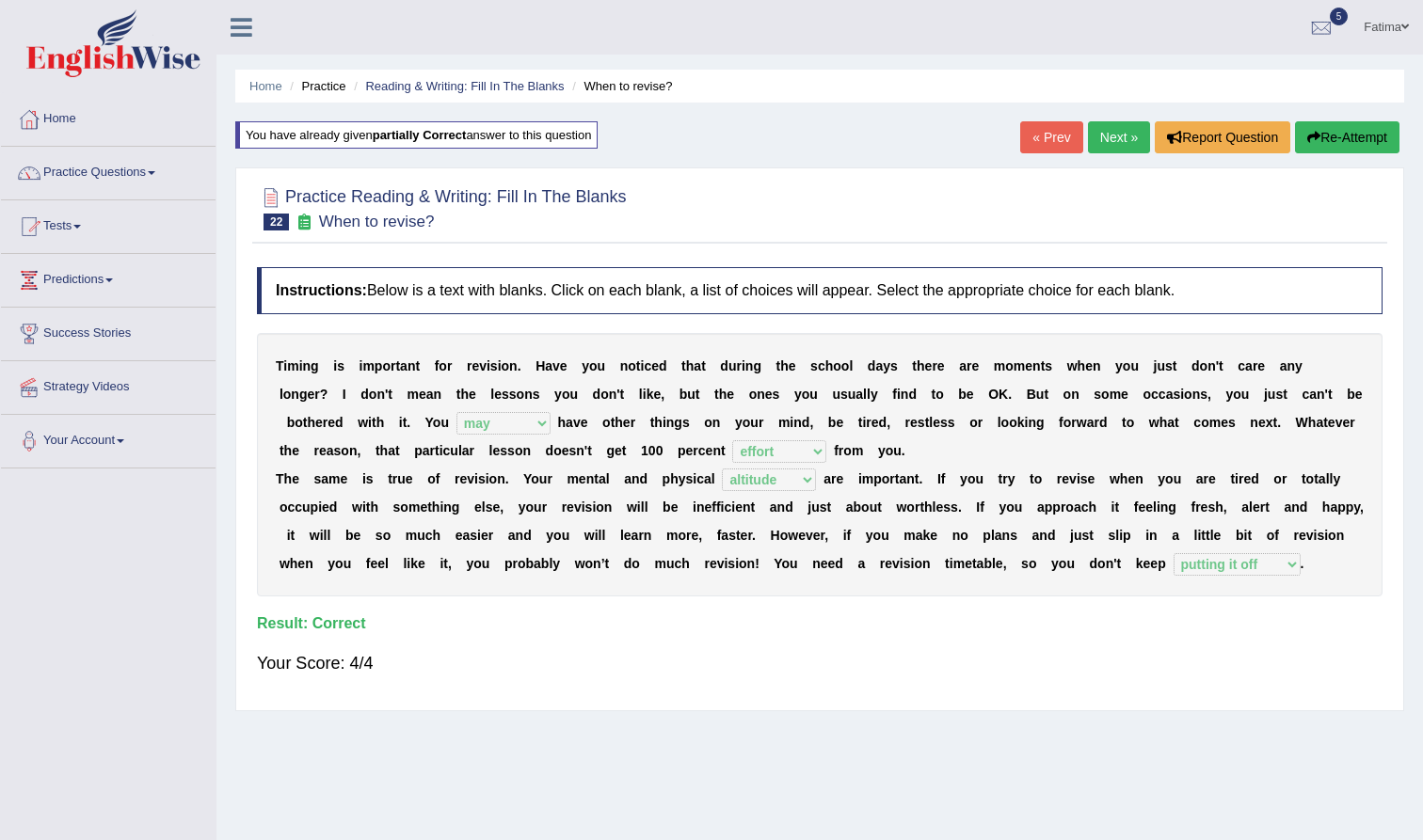
click at [1113, 141] on link "Next »" at bounding box center [1119, 137] width 62 height 32
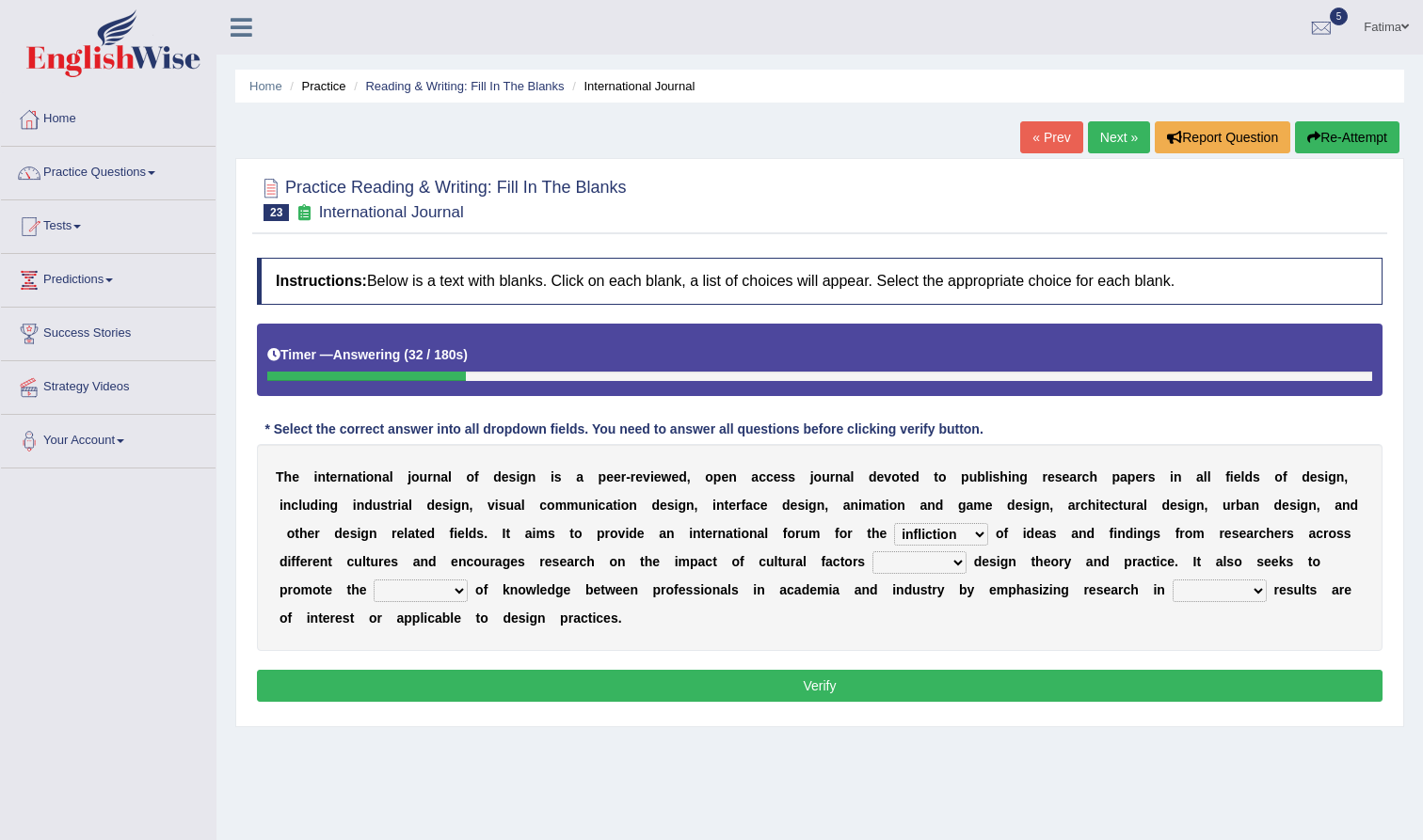
select select "change"
select select "on"
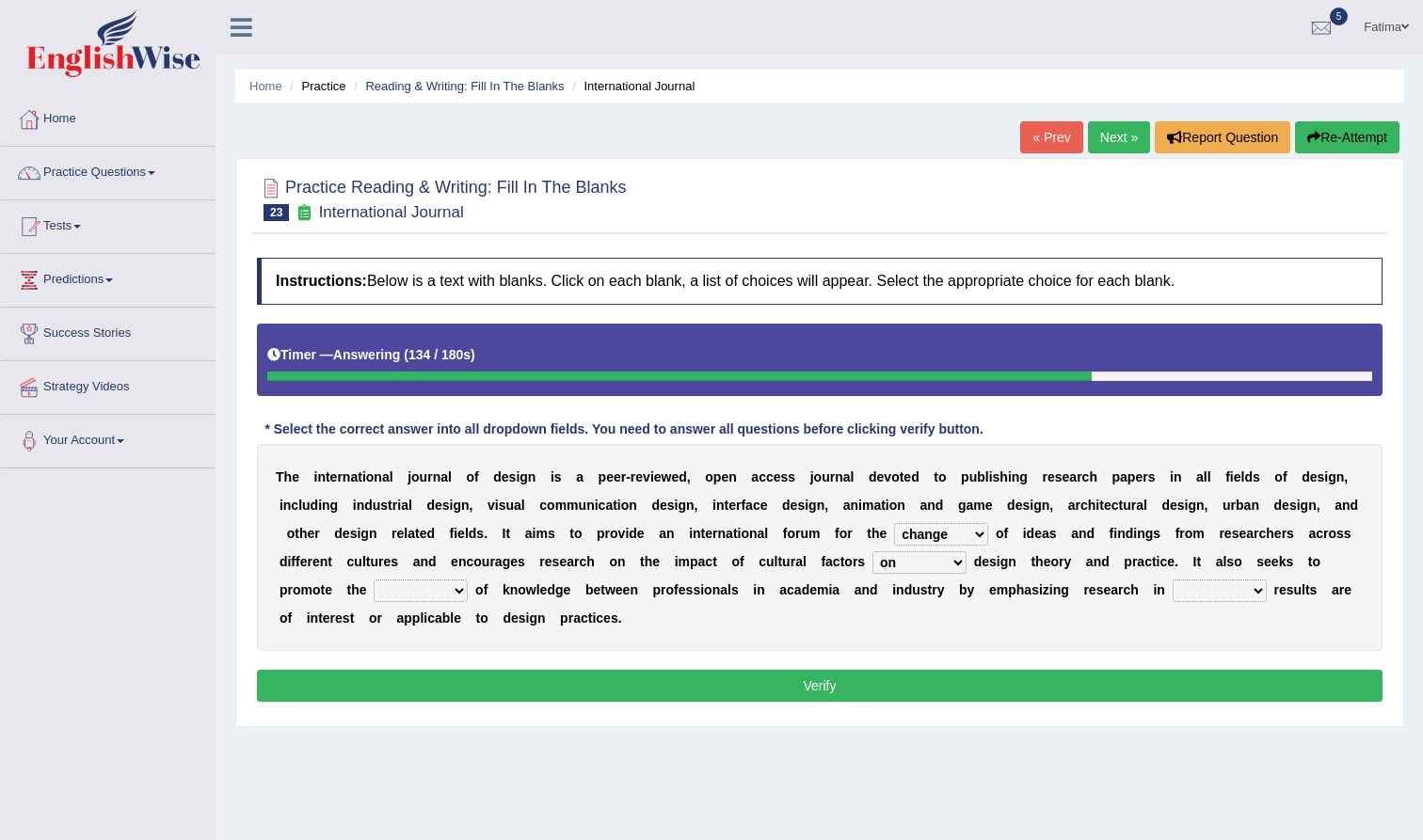
select select "transplant"
click at [531, 682] on button "Verify" at bounding box center [820, 686] width 1126 height 32
select select "that"
click at [874, 687] on button "Verify" at bounding box center [820, 686] width 1126 height 32
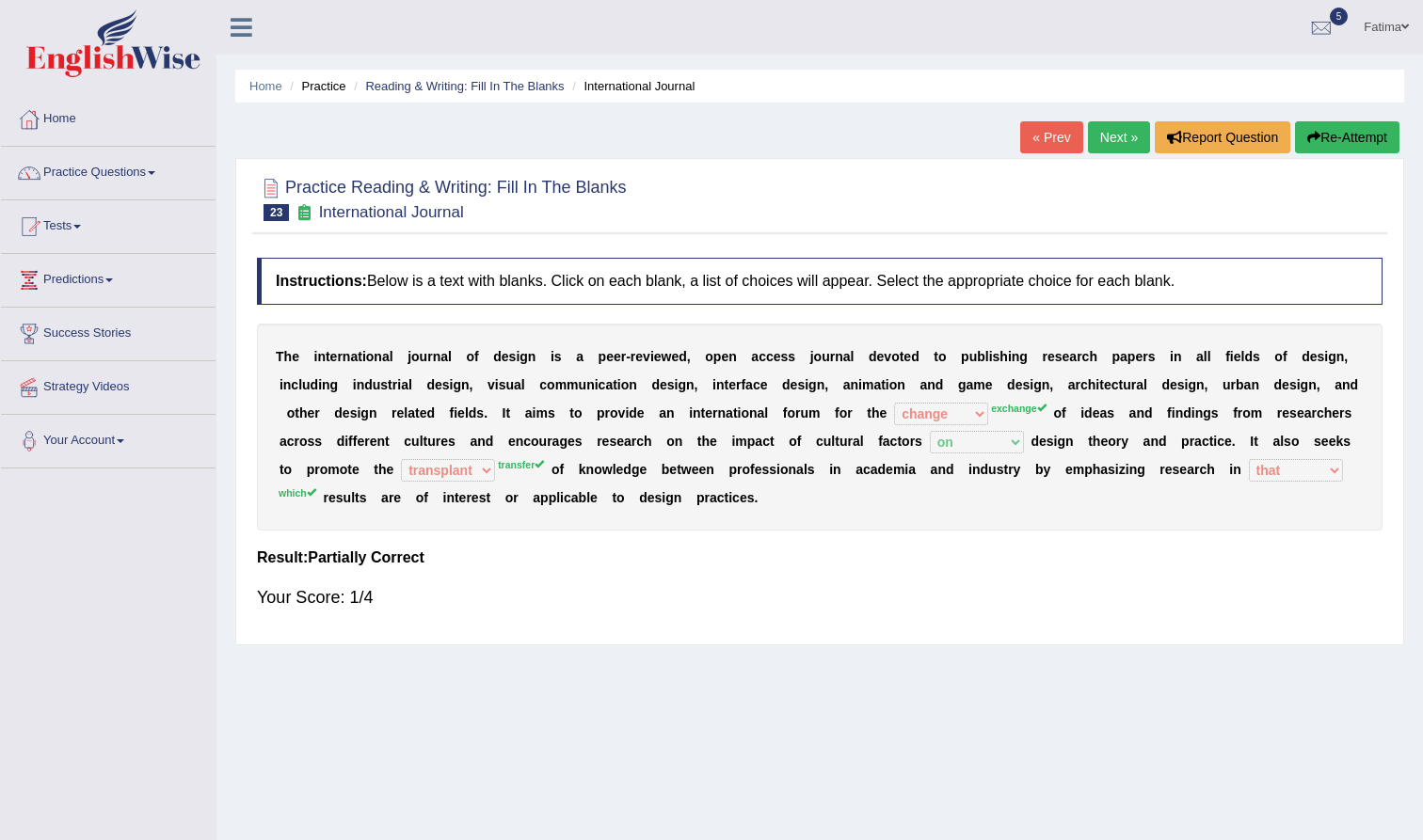
click at [1344, 128] on button "Re-Attempt" at bounding box center [1347, 137] width 104 height 32
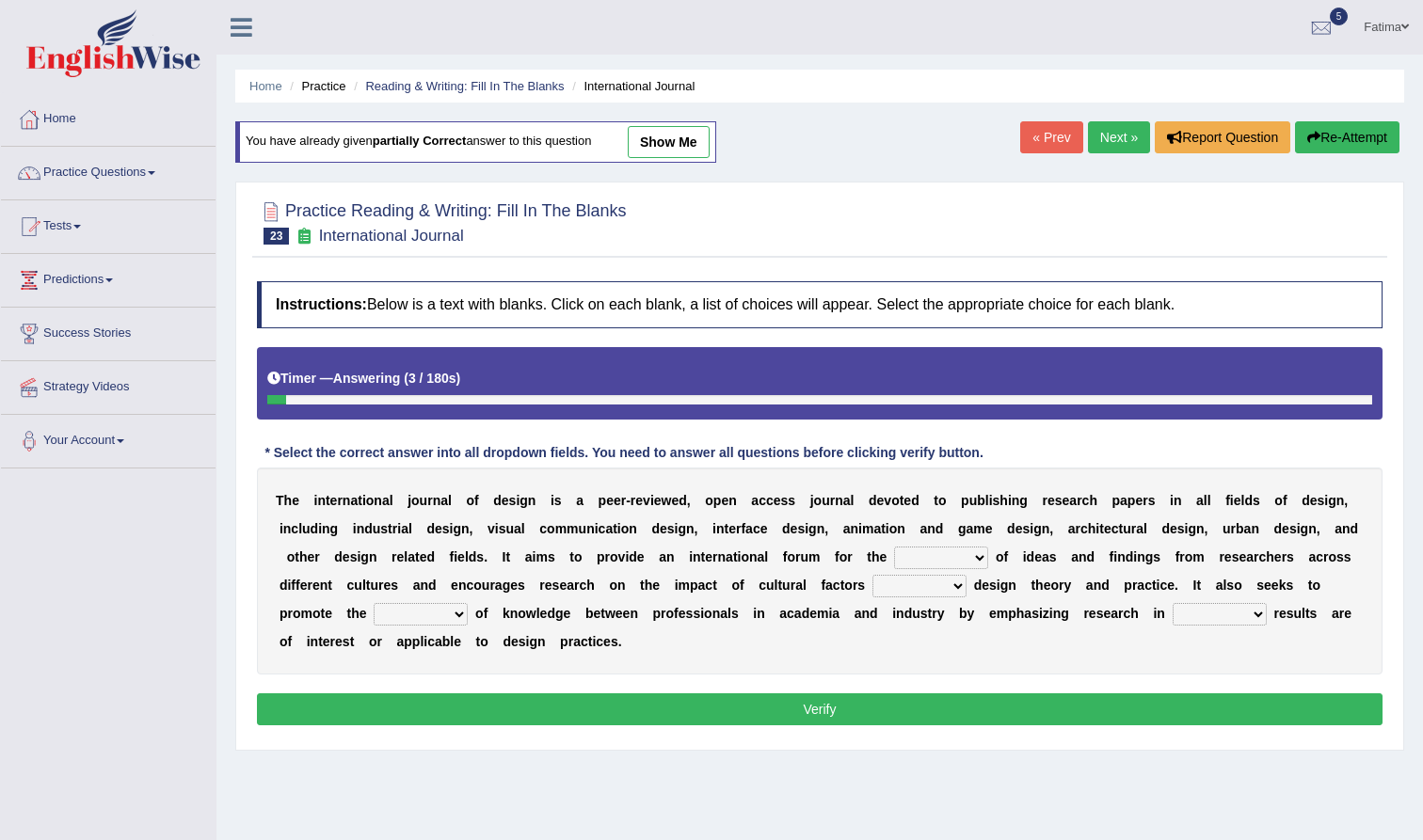
select select "exchange"
select select "which"
select select "on"
select select "estimation"
click at [531, 701] on button "Verify" at bounding box center [820, 709] width 1126 height 32
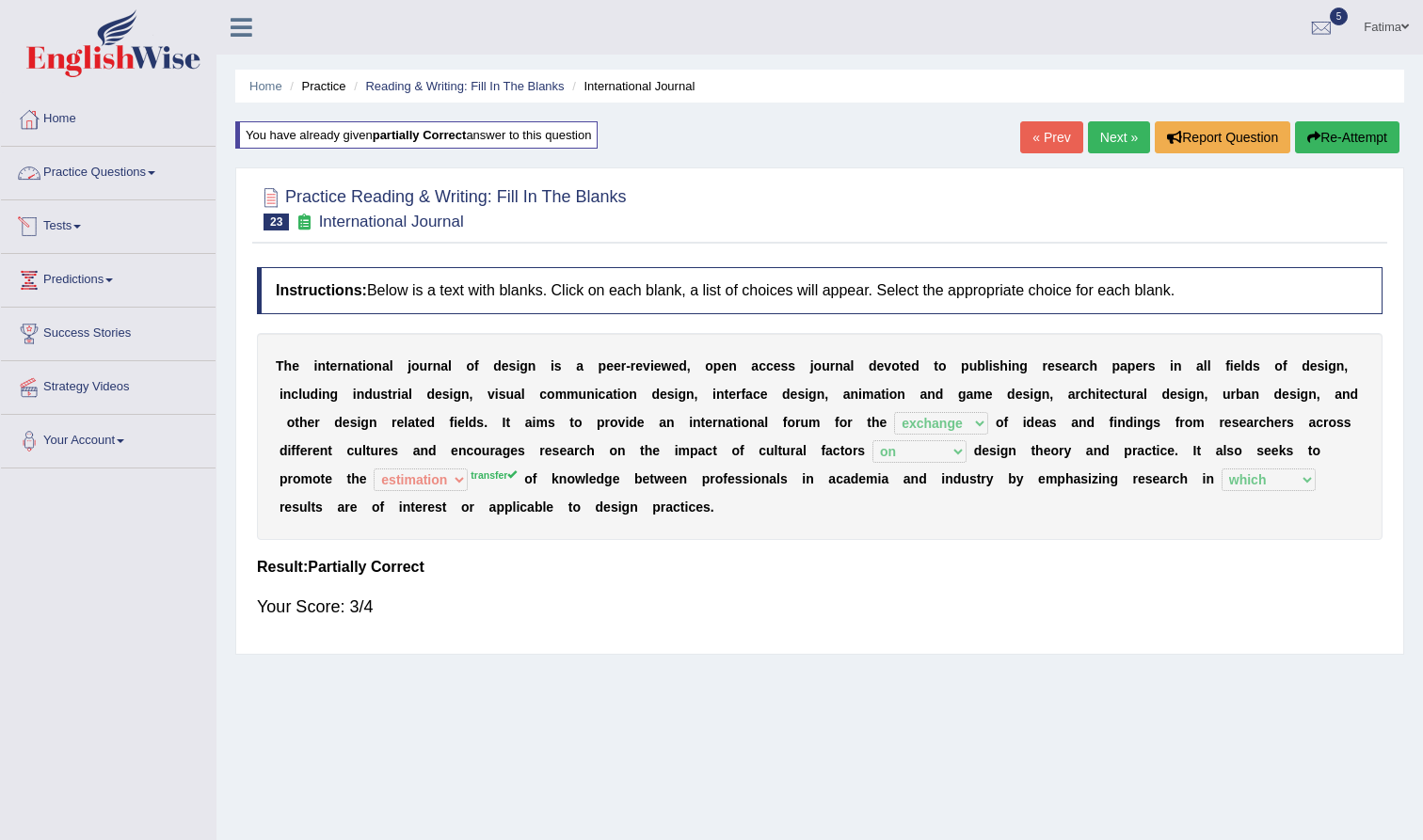
click at [72, 168] on link "Practice Questions" at bounding box center [108, 170] width 215 height 47
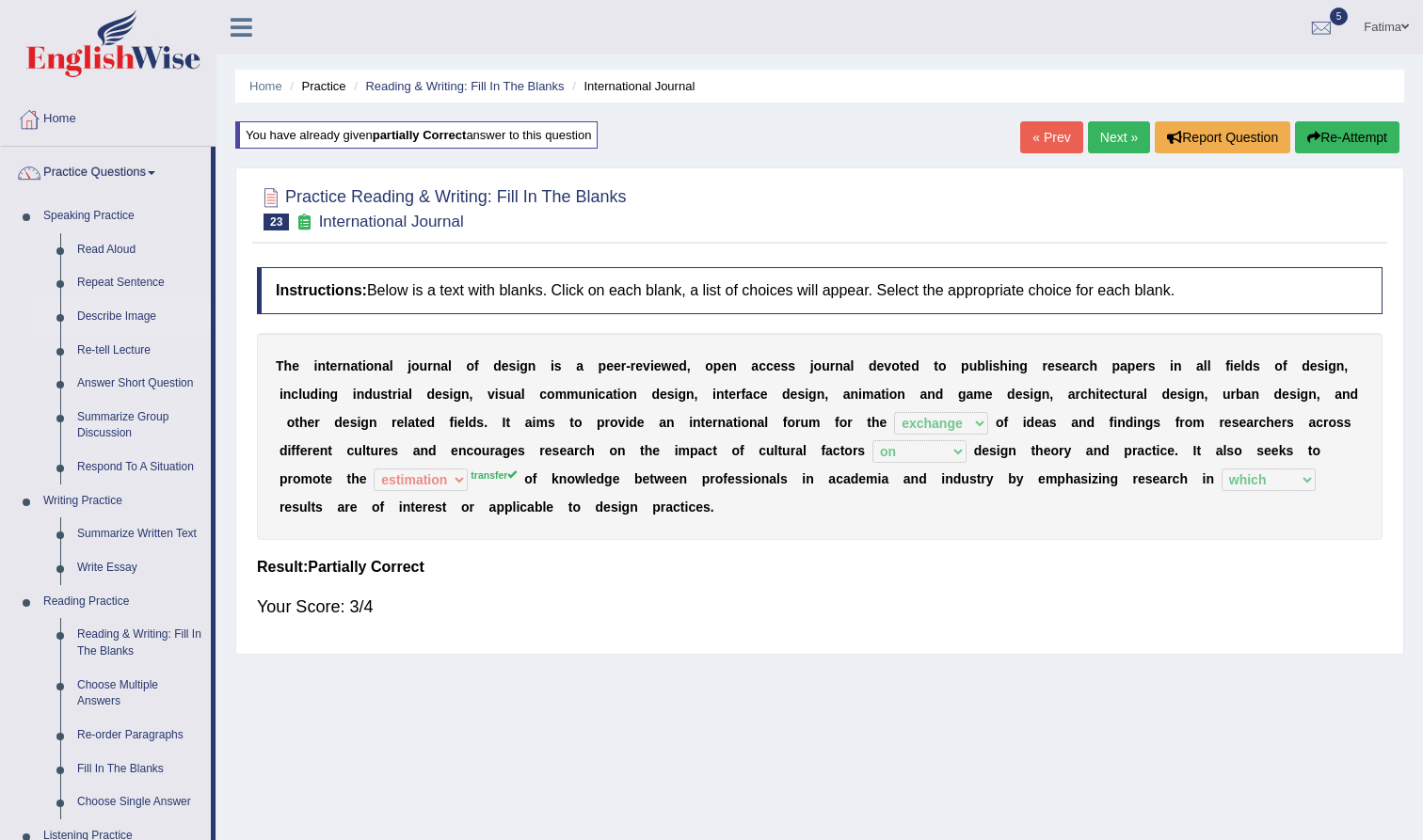
click at [145, 318] on link "Describe Image" at bounding box center [139, 317] width 142 height 34
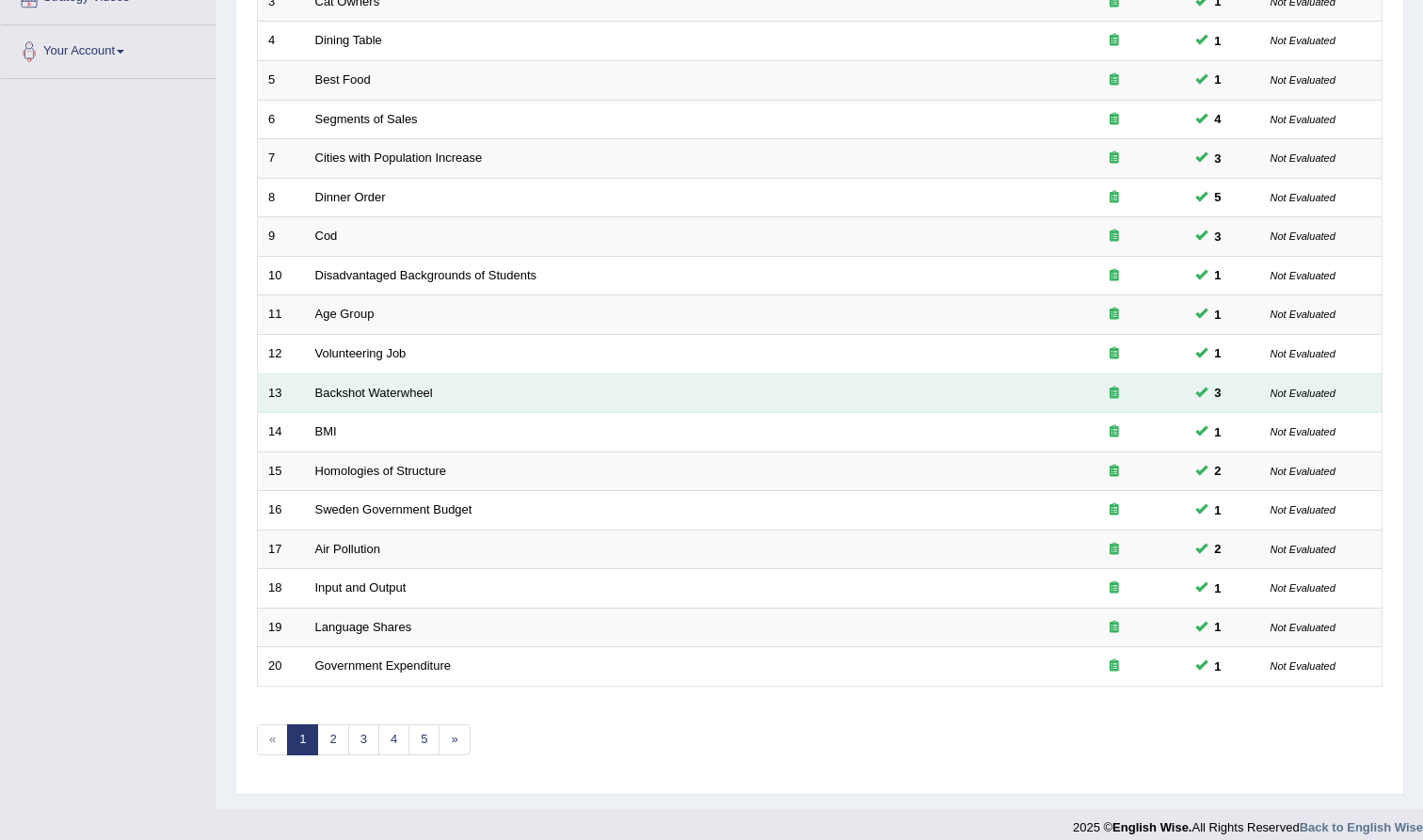
scroll to position [390, 0]
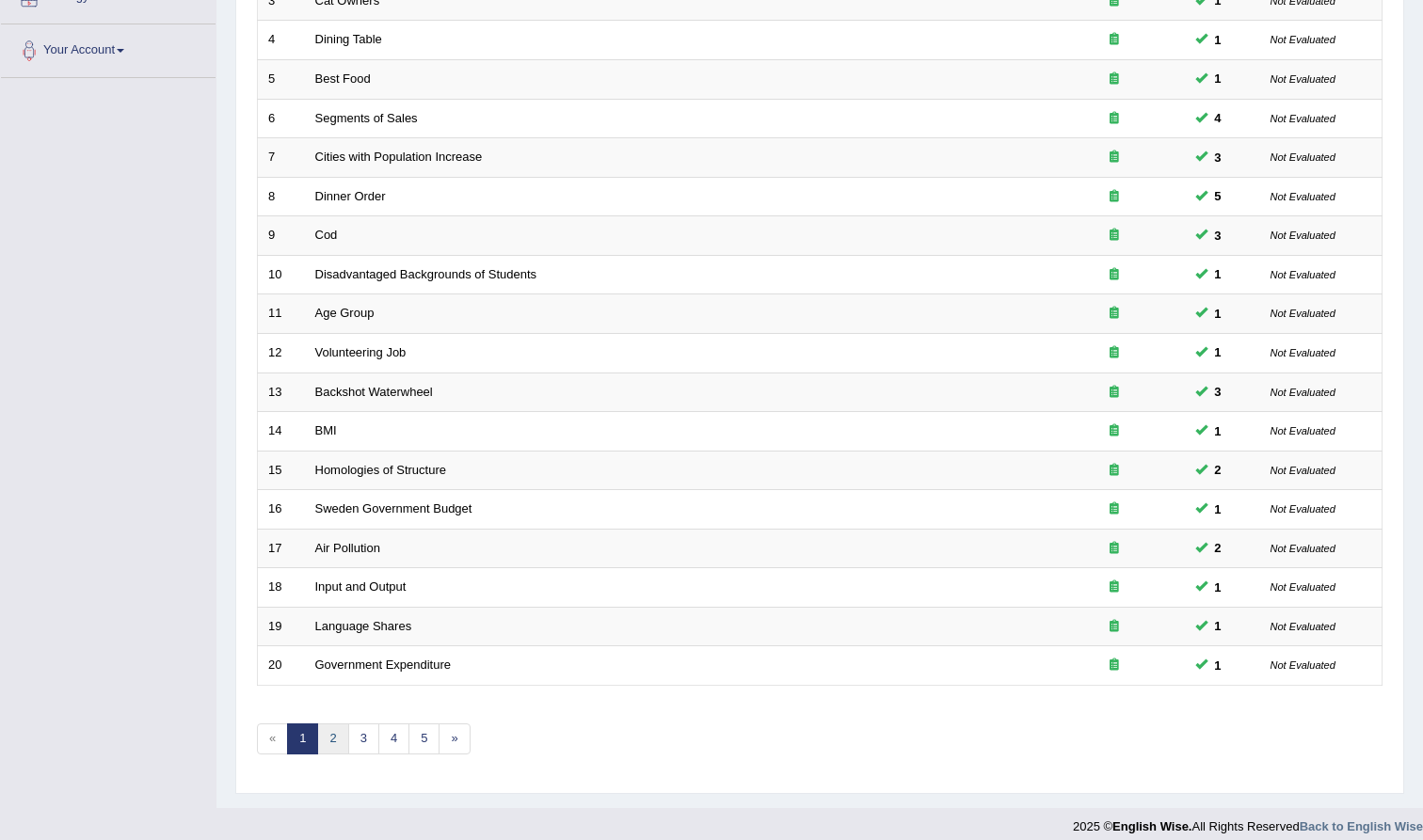
click at [331, 726] on link "2" at bounding box center [332, 738] width 31 height 31
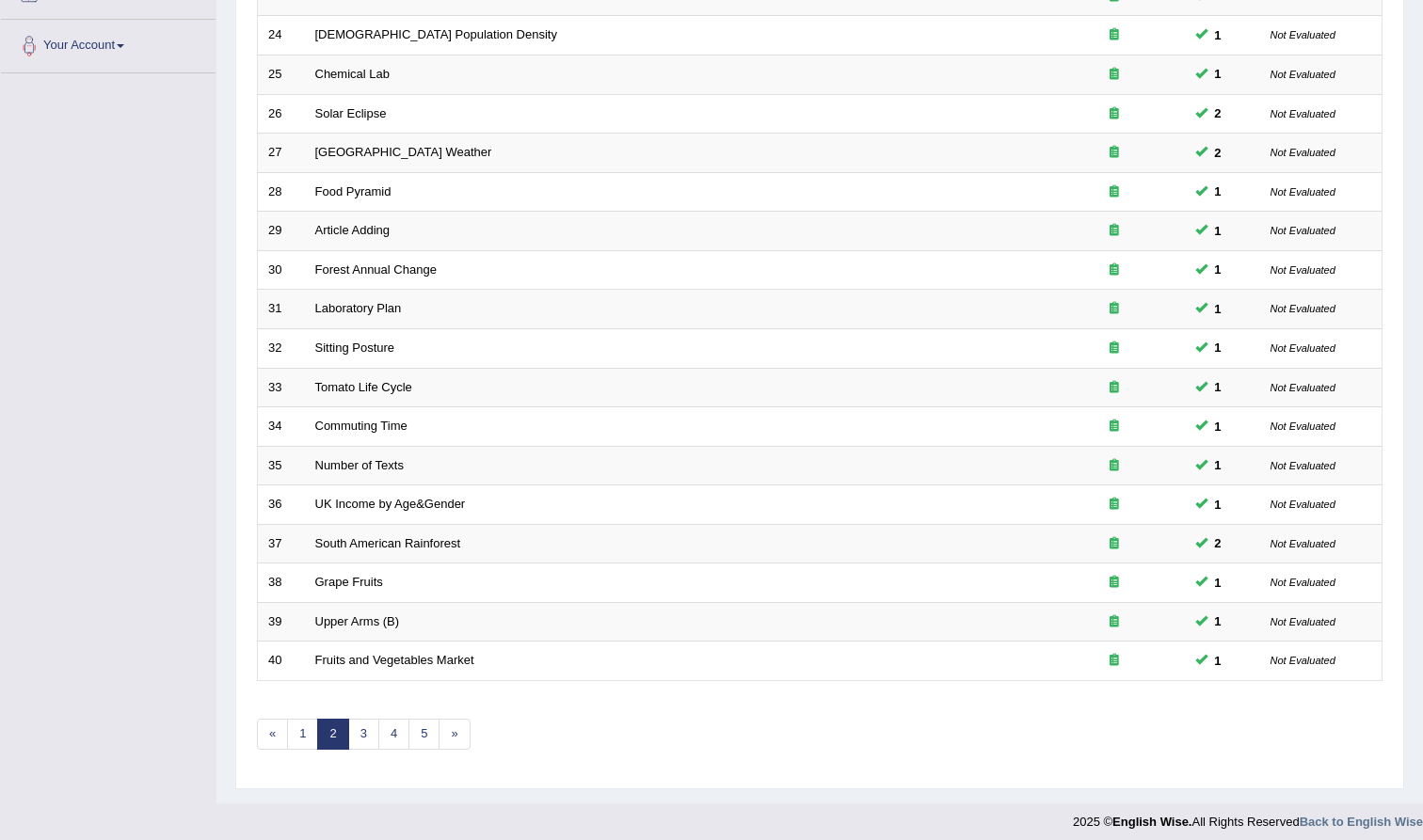
scroll to position [393, 0]
click at [370, 727] on link "3" at bounding box center [363, 736] width 31 height 31
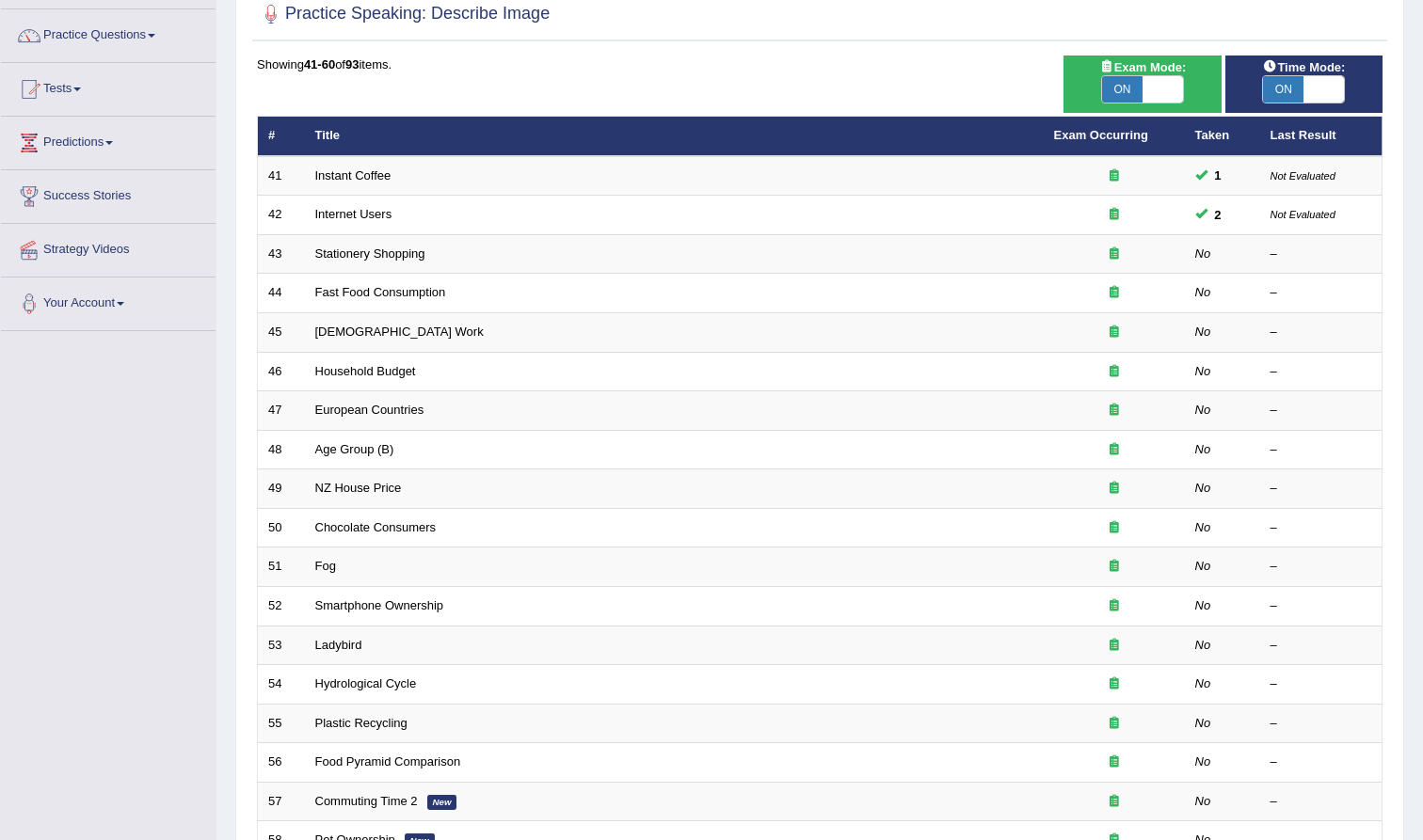
scroll to position [141, 0]
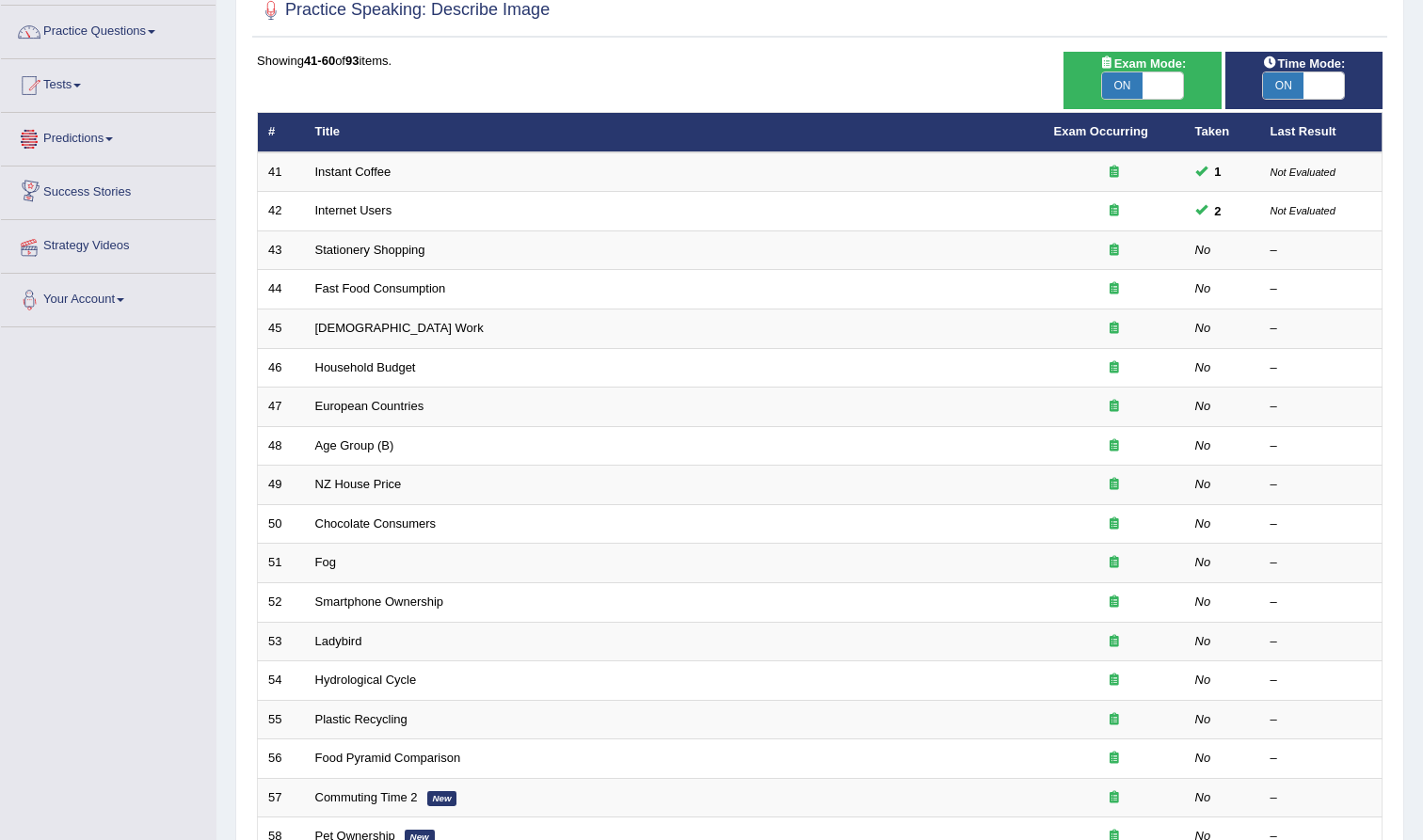
click at [119, 149] on link "Predictions" at bounding box center [108, 136] width 215 height 47
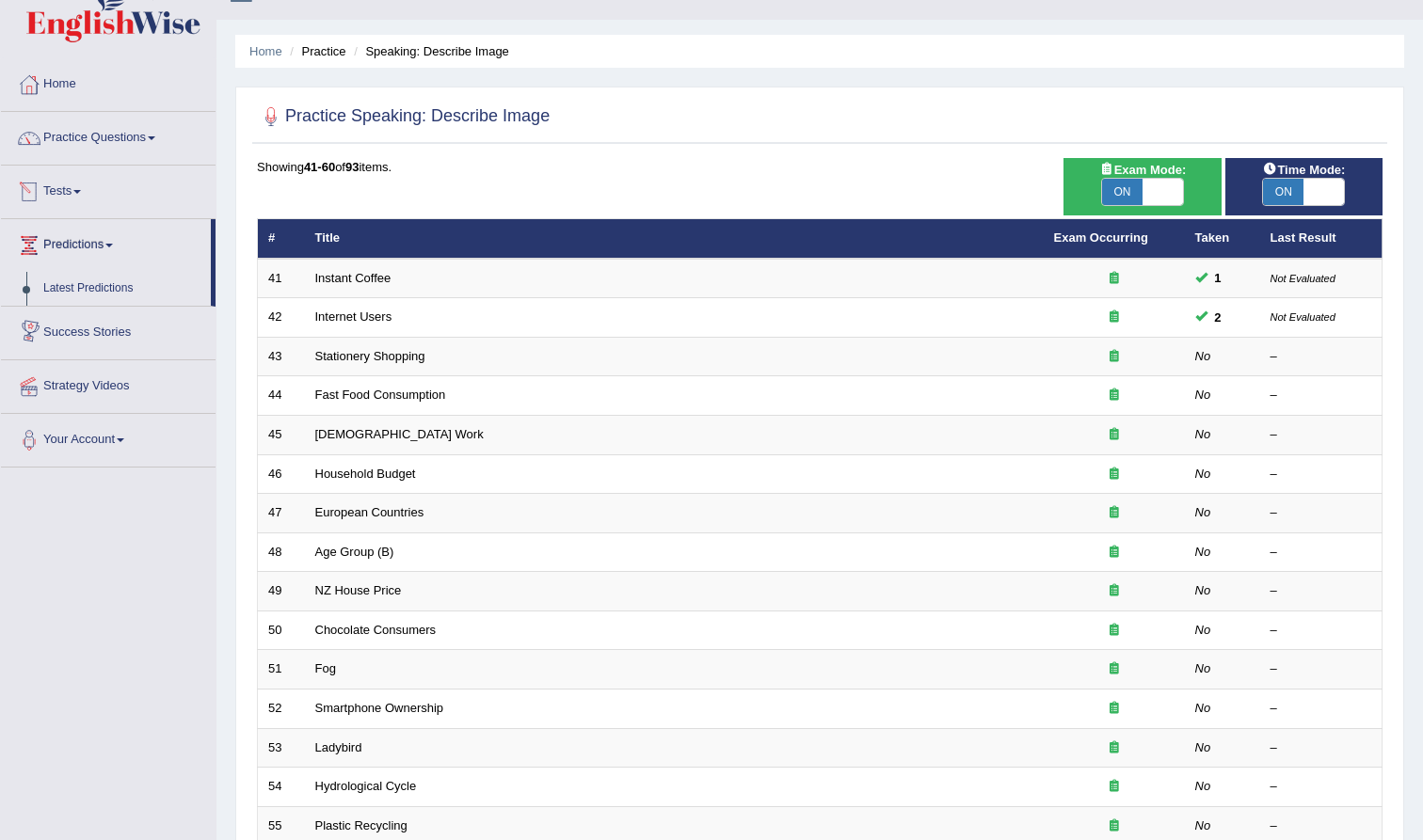
scroll to position [30, 0]
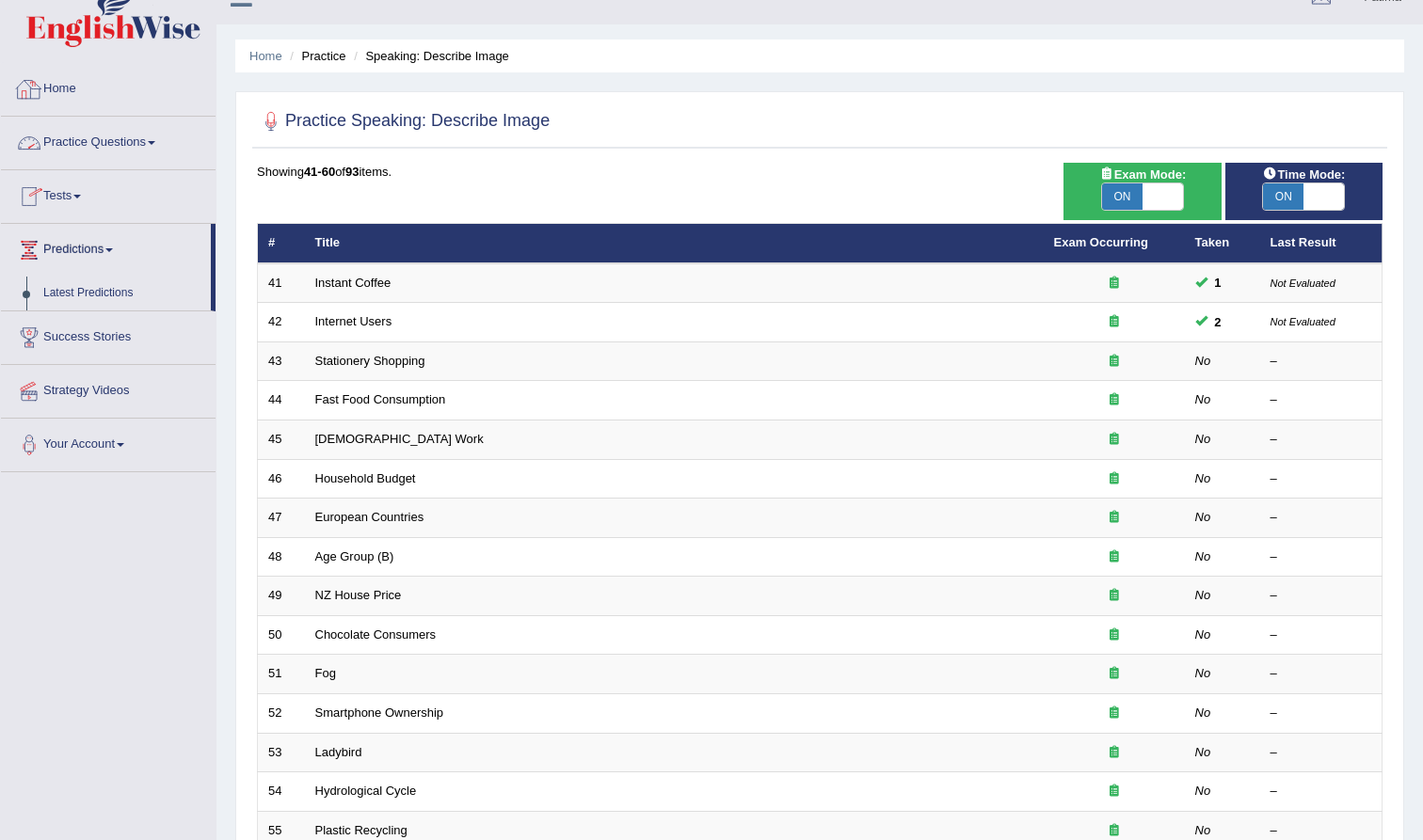
click at [155, 147] on link "Practice Questions" at bounding box center [108, 140] width 215 height 47
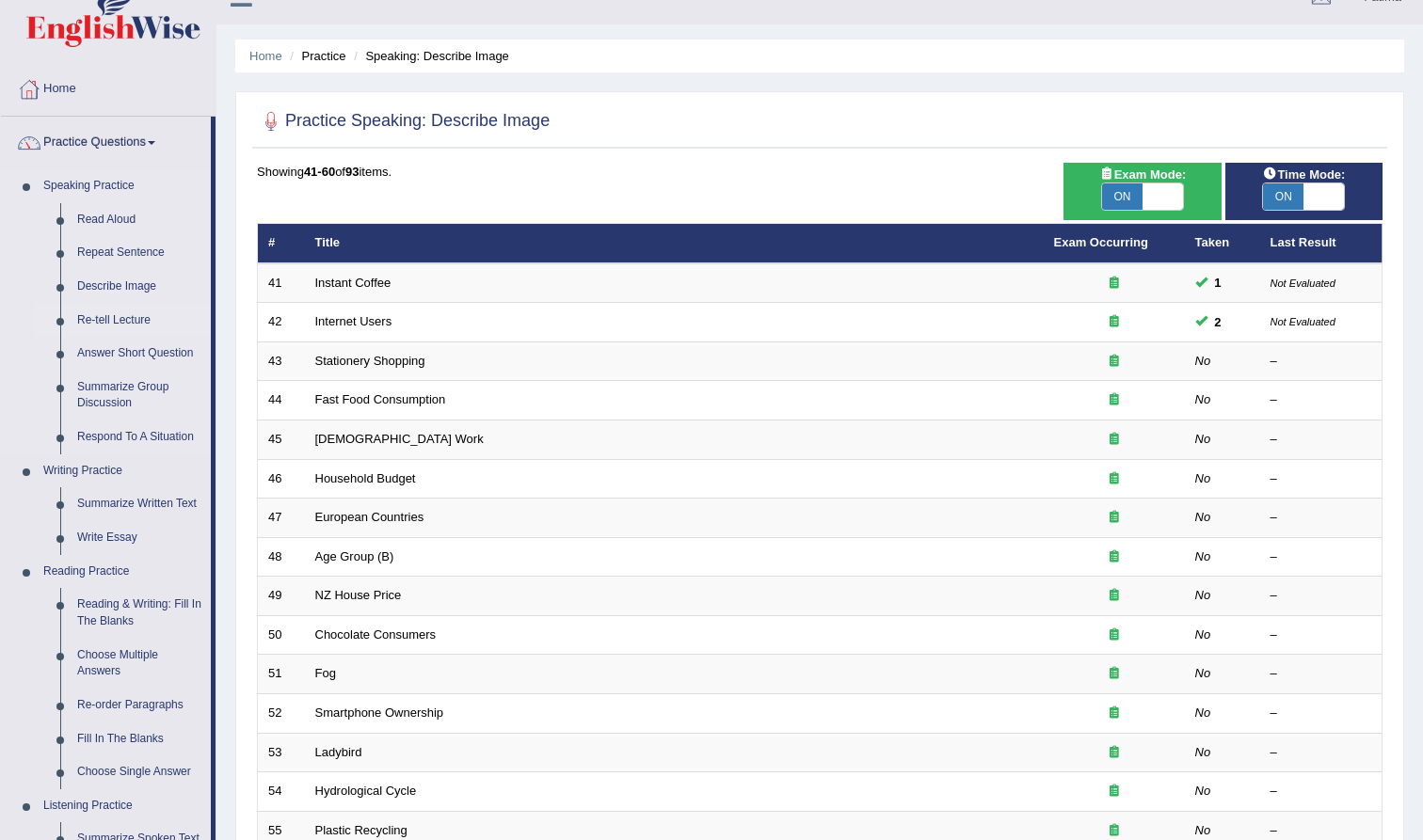
click at [148, 316] on link "Re-tell Lecture" at bounding box center [139, 321] width 142 height 34
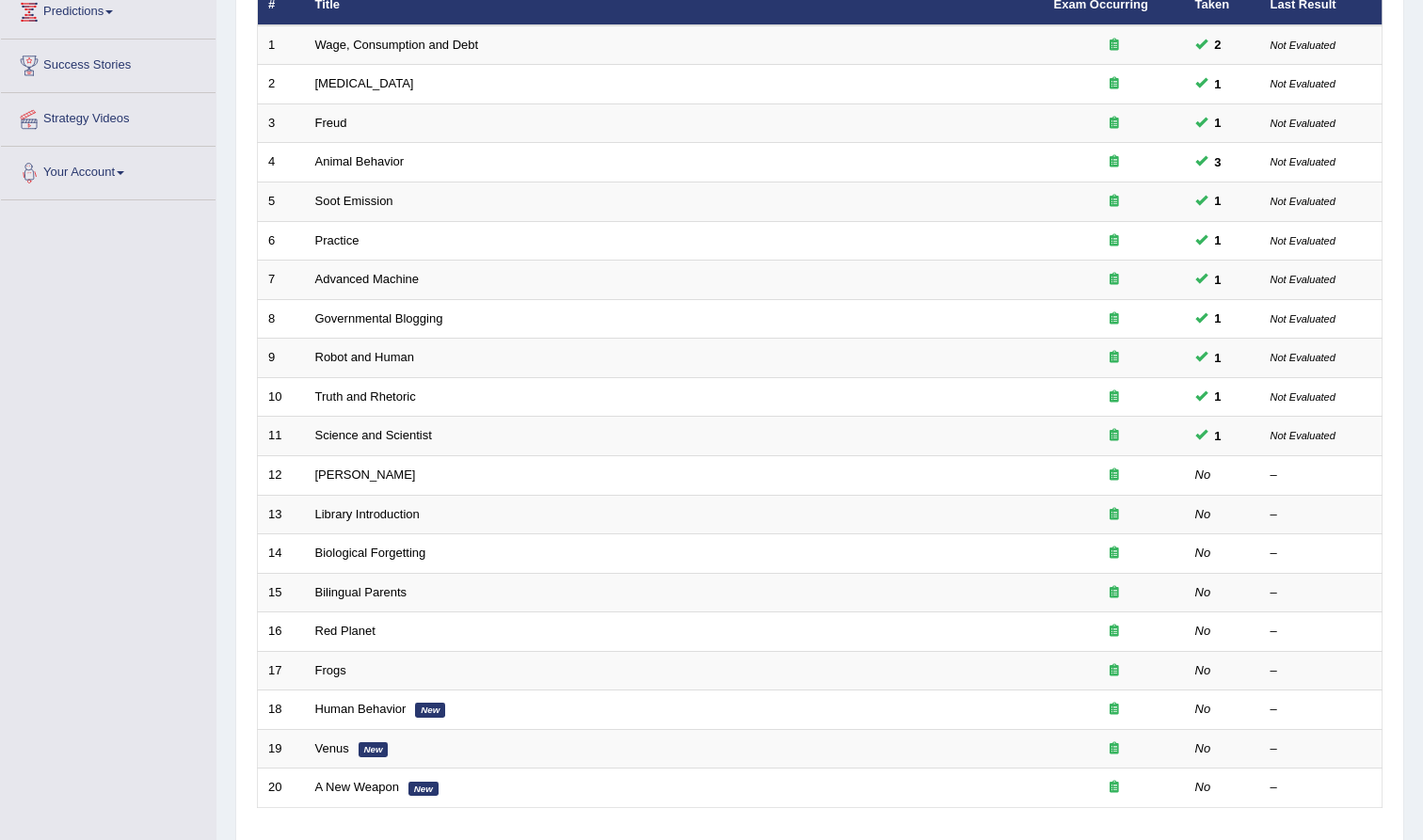
scroll to position [285, 0]
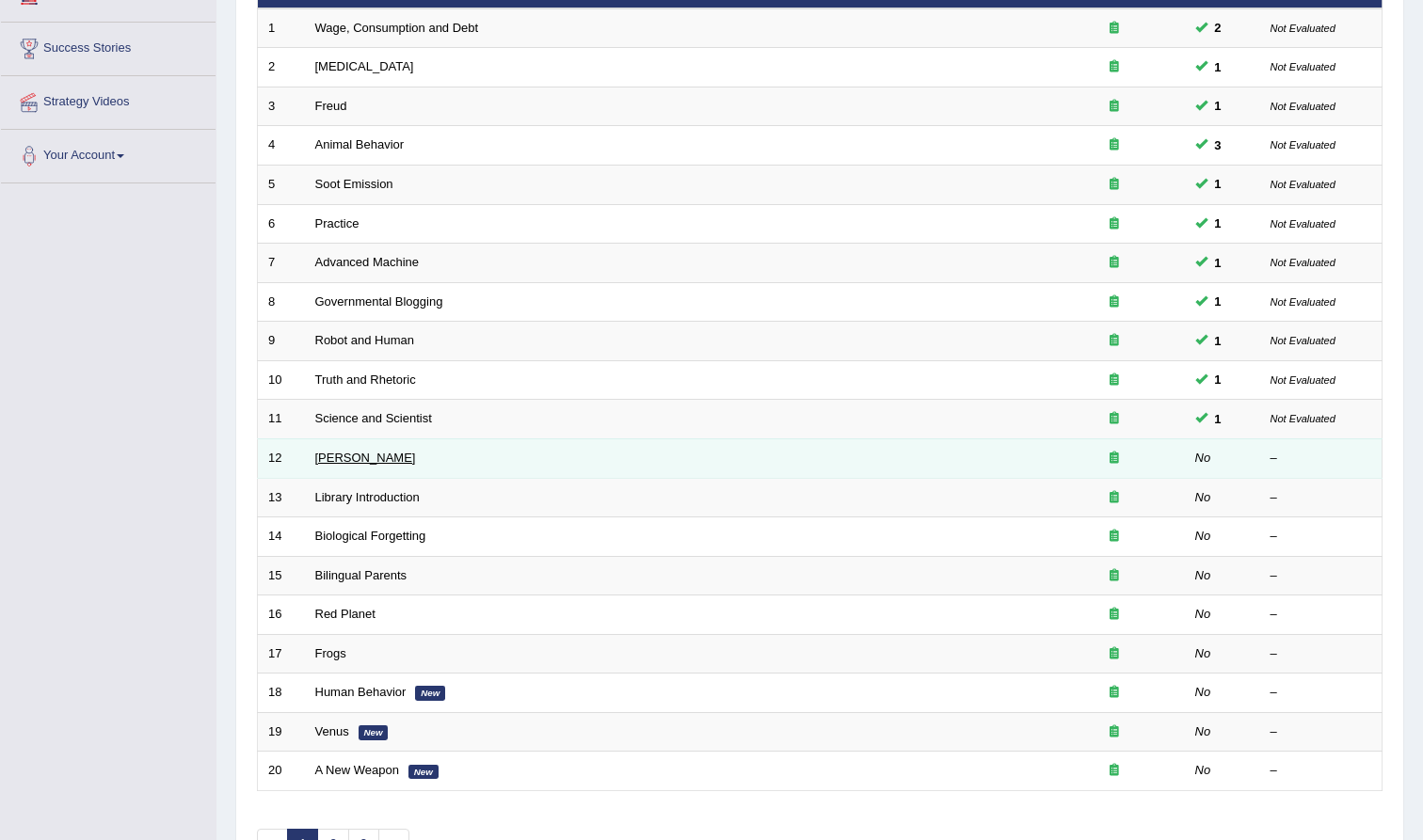
click at [373, 456] on link "[PERSON_NAME]" at bounding box center [365, 457] width 101 height 14
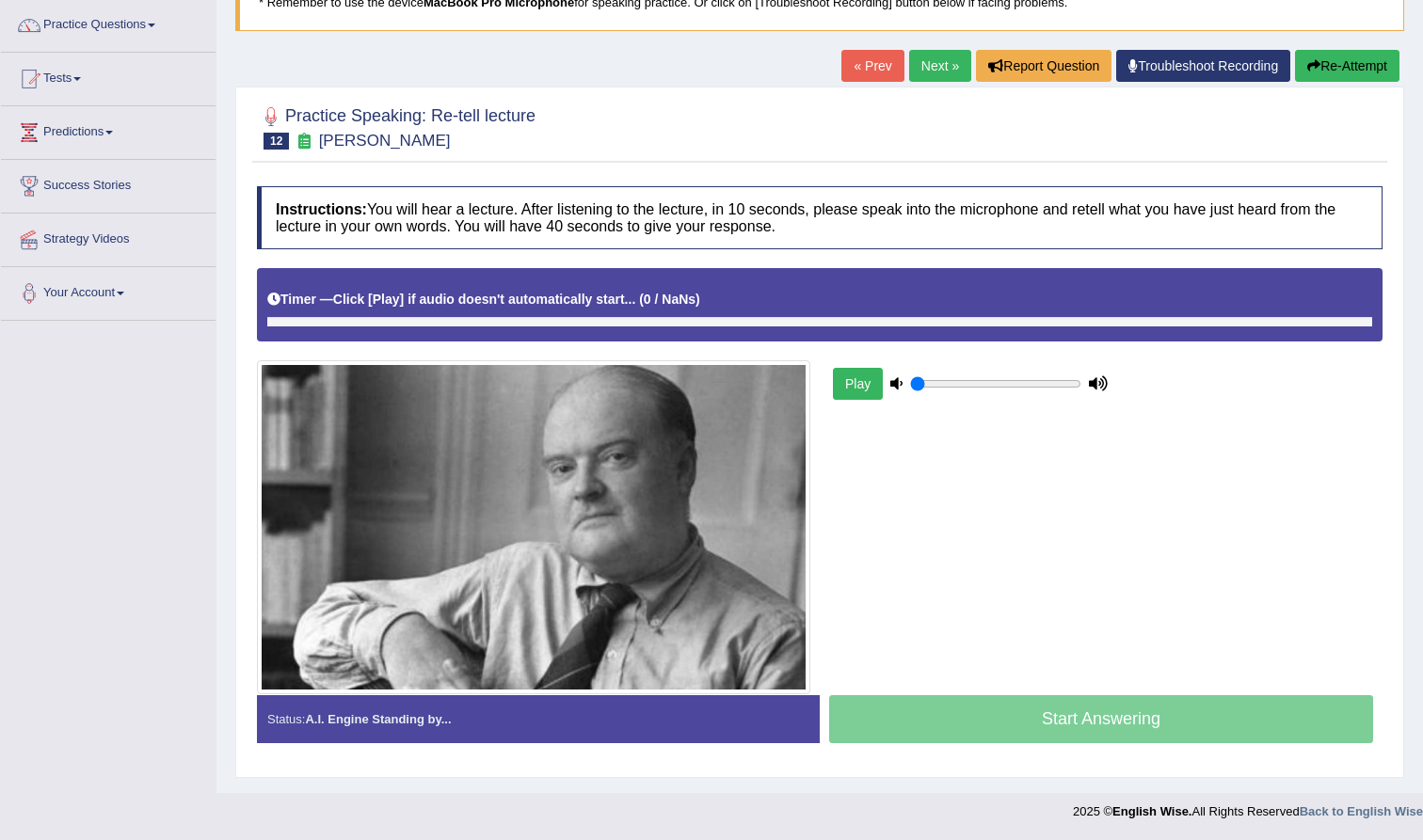
scroll to position [148, 0]
drag, startPoint x: 956, startPoint y: 389, endPoint x: 1104, endPoint y: 393, distance: 148.1
type input "1"
click at [1105, 393] on div "Play" at bounding box center [970, 384] width 282 height 47
click at [1145, 58] on link "Troubleshoot Recording" at bounding box center [1203, 66] width 174 height 32
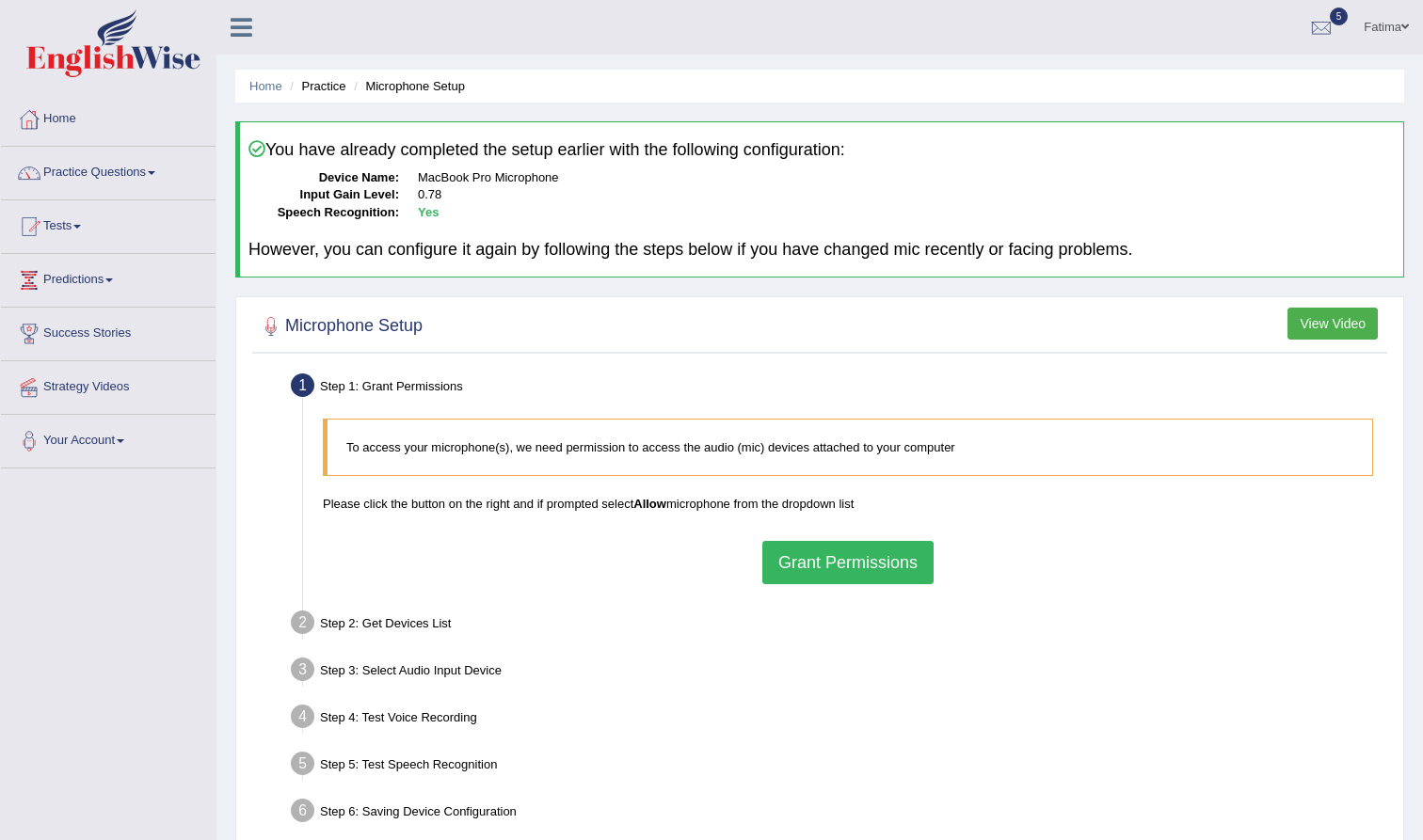
click at [833, 556] on button "Grant Permissions" at bounding box center [848, 563] width 171 height 43
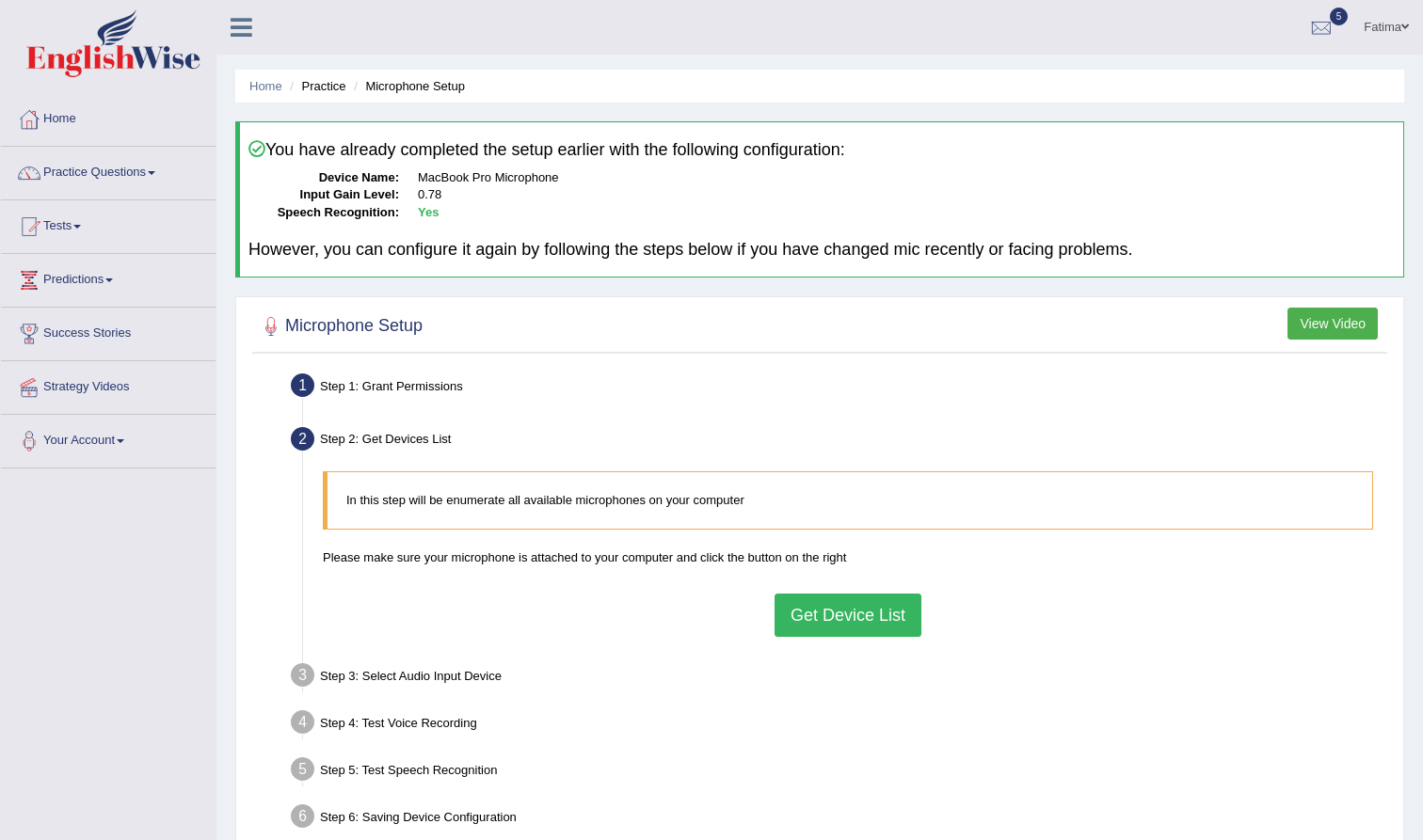
click at [812, 609] on button "Get Device List" at bounding box center [848, 615] width 147 height 43
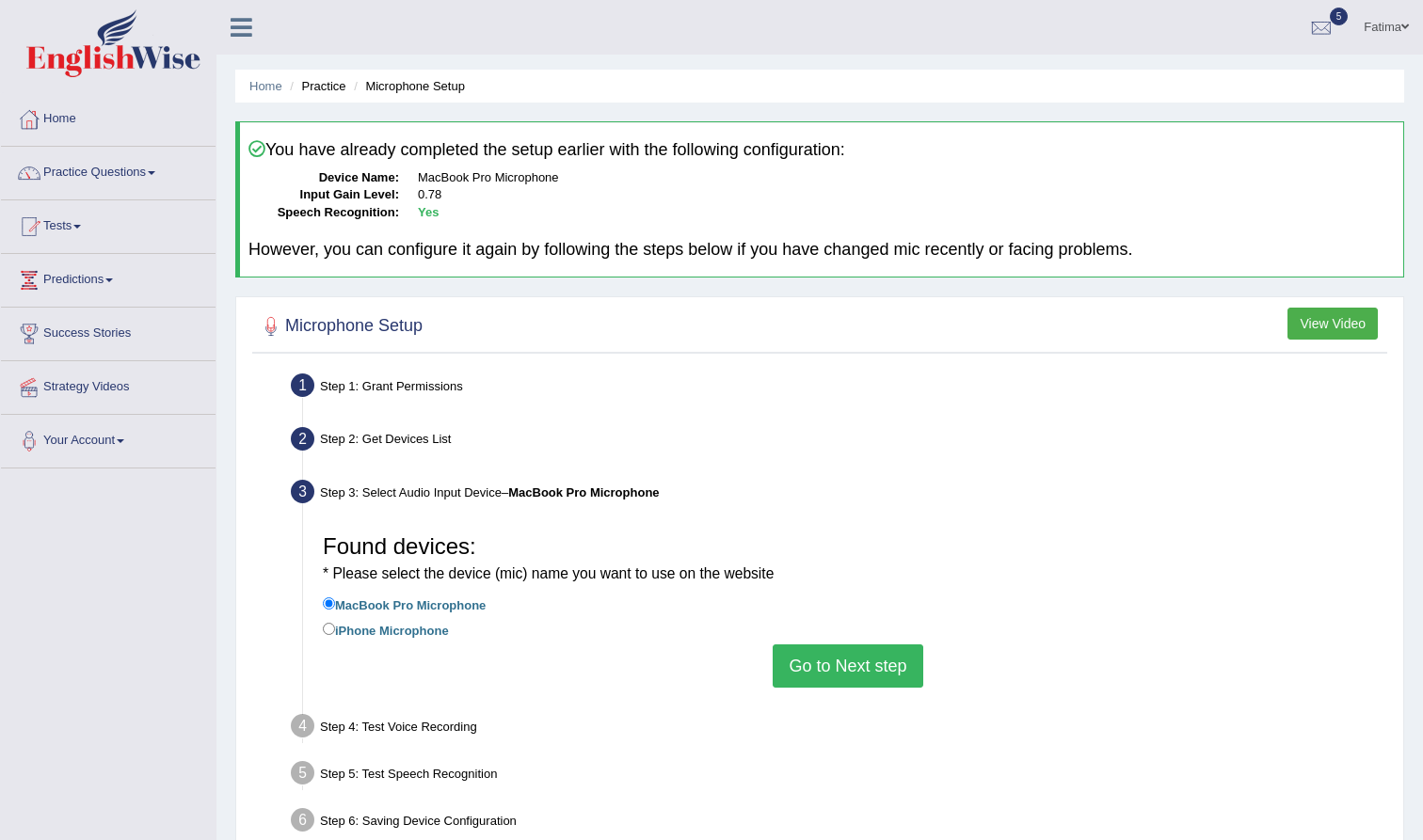
click at [848, 660] on button "Go to Next step" at bounding box center [847, 666] width 150 height 43
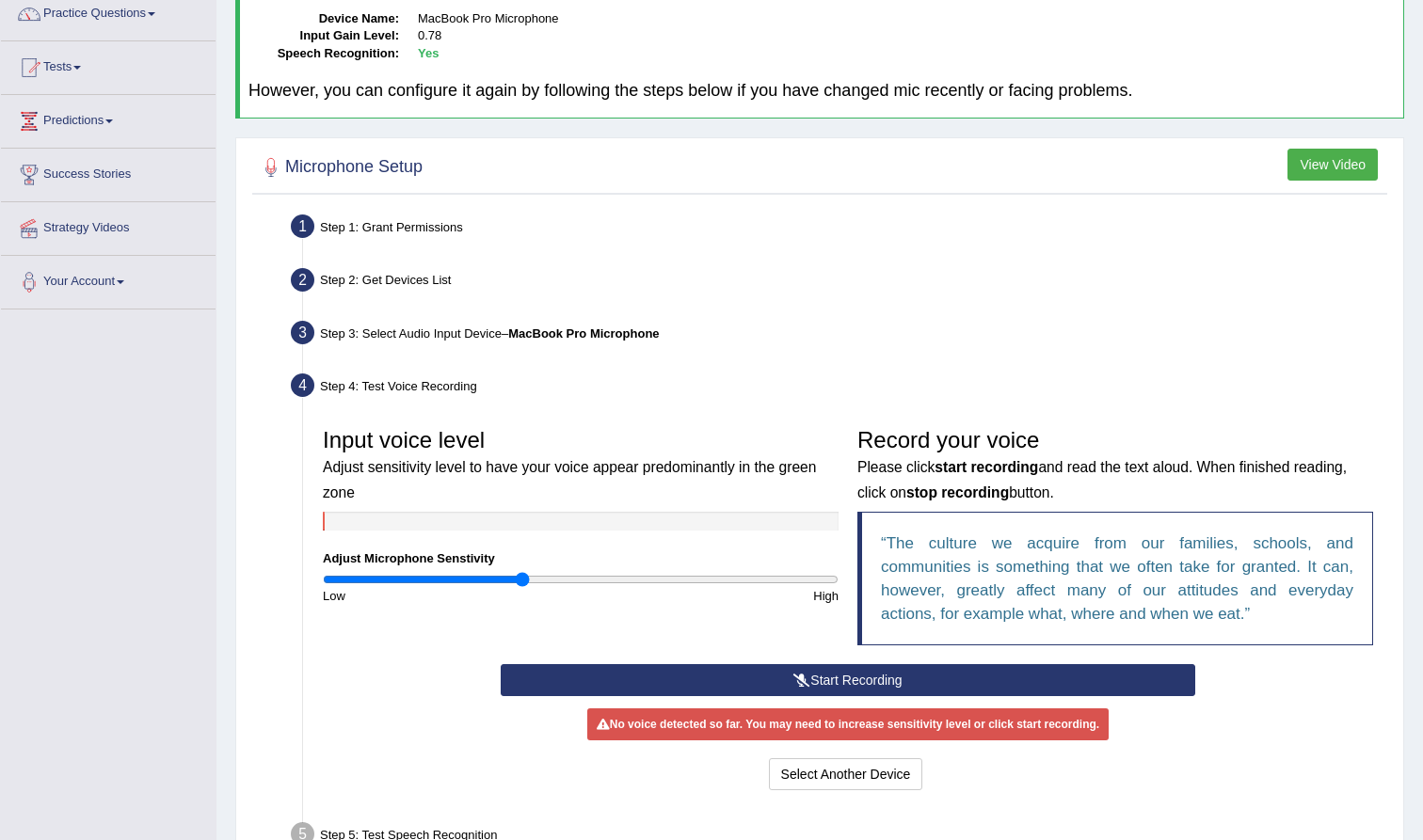
scroll to position [174, 0]
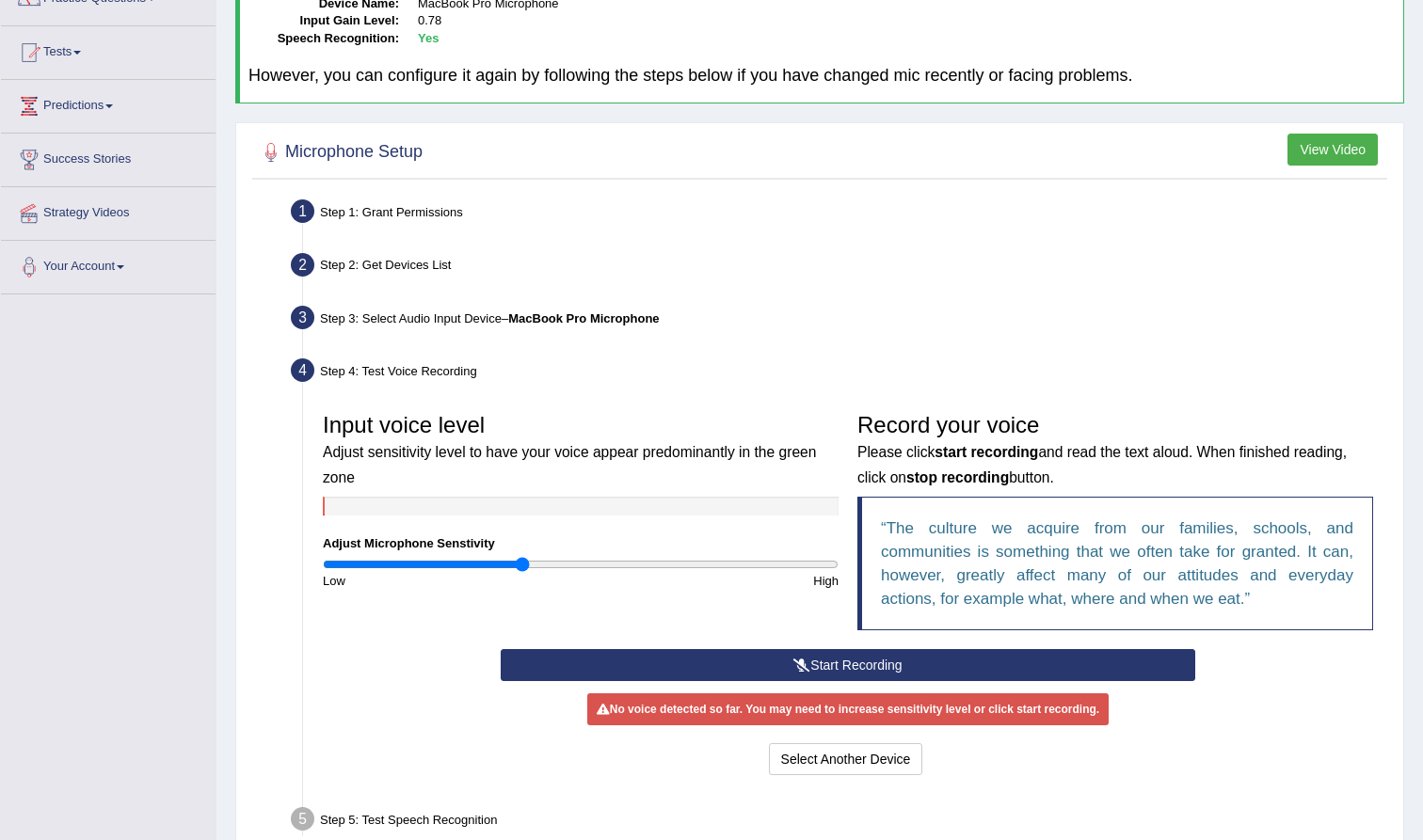
click at [889, 665] on button "Start Recording" at bounding box center [847, 665] width 694 height 32
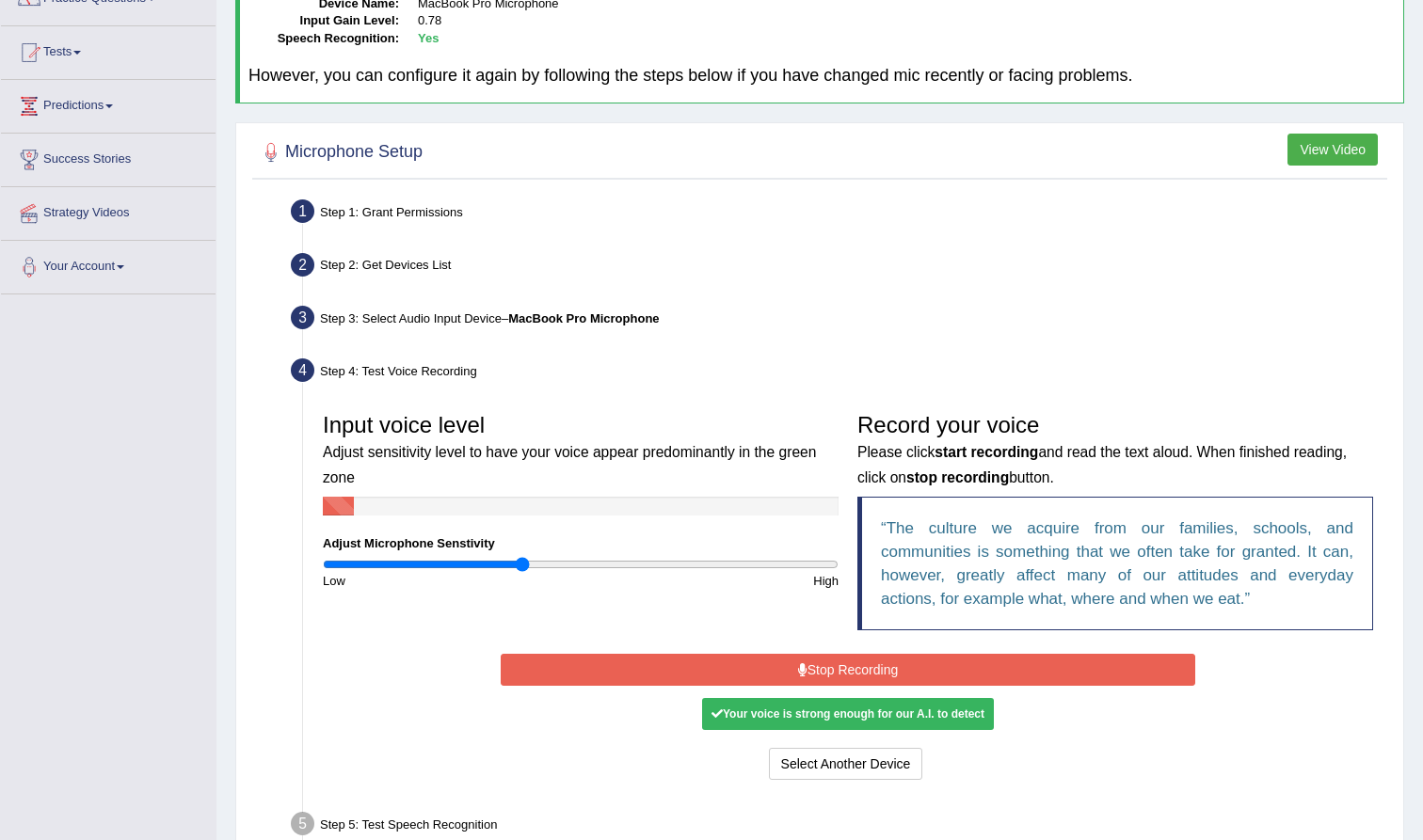
click at [889, 665] on button "Stop Recording" at bounding box center [847, 670] width 694 height 32
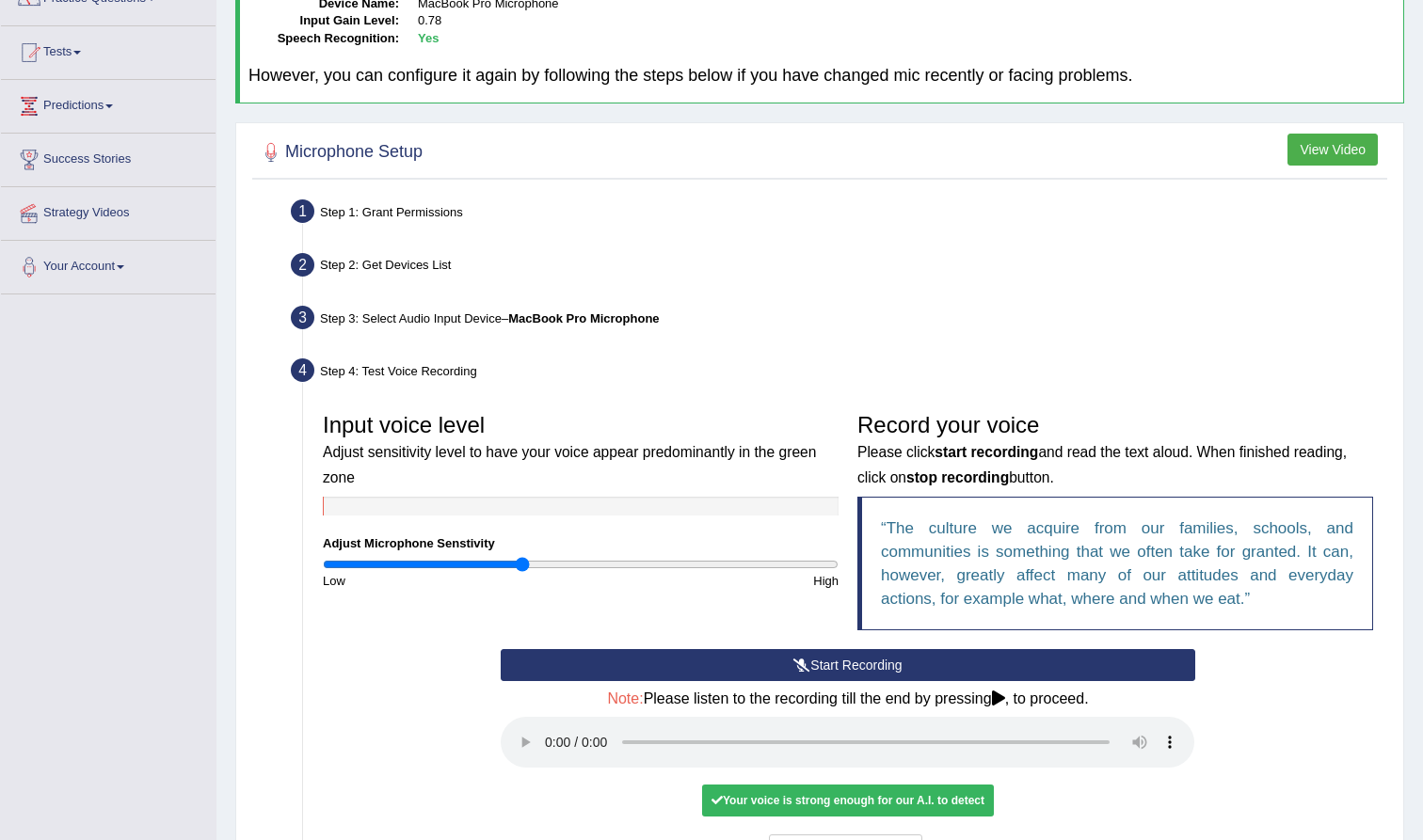
click at [553, 722] on audio at bounding box center [847, 742] width 694 height 51
click at [914, 834] on button "Voice is ok. Go to Next step" at bounding box center [927, 850] width 186 height 32
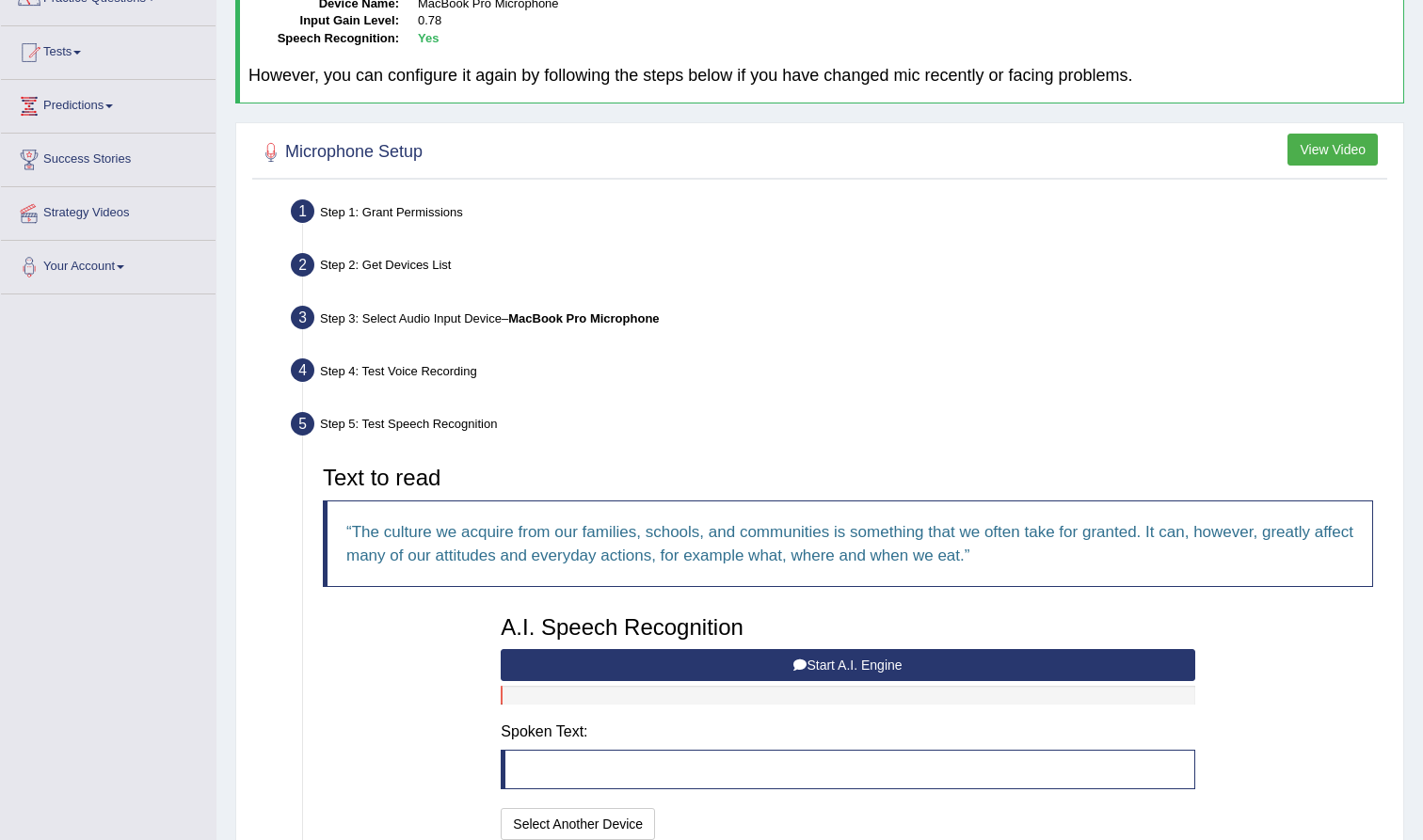
click at [887, 659] on button "Start A.I. Engine" at bounding box center [847, 665] width 694 height 32
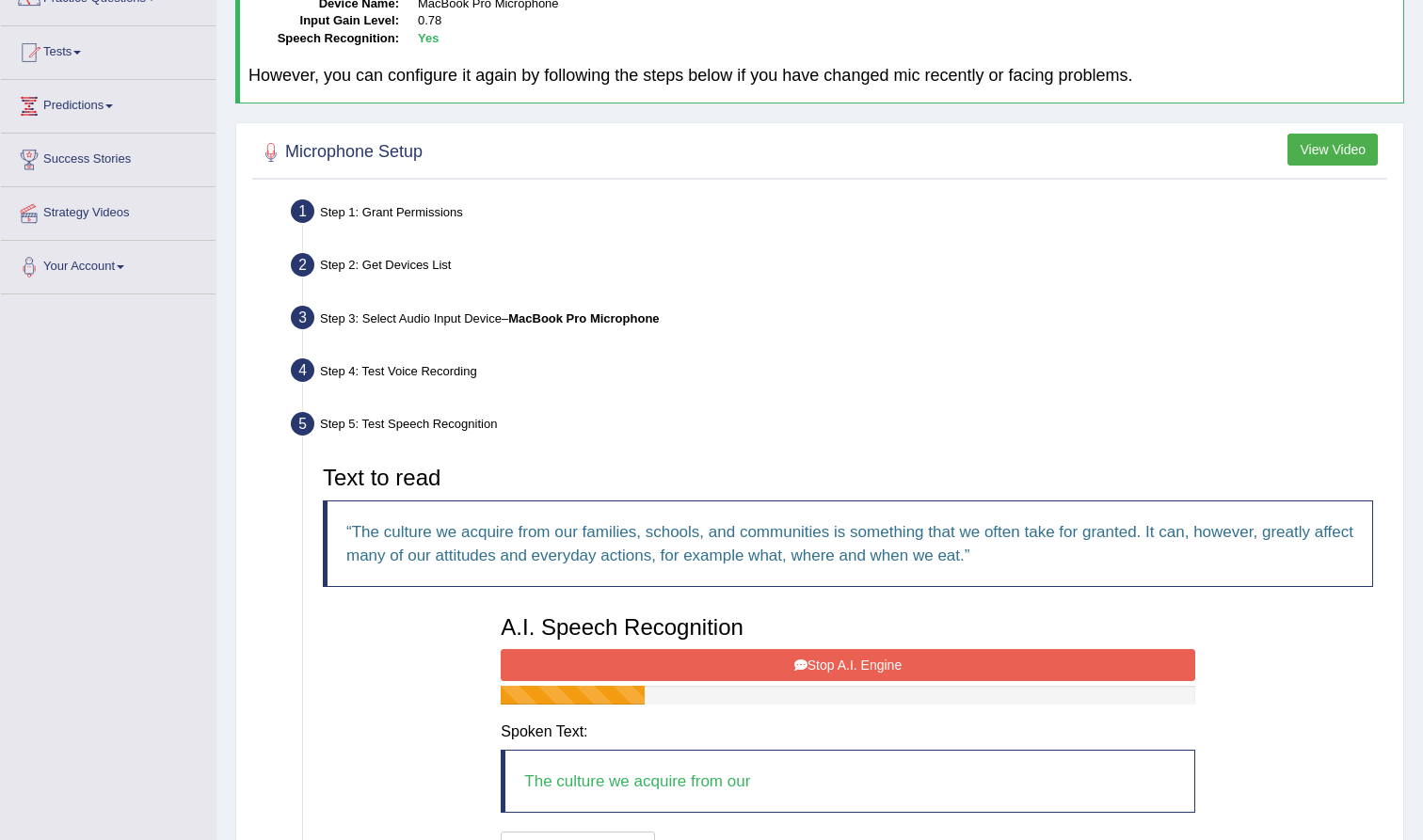
click at [887, 659] on button "Stop A.I. Engine" at bounding box center [847, 665] width 694 height 32
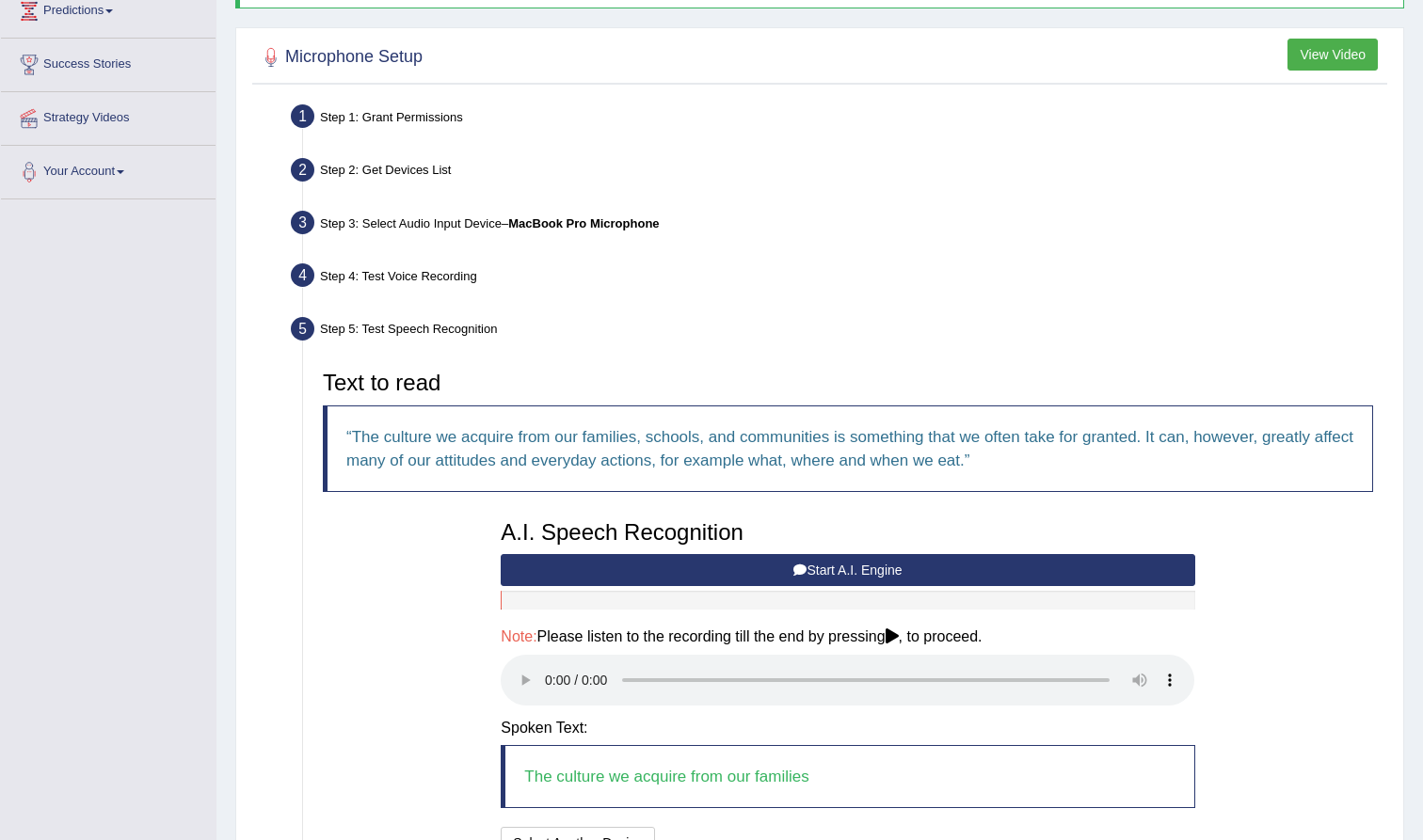
scroll to position [284, 0]
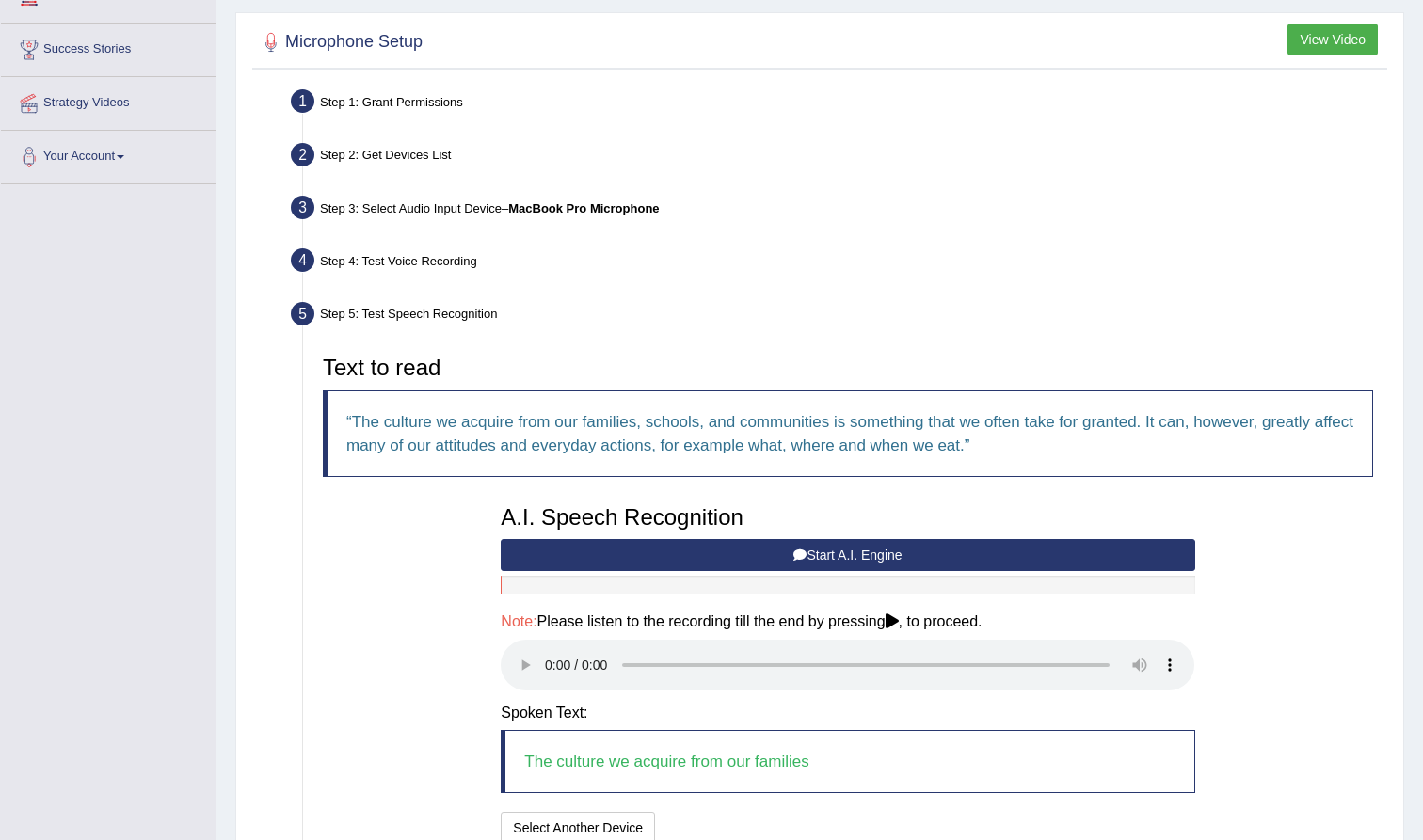
click at [546, 651] on audio at bounding box center [847, 665] width 694 height 51
click at [783, 812] on button "Speech is ok. Go to Last step" at bounding box center [761, 828] width 197 height 32
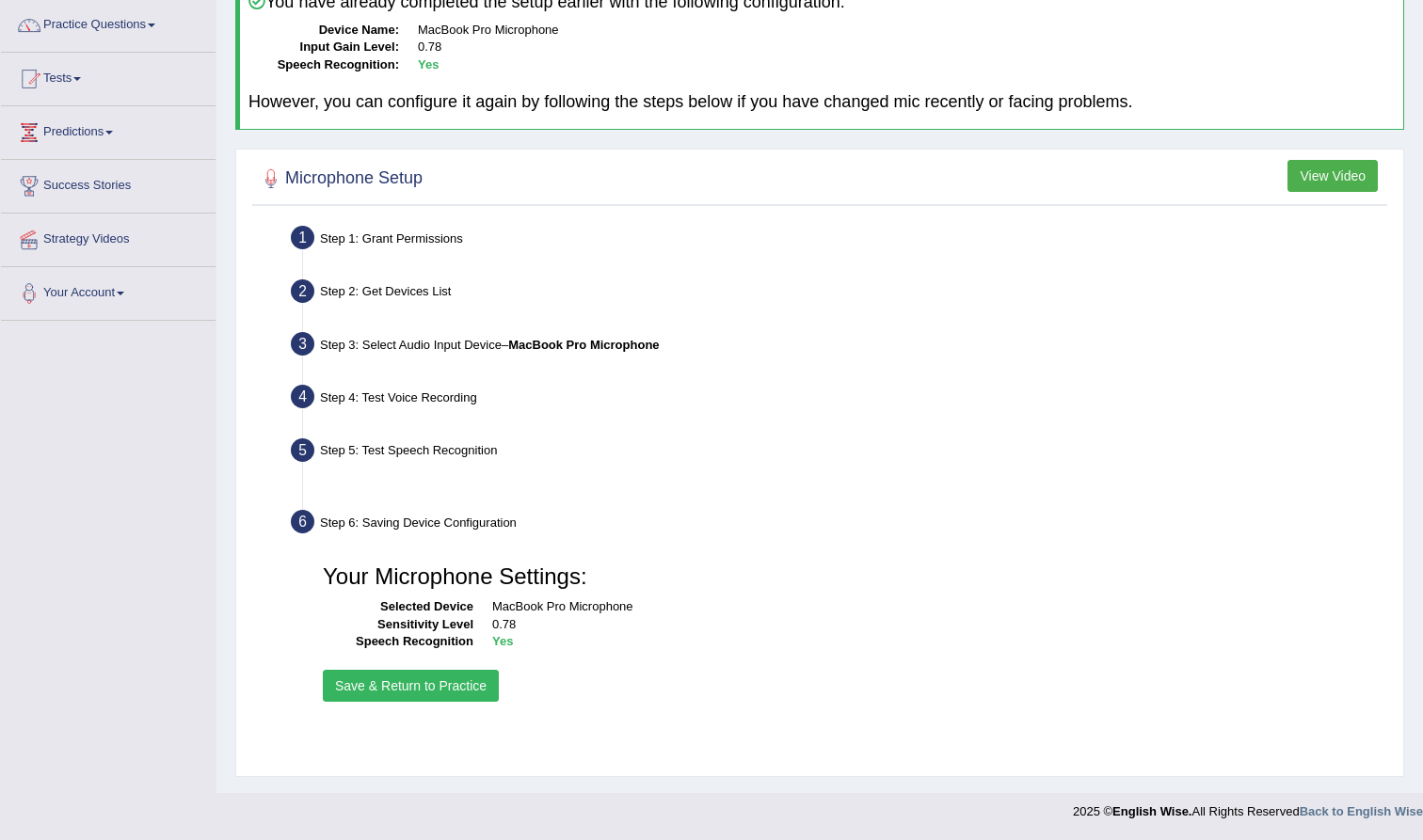
scroll to position [148, 0]
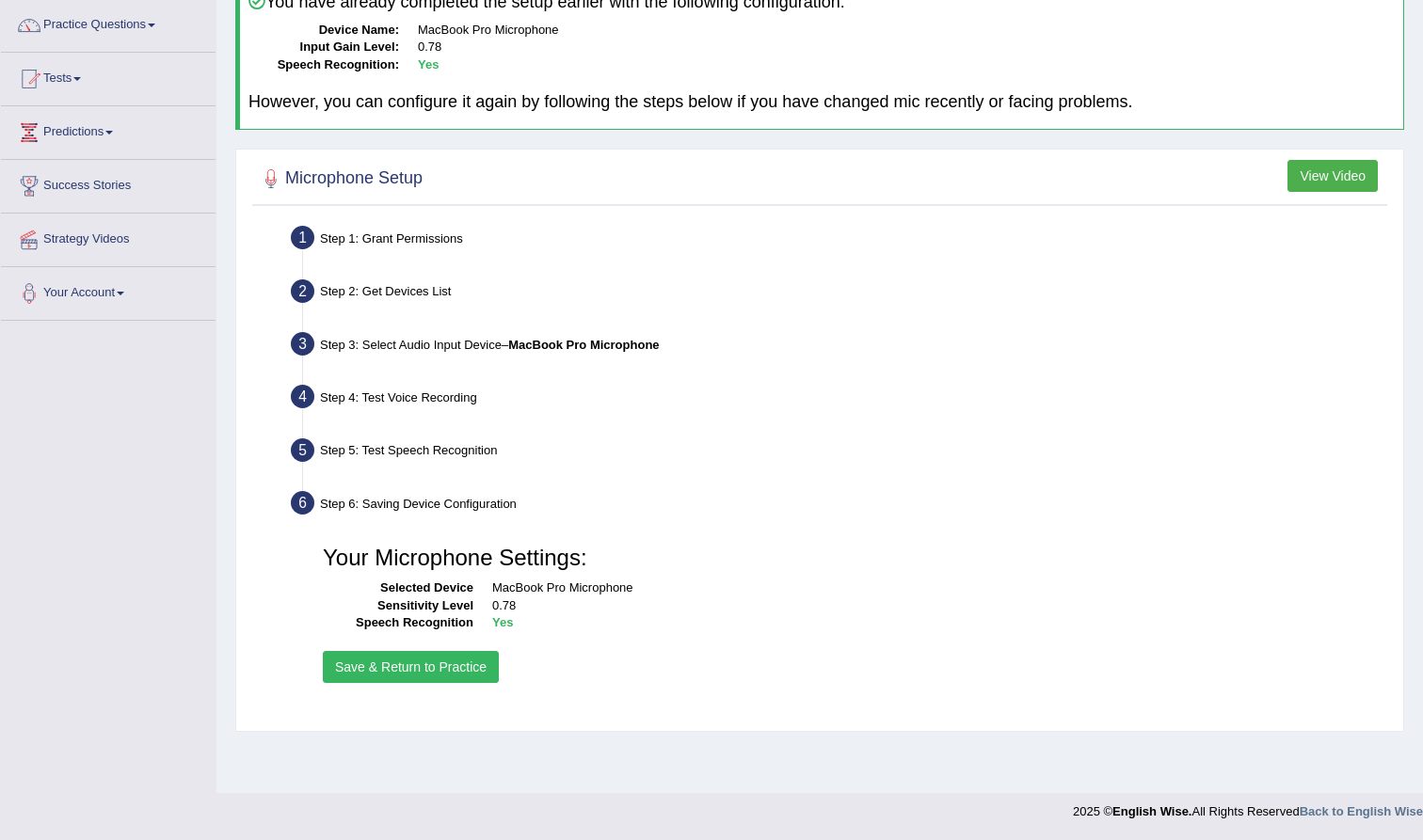
click at [440, 658] on button "Save & Return to Practice" at bounding box center [410, 667] width 176 height 32
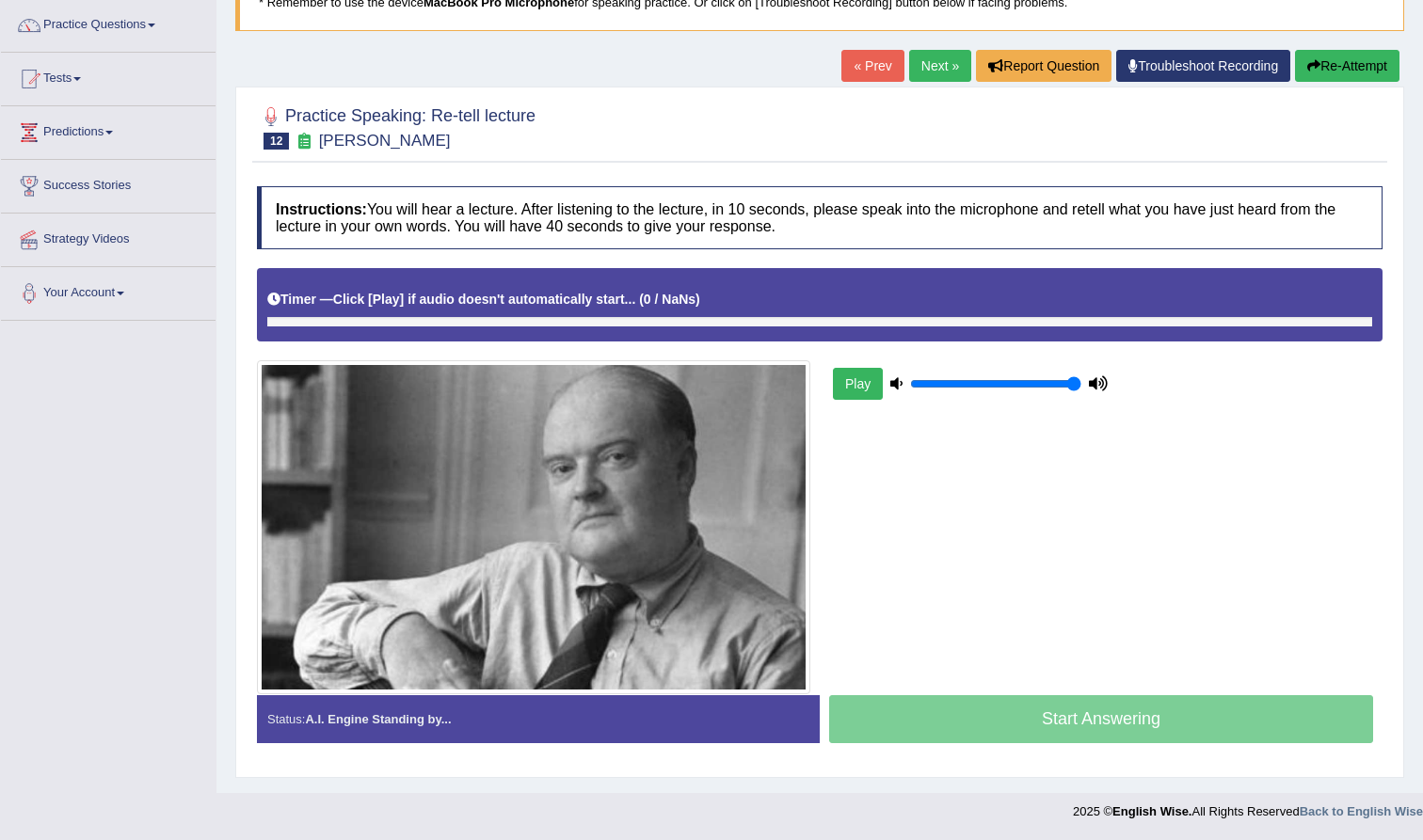
scroll to position [148, 0]
click at [894, 377] on icon at bounding box center [896, 383] width 12 height 12
click at [1078, 379] on input "range" at bounding box center [996, 384] width 171 height 15
click at [1105, 382] on icon at bounding box center [1098, 383] width 19 height 12
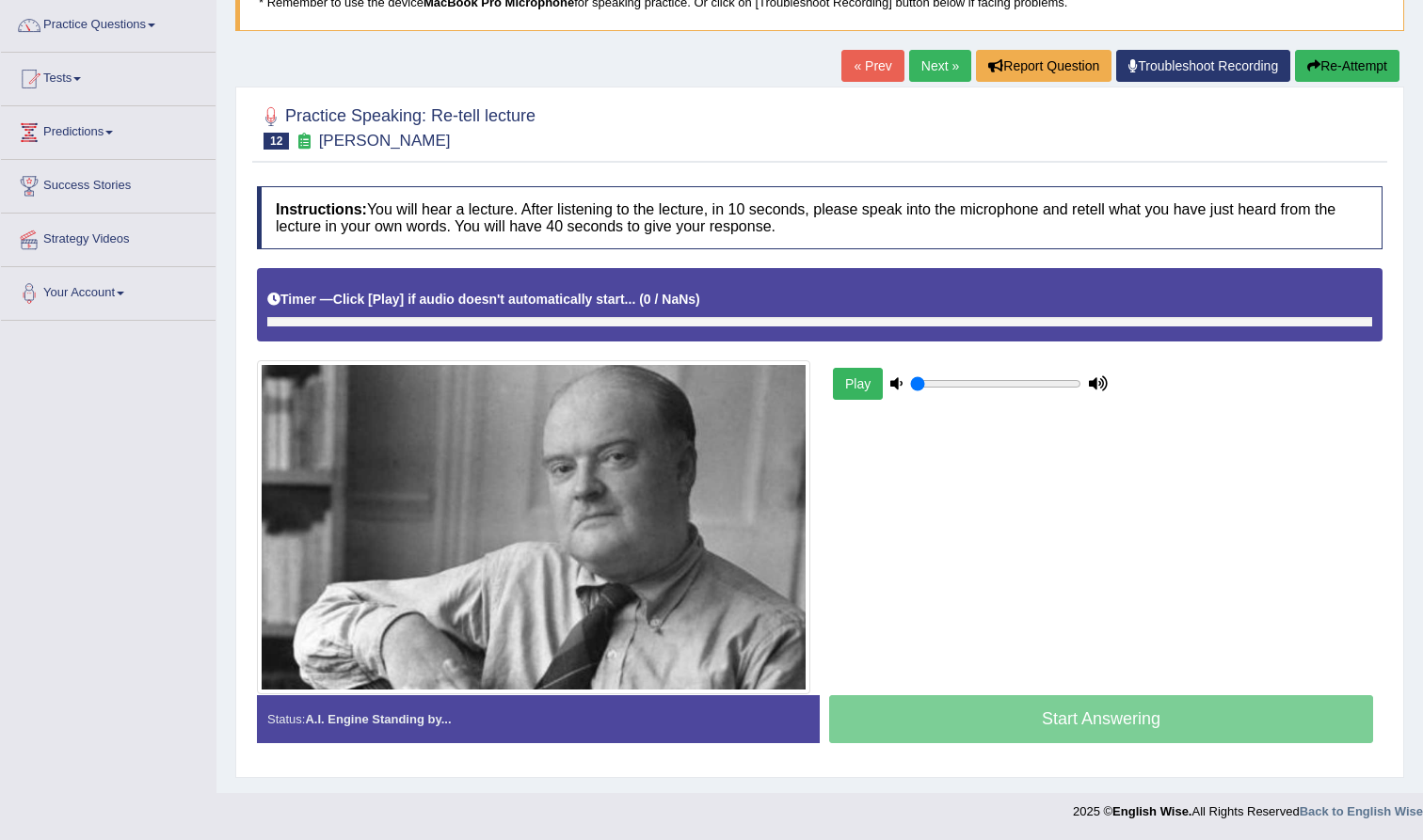
drag, startPoint x: 1080, startPoint y: 377, endPoint x: 899, endPoint y: 382, distance: 181.1
click at [919, 383] on input "range" at bounding box center [996, 384] width 171 height 15
click at [898, 382] on icon at bounding box center [896, 383] width 12 height 12
drag, startPoint x: 919, startPoint y: 385, endPoint x: 1160, endPoint y: 406, distance: 241.9
type input "1"
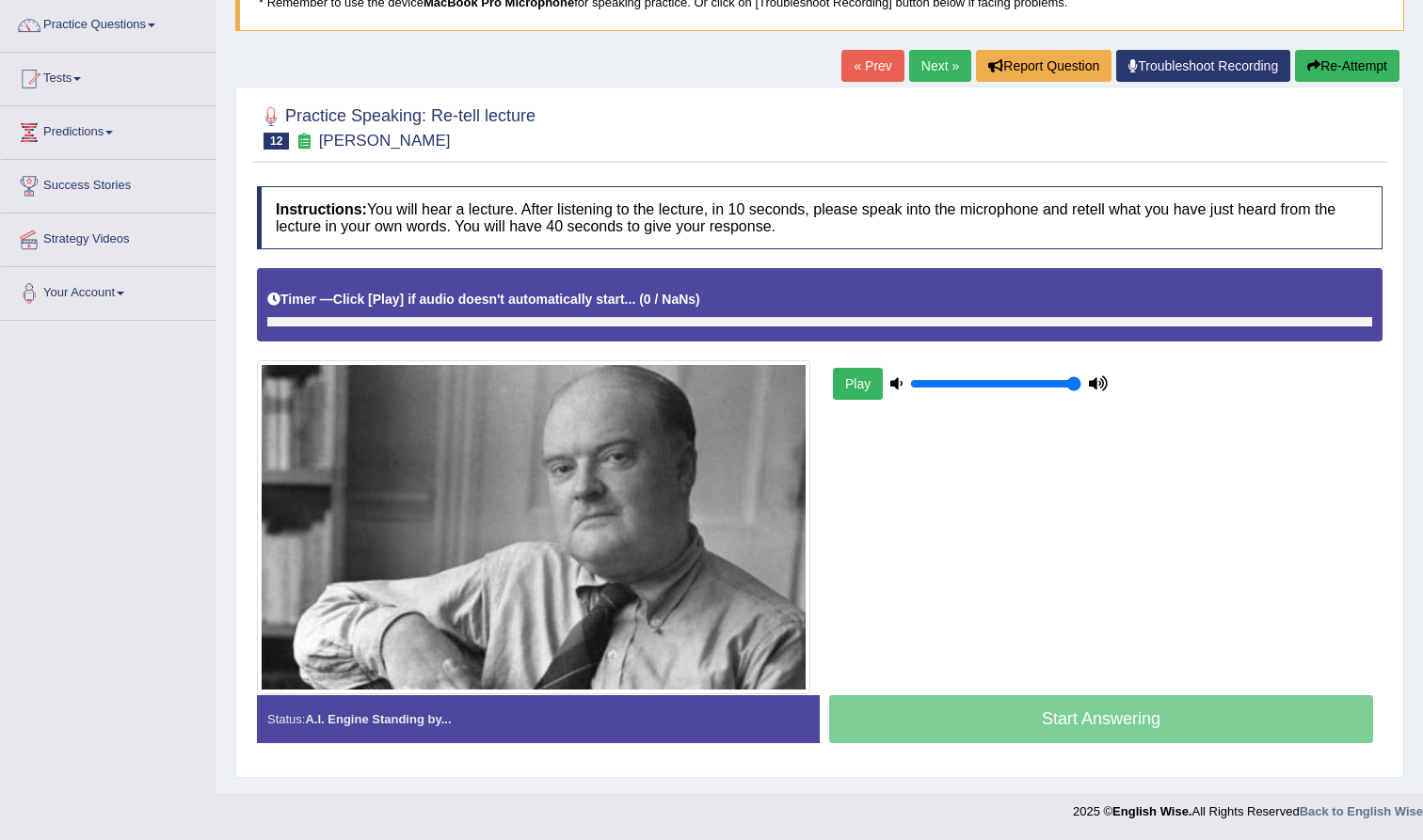
click at [1160, 406] on div "Play" at bounding box center [820, 481] width 1144 height 425
click at [1056, 69] on button "Report Question" at bounding box center [1044, 66] width 136 height 32
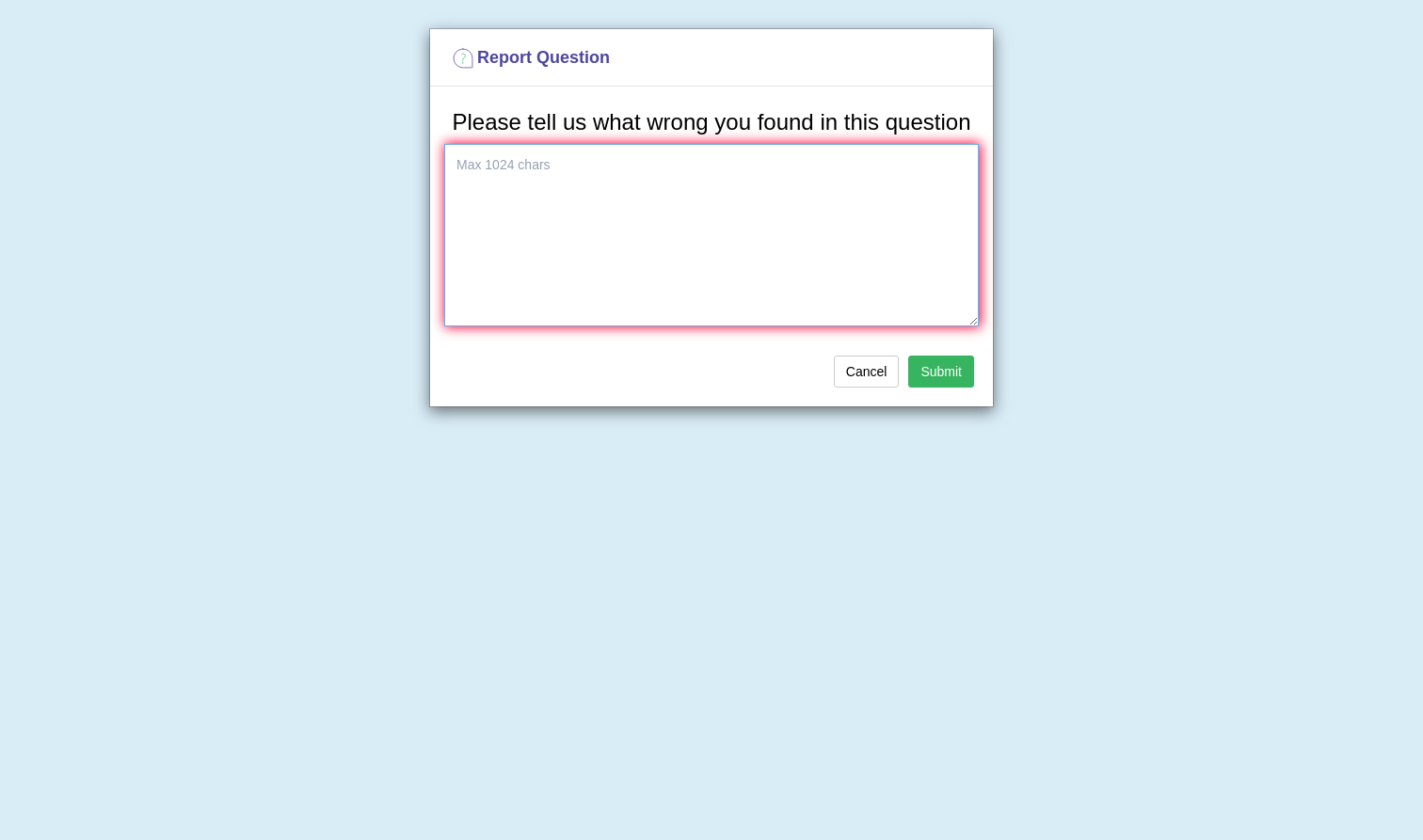
click at [829, 198] on textarea at bounding box center [712, 235] width 535 height 182
type textarea "it is not working."
click at [951, 388] on button "Submit" at bounding box center [941, 372] width 66 height 32
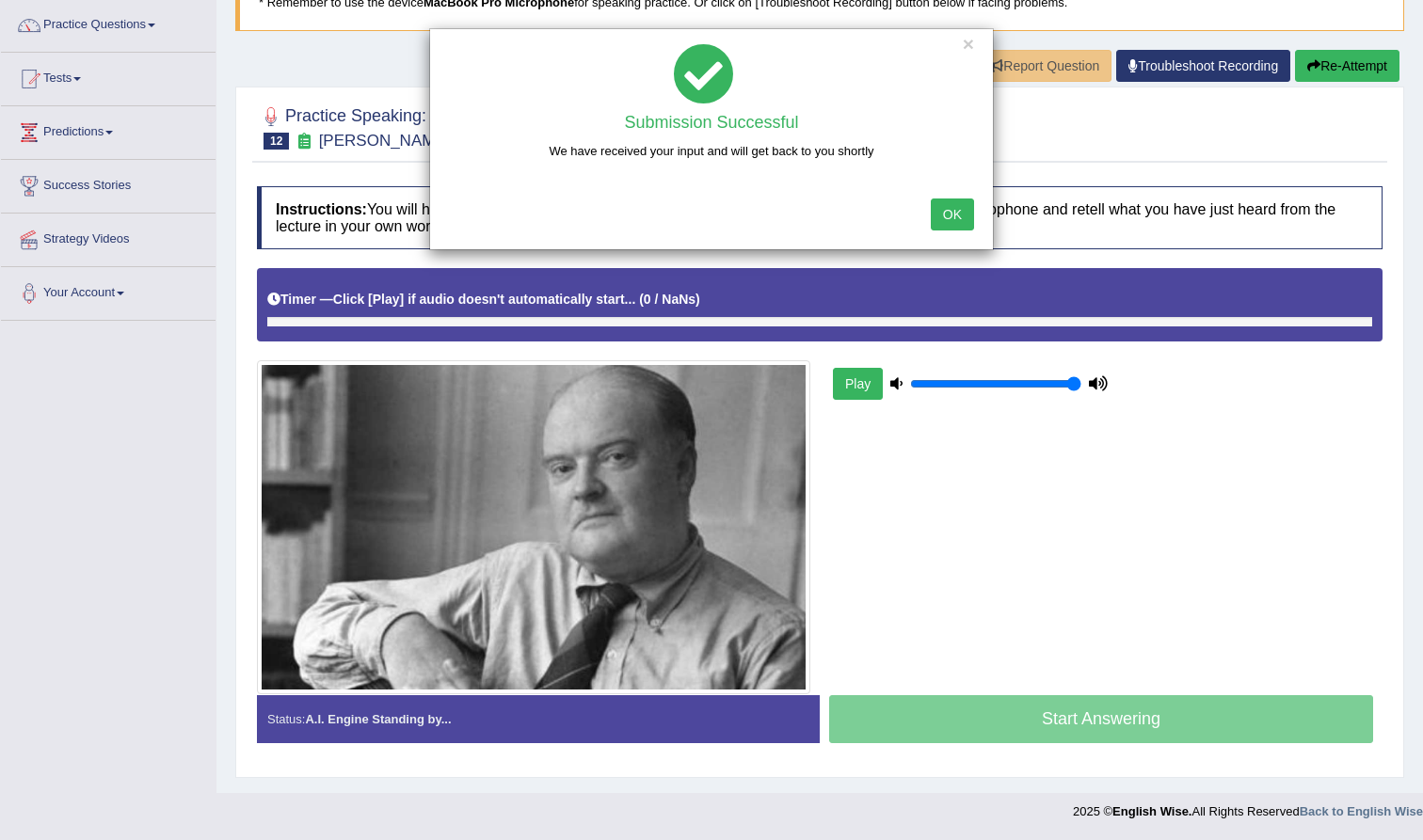
click at [952, 214] on button "OK" at bounding box center [952, 214] width 43 height 32
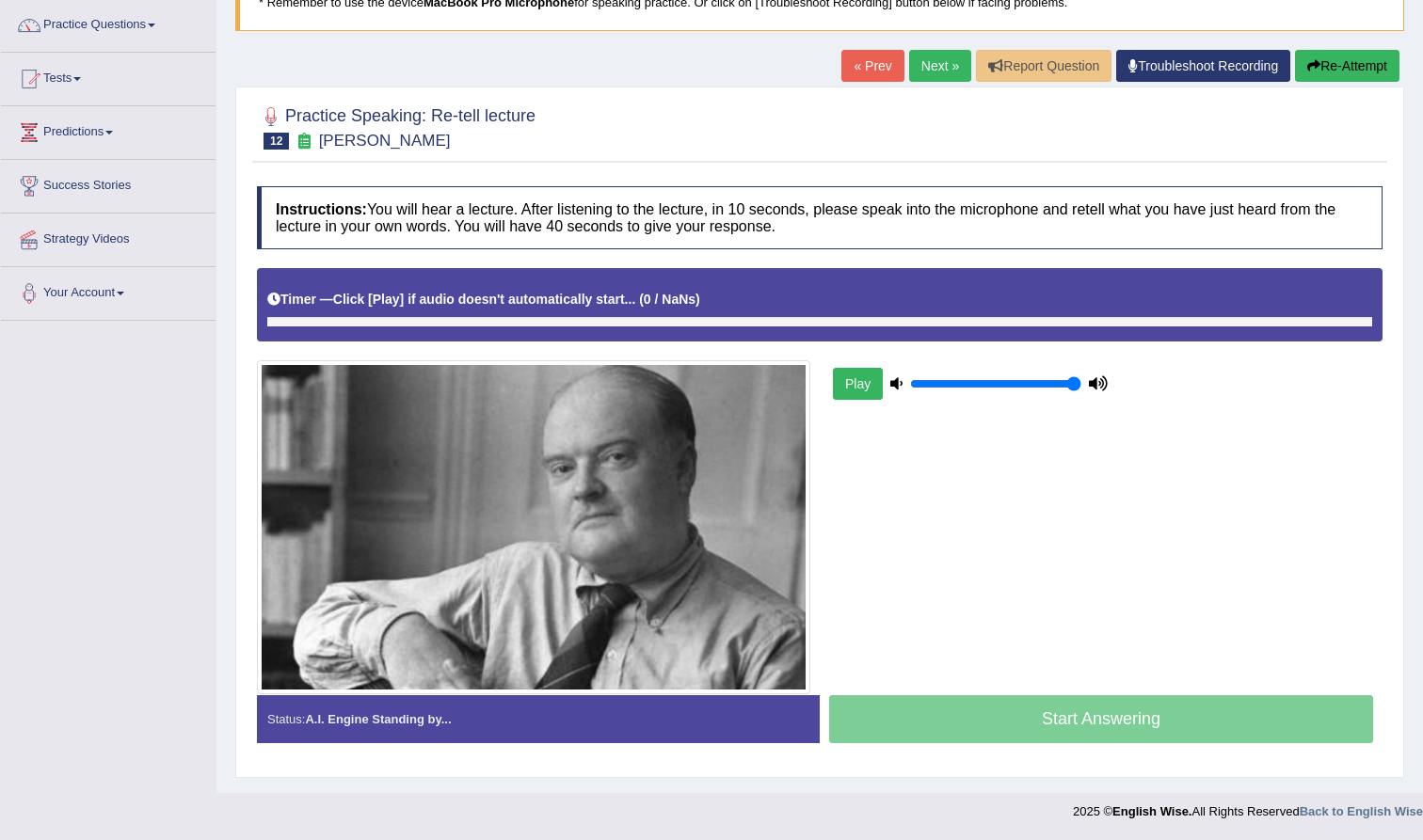
click at [1348, 72] on button "Re-Attempt" at bounding box center [1347, 66] width 104 height 32
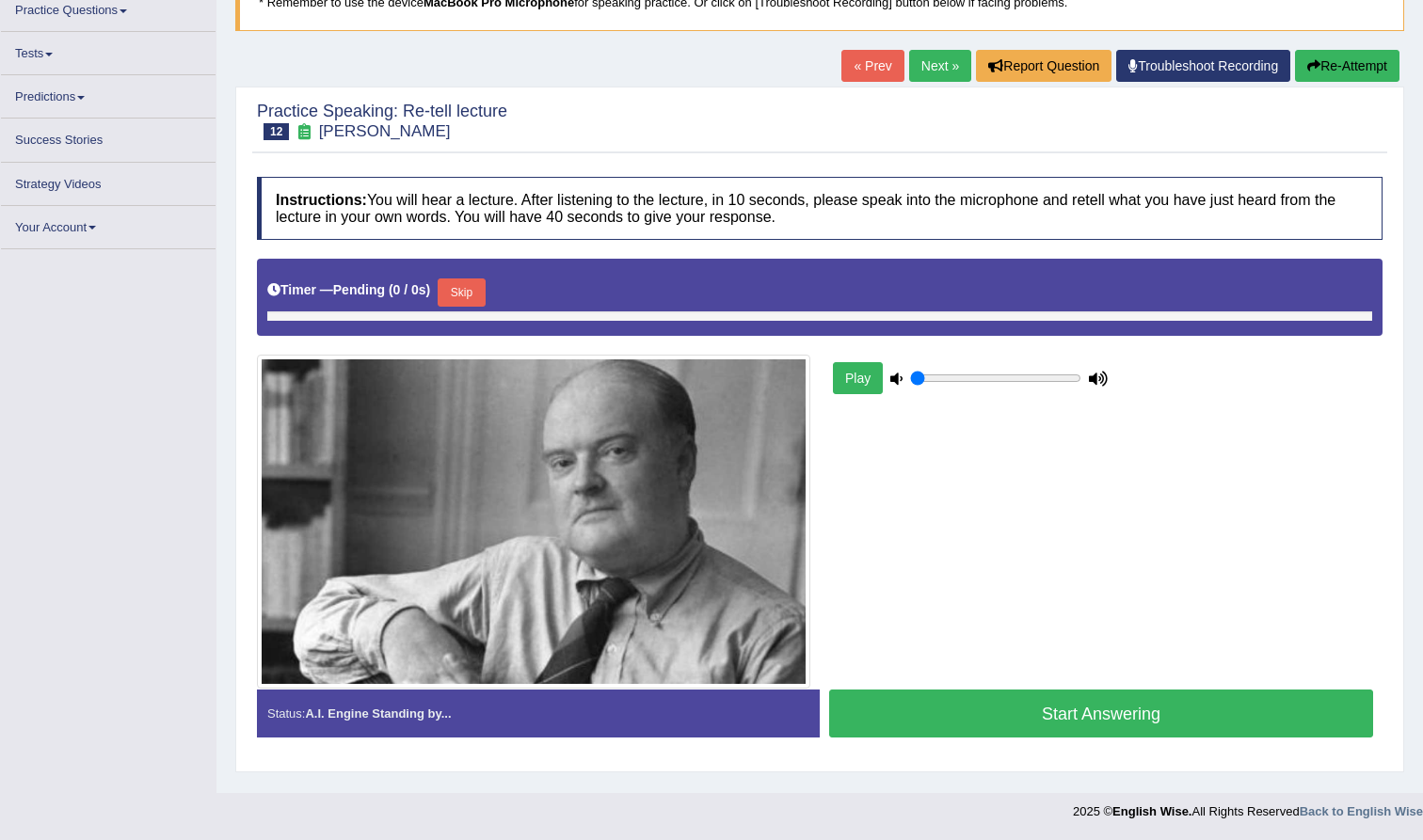
scroll to position [148, 0]
drag, startPoint x: 963, startPoint y: 378, endPoint x: 1006, endPoint y: 377, distance: 43.0
click at [1006, 377] on input "range" at bounding box center [996, 378] width 171 height 15
drag, startPoint x: 1018, startPoint y: 377, endPoint x: 1090, endPoint y: 385, distance: 72.4
type input "1"
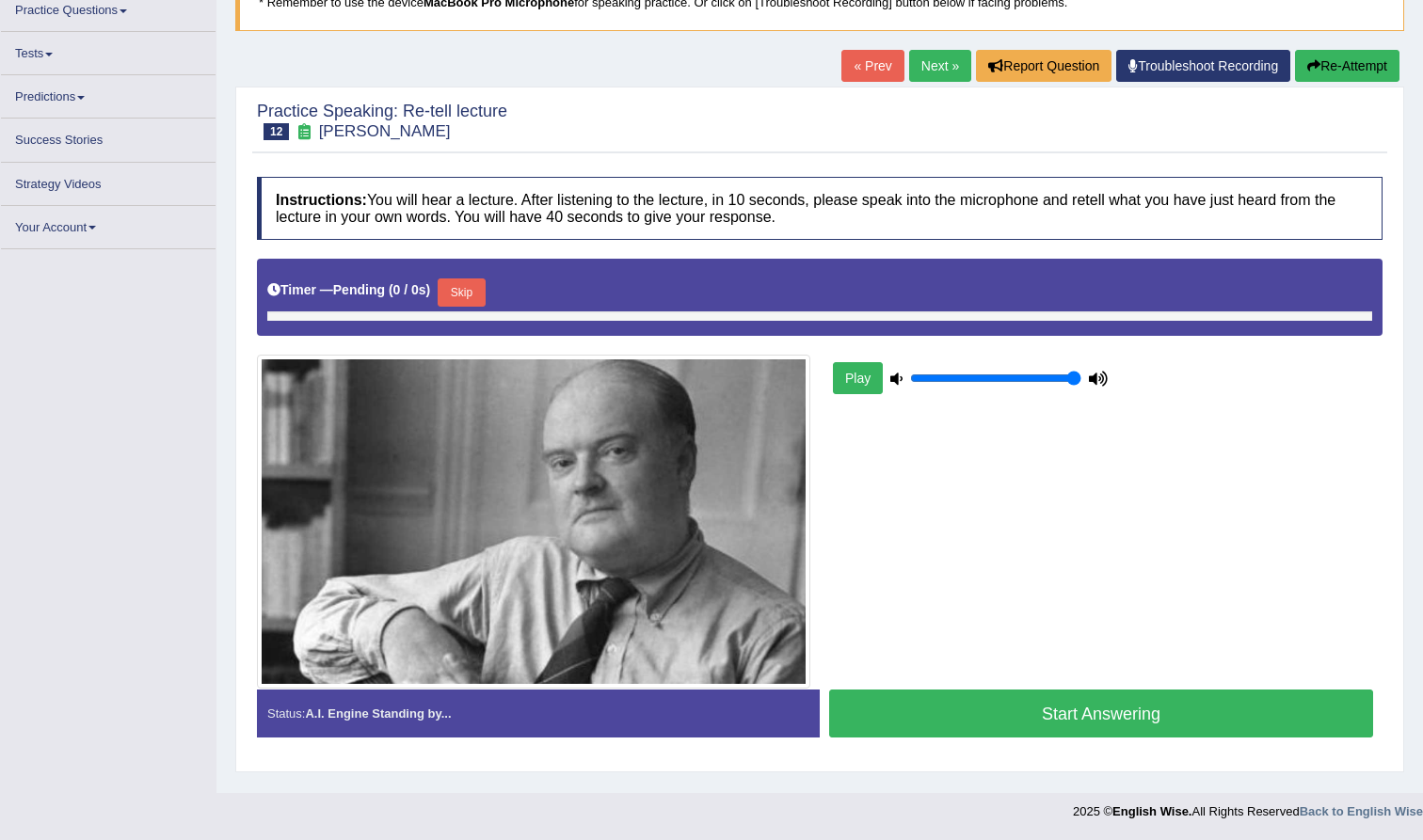
click at [1093, 384] on div "Play" at bounding box center [970, 378] width 282 height 47
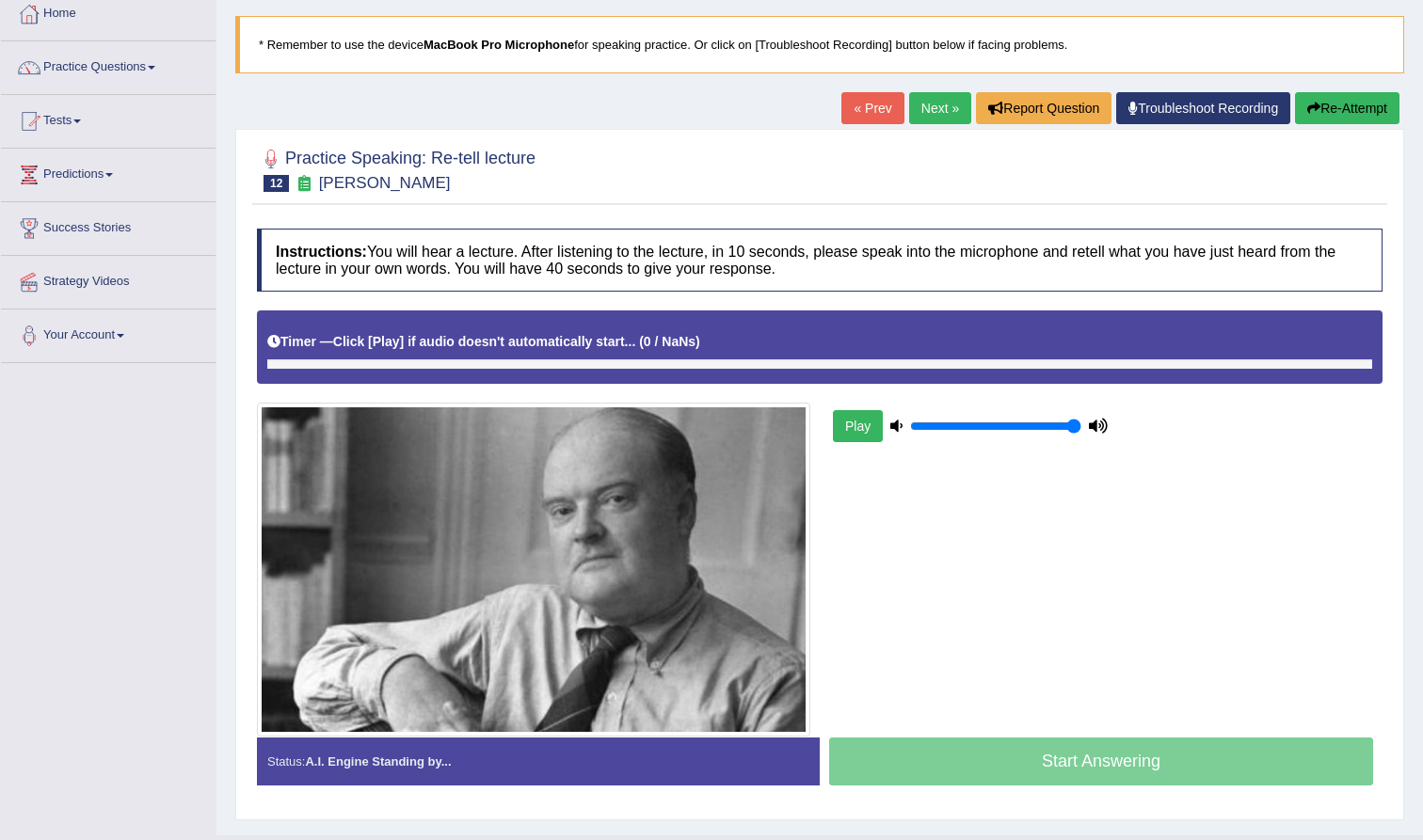
scroll to position [7, 0]
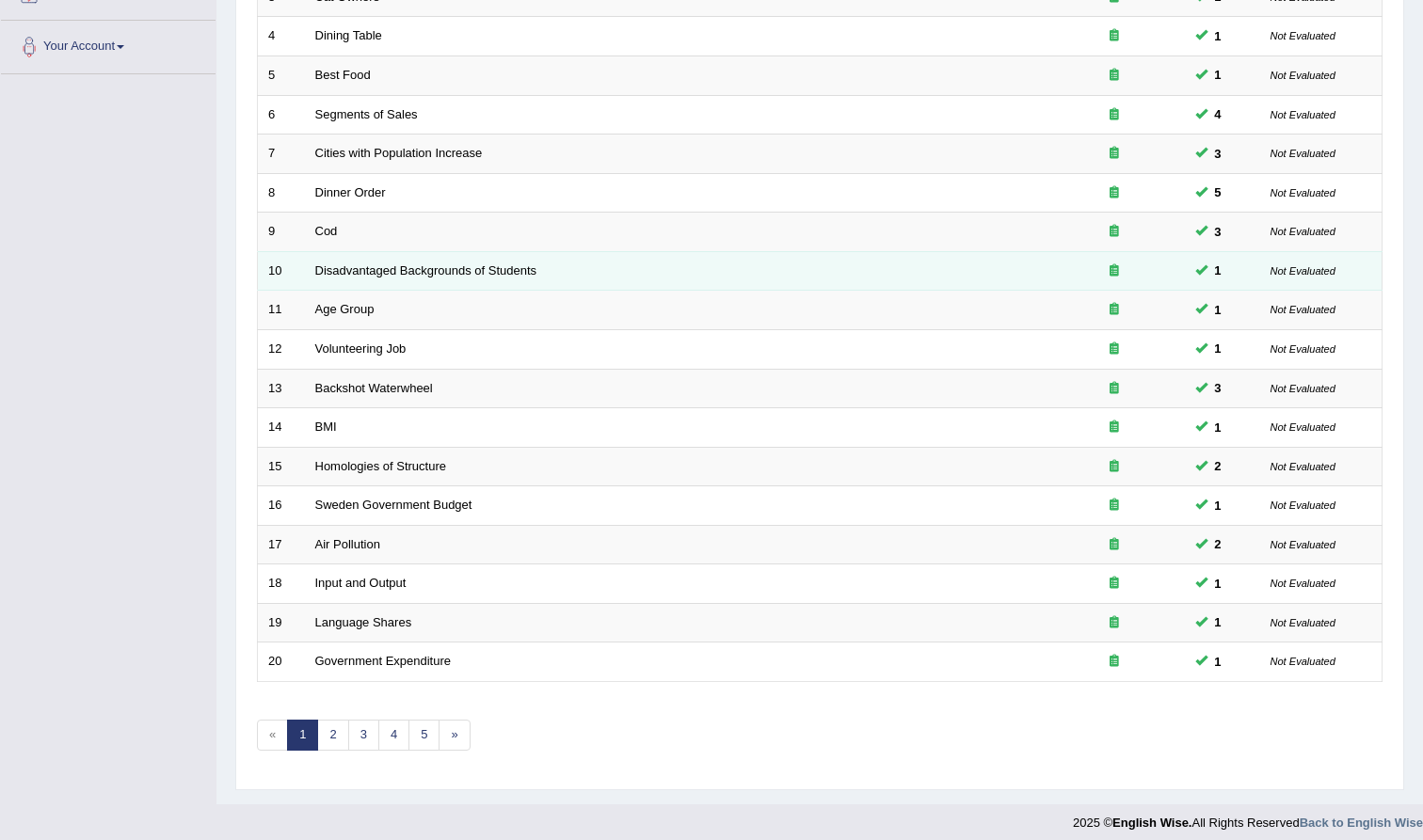
scroll to position [393, 0]
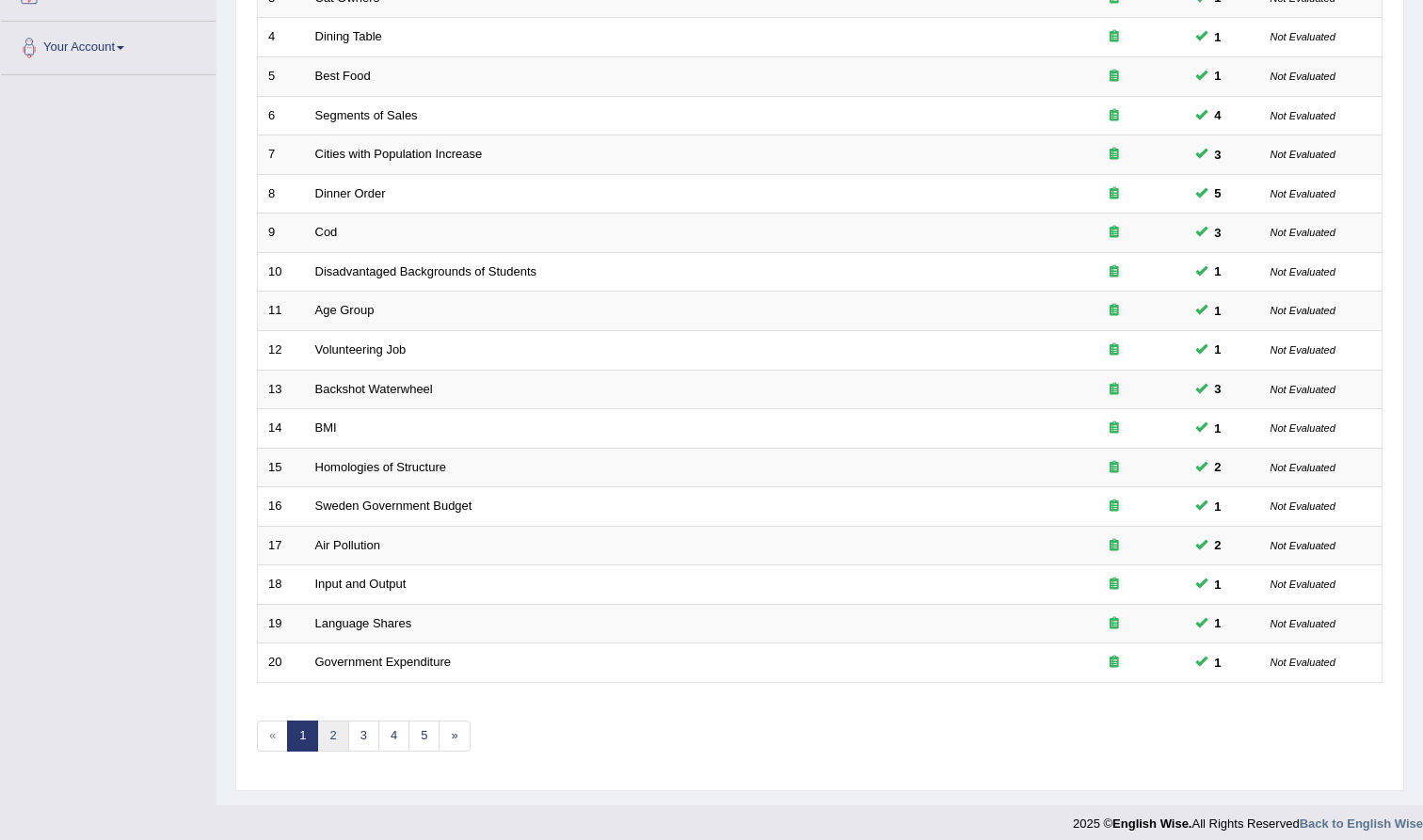
click at [326, 725] on link "2" at bounding box center [332, 736] width 31 height 31
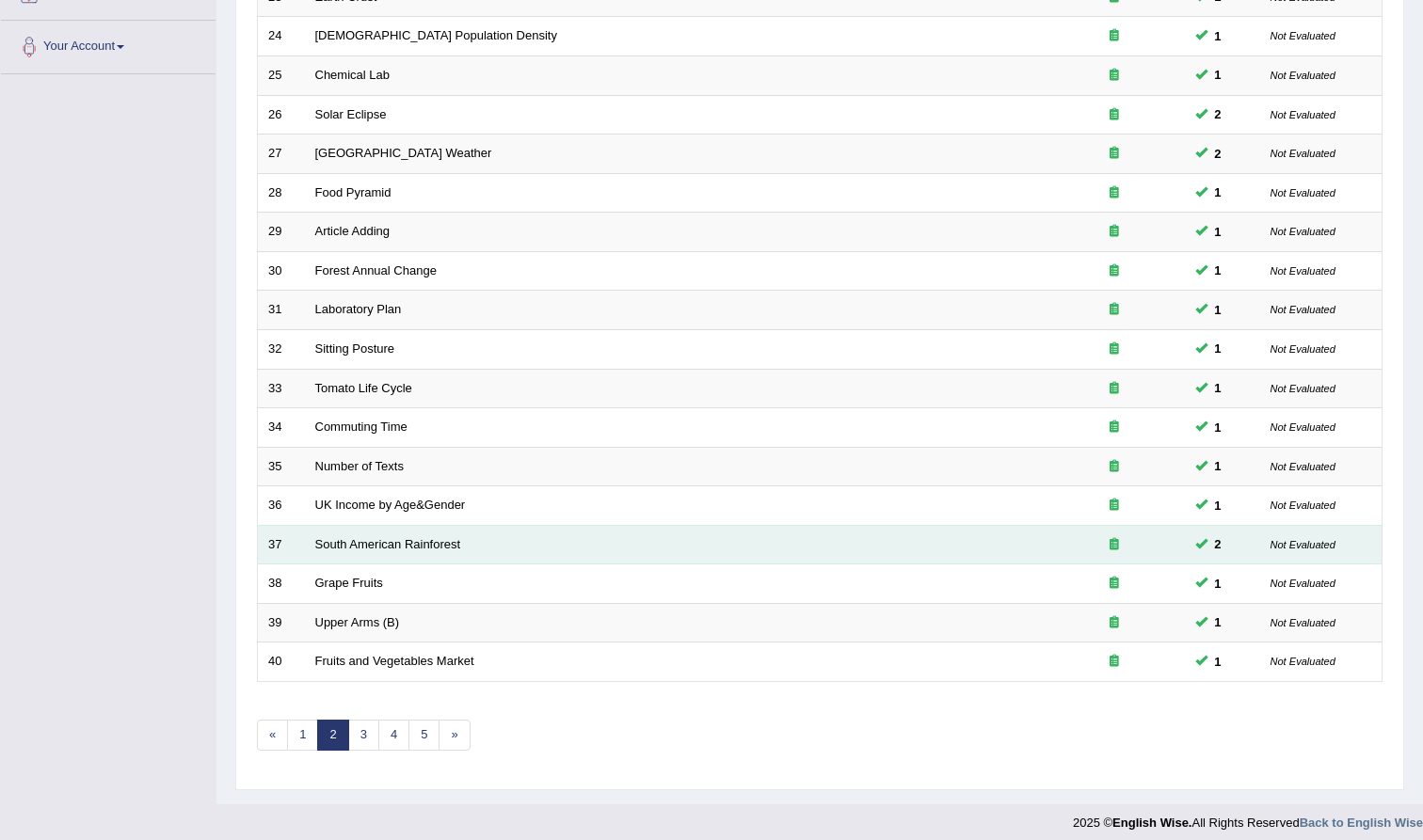
scroll to position [393, 0]
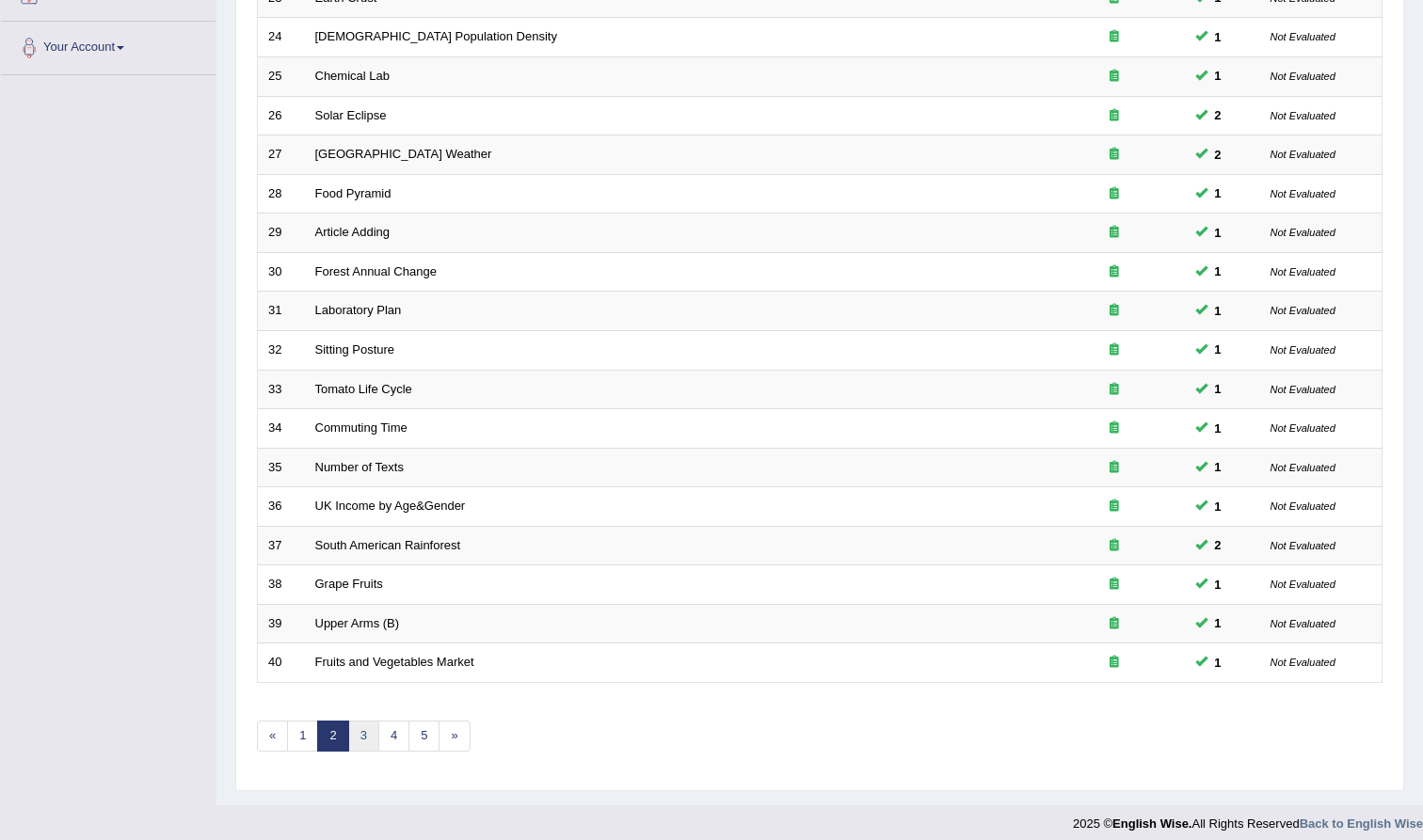
click at [367, 730] on link "3" at bounding box center [363, 736] width 31 height 31
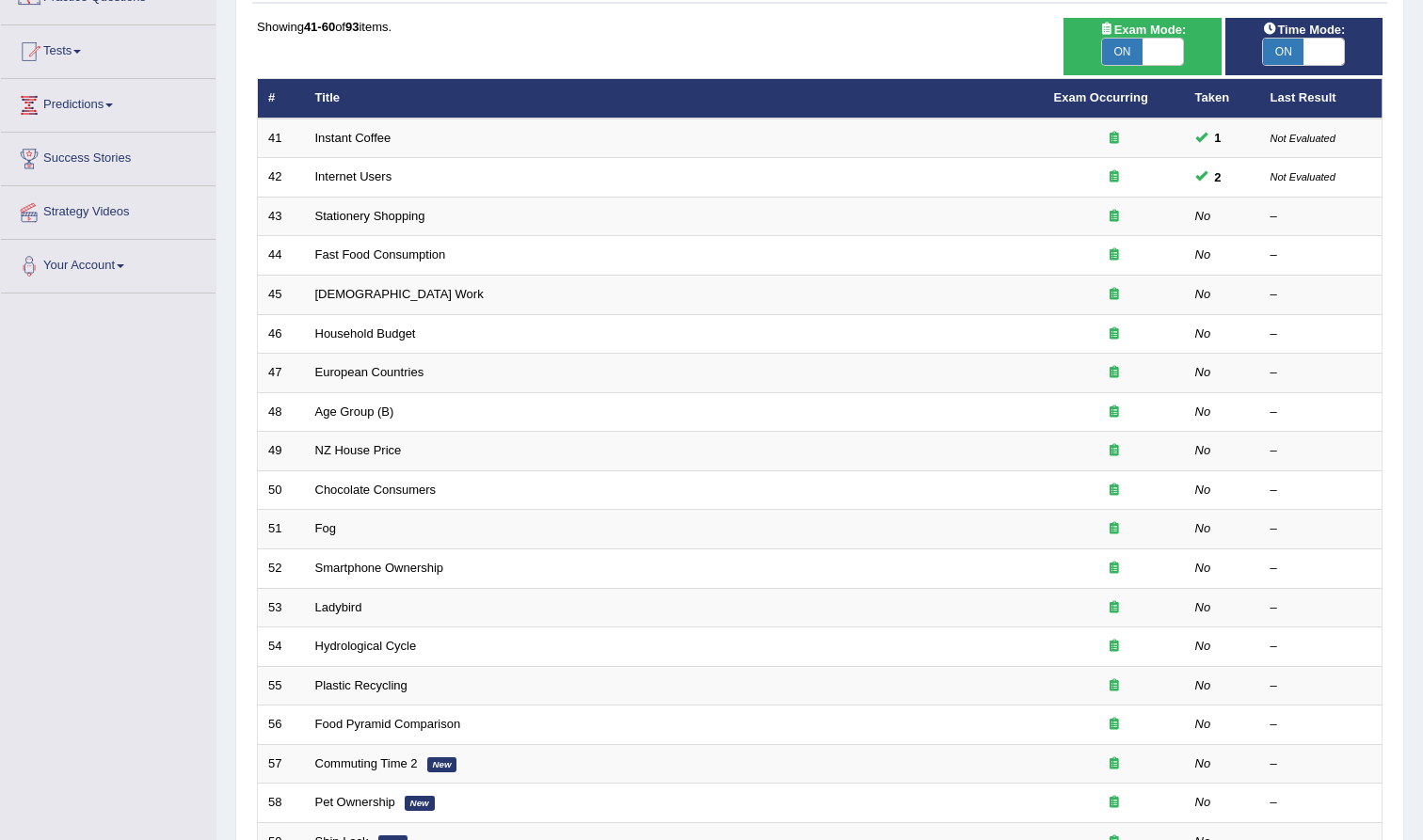
scroll to position [154, 0]
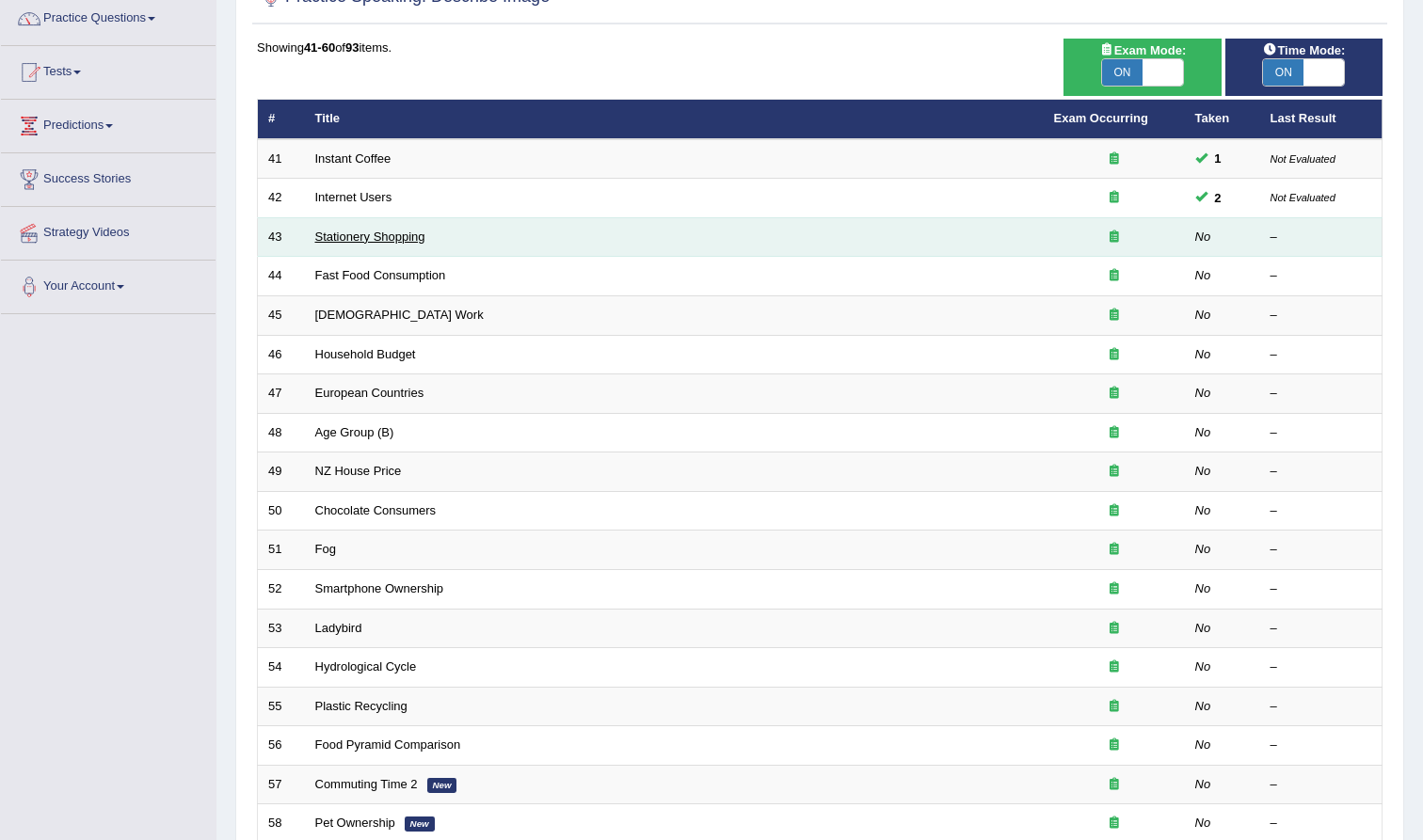
click at [337, 230] on link "Stationery Shopping" at bounding box center [370, 236] width 110 height 14
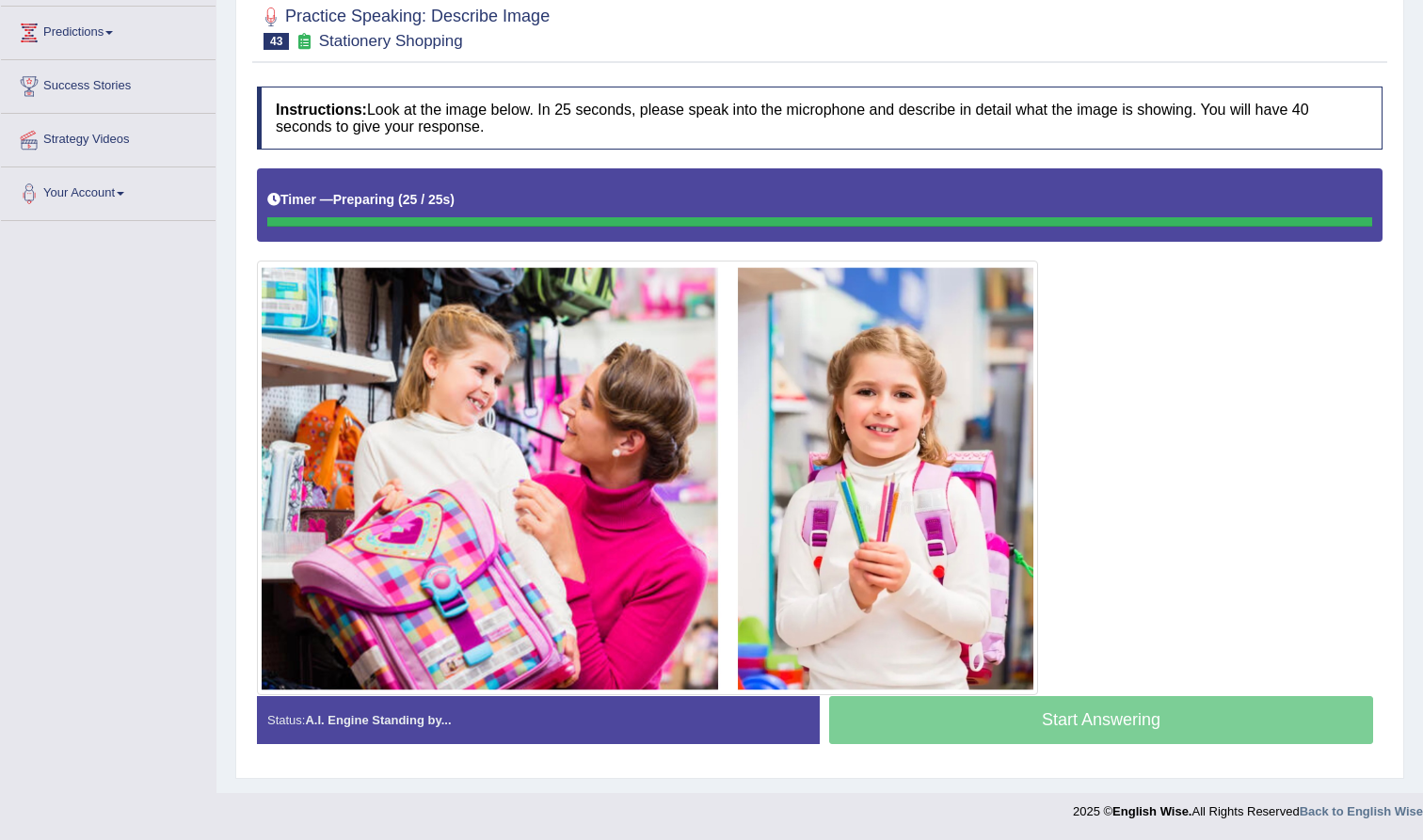
scroll to position [246, 0]
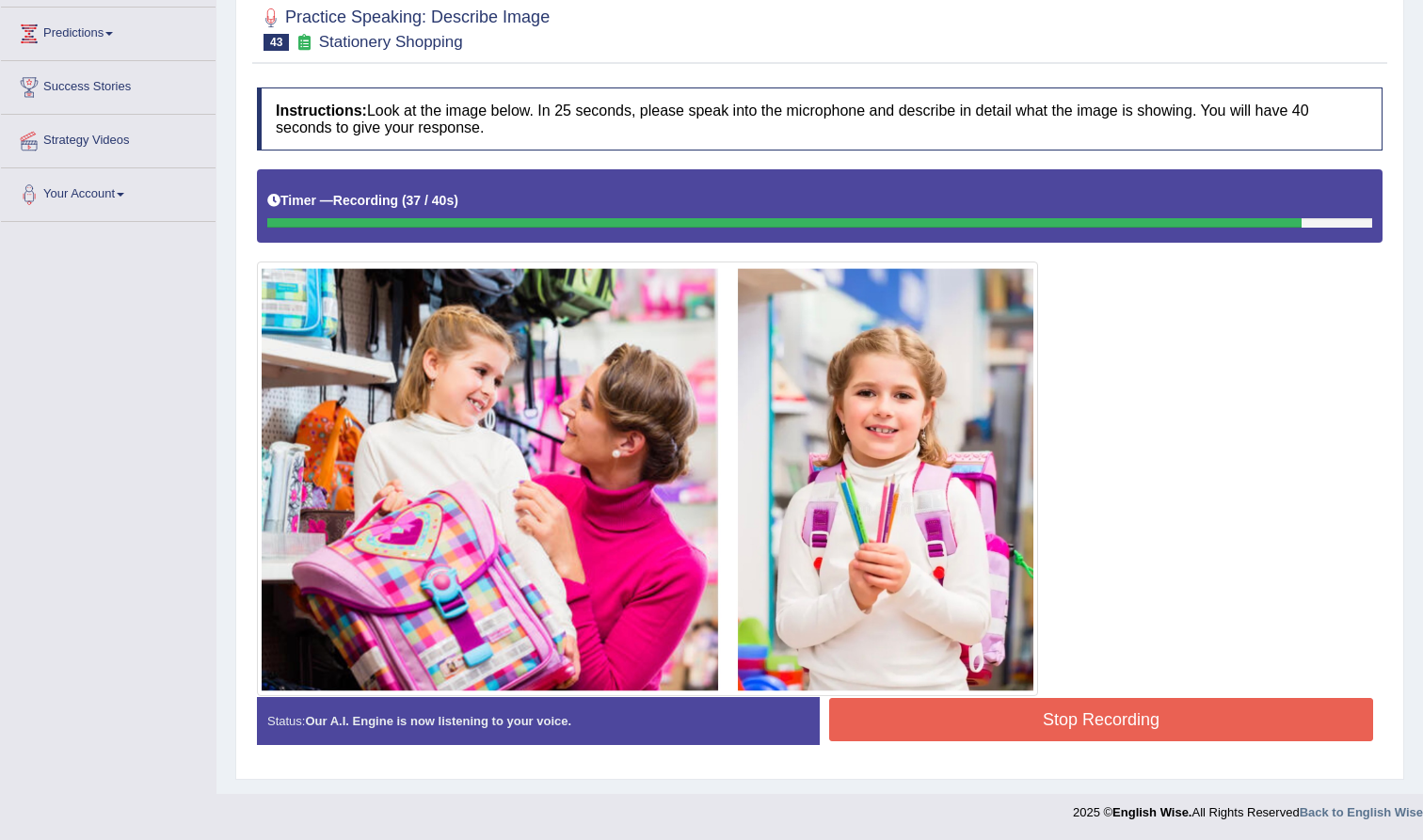
click at [919, 727] on button "Stop Recording" at bounding box center [1101, 720] width 544 height 43
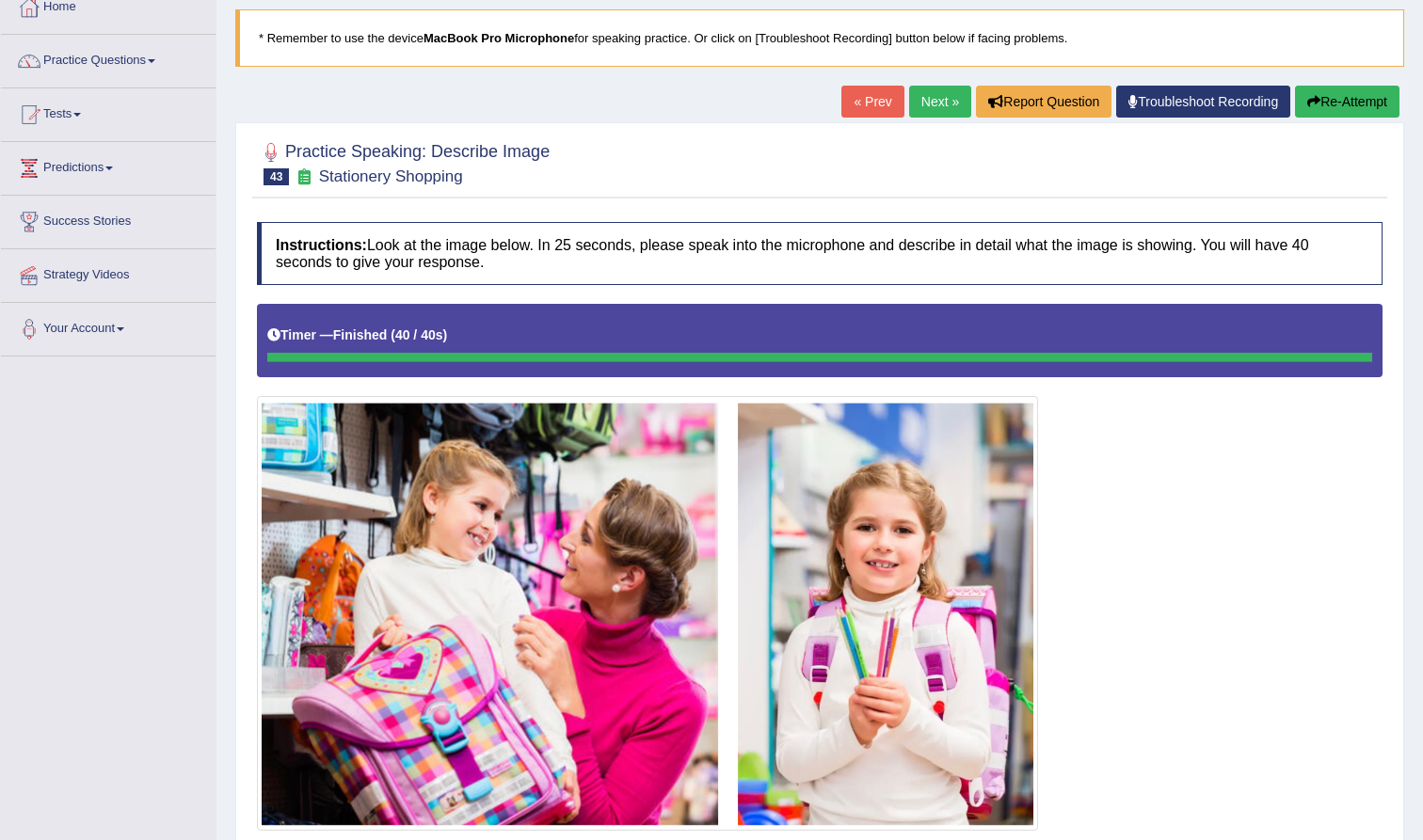
scroll to position [52, 0]
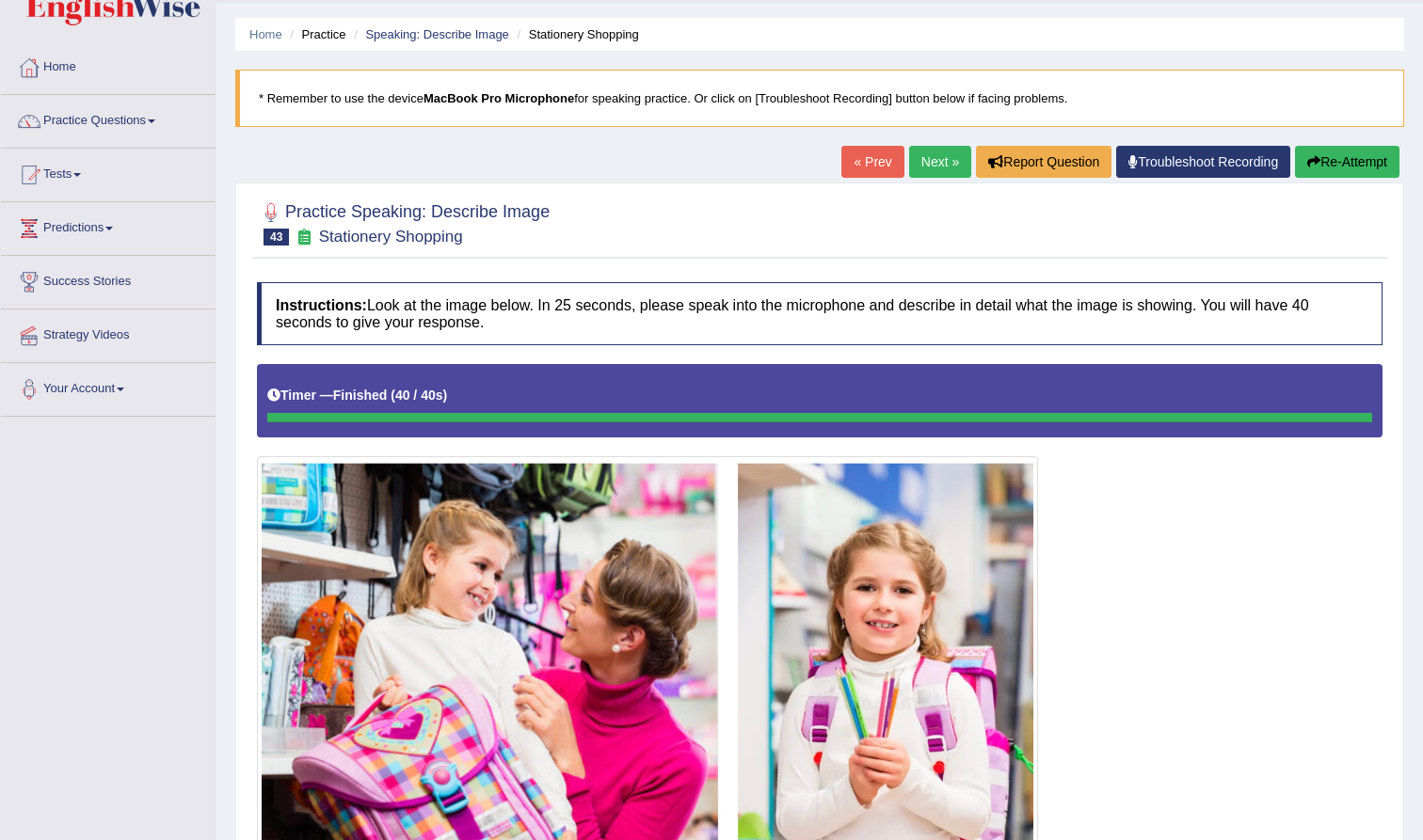
click at [938, 165] on link "Next »" at bounding box center [940, 162] width 62 height 32
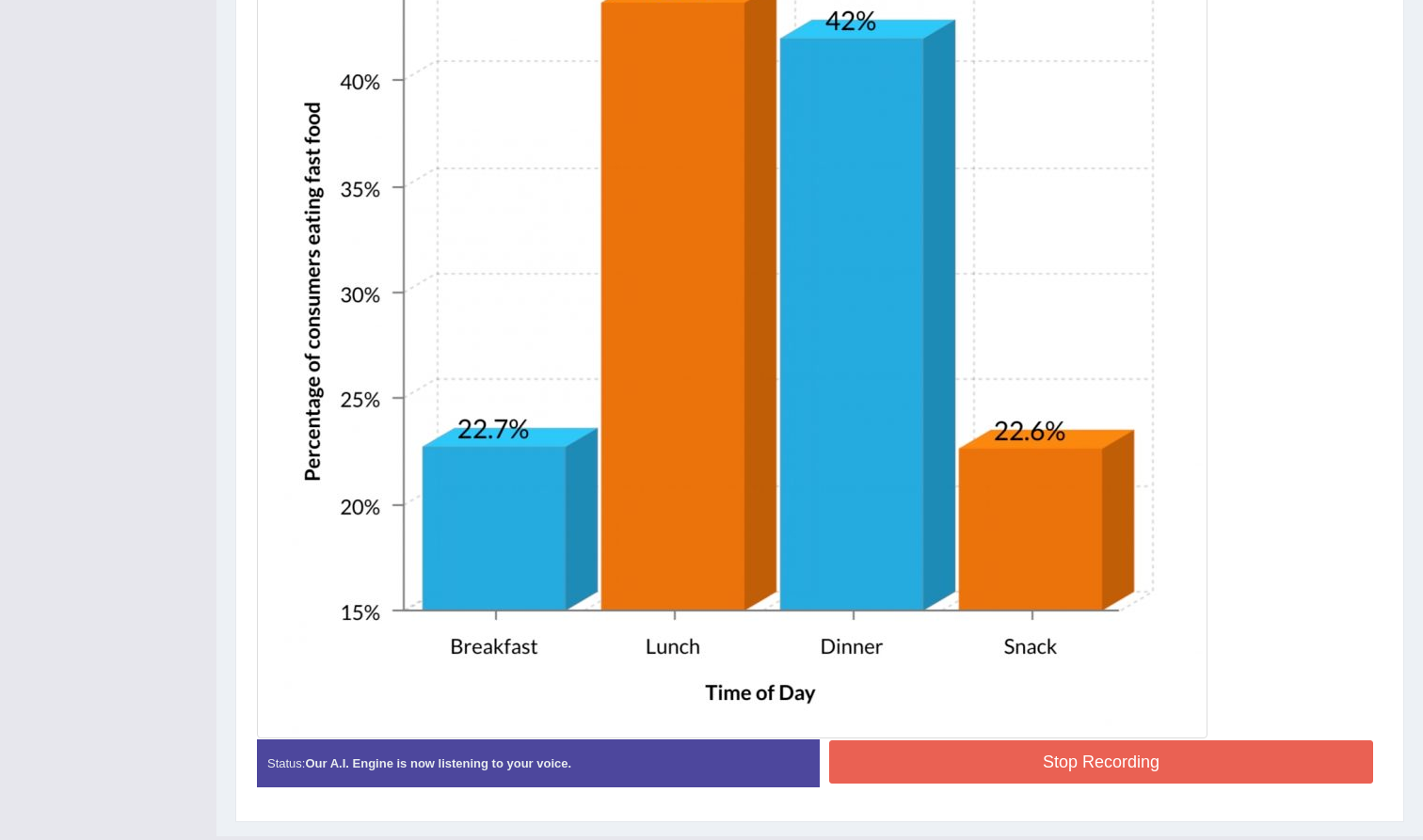
scroll to position [701, 0]
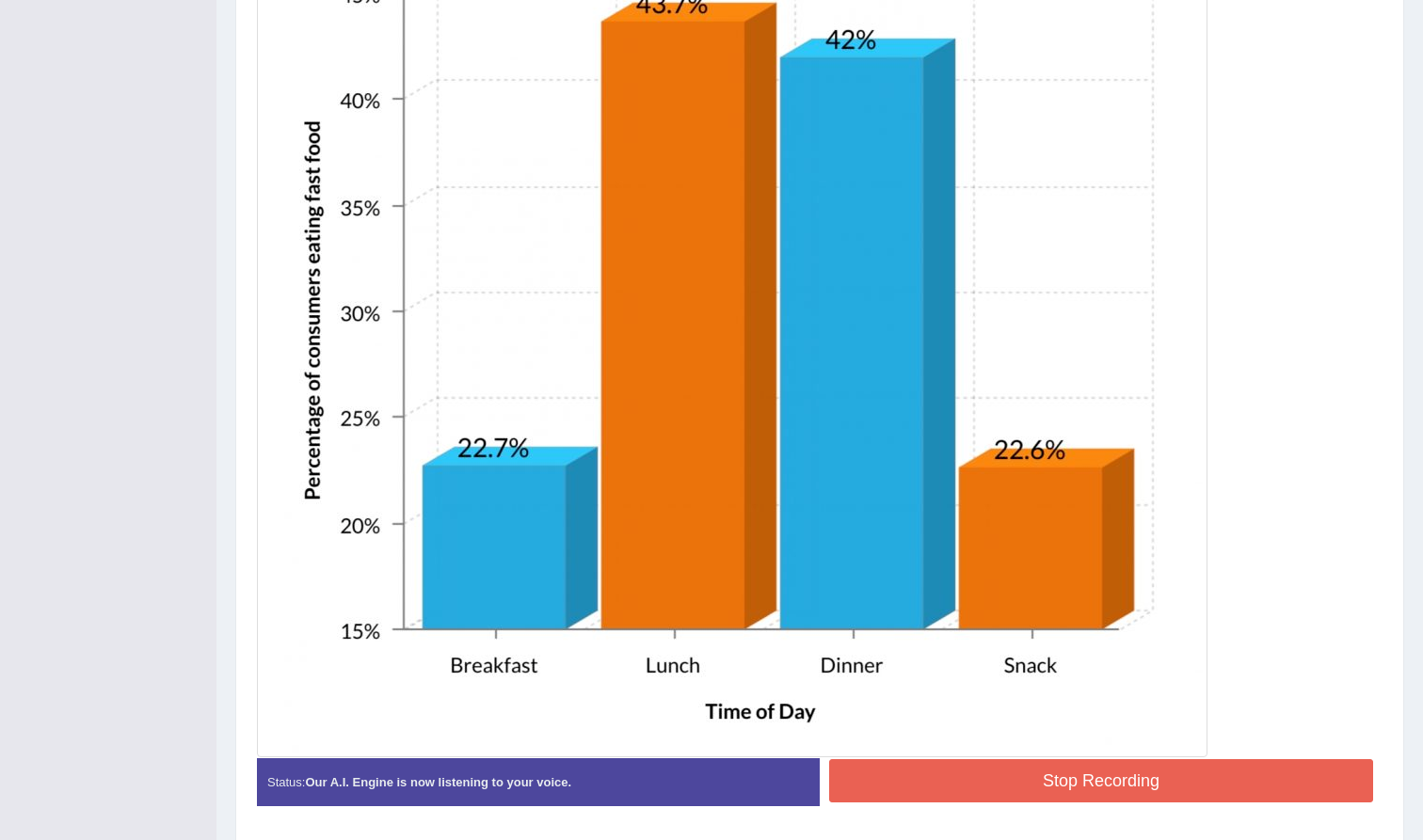
click at [1007, 783] on button "Stop Recording" at bounding box center [1101, 781] width 544 height 43
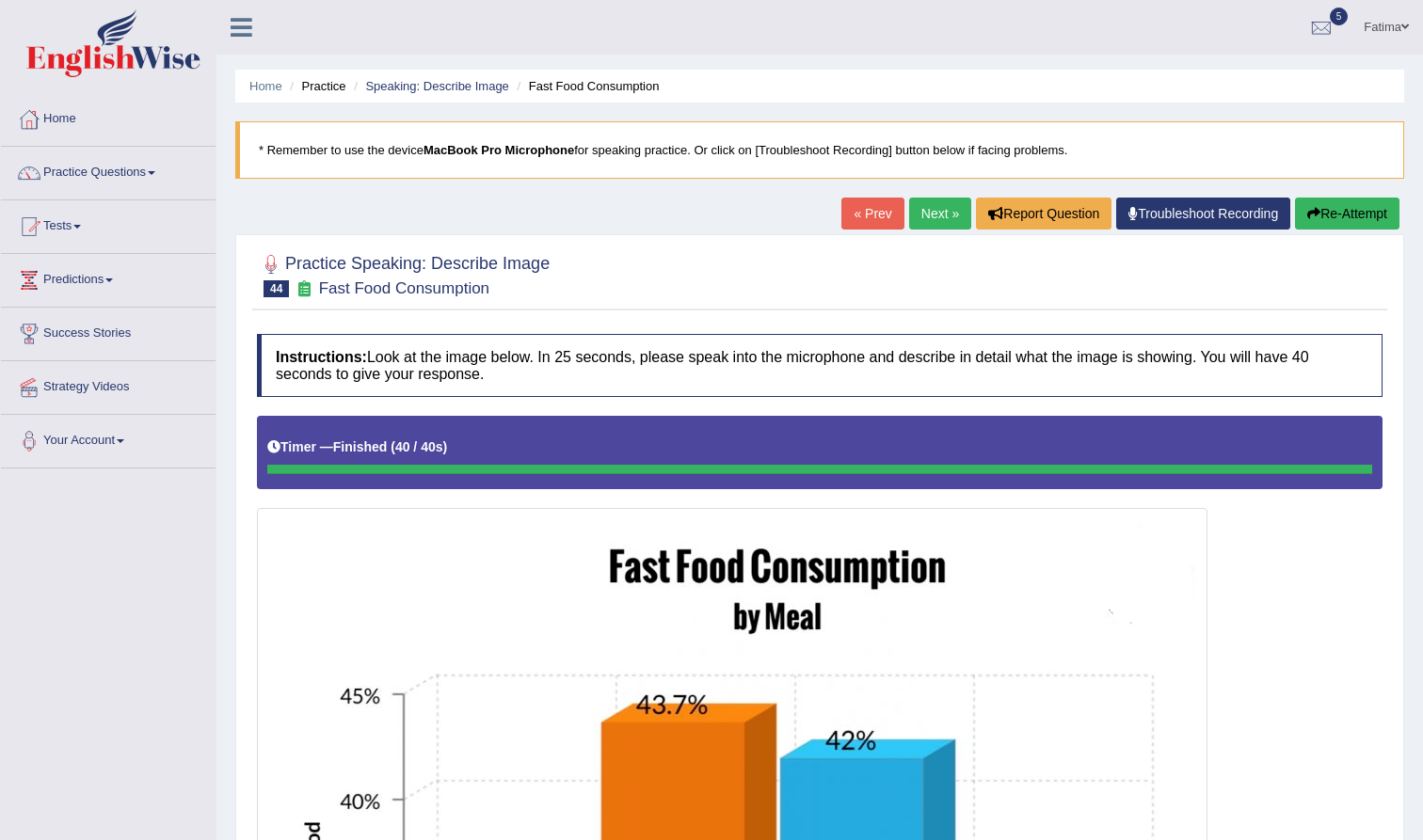
scroll to position [0, 0]
click at [933, 204] on link "Next »" at bounding box center [940, 214] width 62 height 32
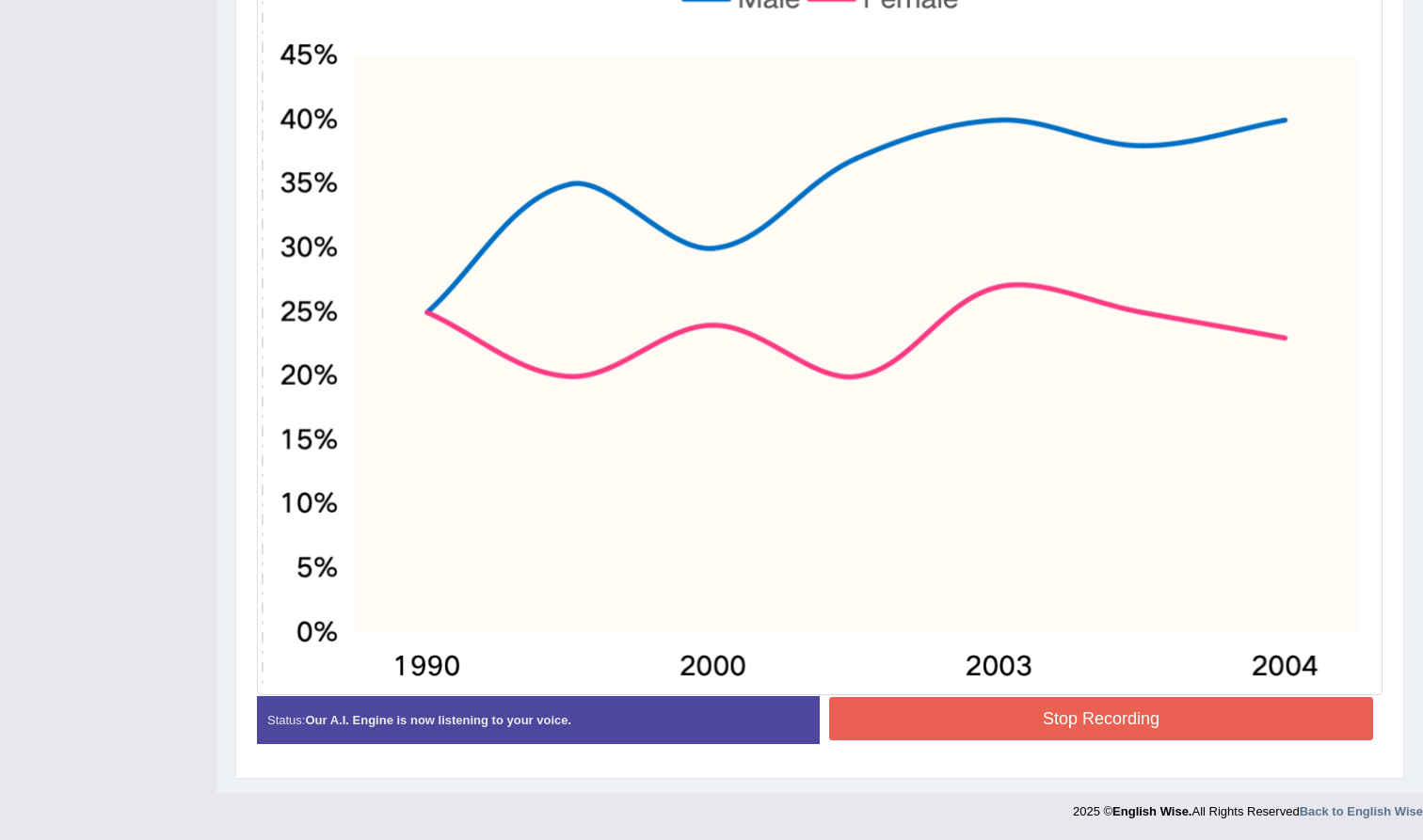
scroll to position [629, 0]
click at [949, 711] on button "Stop Recording" at bounding box center [1101, 720] width 544 height 43
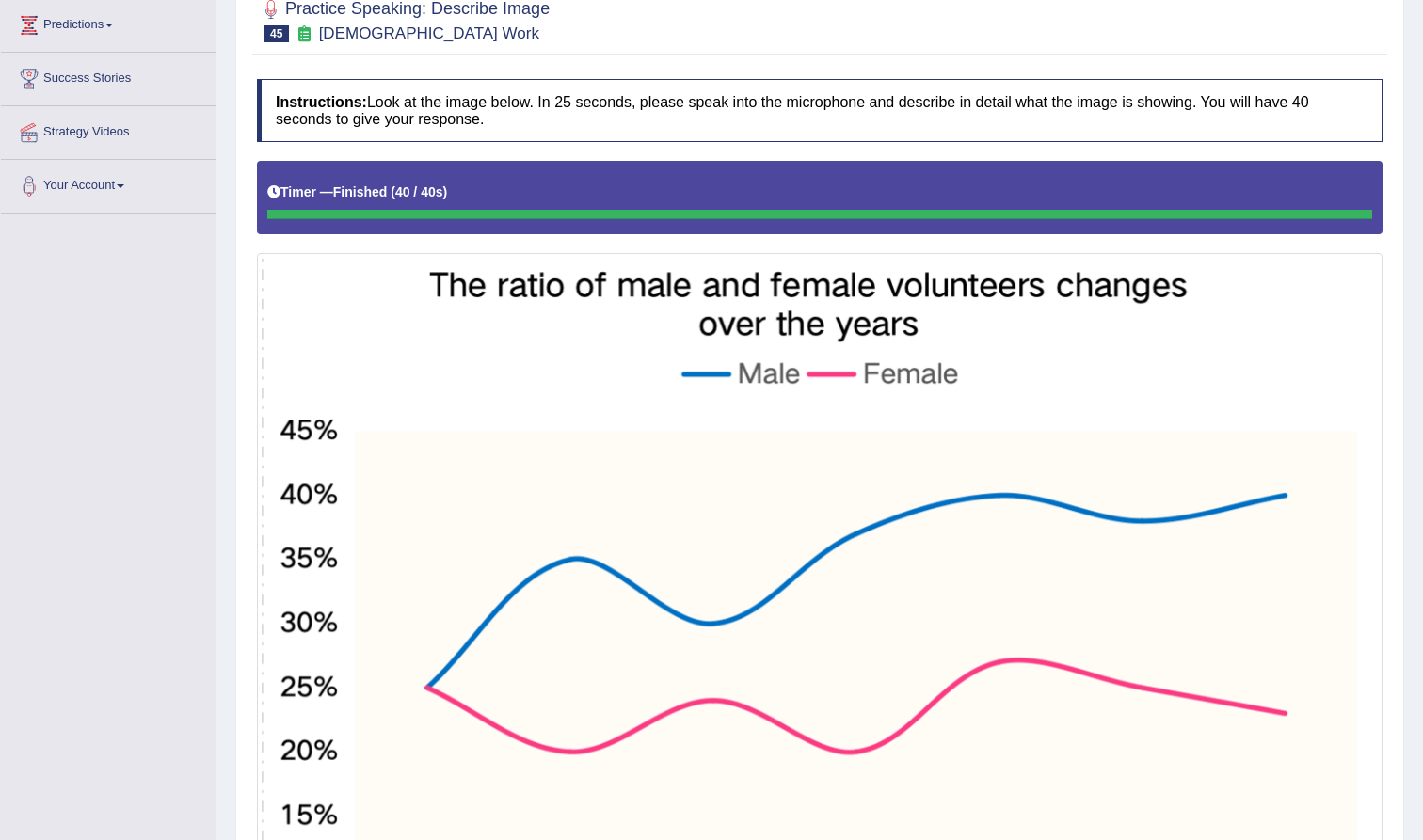
scroll to position [156, 0]
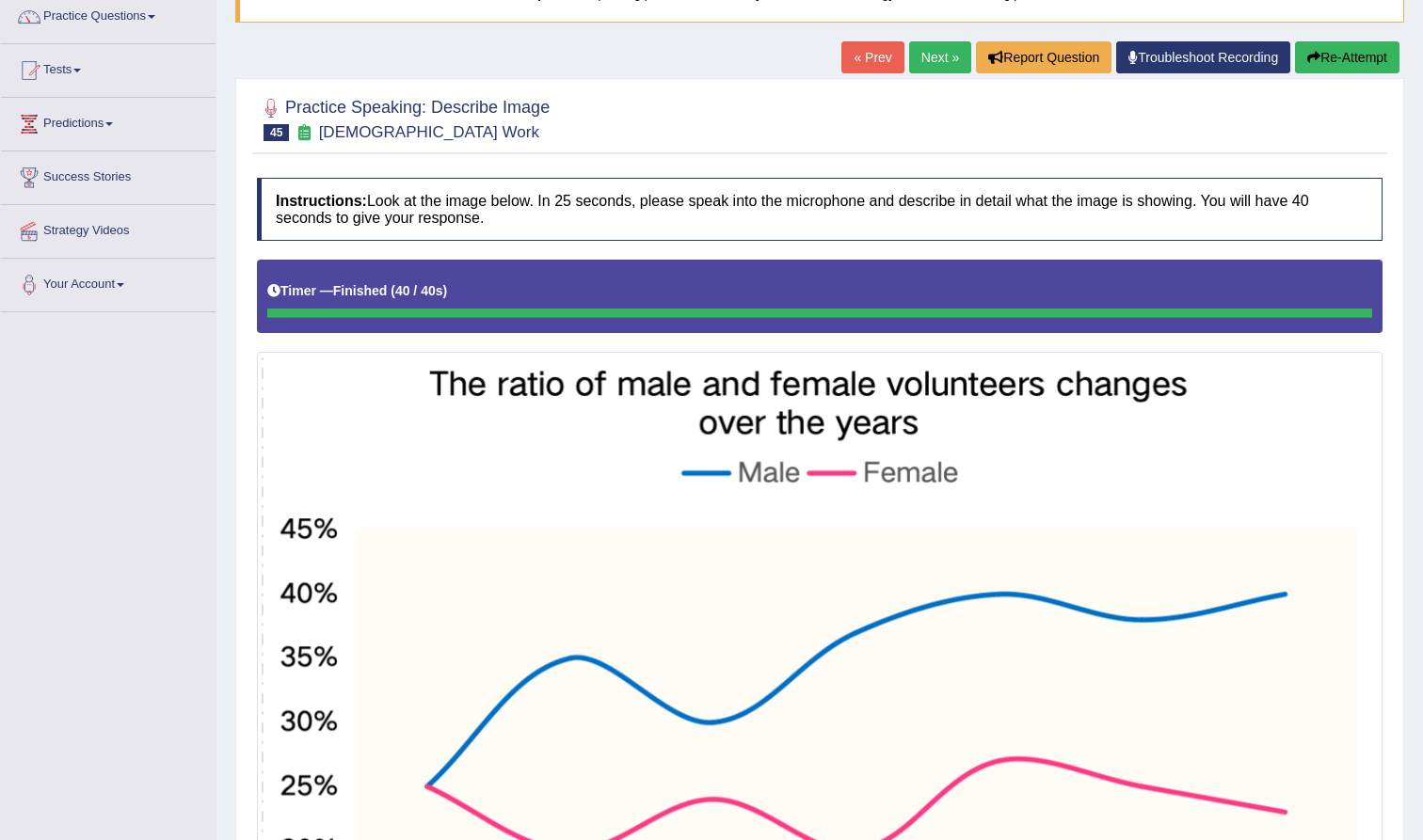
click at [937, 65] on link "Next »" at bounding box center [940, 57] width 62 height 32
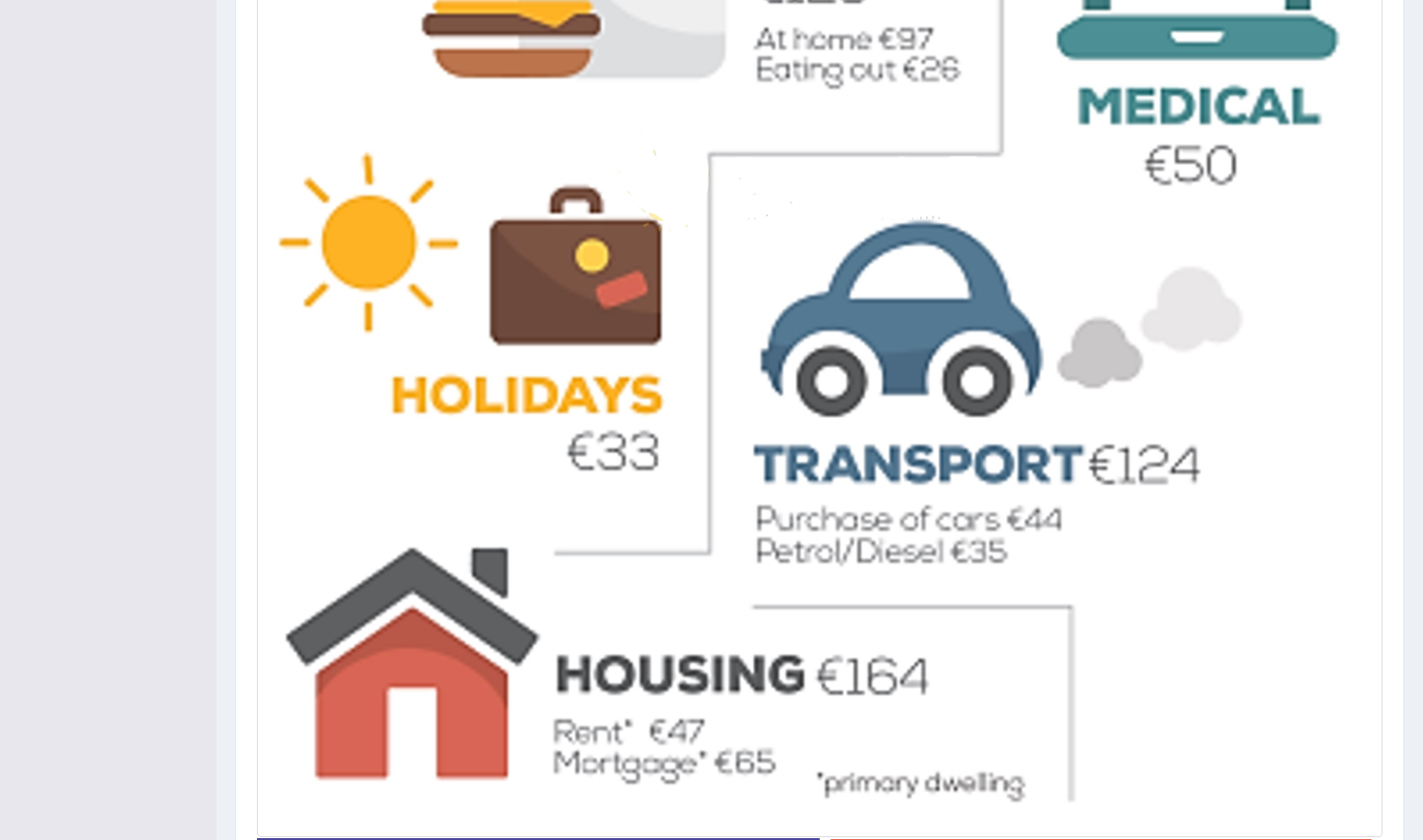
scroll to position [819, 0]
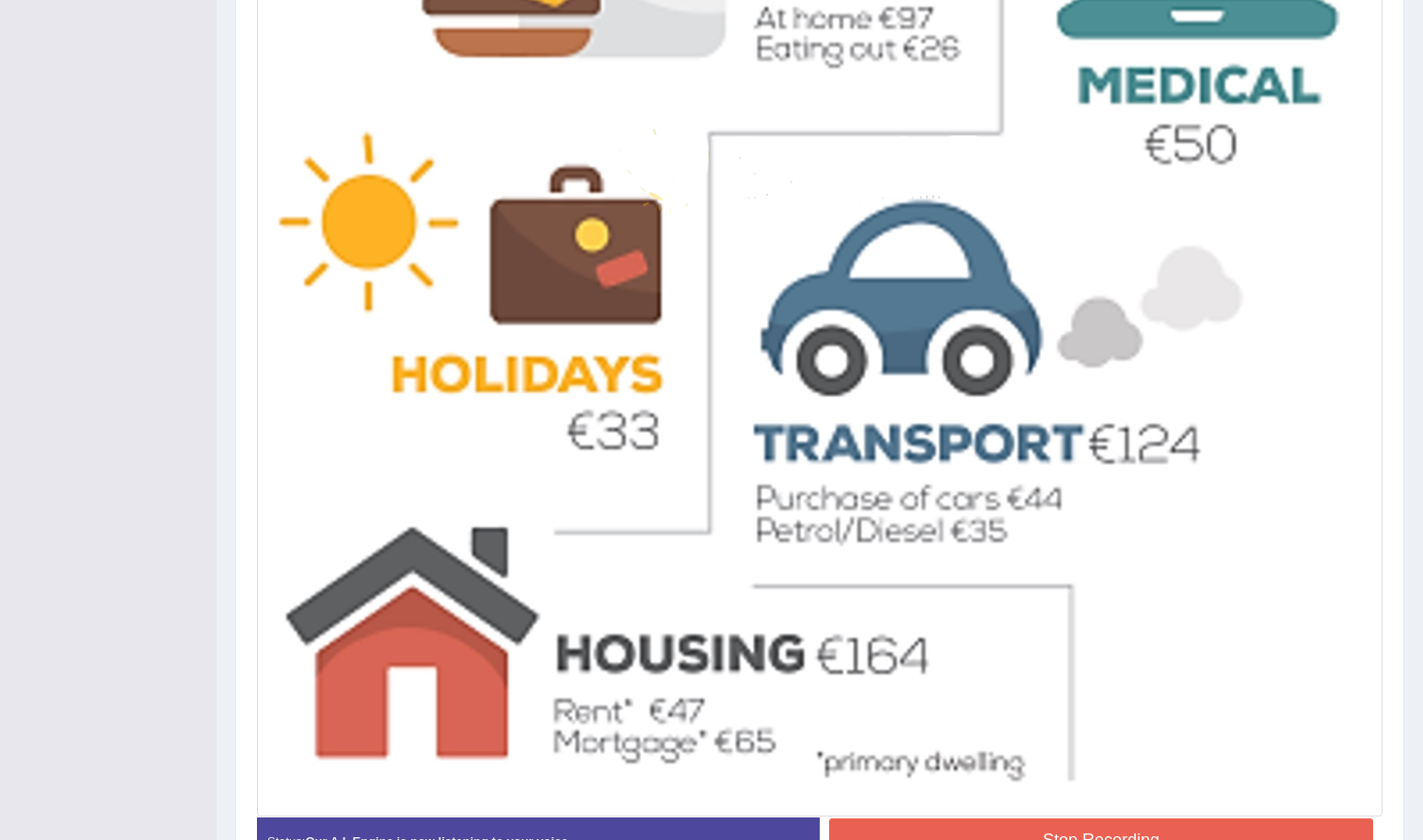
click at [916, 828] on button "Stop Recording" at bounding box center [1101, 840] width 544 height 43
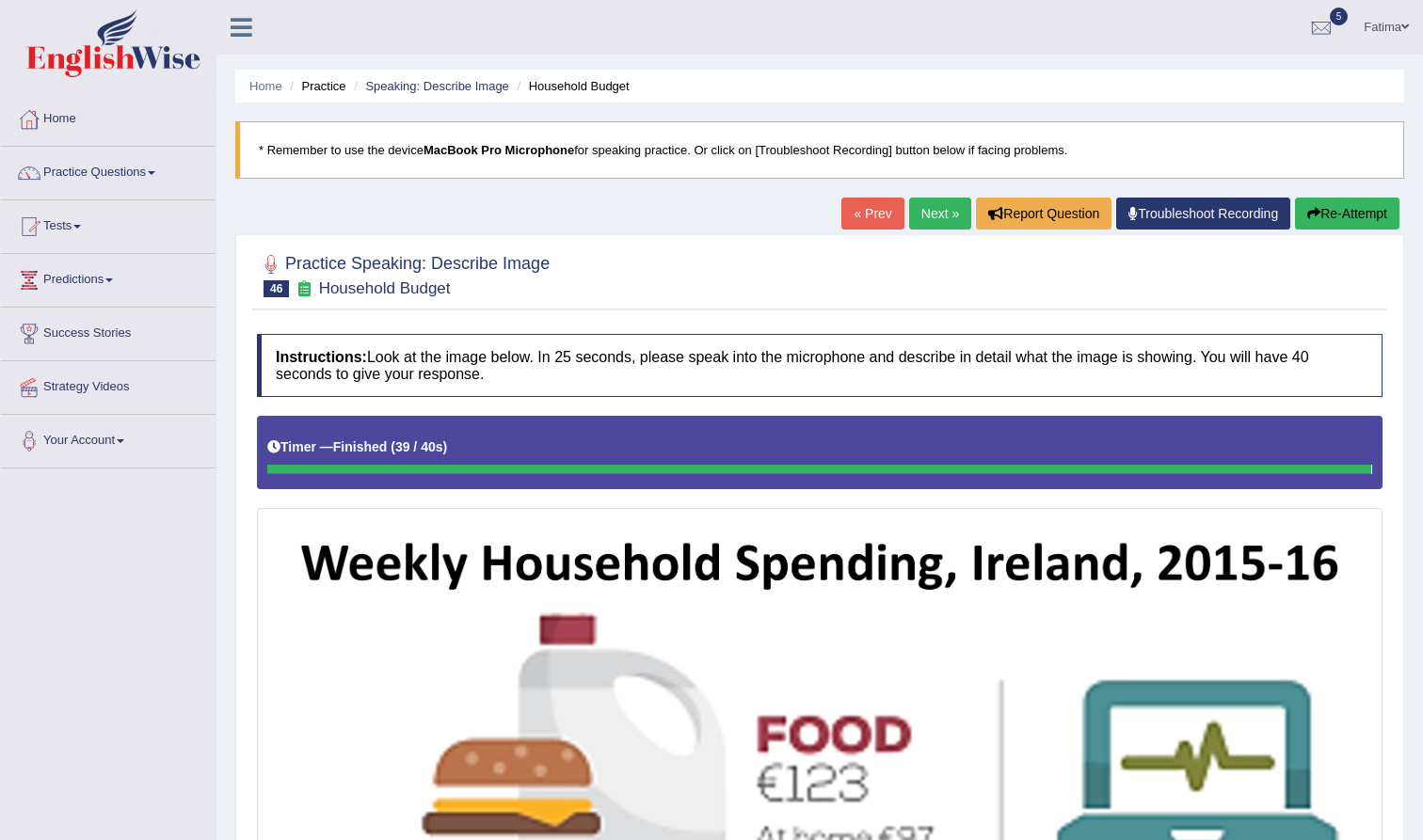
scroll to position [0, 0]
click at [928, 208] on link "Next »" at bounding box center [940, 214] width 62 height 32
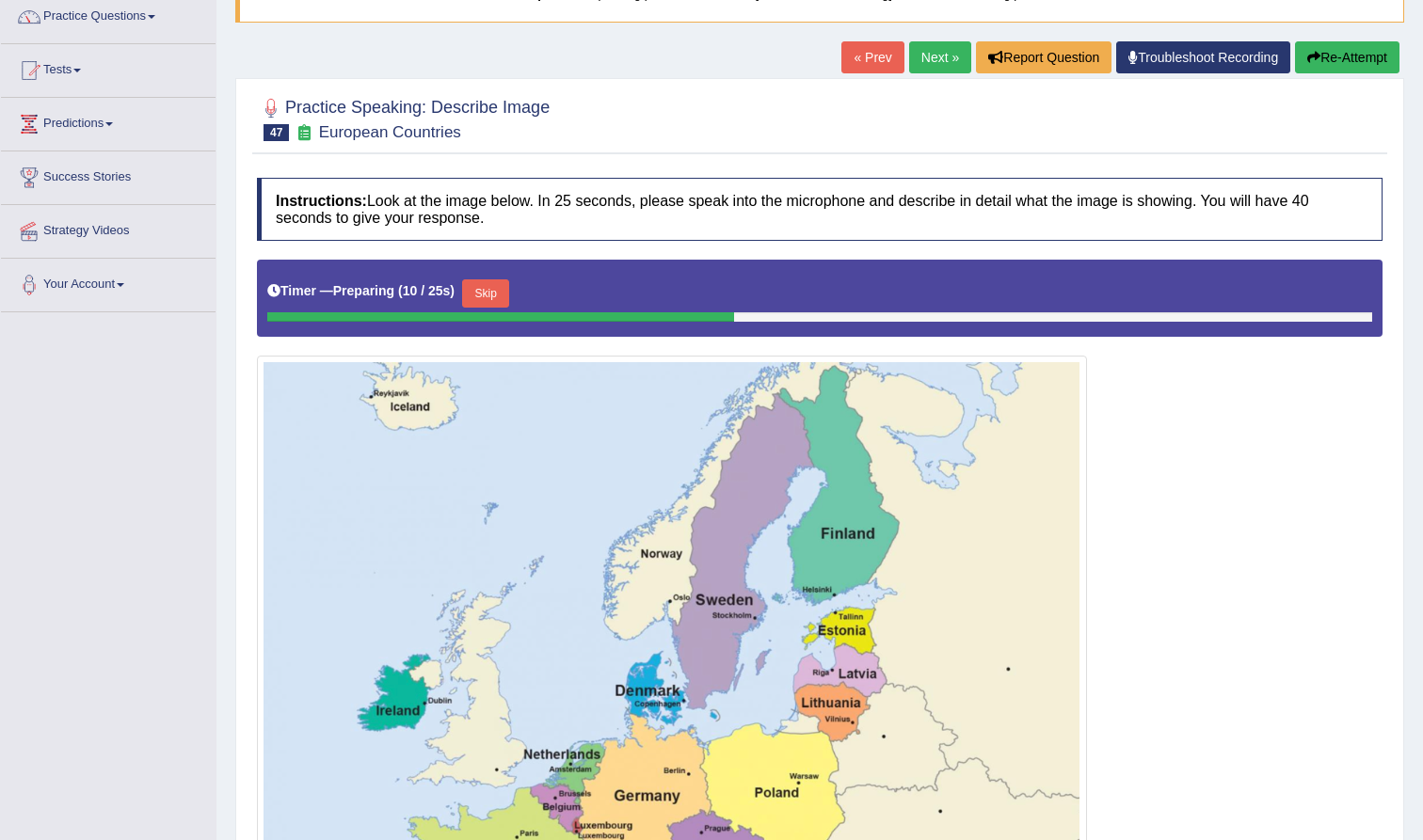
scroll to position [154, 0]
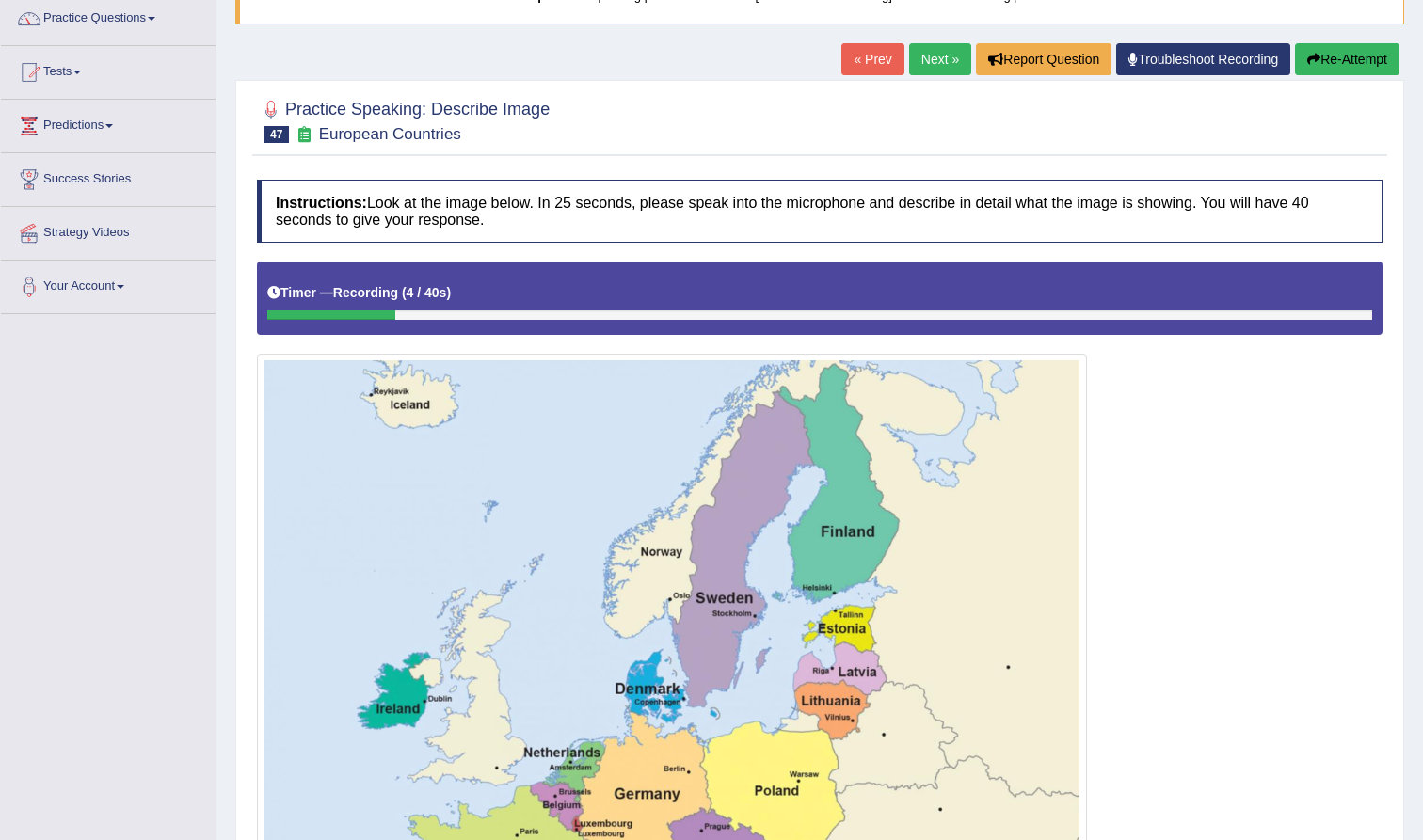
click at [1345, 53] on button "Re-Attempt" at bounding box center [1347, 59] width 104 height 32
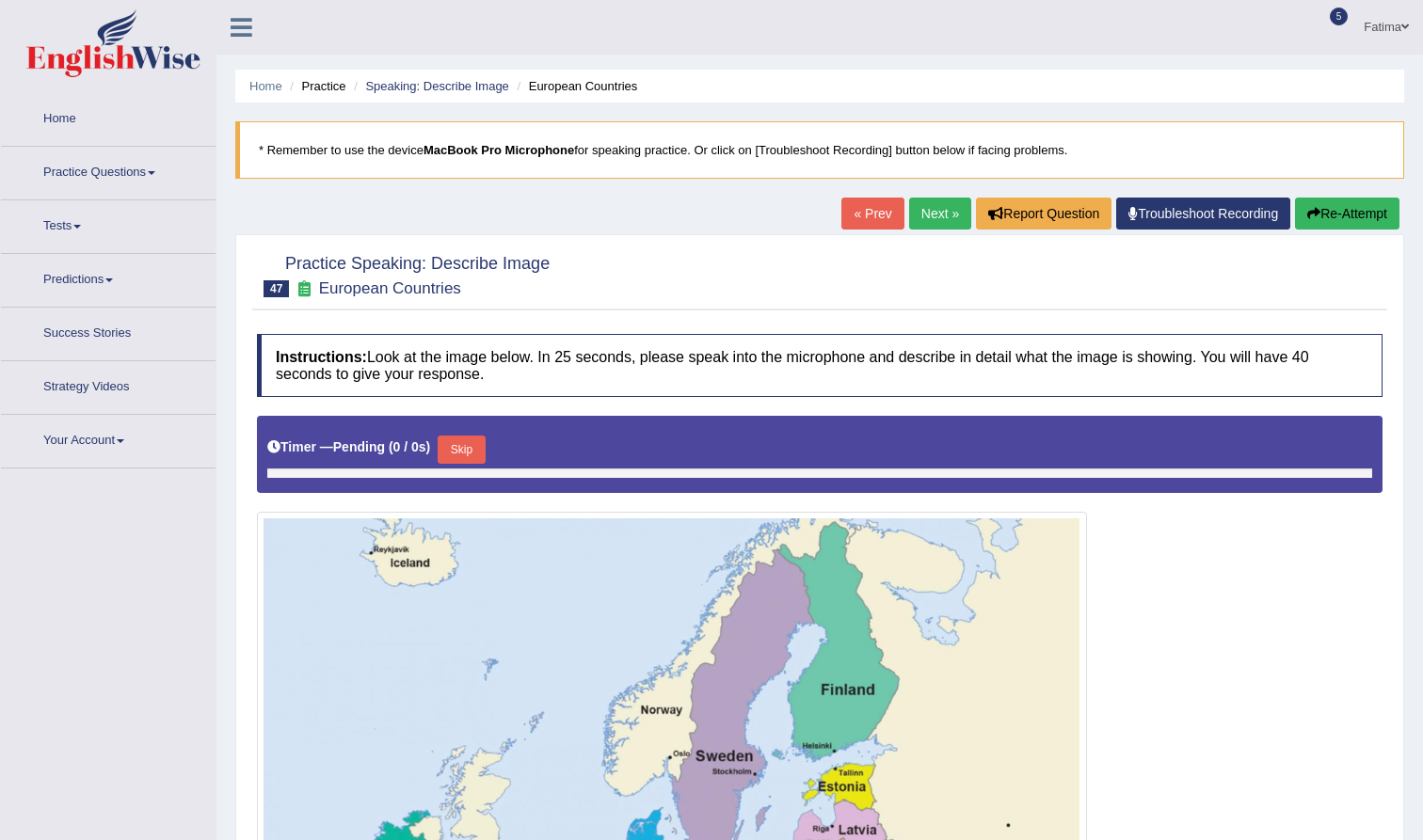
scroll to position [154, 0]
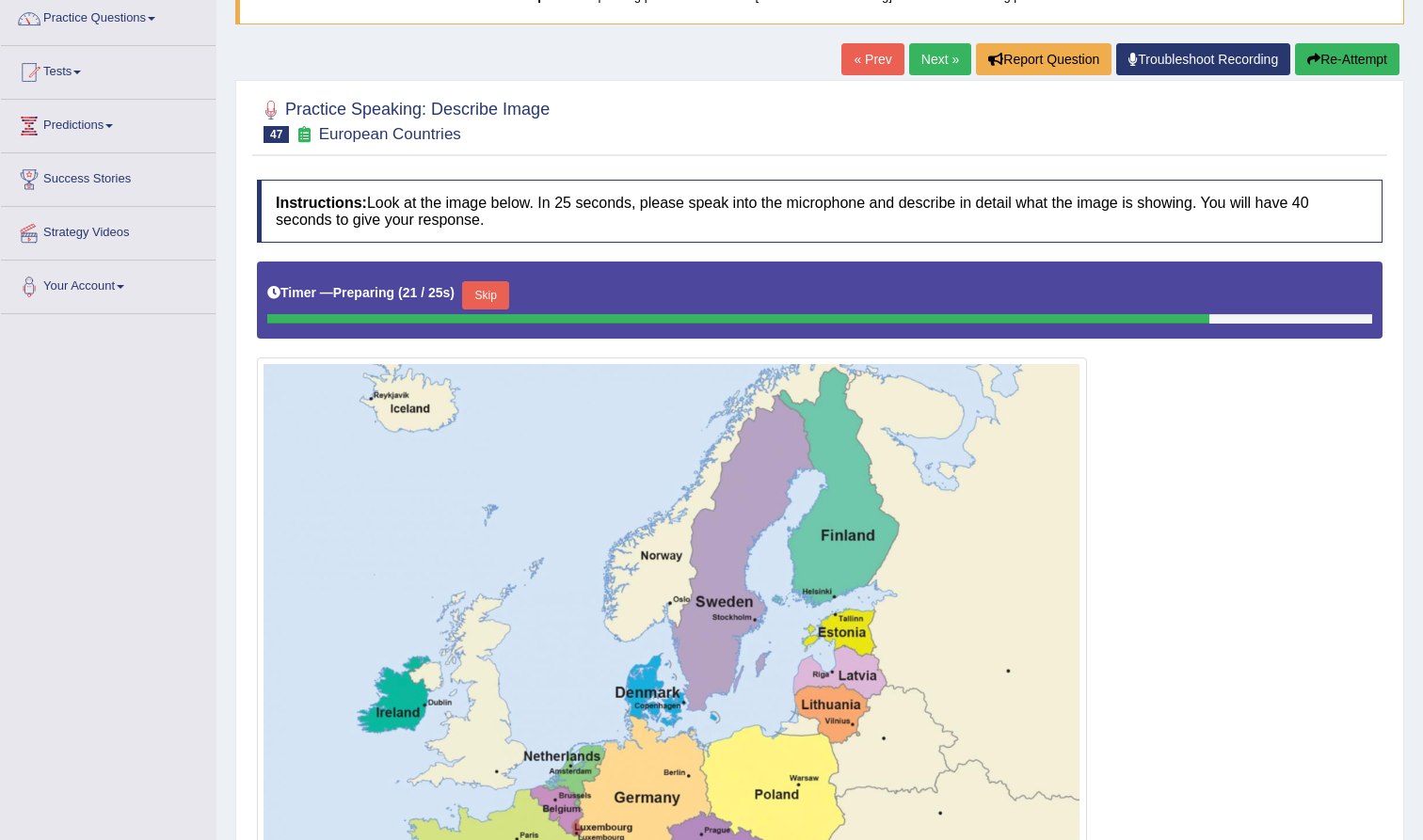
click at [1340, 61] on button "Re-Attempt" at bounding box center [1347, 59] width 104 height 32
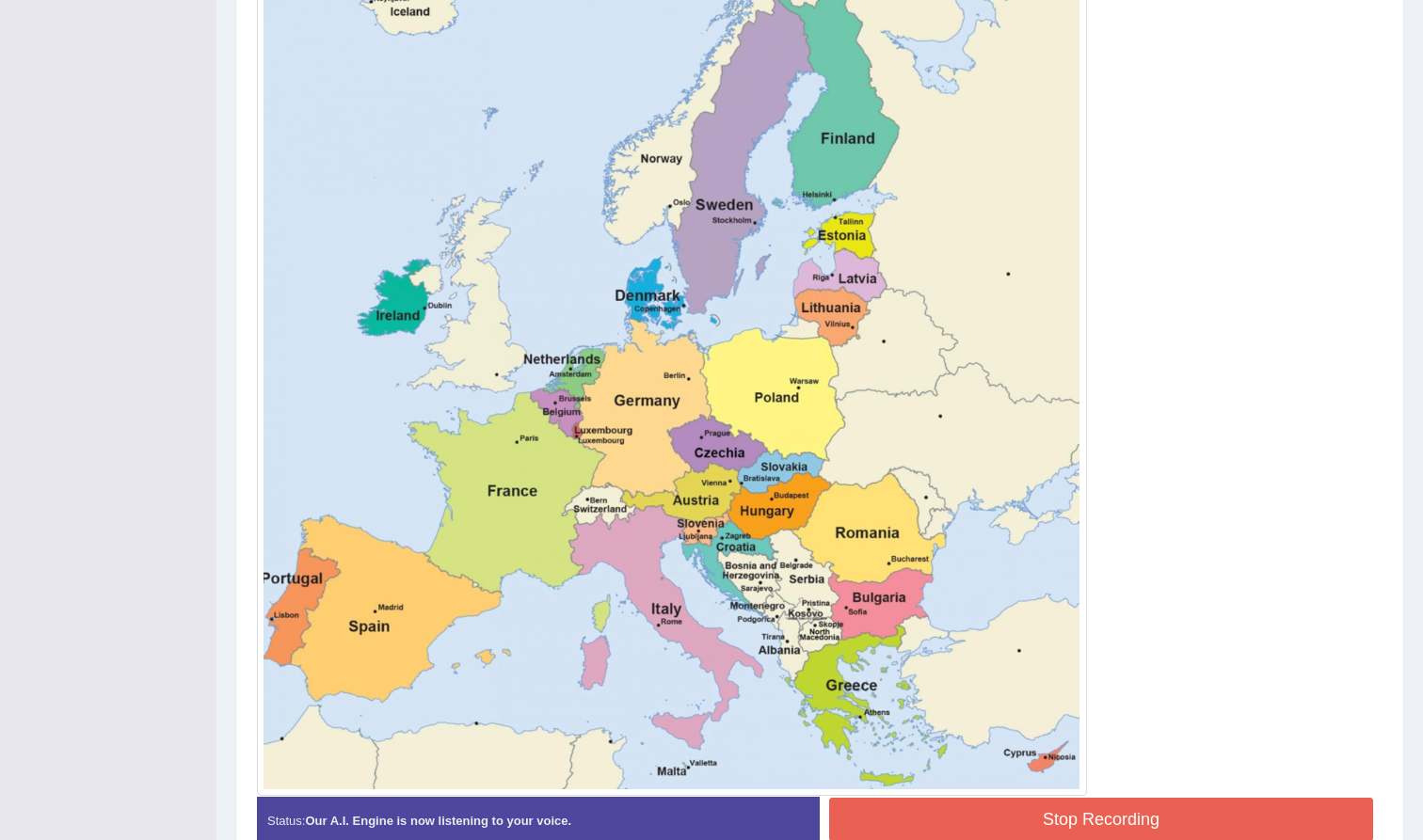
scroll to position [597, 0]
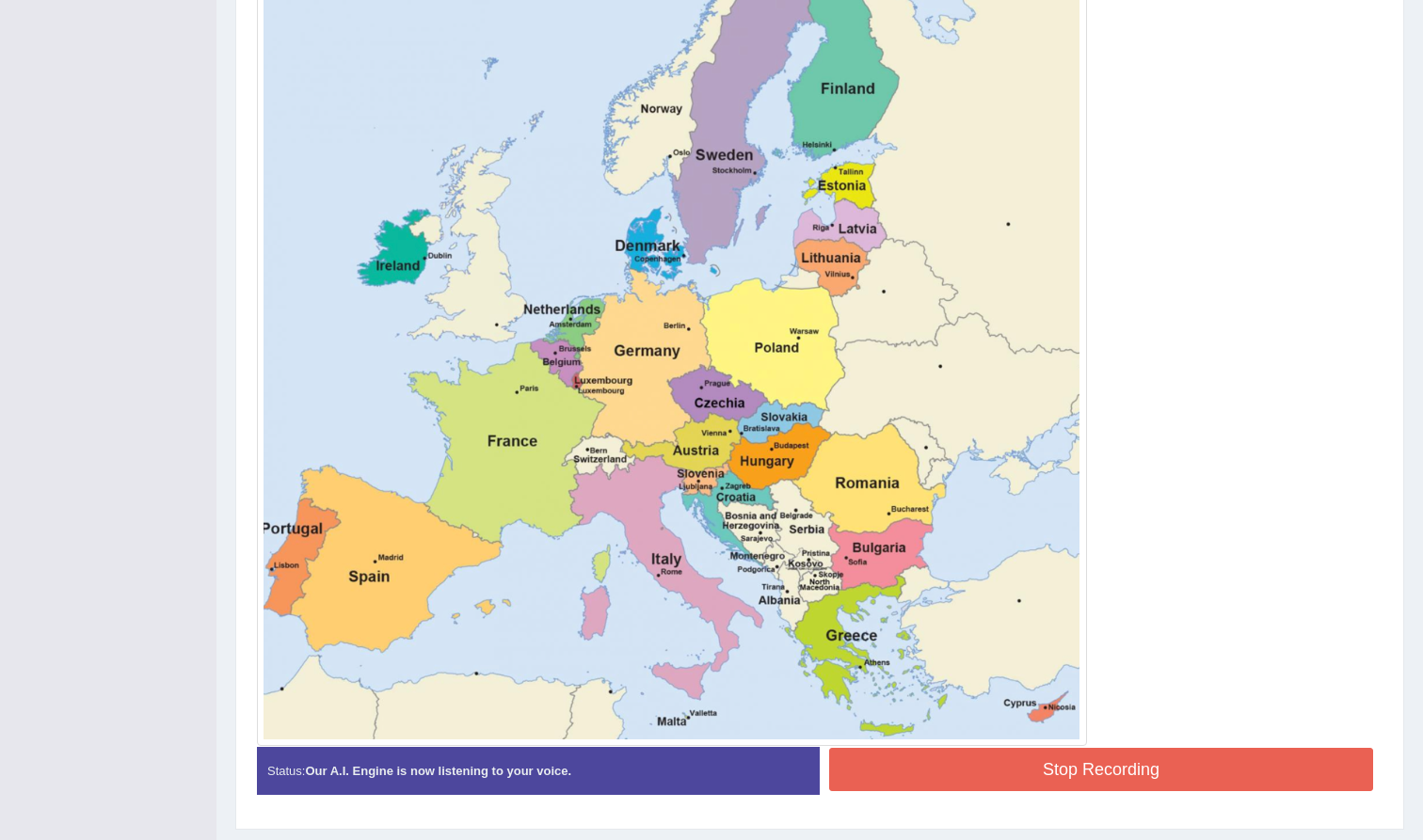
click at [1082, 769] on button "Stop Recording" at bounding box center [1101, 769] width 544 height 43
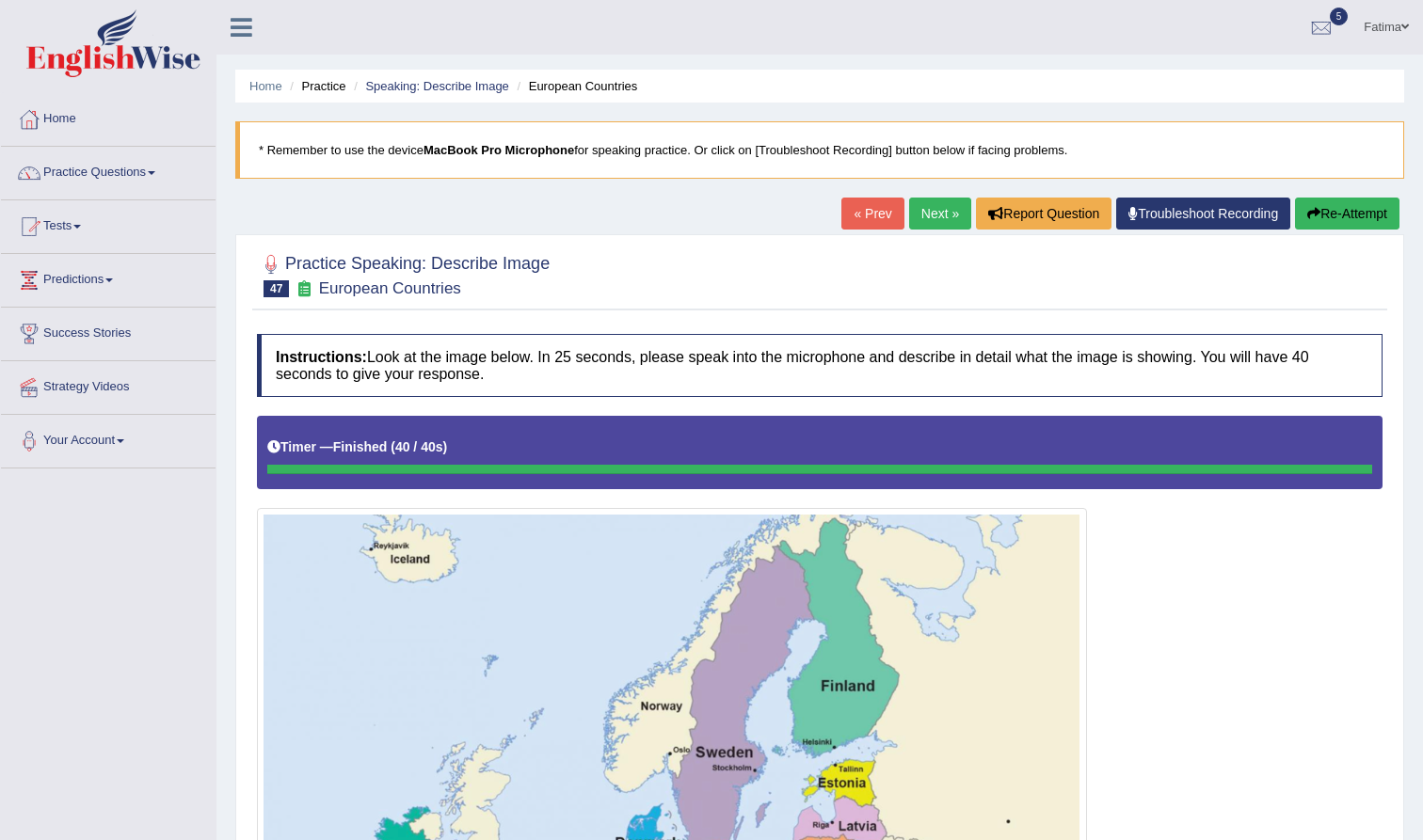
scroll to position [0, 0]
click at [935, 218] on link "Next »" at bounding box center [940, 214] width 62 height 32
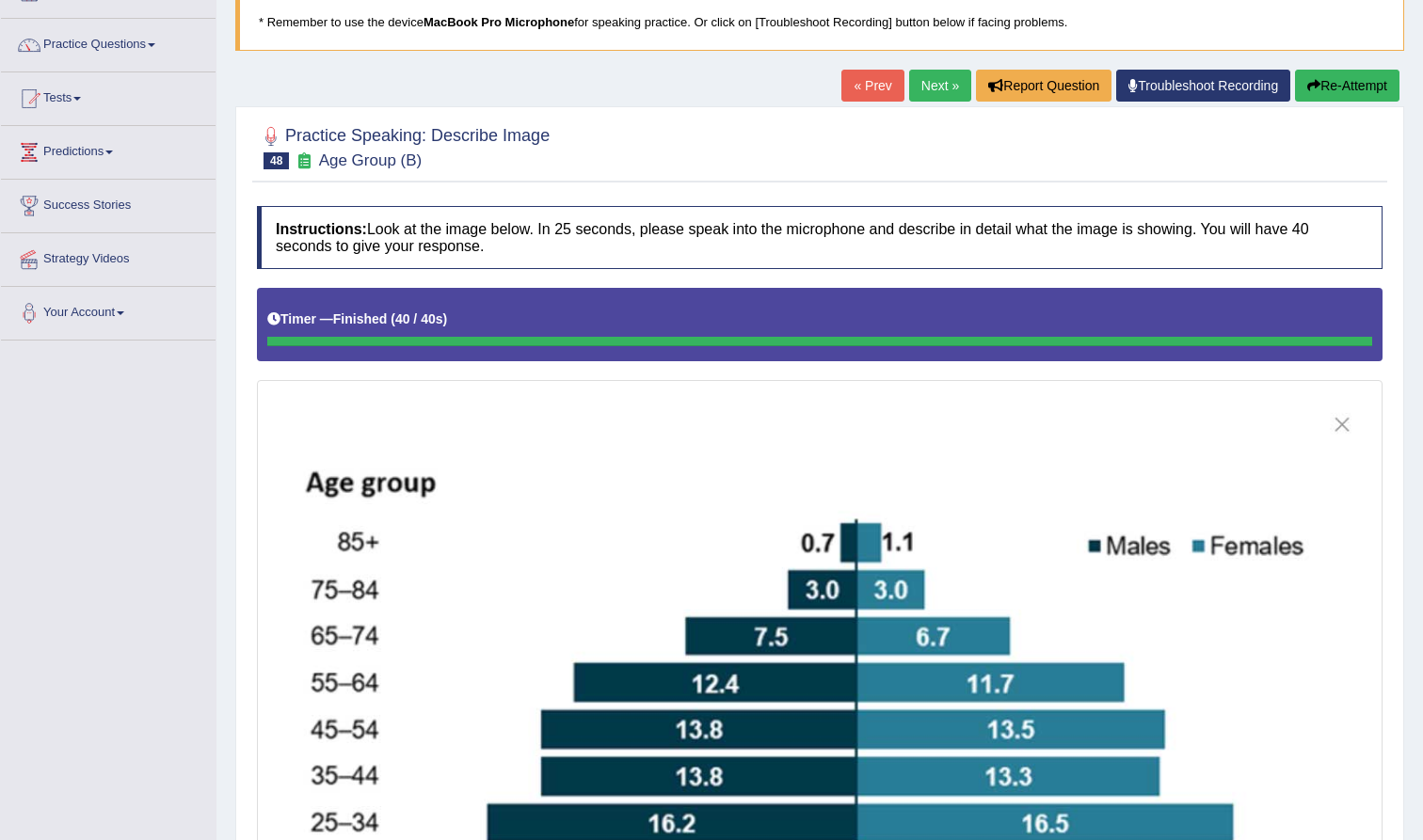
scroll to position [124, 0]
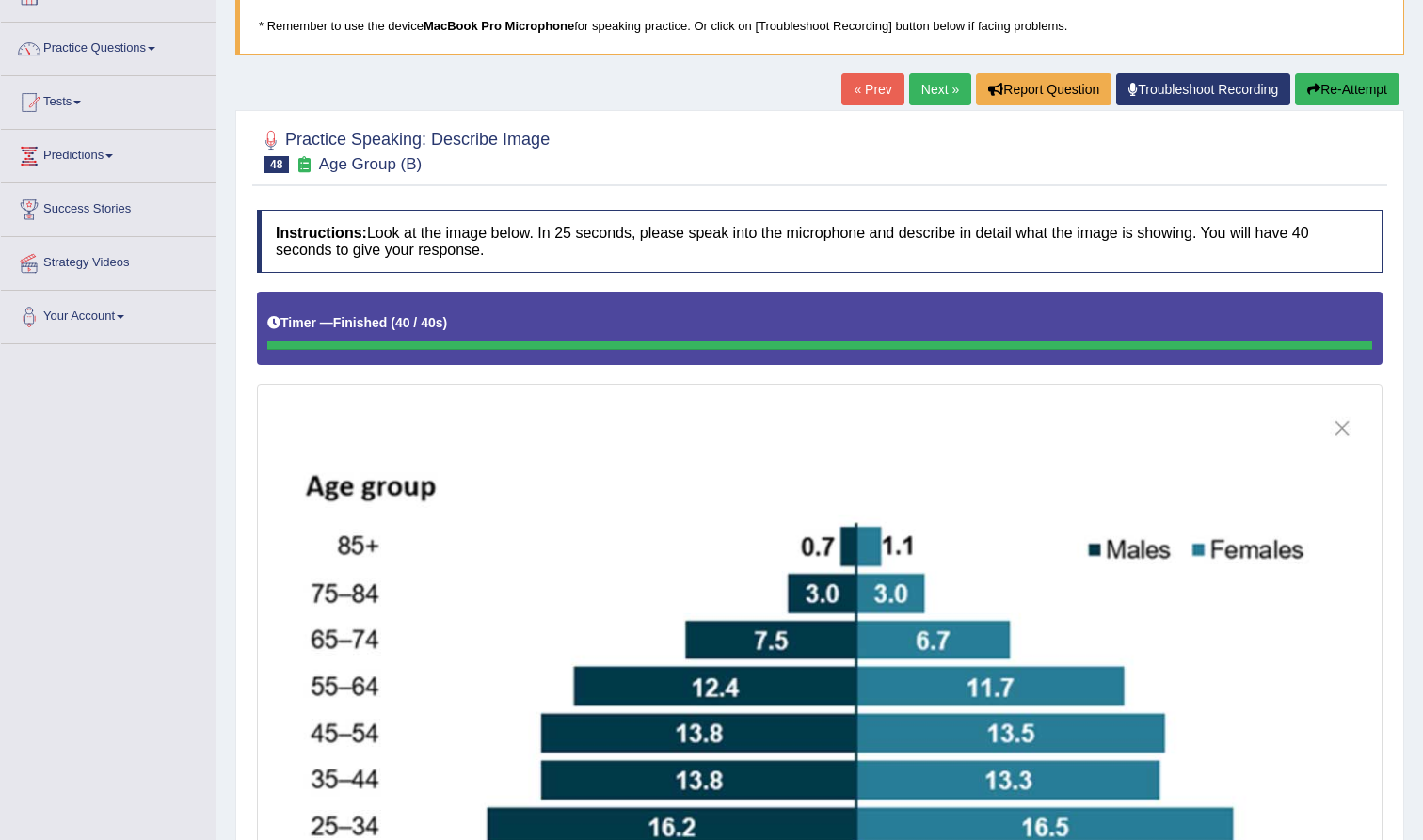
click at [1336, 87] on button "Re-Attempt" at bounding box center [1347, 89] width 104 height 32
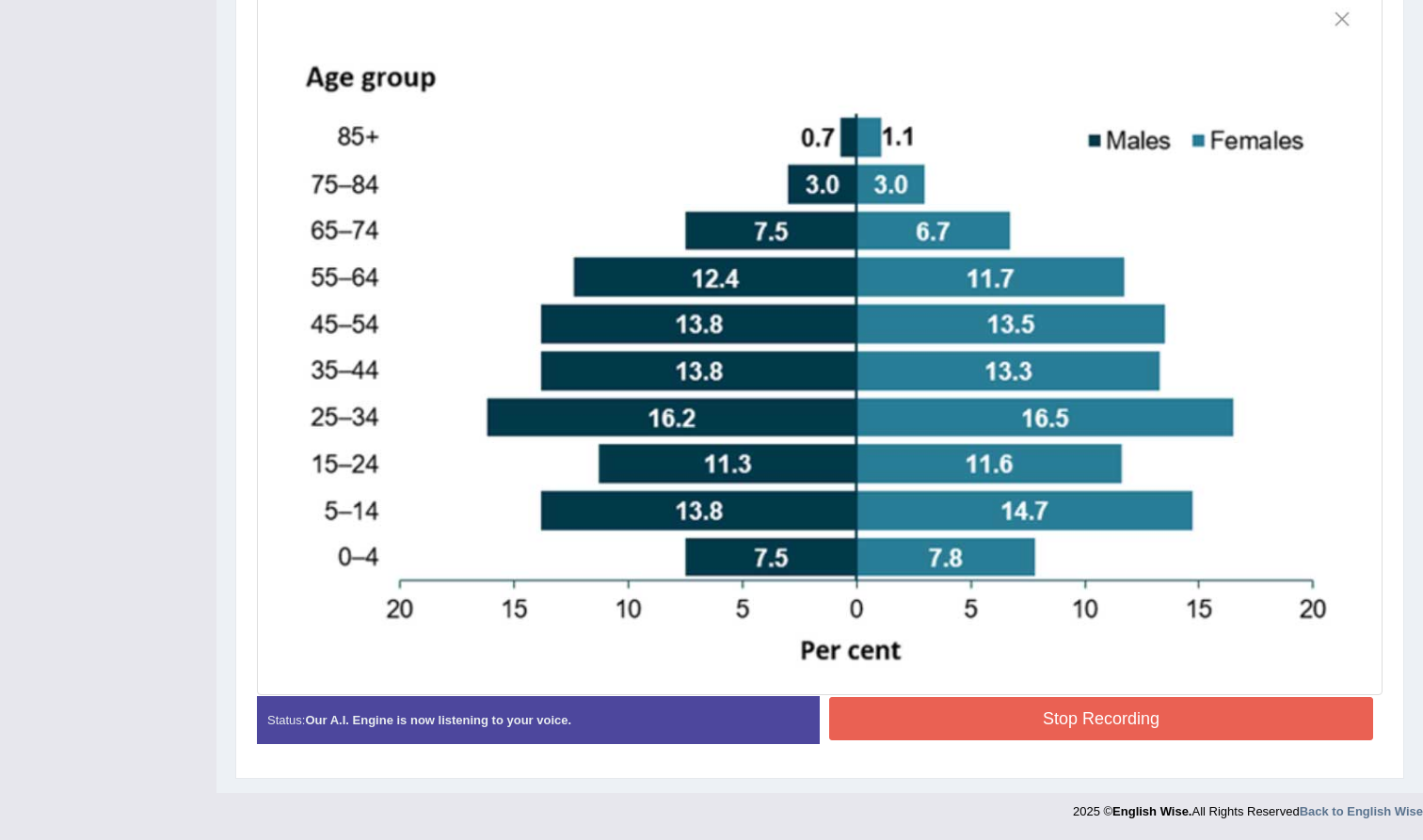
scroll to position [532, 0]
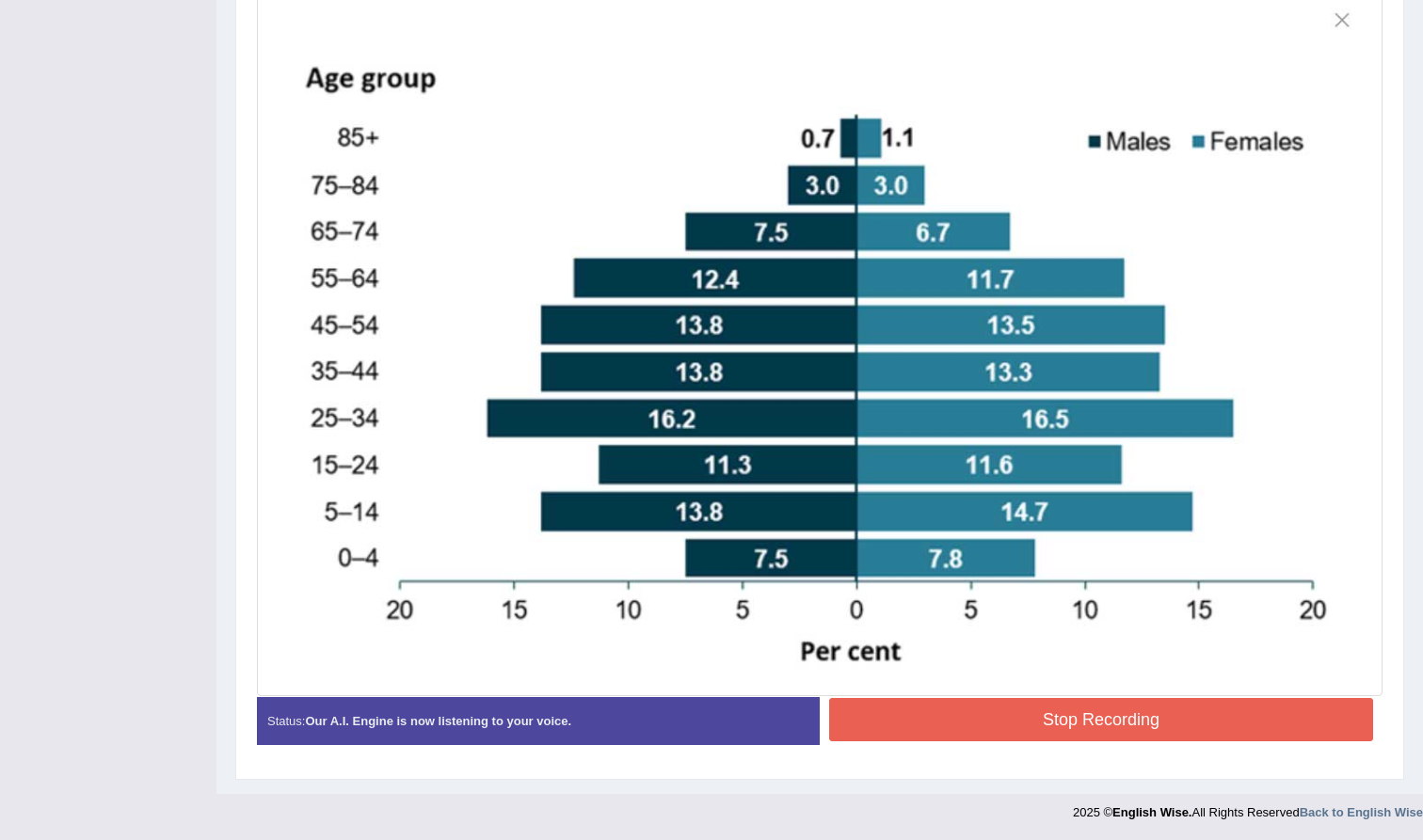
click at [951, 726] on button "Stop Recording" at bounding box center [1101, 720] width 544 height 43
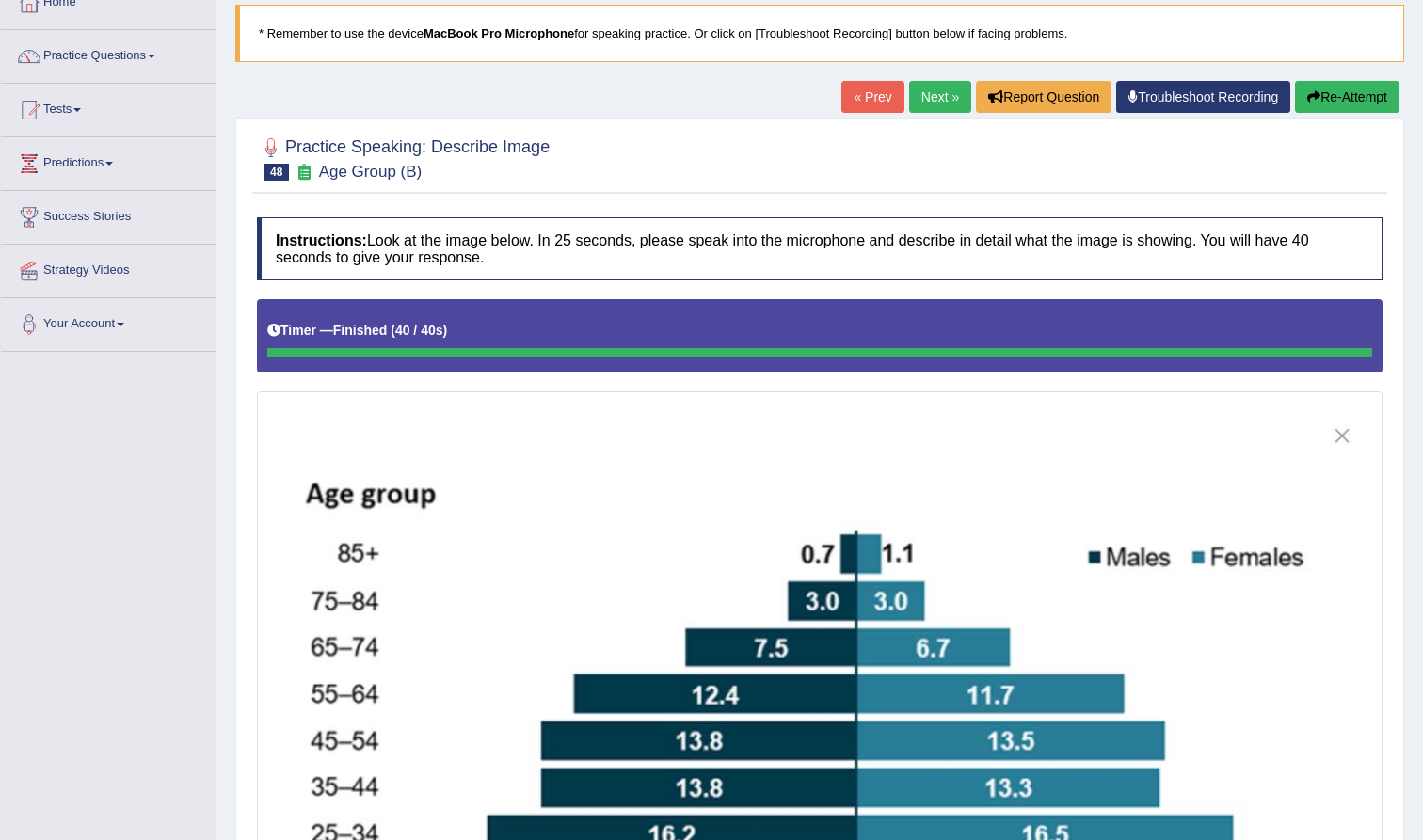
scroll to position [108, 0]
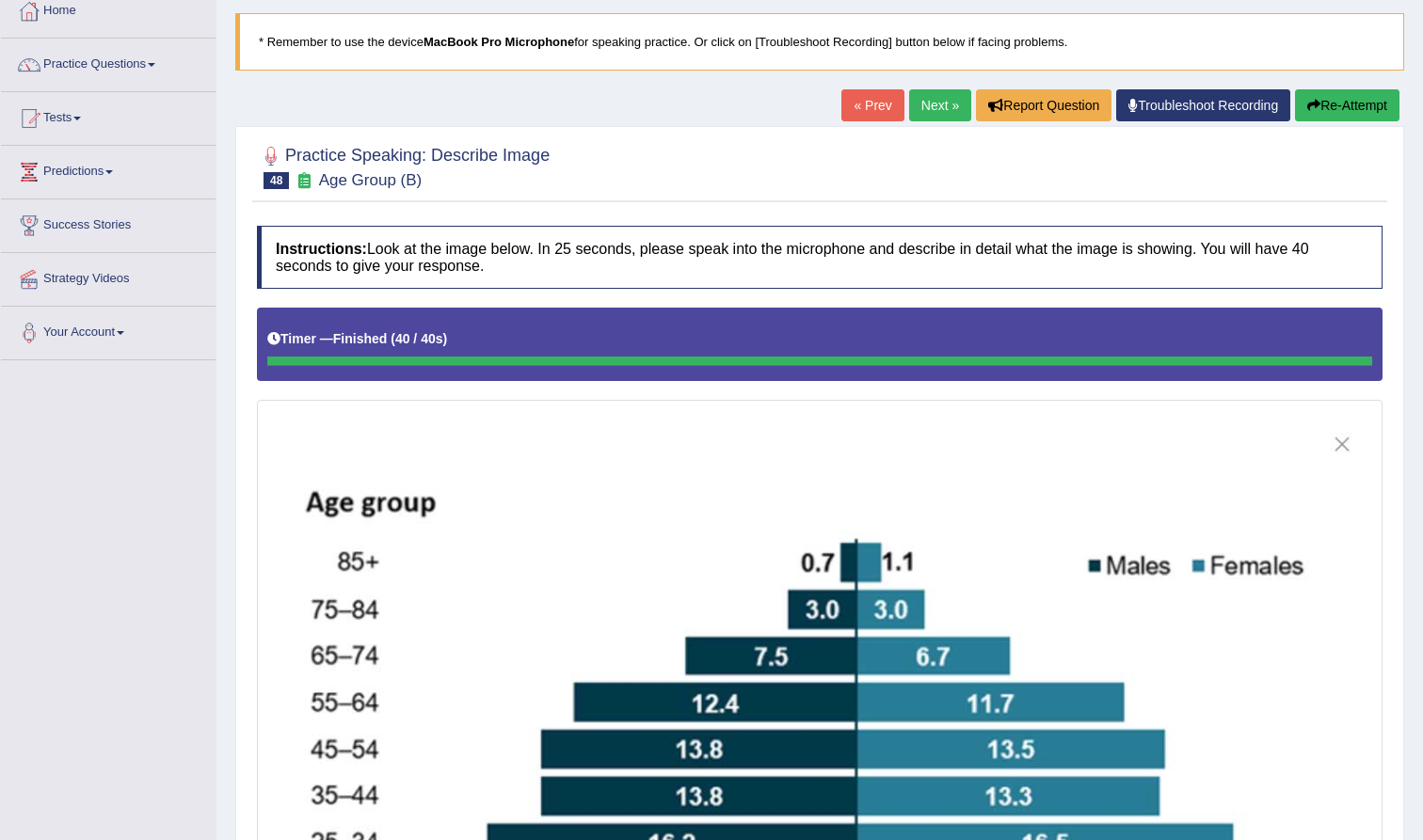
click at [919, 112] on link "Next »" at bounding box center [940, 105] width 62 height 32
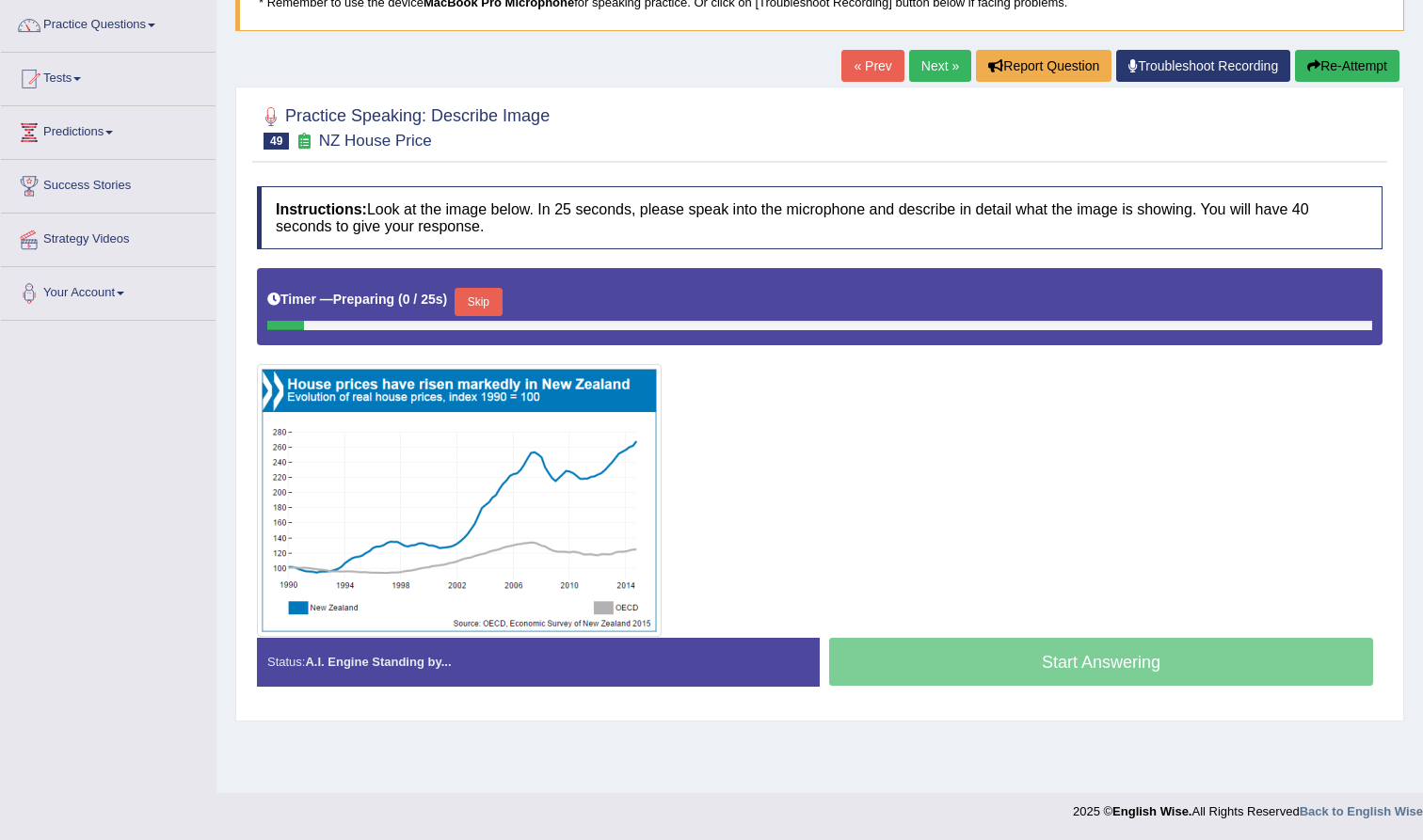
scroll to position [148, 0]
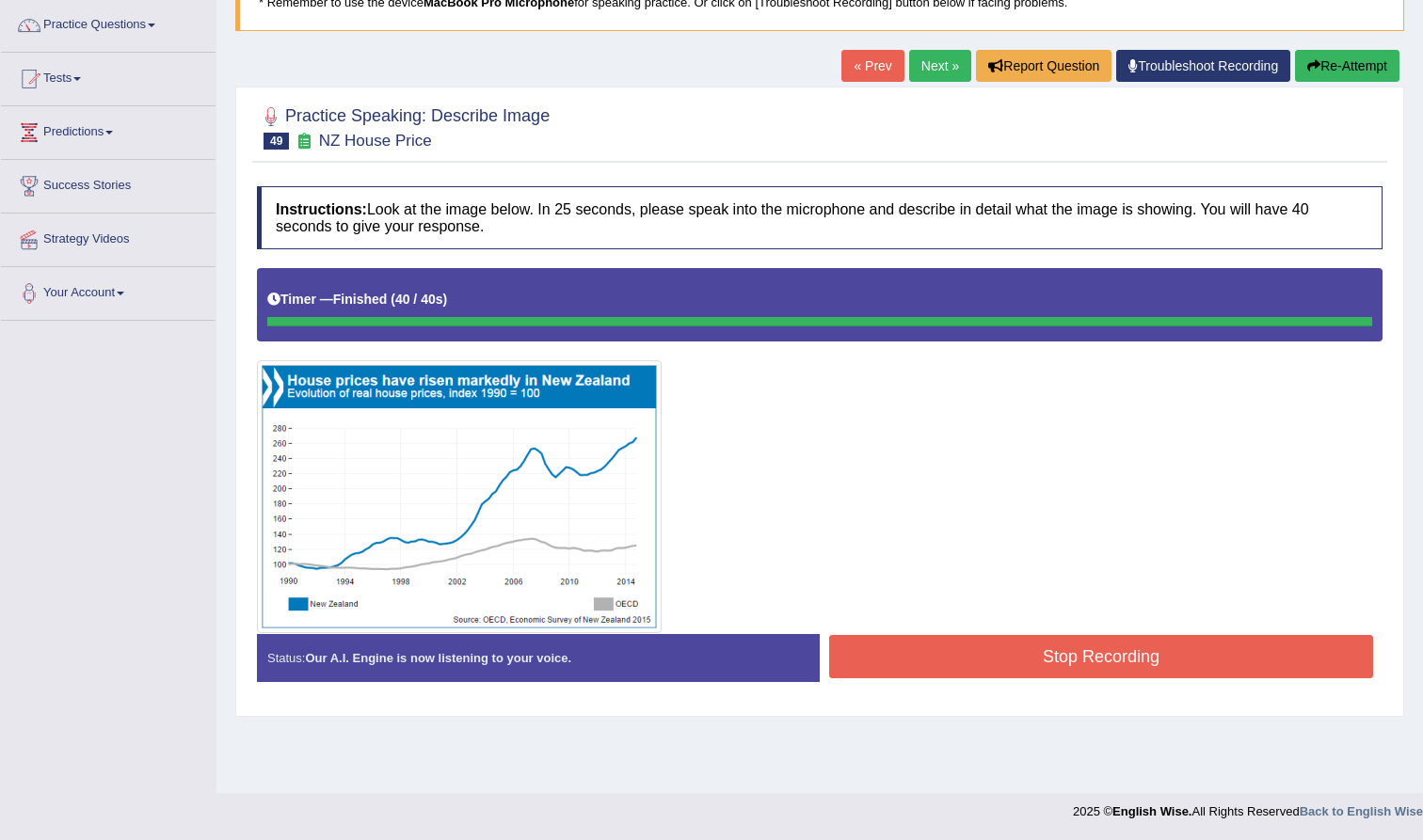
click at [937, 658] on button "Stop Recording" at bounding box center [1101, 657] width 544 height 43
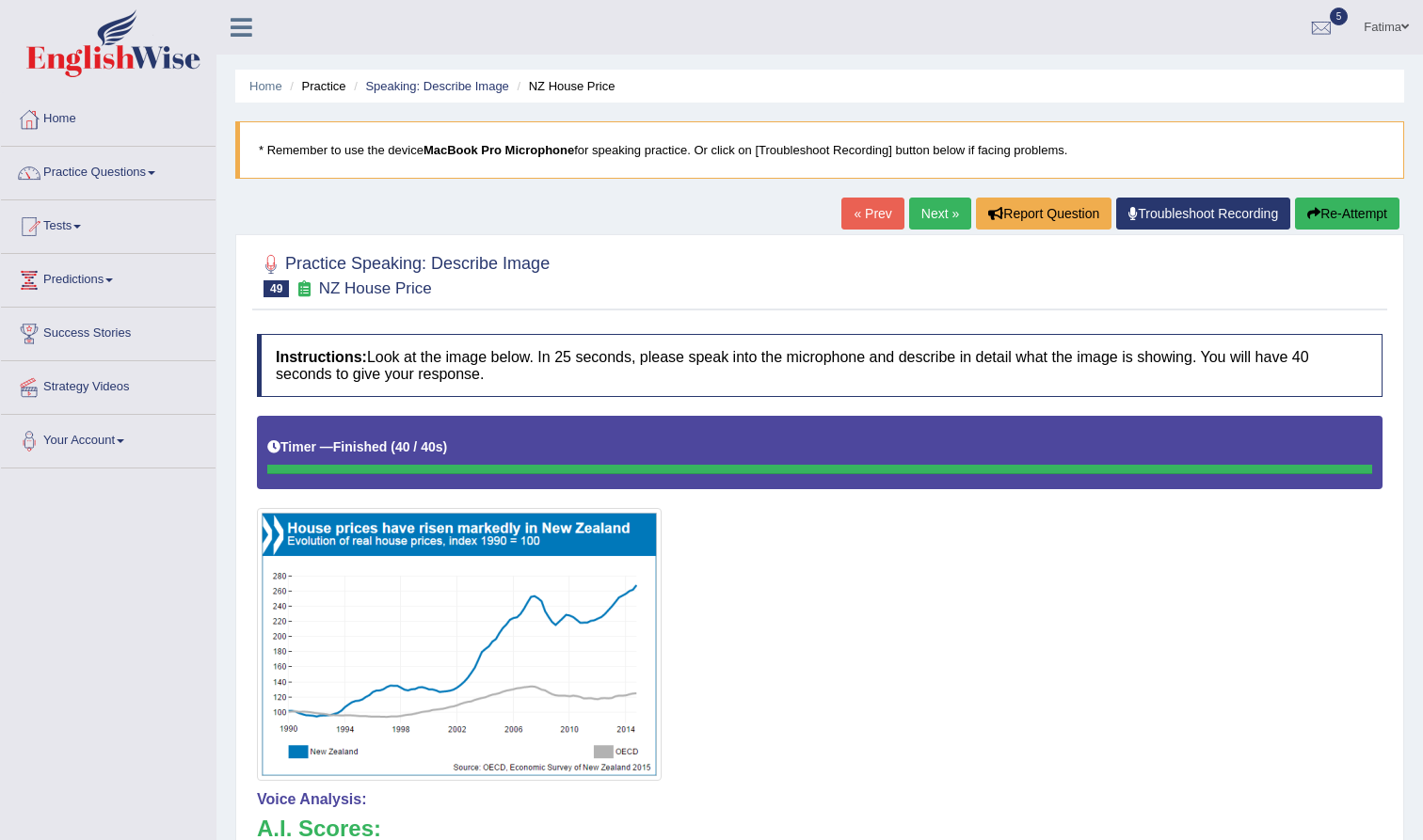
scroll to position [0, 0]
click at [916, 218] on link "Next »" at bounding box center [940, 214] width 62 height 32
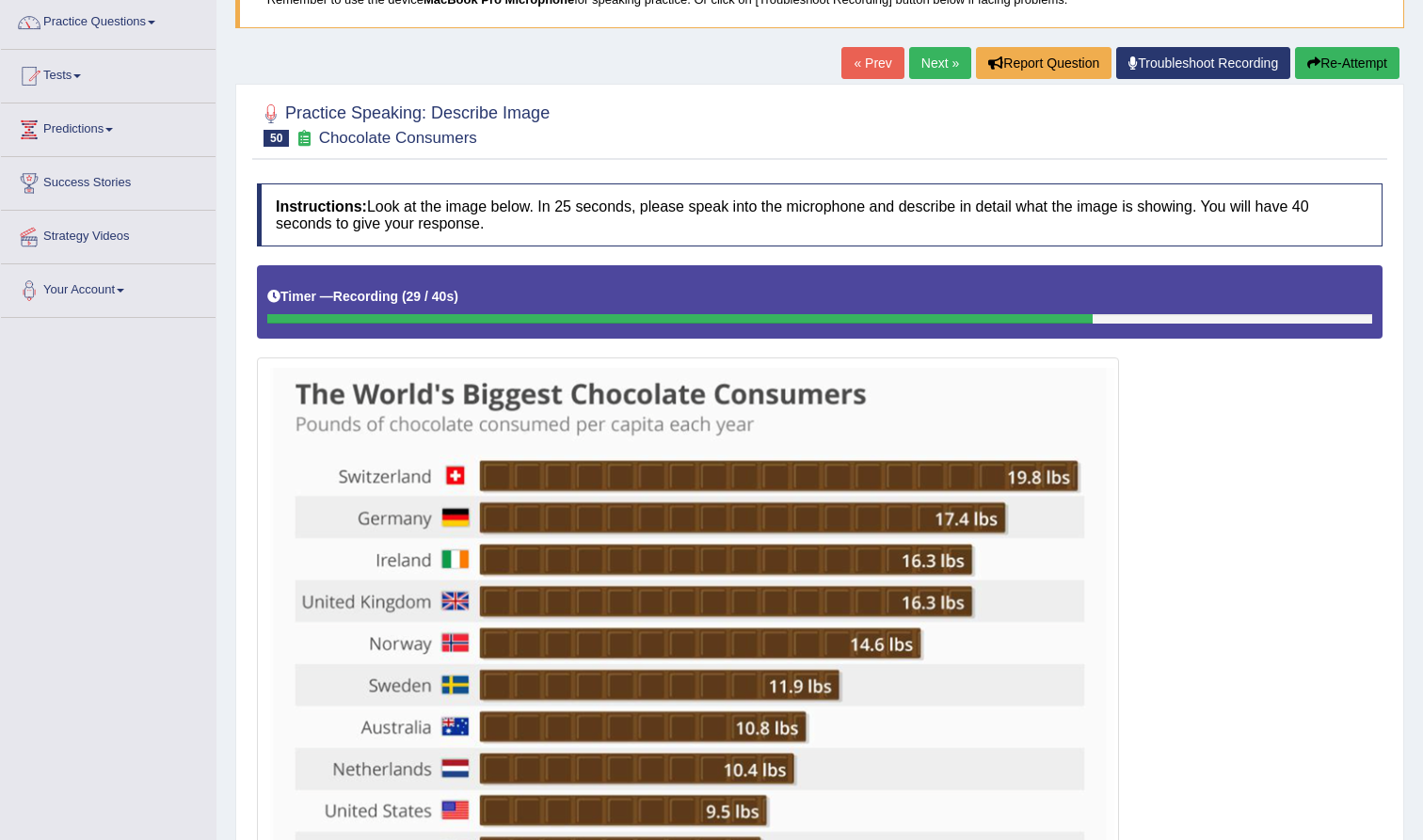
scroll to position [141, 0]
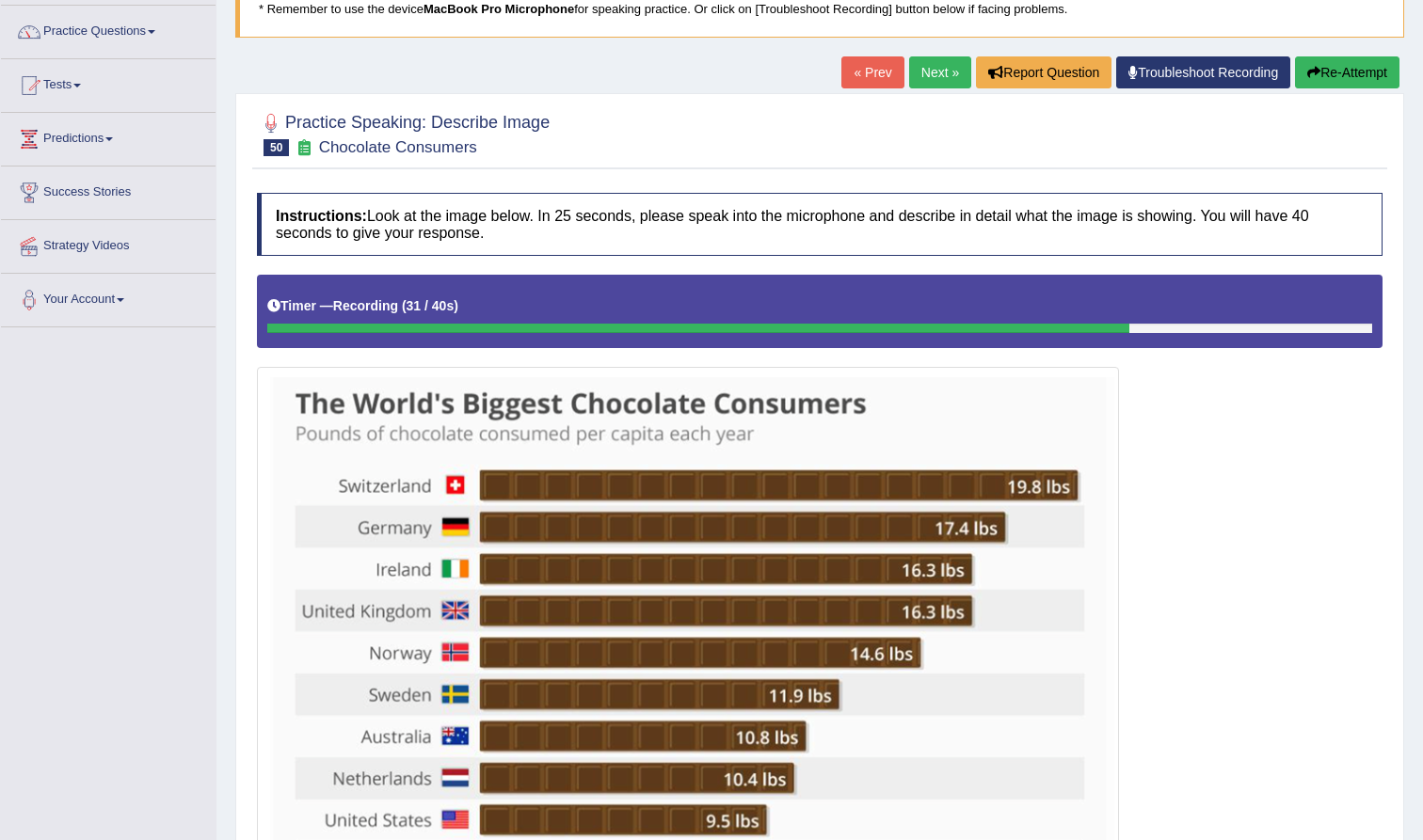
click at [1367, 71] on button "Re-Attempt" at bounding box center [1347, 72] width 104 height 32
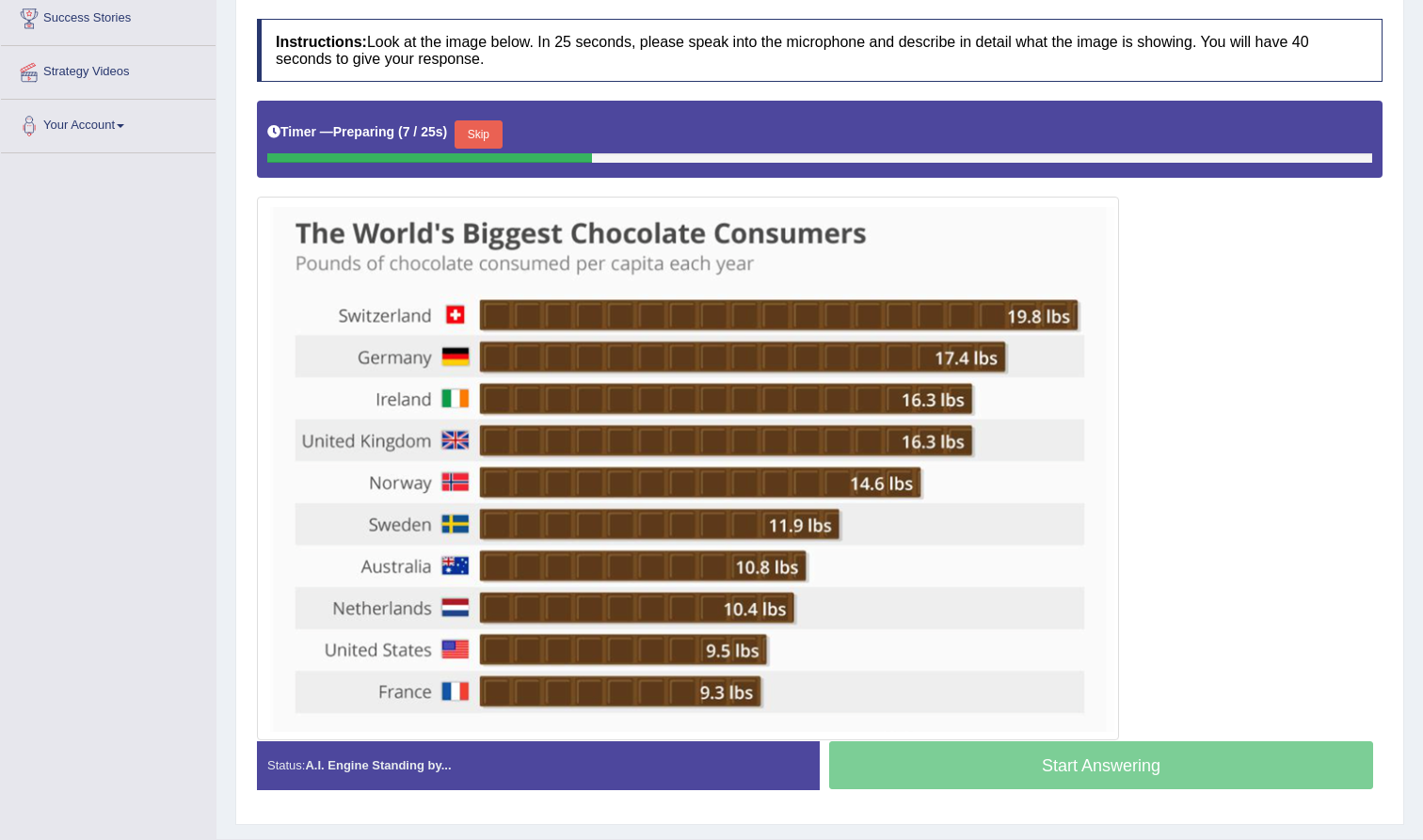
scroll to position [319, 0]
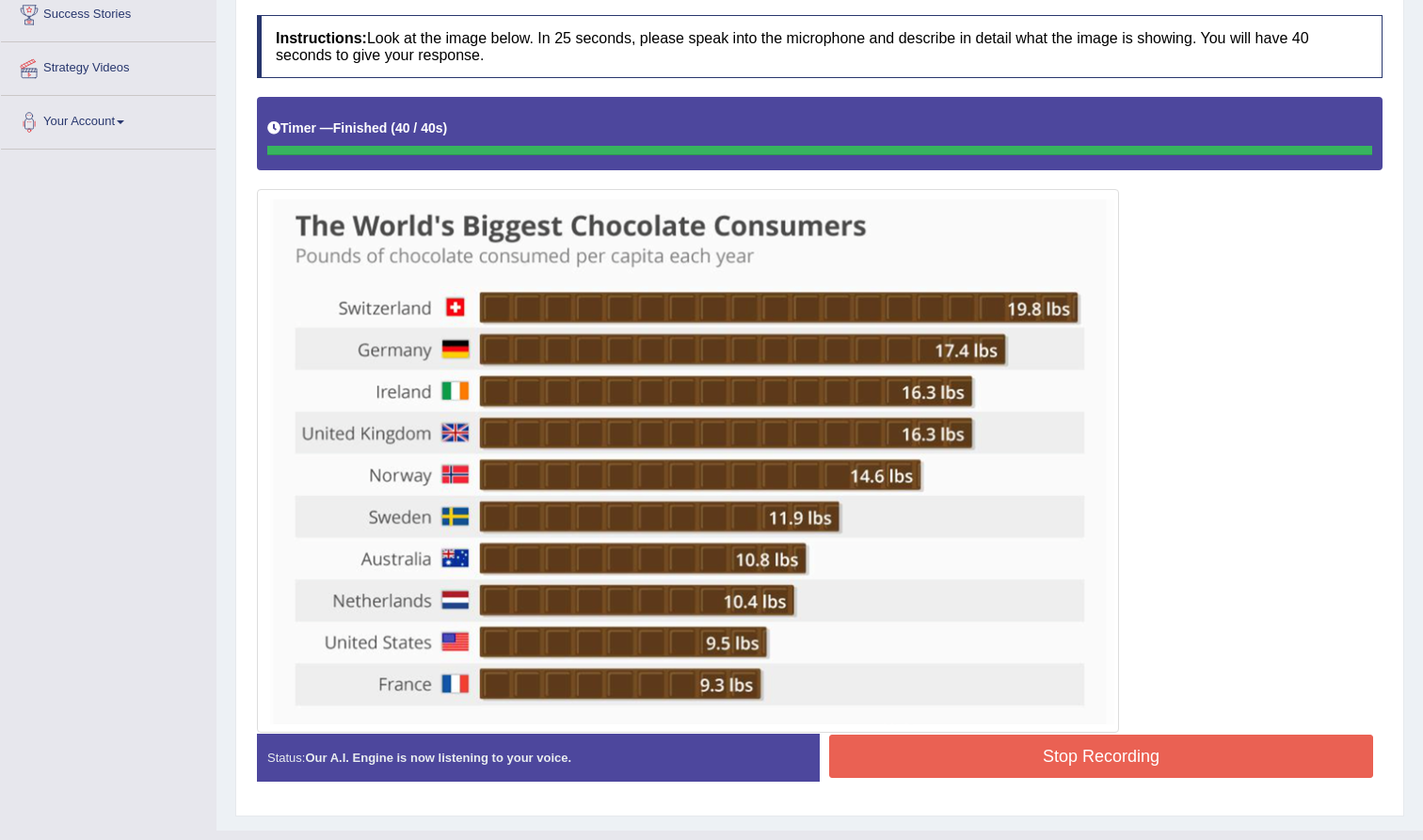
click at [959, 761] on button "Stop Recording" at bounding box center [1101, 756] width 544 height 43
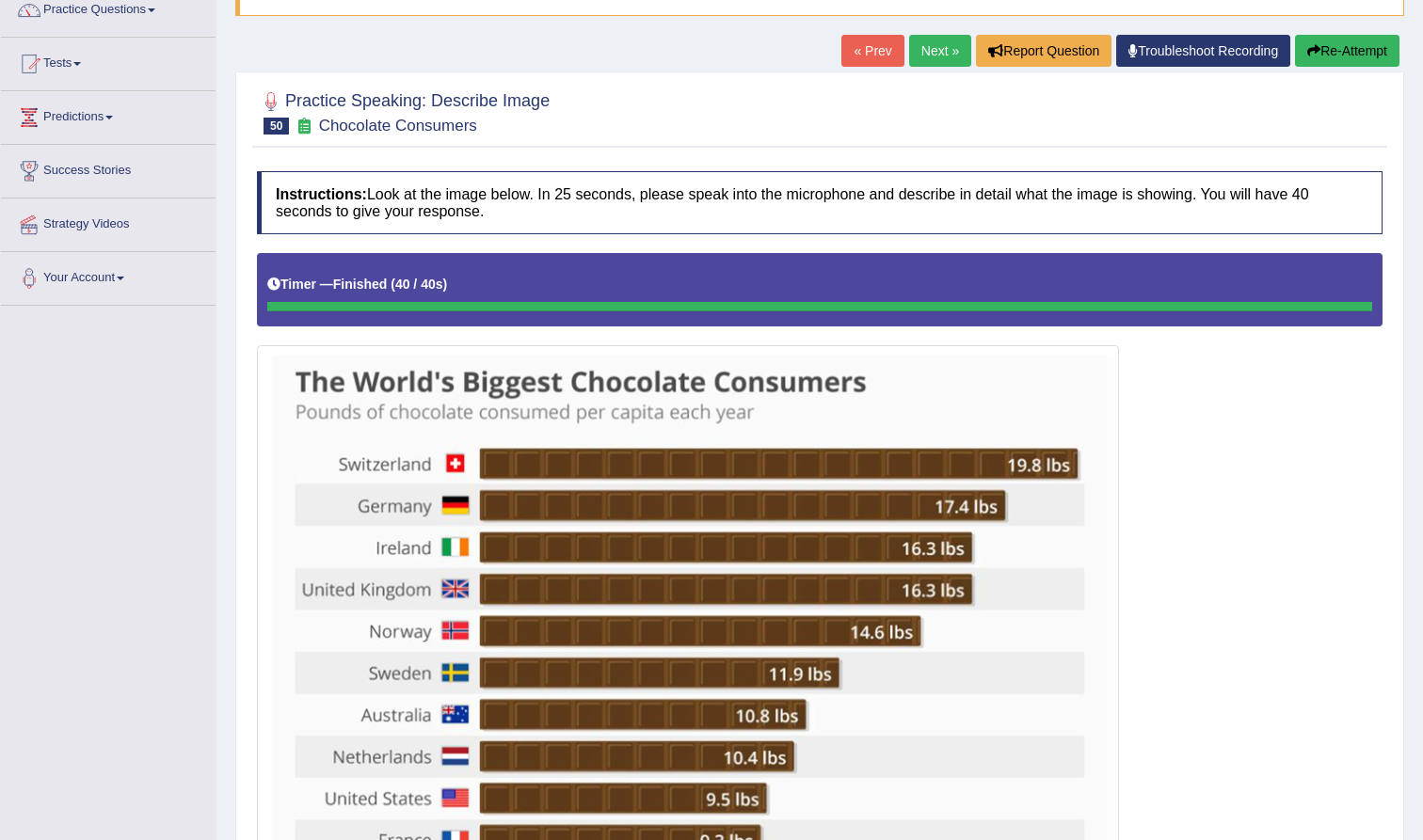
scroll to position [106, 0]
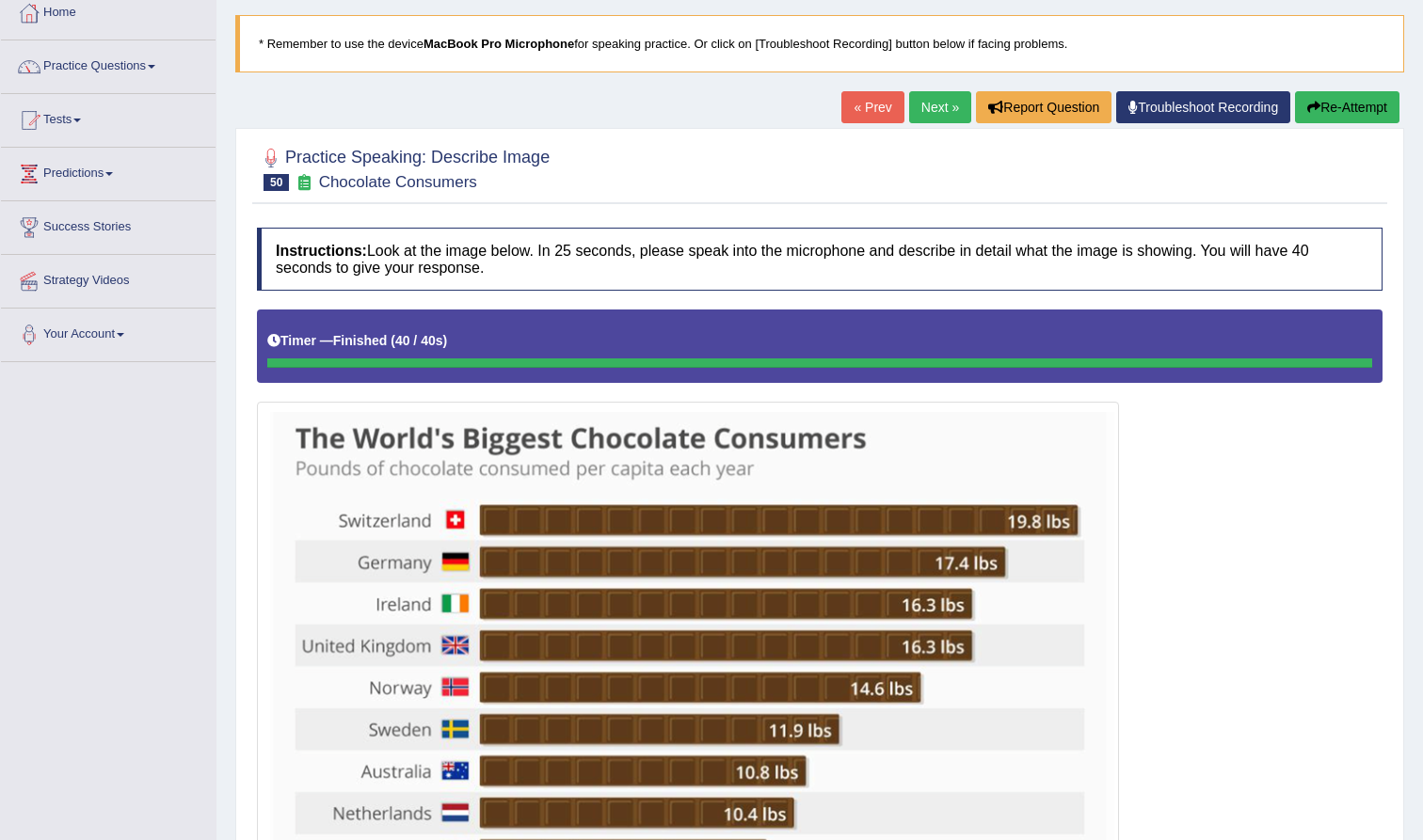
click at [1340, 104] on button "Re-Attempt" at bounding box center [1347, 107] width 104 height 32
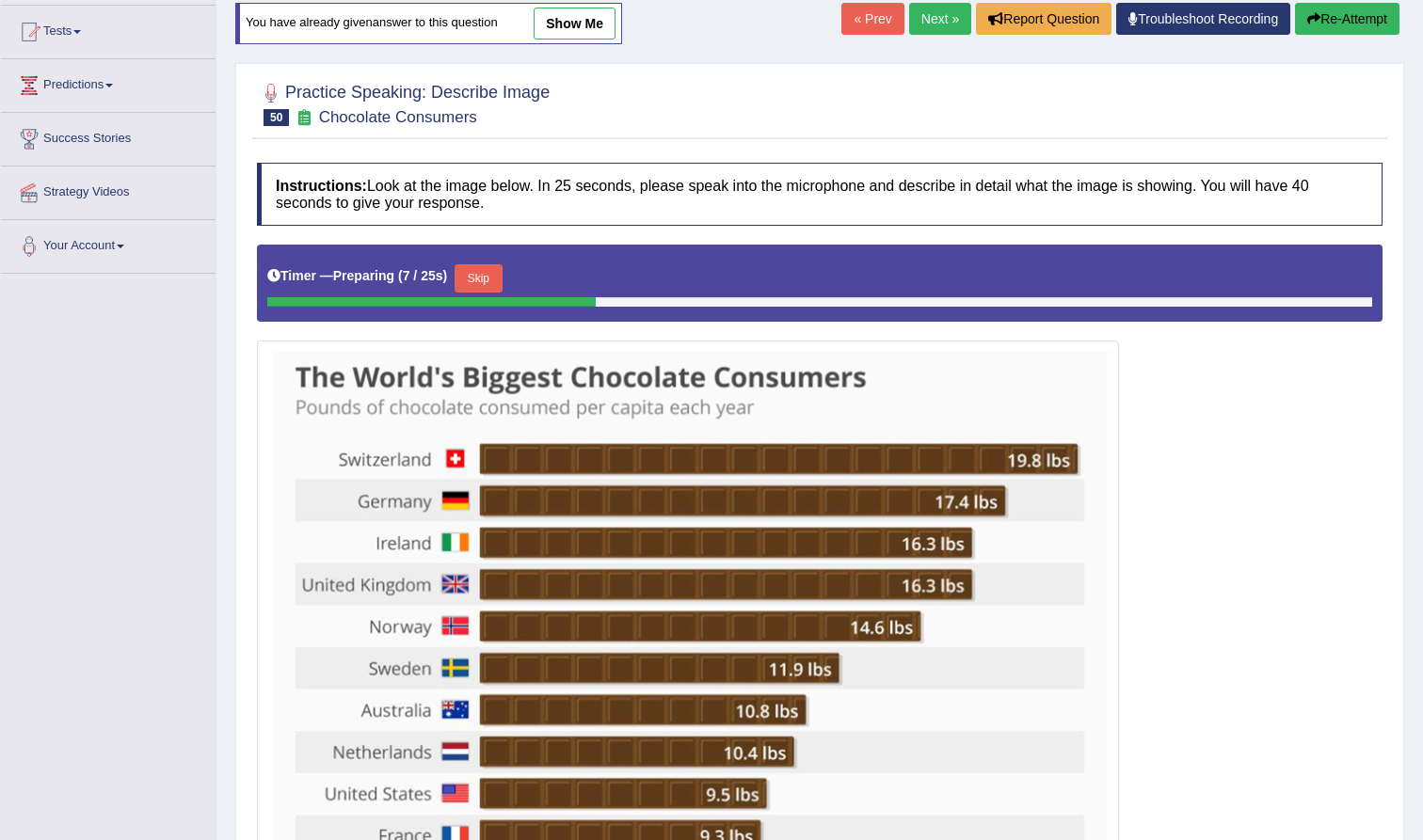
scroll to position [188, 0]
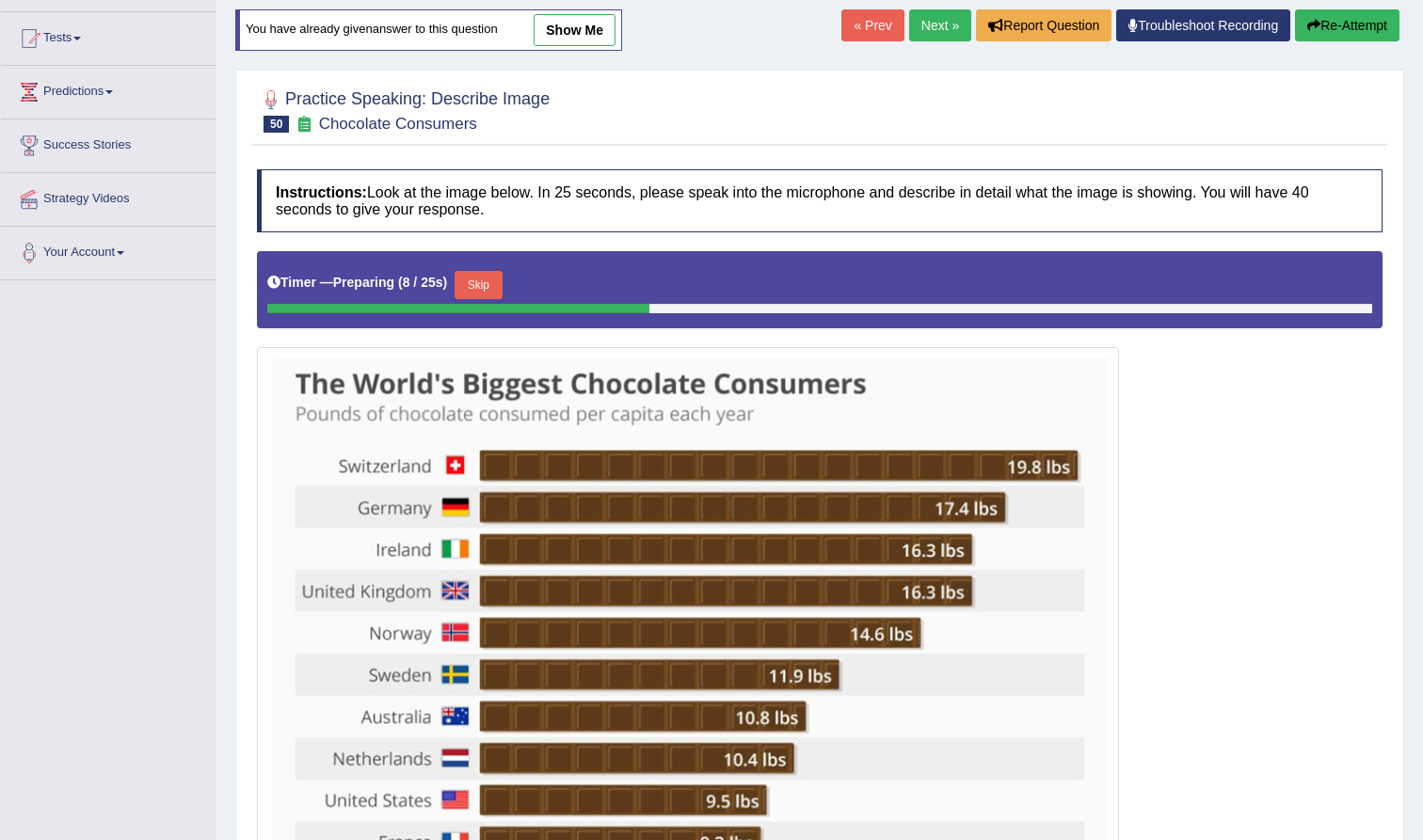
click at [928, 28] on link "Next »" at bounding box center [940, 25] width 62 height 32
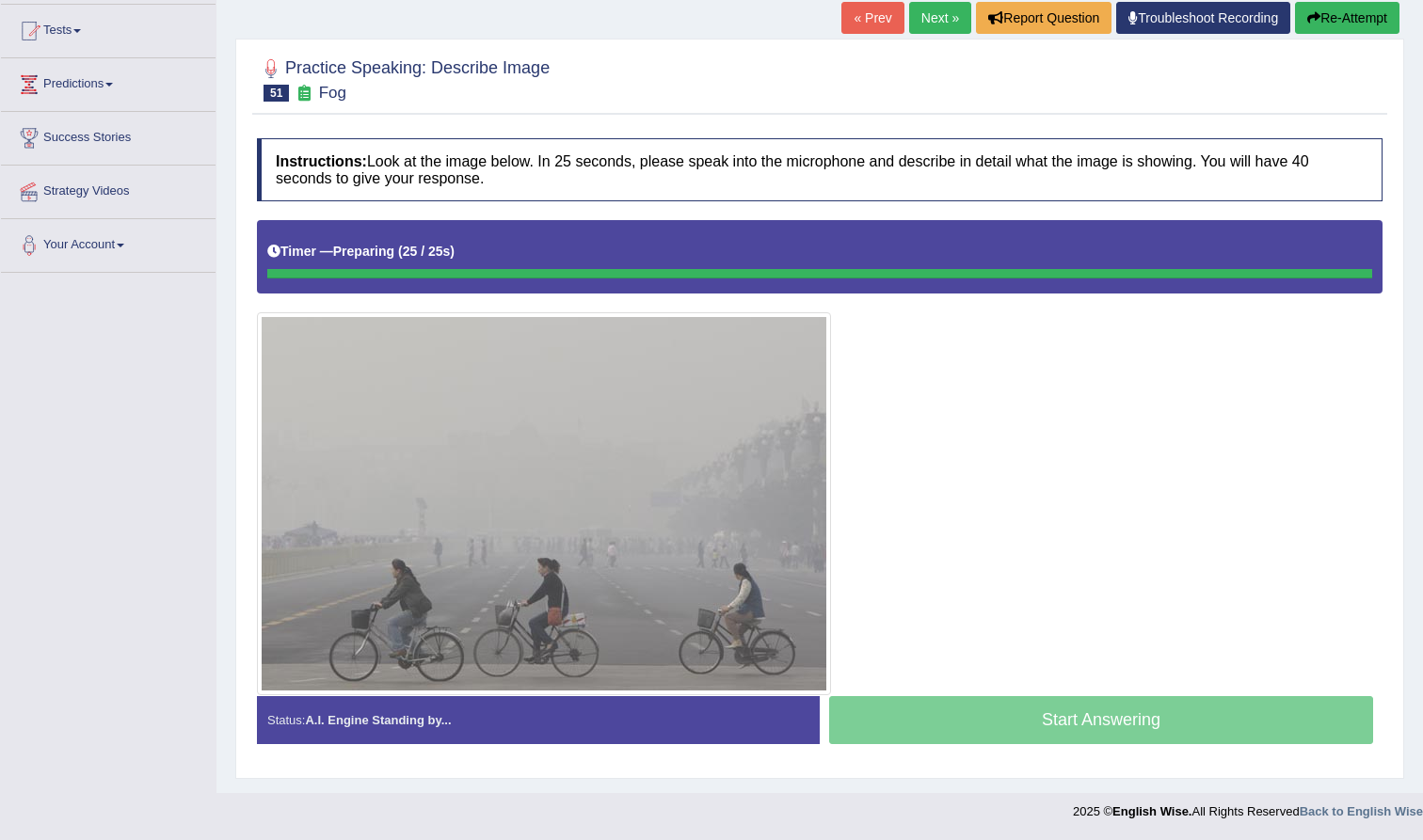
scroll to position [195, 0]
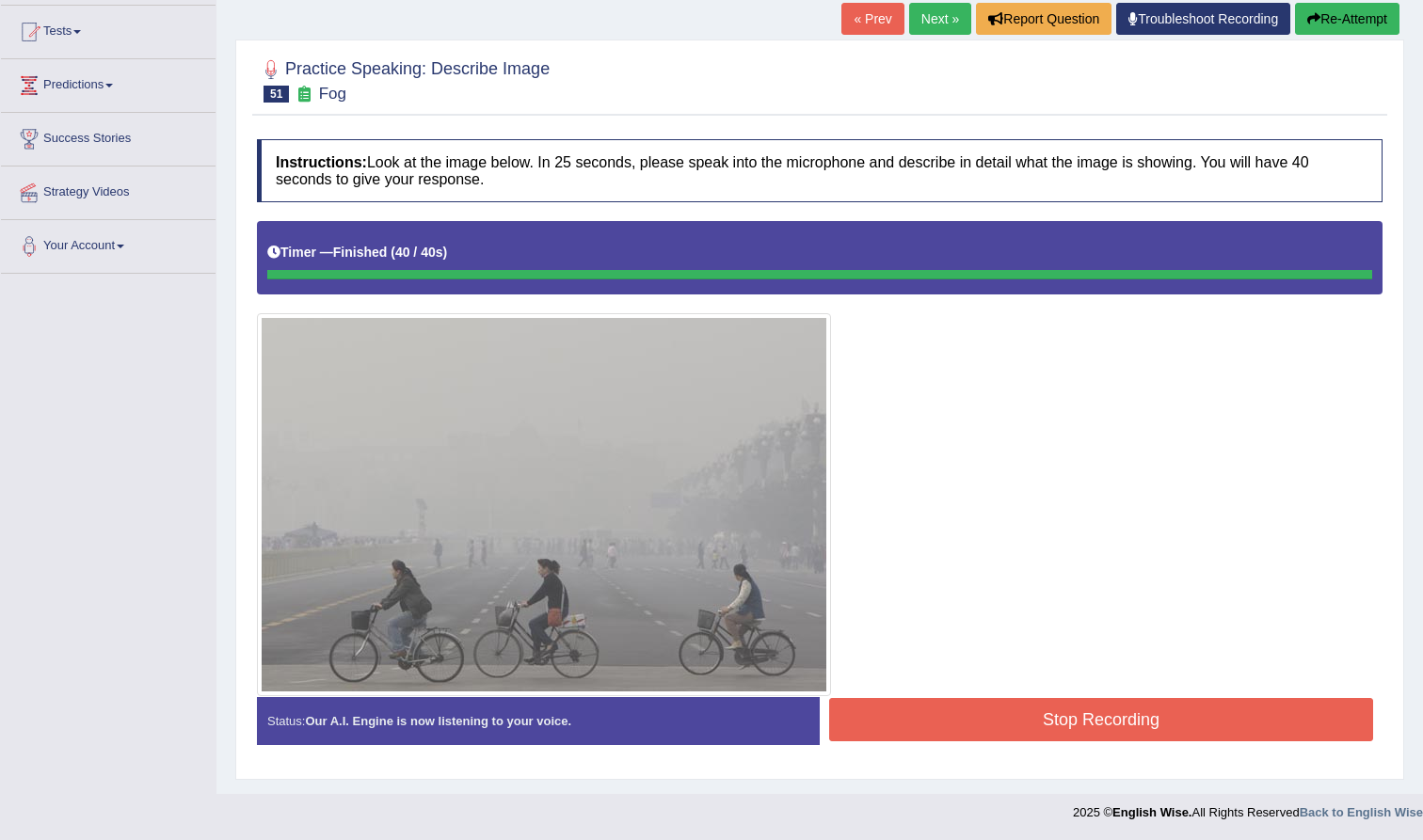
click at [1045, 735] on button "Stop Recording" at bounding box center [1101, 720] width 544 height 43
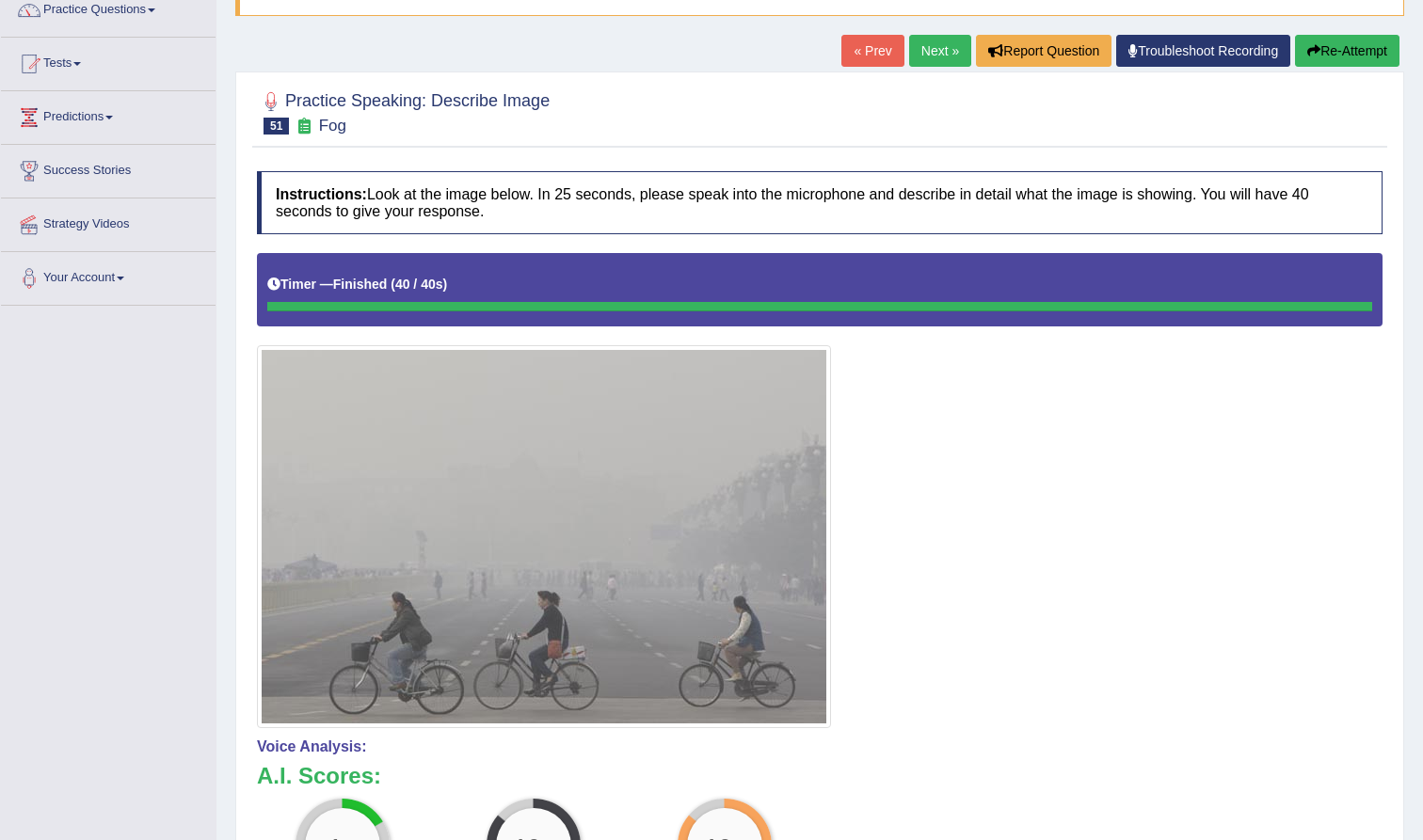
scroll to position [158, 0]
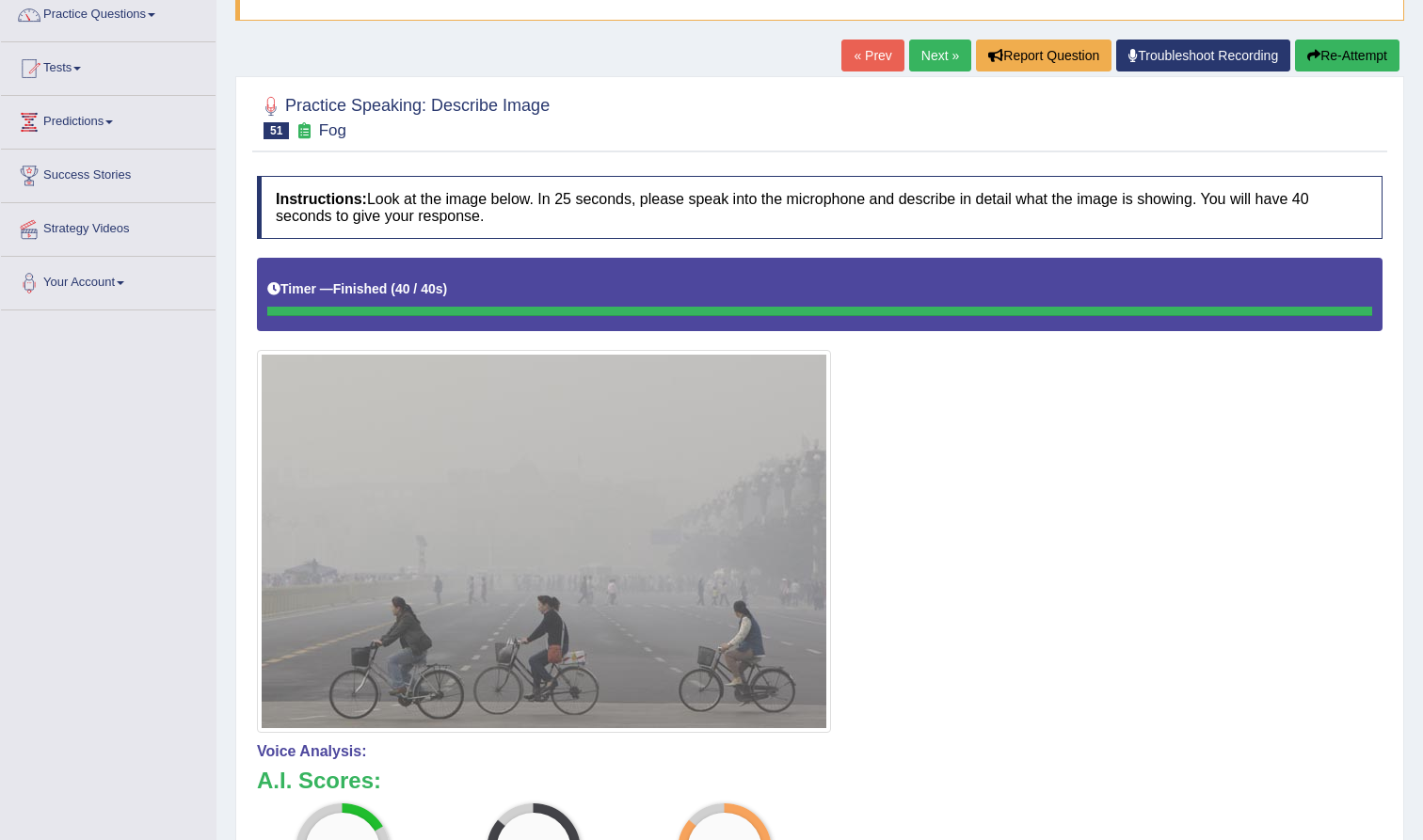
click at [1365, 63] on button "Re-Attempt" at bounding box center [1347, 55] width 104 height 32
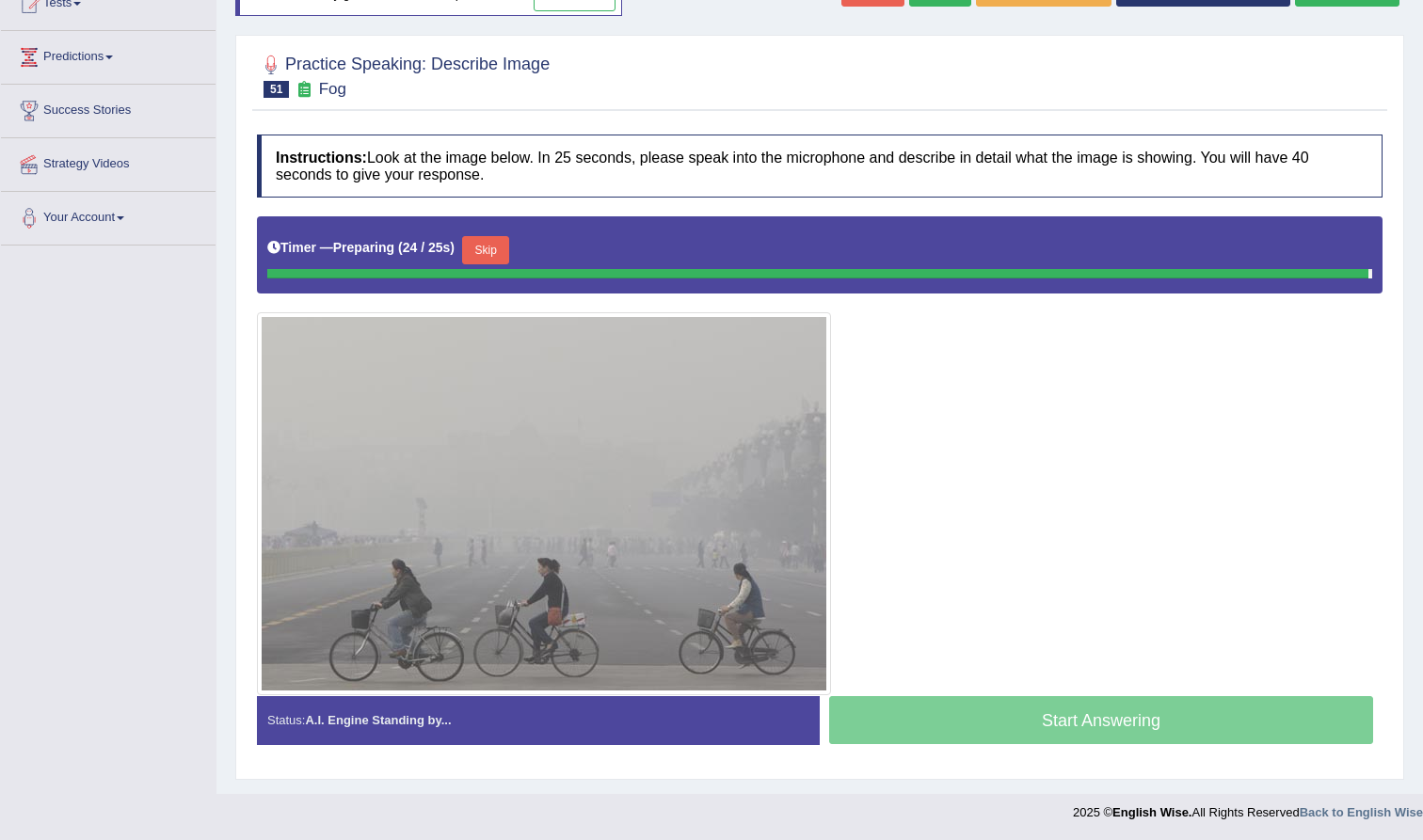
scroll to position [204, 0]
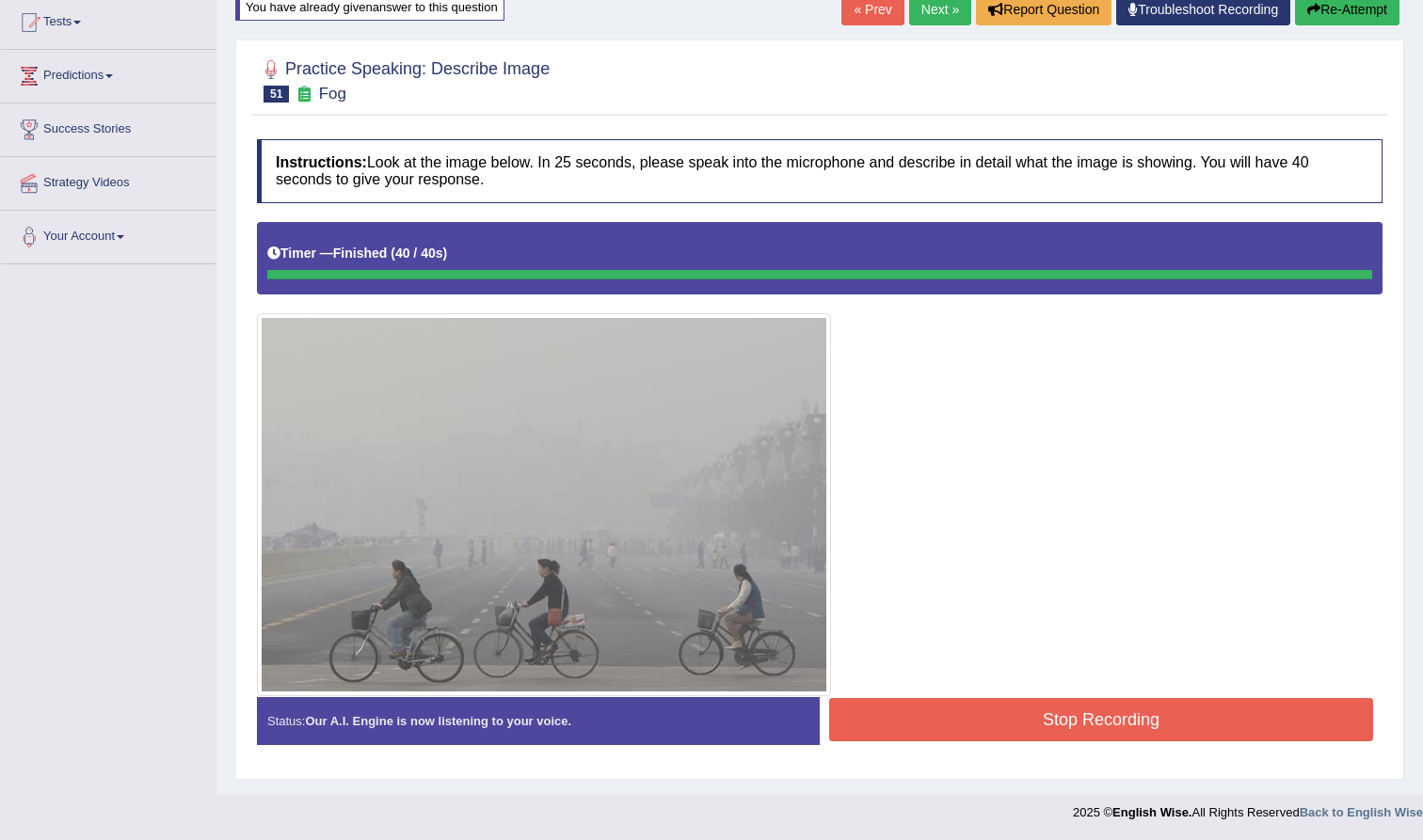
click at [948, 735] on button "Stop Recording" at bounding box center [1101, 720] width 544 height 43
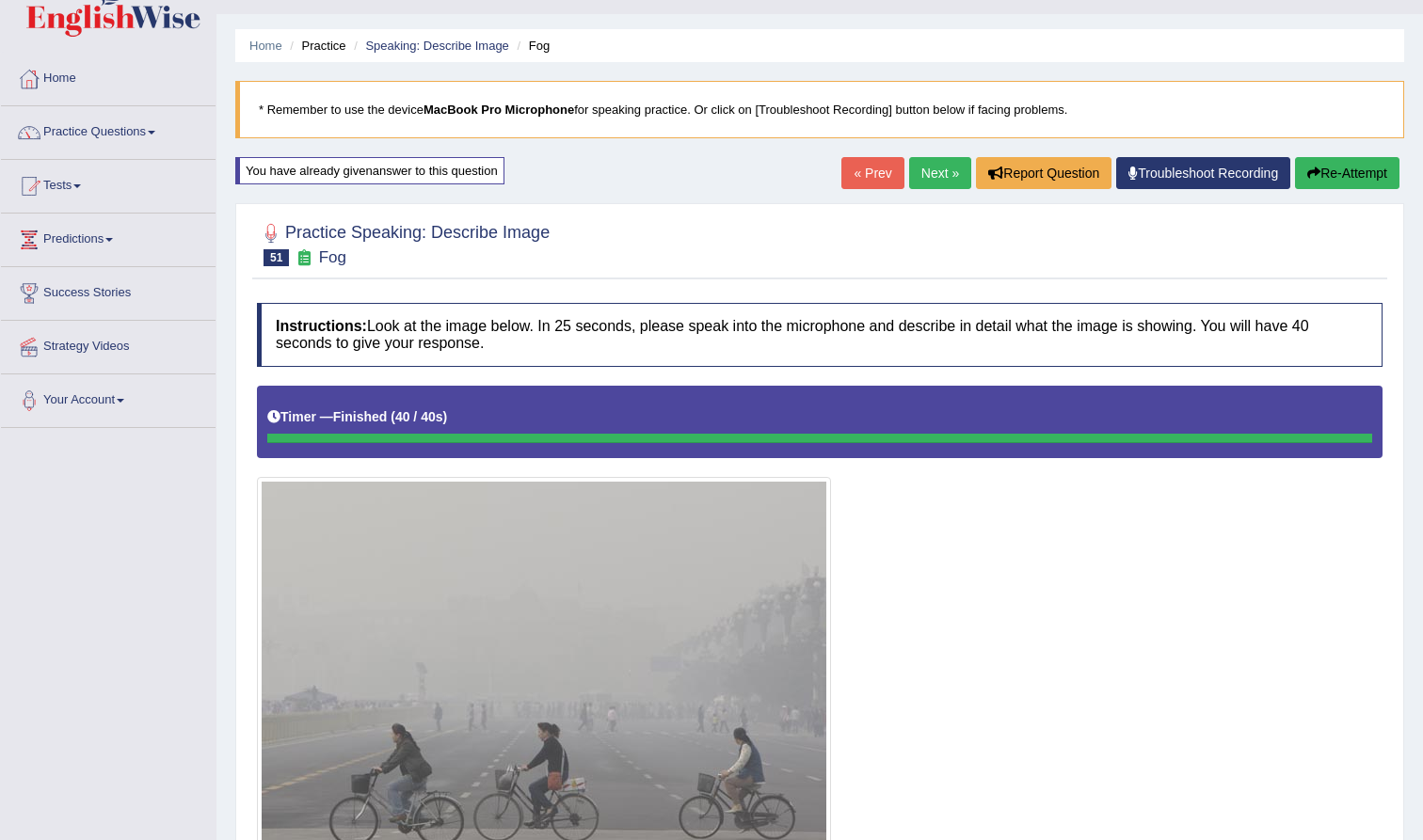
scroll to position [18, 0]
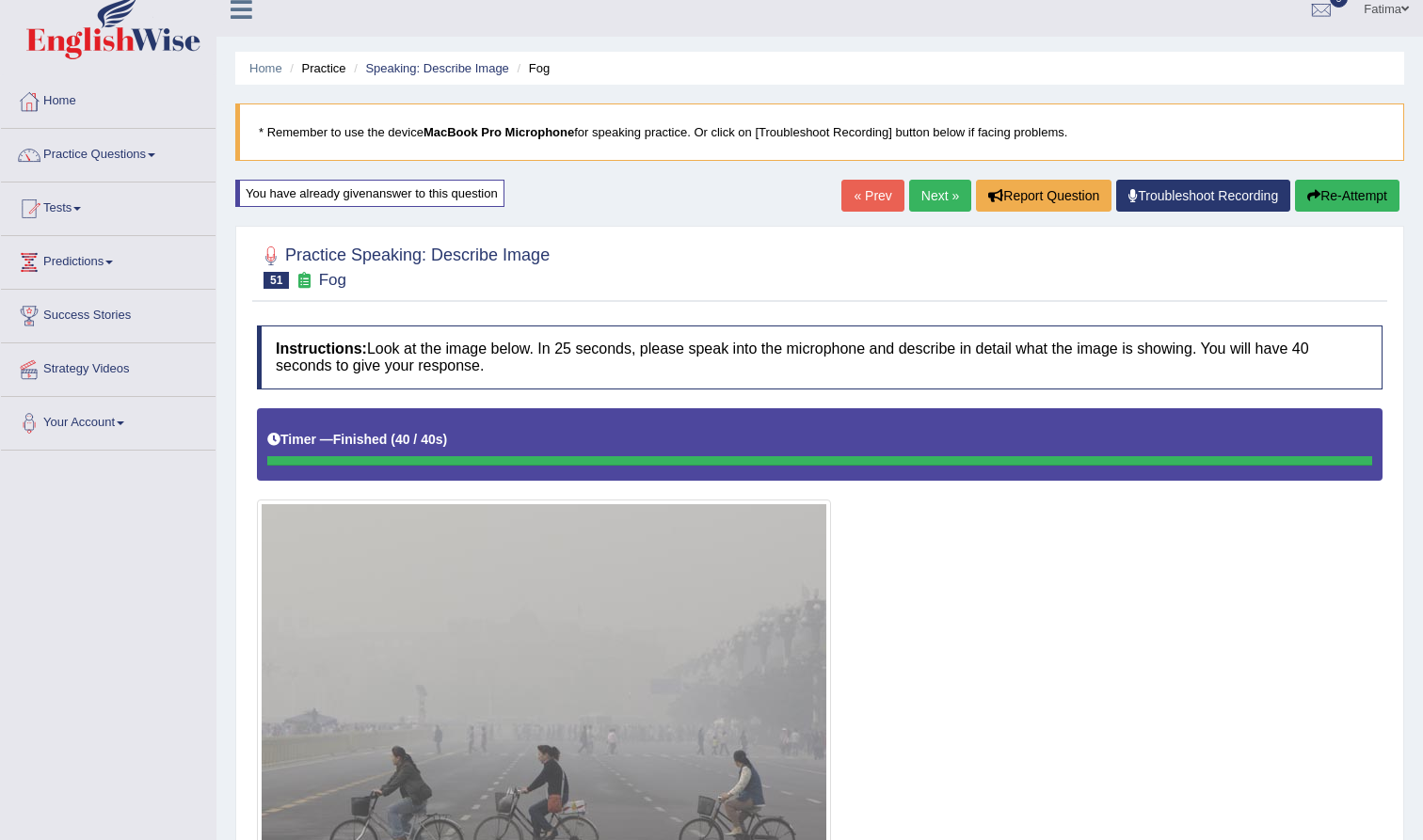
click at [934, 203] on link "Next »" at bounding box center [940, 196] width 62 height 32
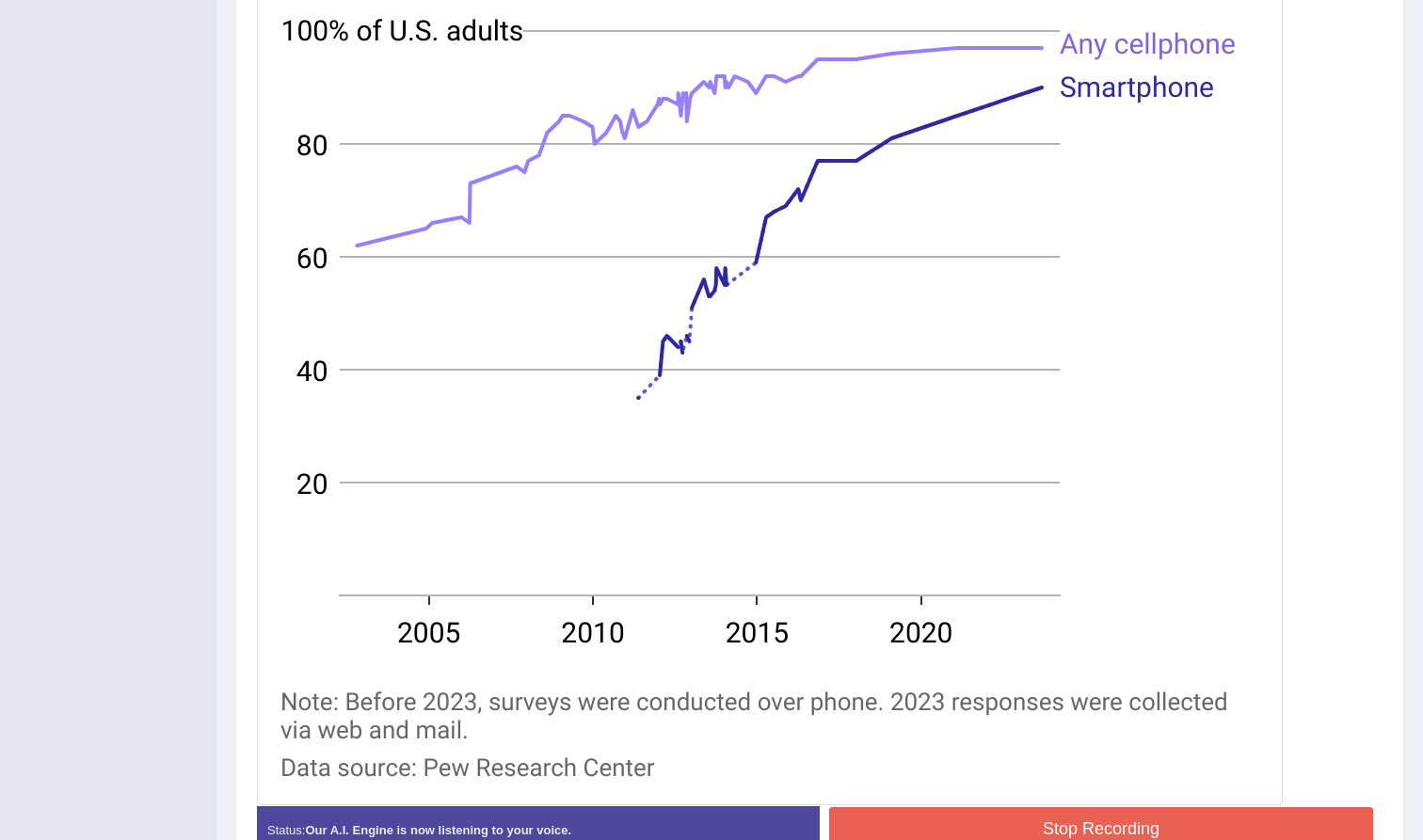
scroll to position [635, 0]
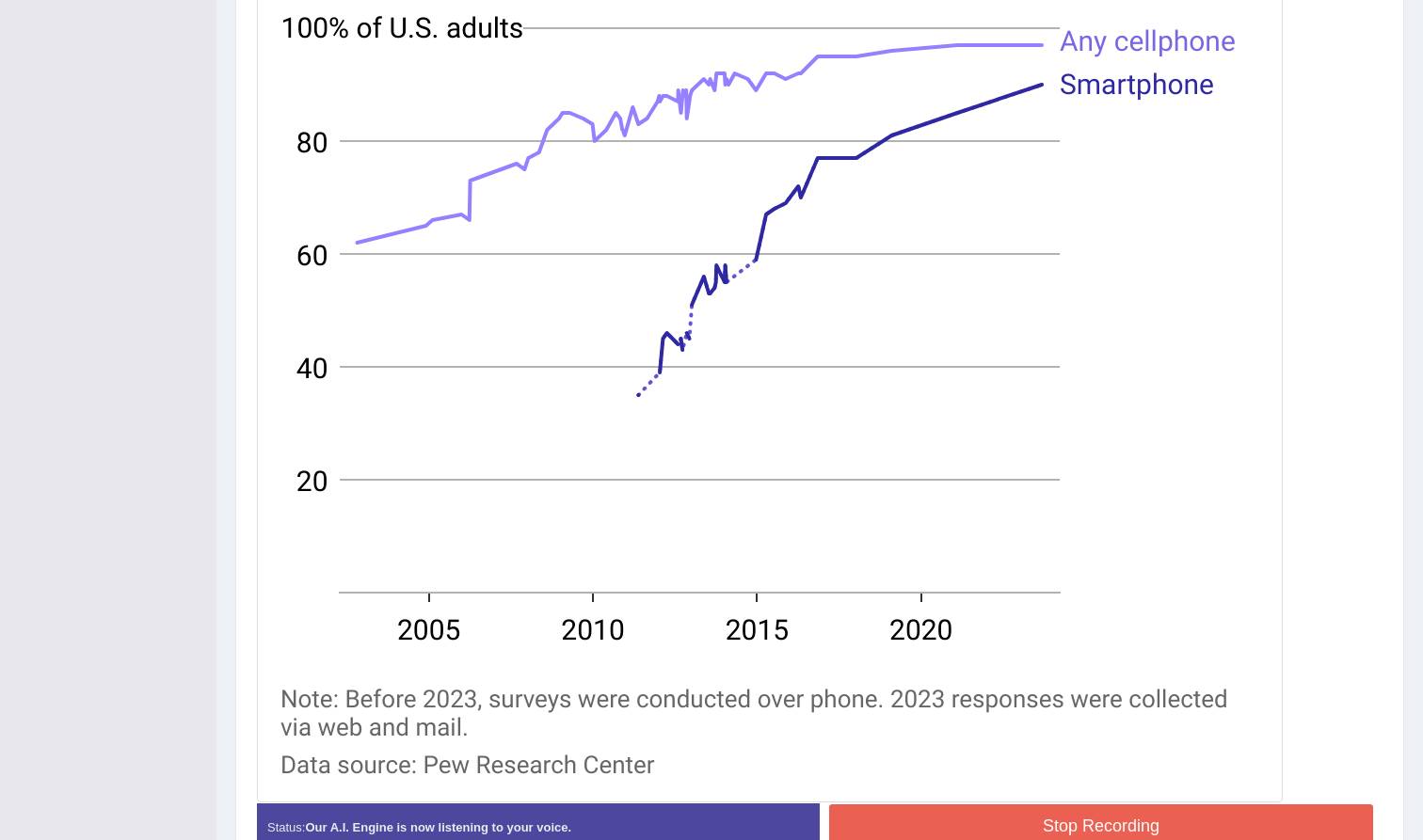
click at [948, 810] on button "Stop Recording" at bounding box center [1101, 826] width 544 height 43
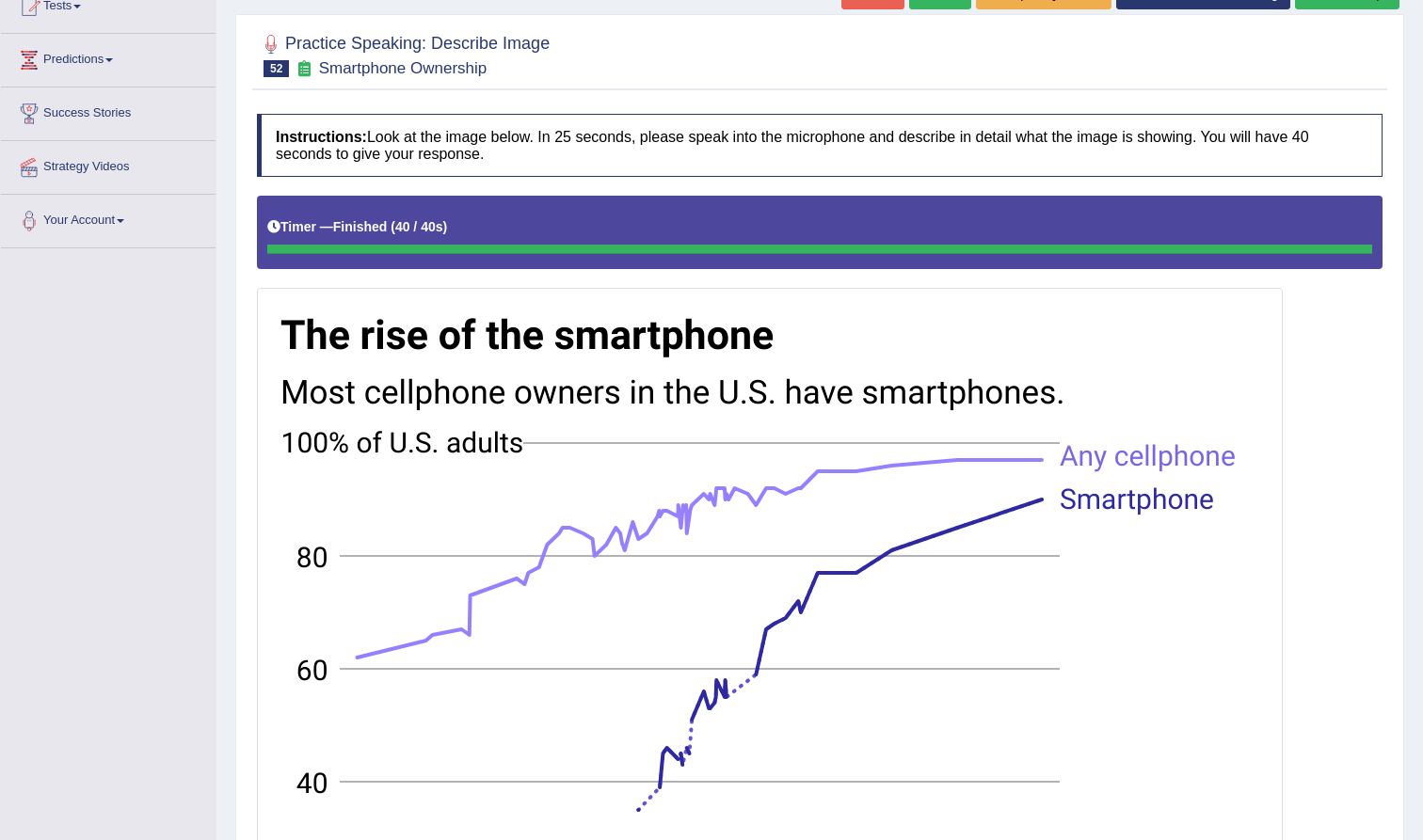
scroll to position [191, 0]
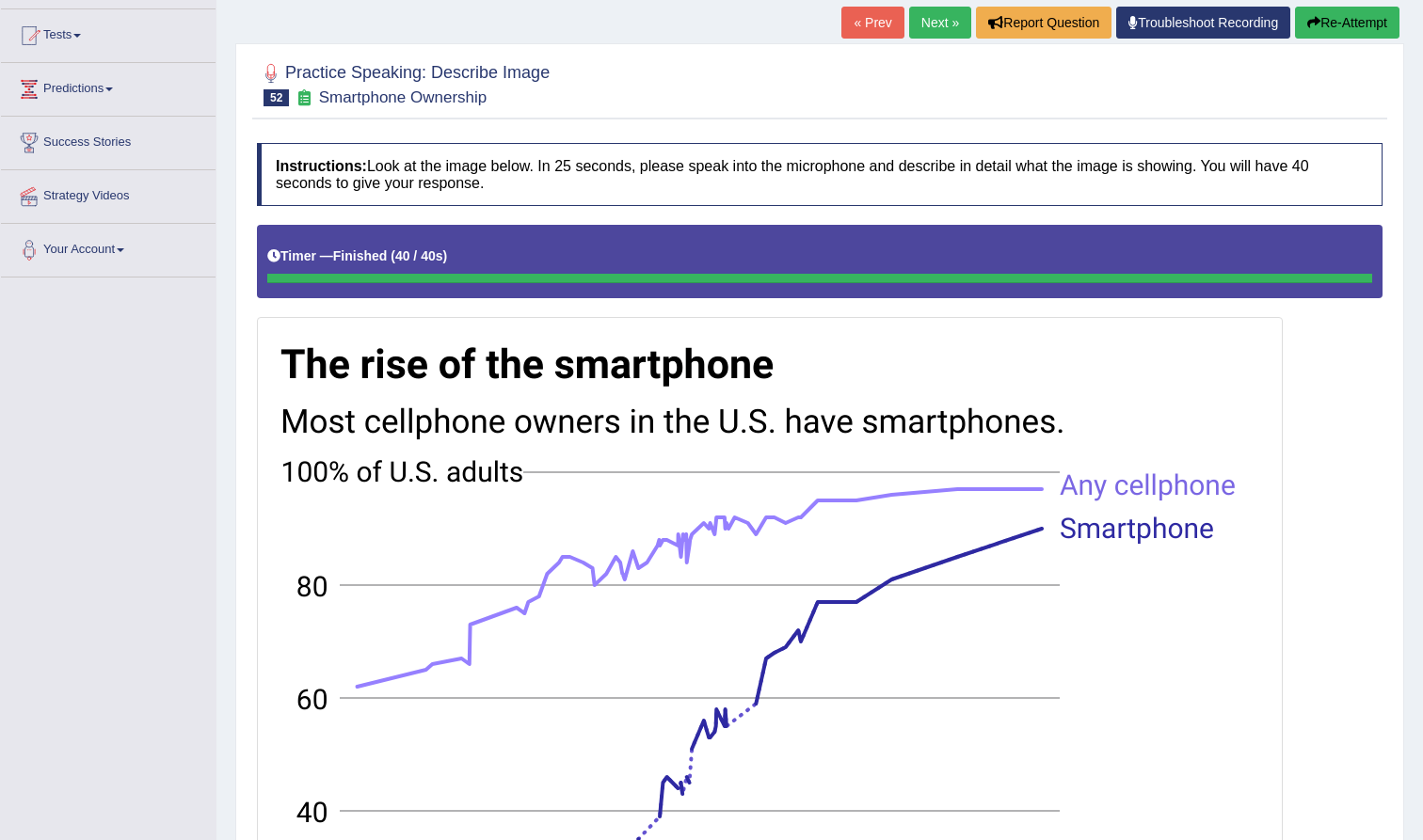
click at [928, 18] on link "Next »" at bounding box center [940, 23] width 62 height 32
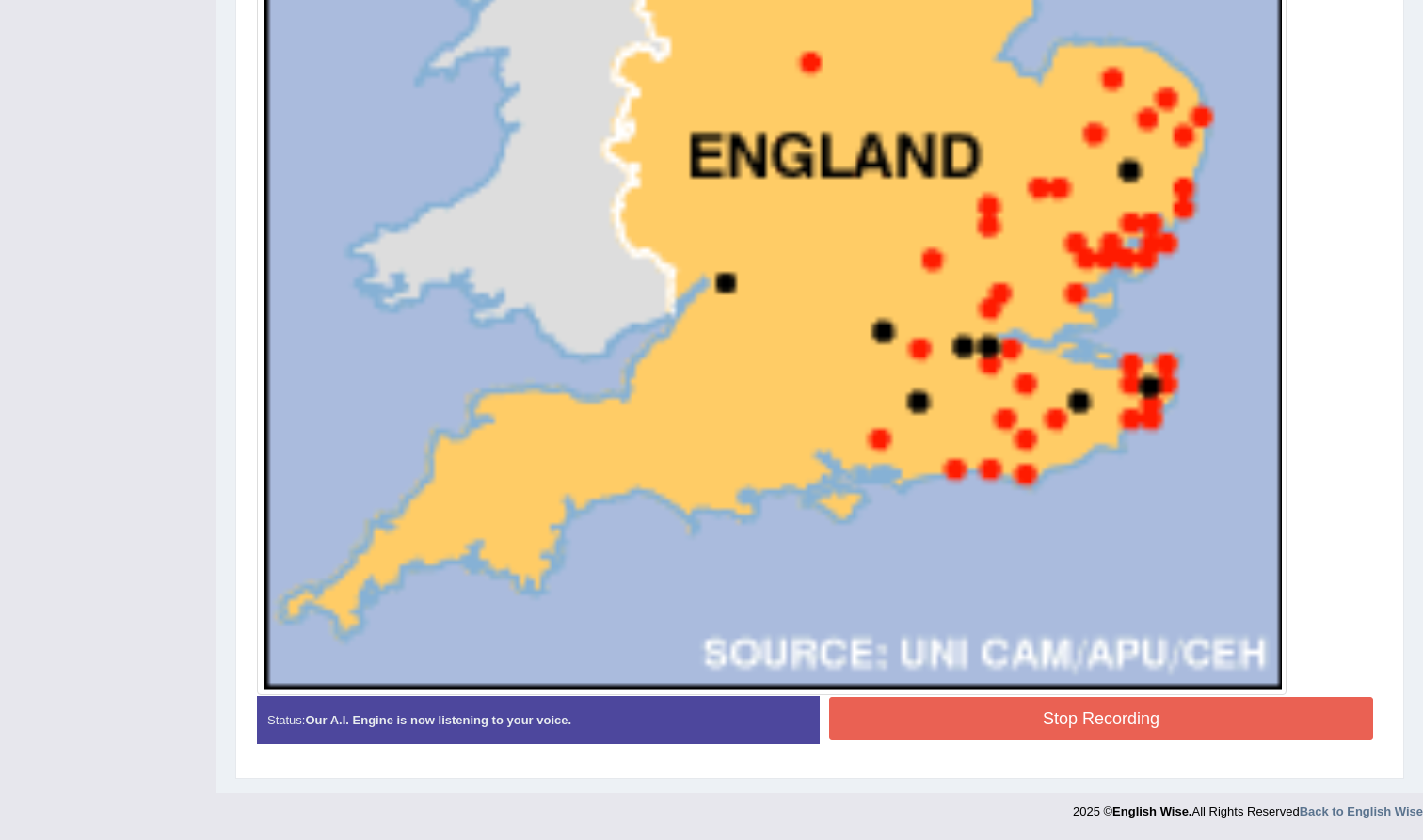
scroll to position [926, 0]
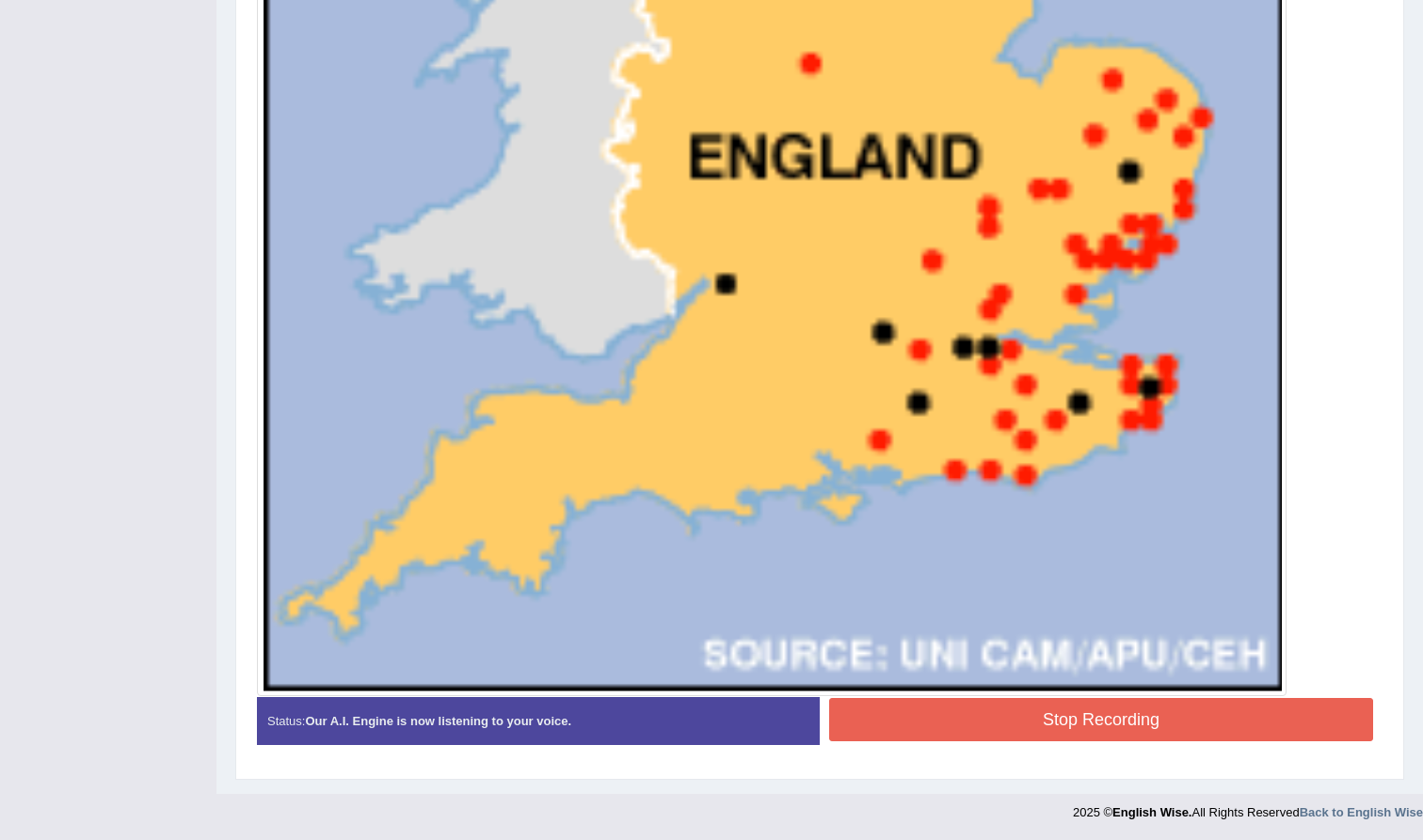
click at [1039, 714] on button "Stop Recording" at bounding box center [1101, 720] width 544 height 43
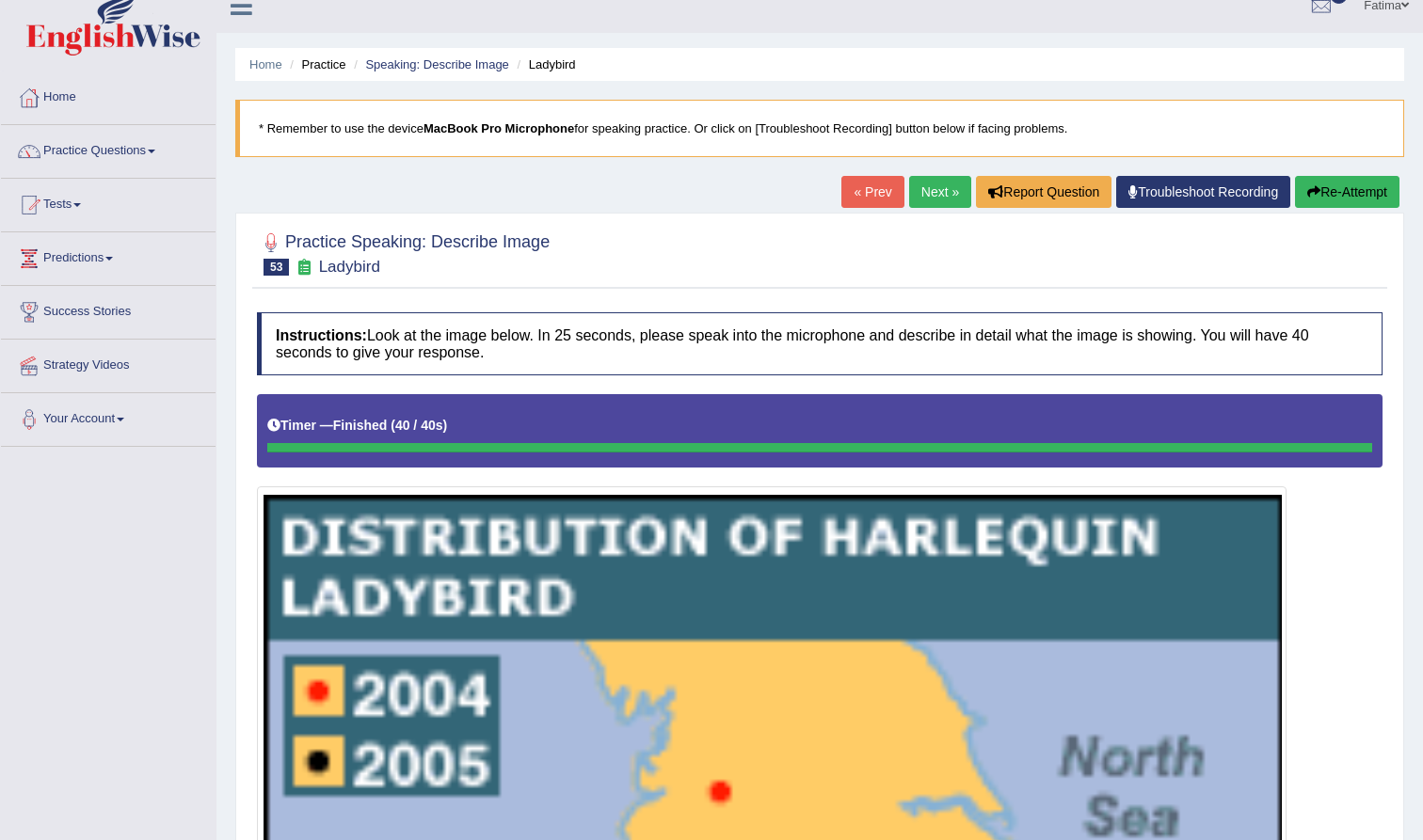
scroll to position [21, 0]
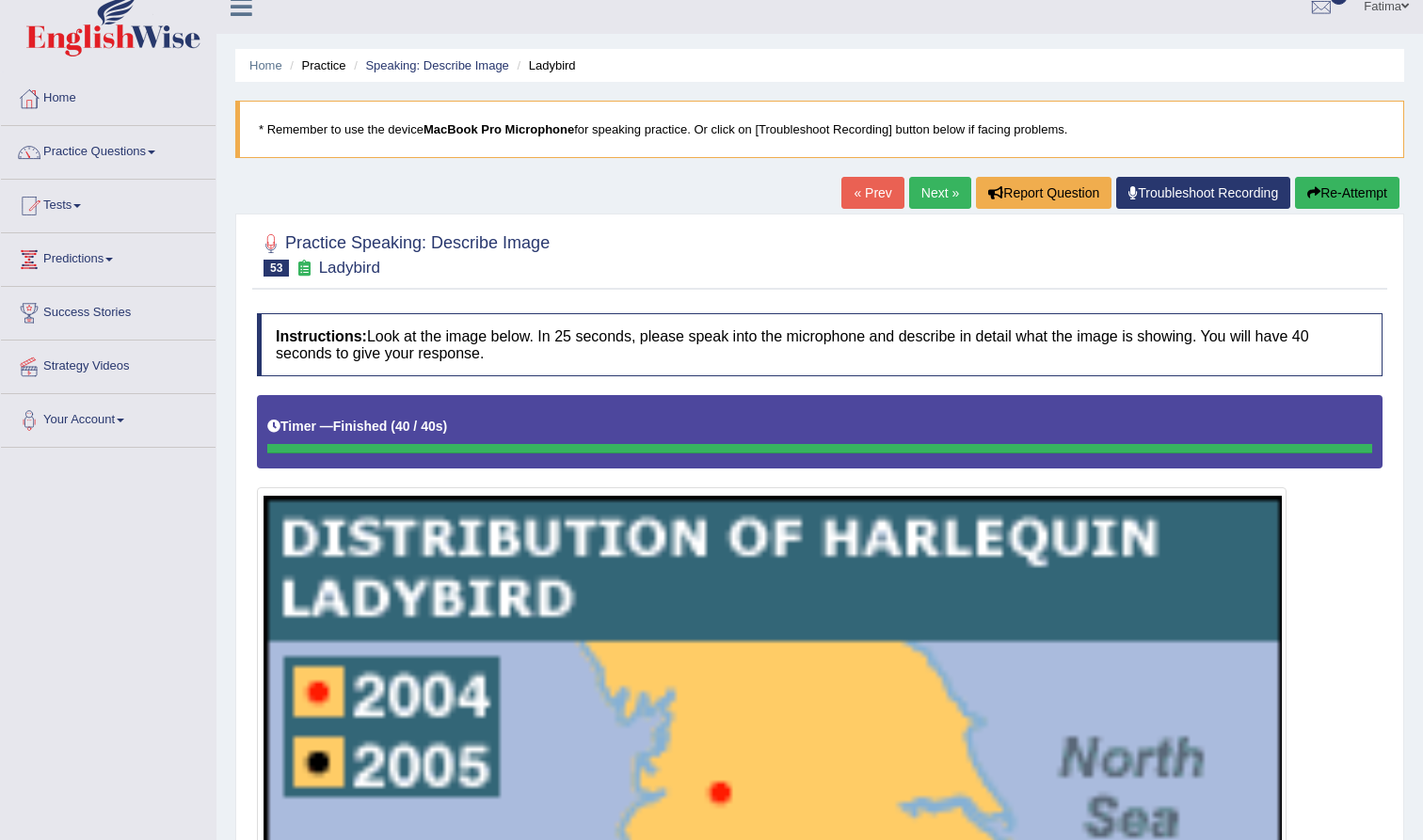
click at [919, 185] on link "Next »" at bounding box center [940, 193] width 62 height 32
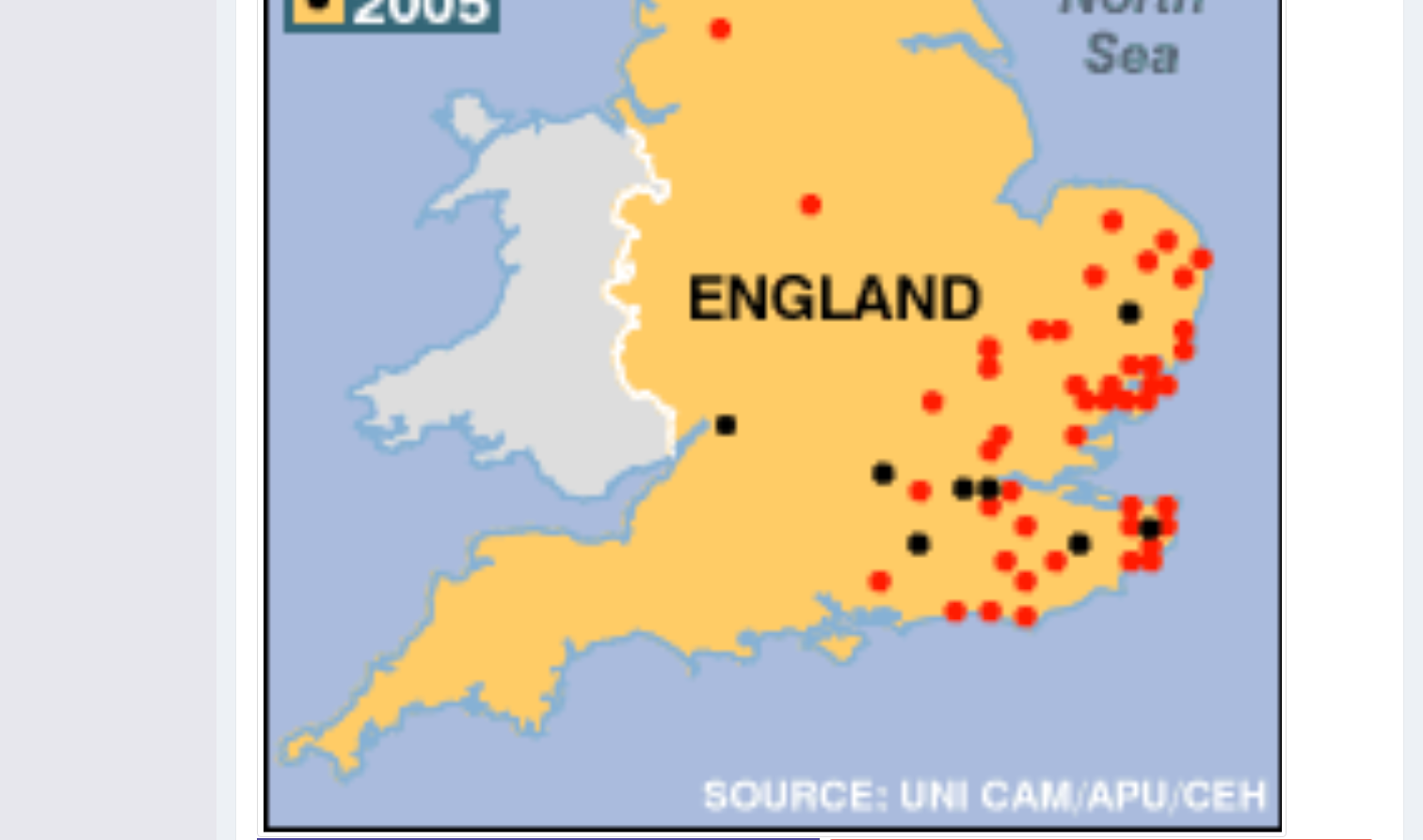
scroll to position [883, 0]
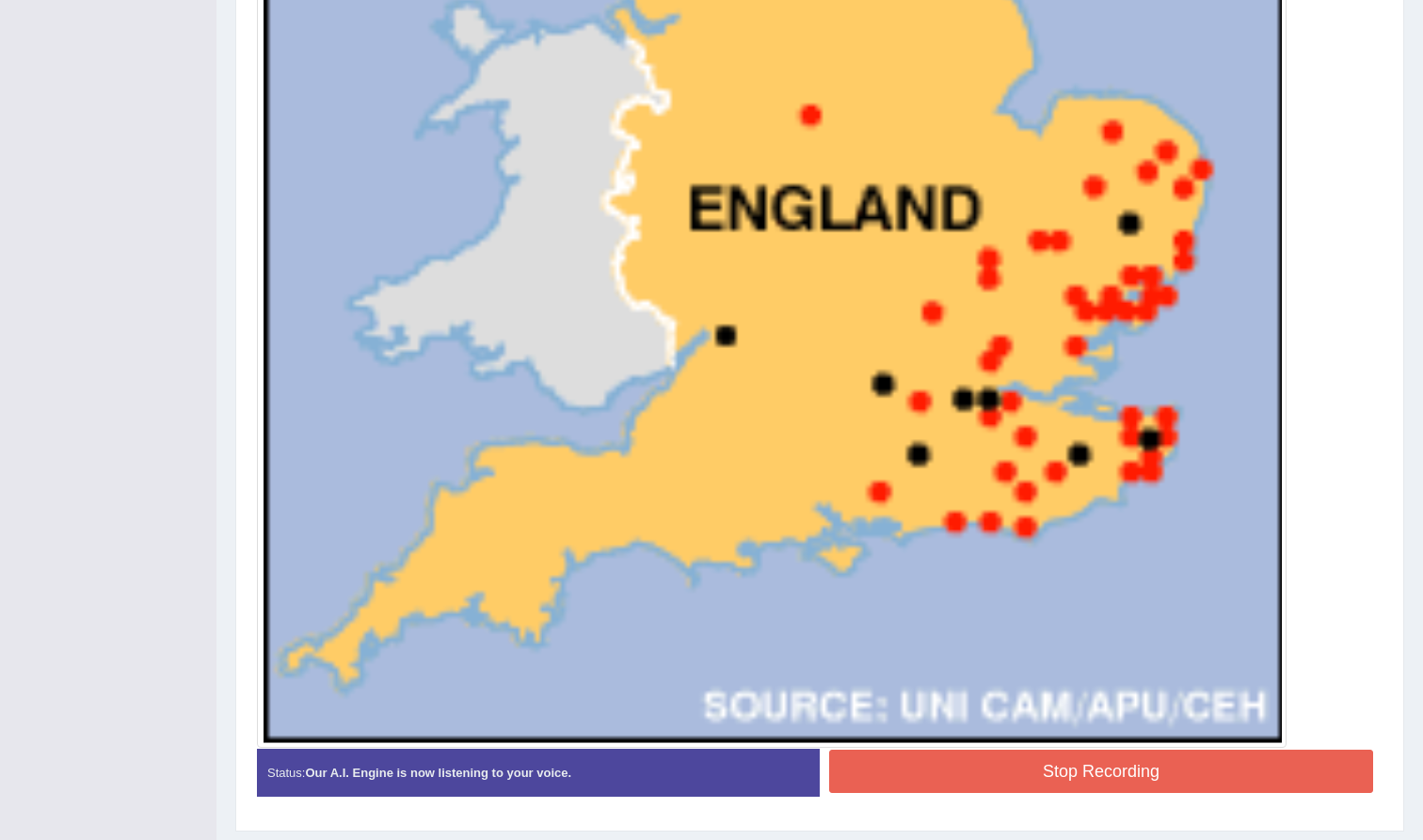
click at [983, 770] on button "Stop Recording" at bounding box center [1101, 771] width 544 height 43
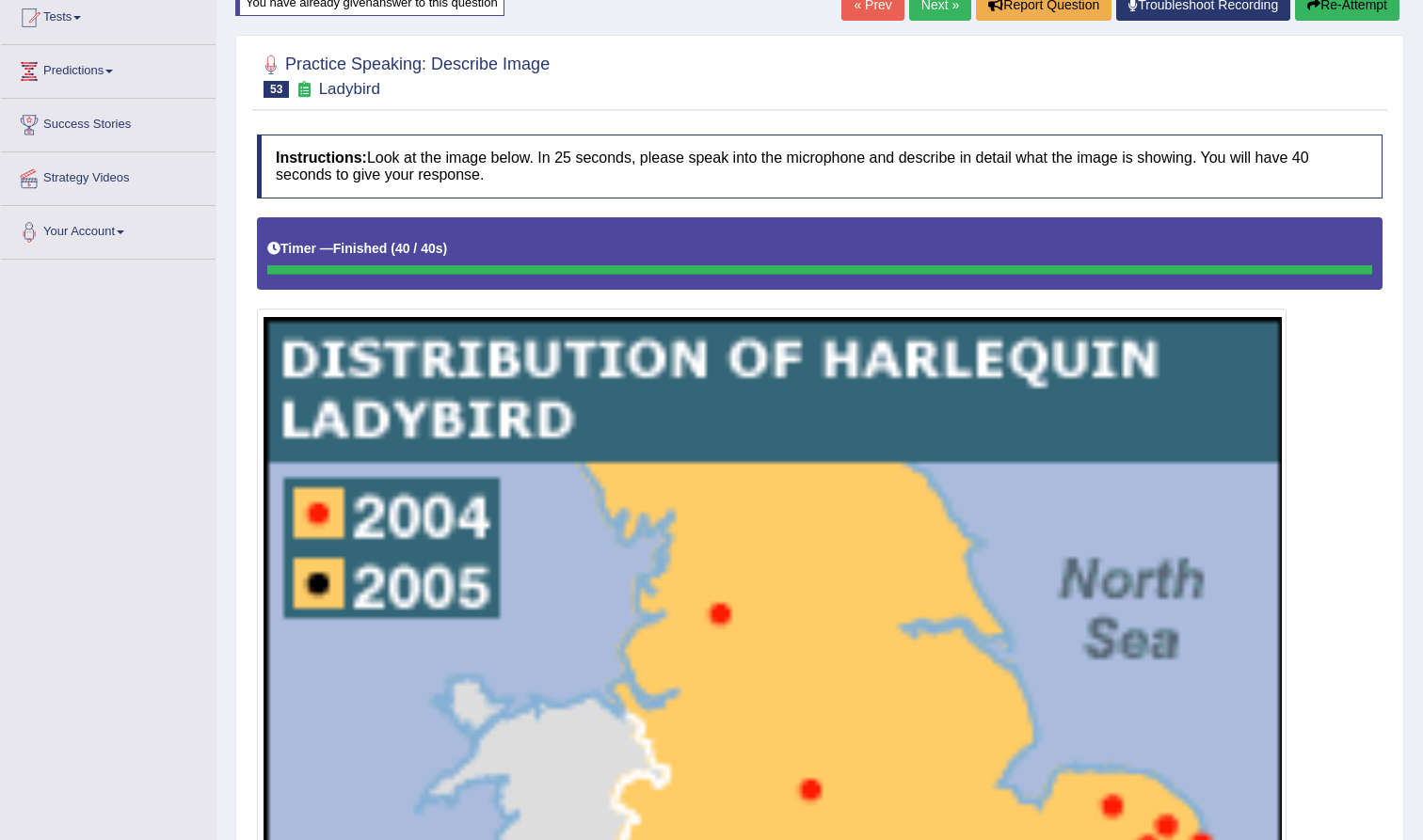
scroll to position [173, 0]
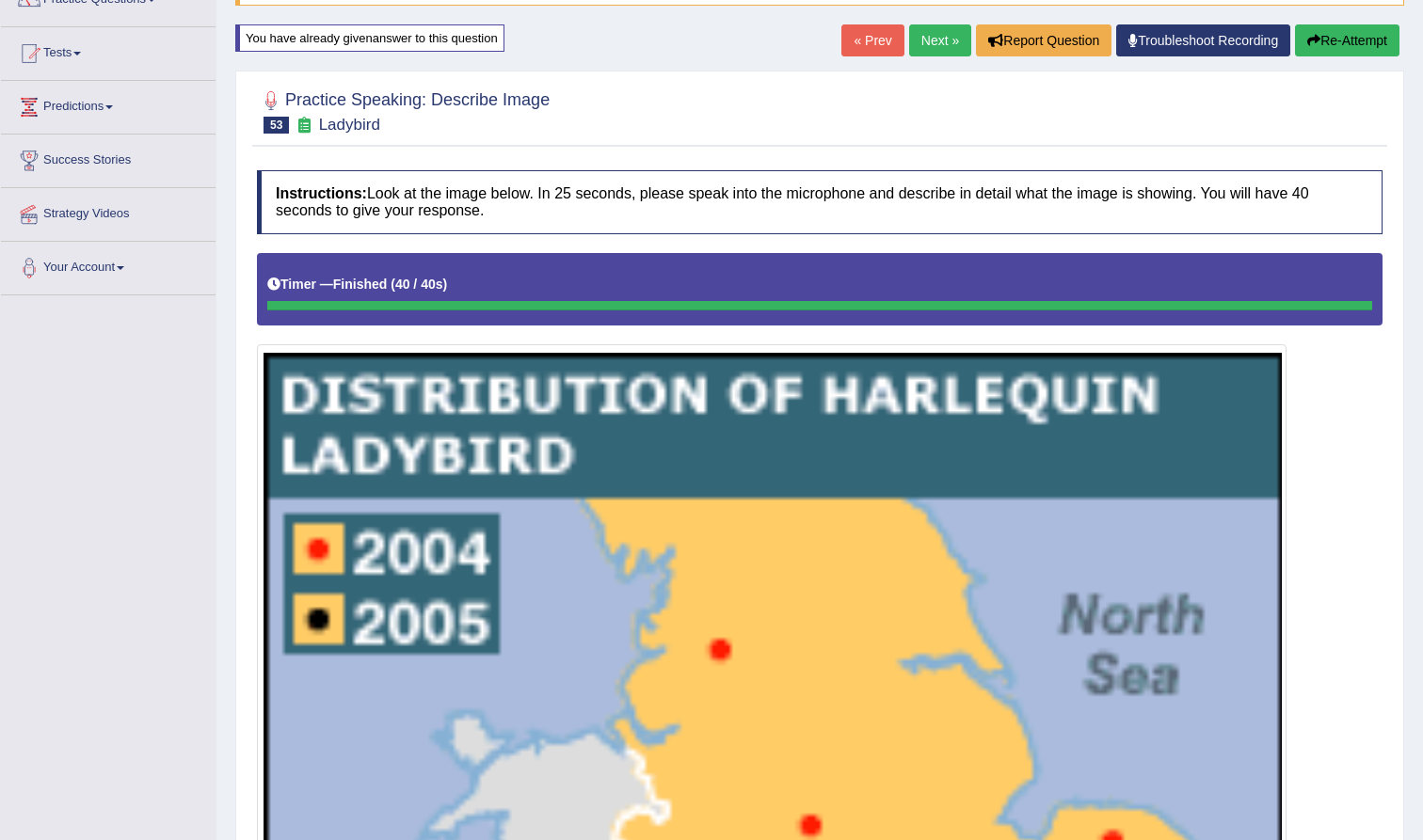
click at [922, 34] on link "Next »" at bounding box center [940, 40] width 62 height 32
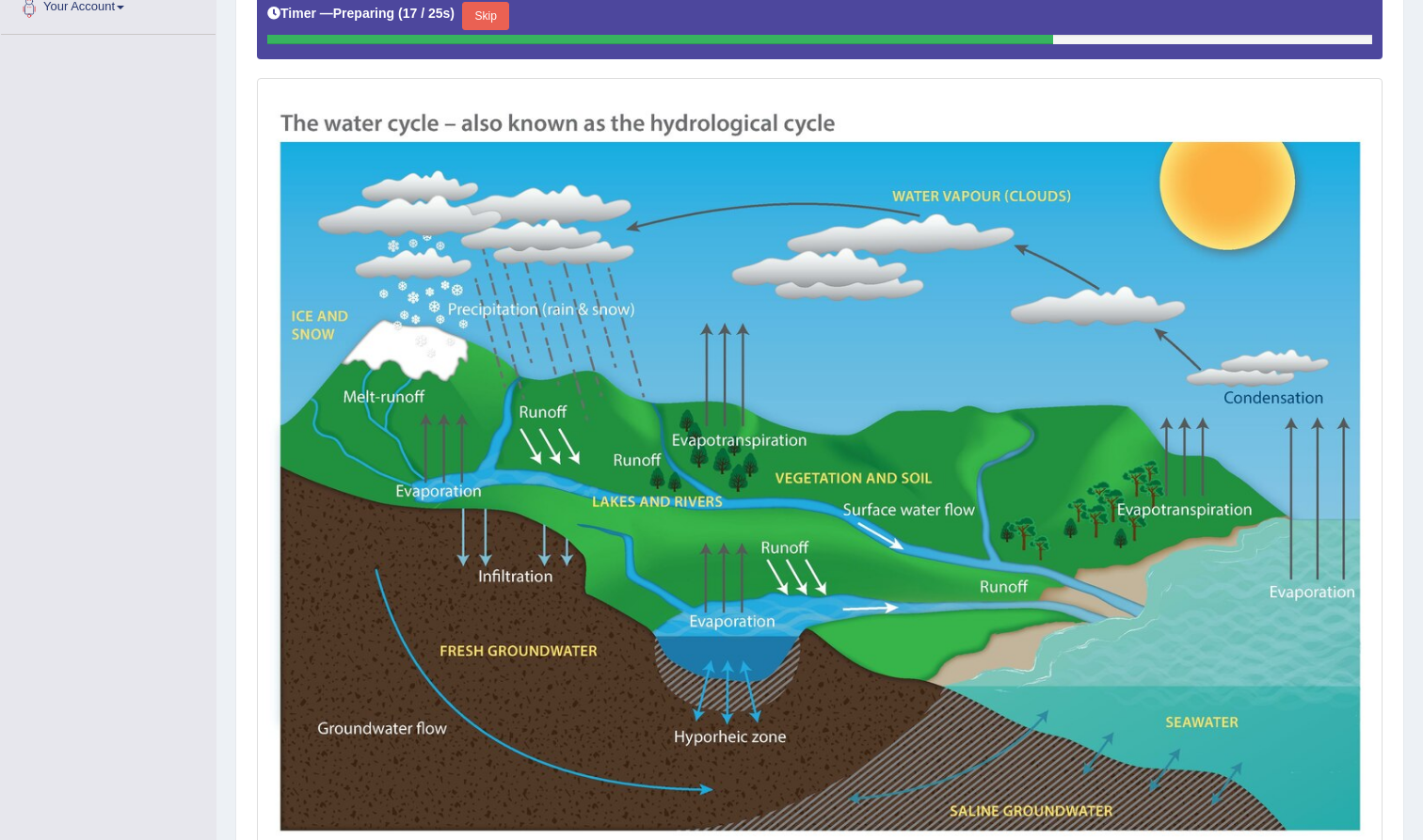
scroll to position [424, 0]
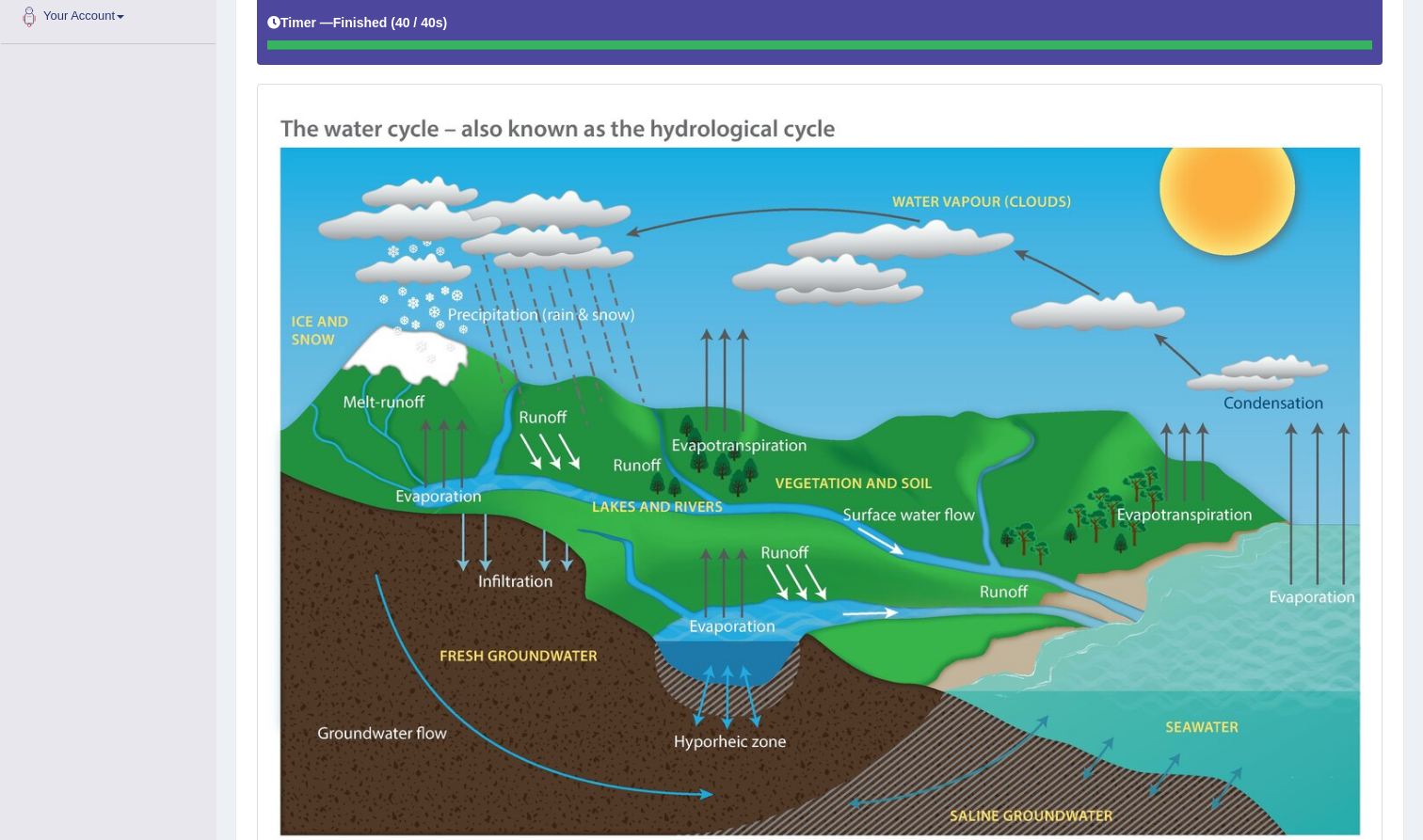
click at [514, 588] on img at bounding box center [820, 483] width 1116 height 789
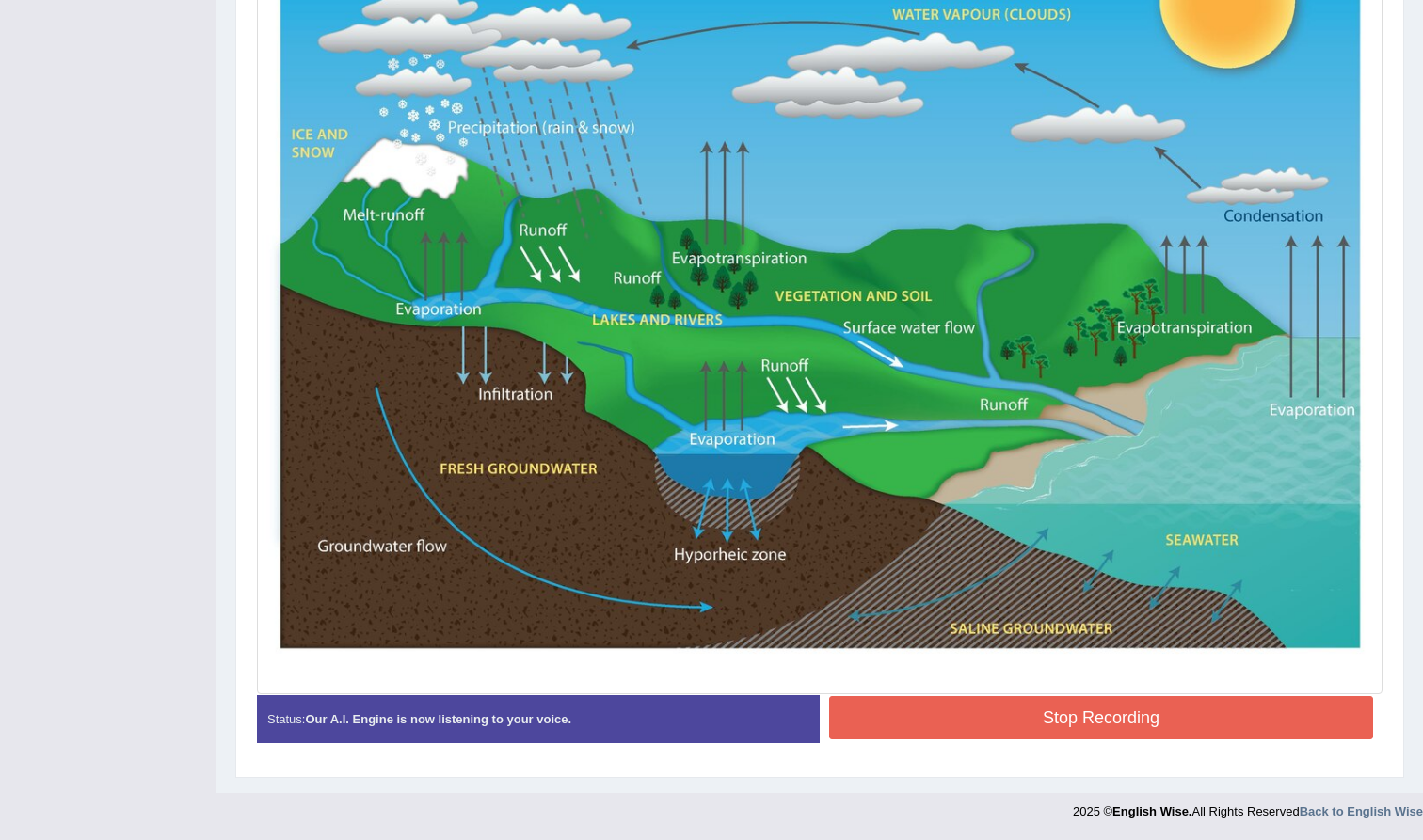
scroll to position [610, 0]
click at [952, 724] on button "Stop Recording" at bounding box center [1101, 719] width 544 height 43
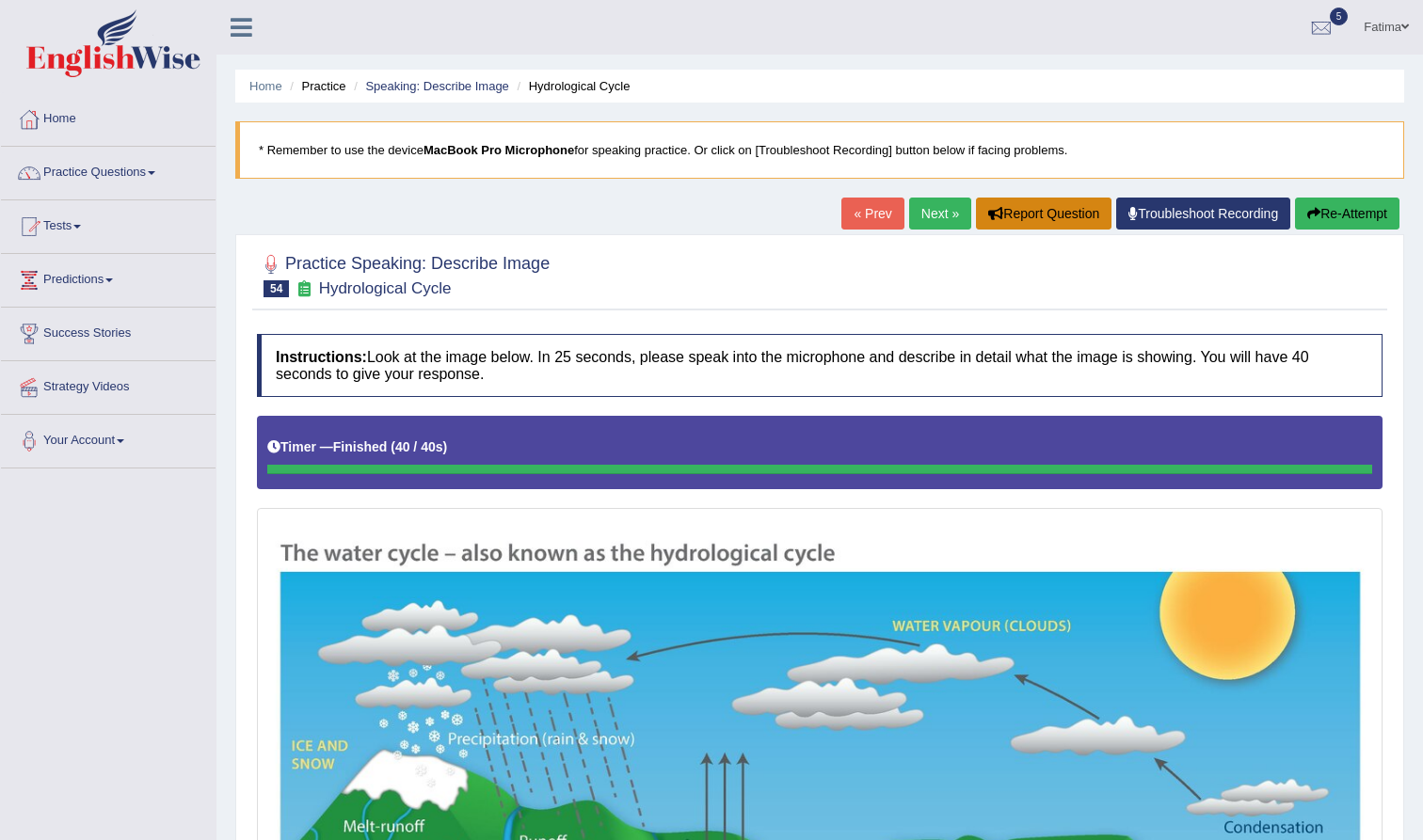
scroll to position [0, 0]
click at [1370, 24] on link "Fatima" at bounding box center [1386, 24] width 73 height 49
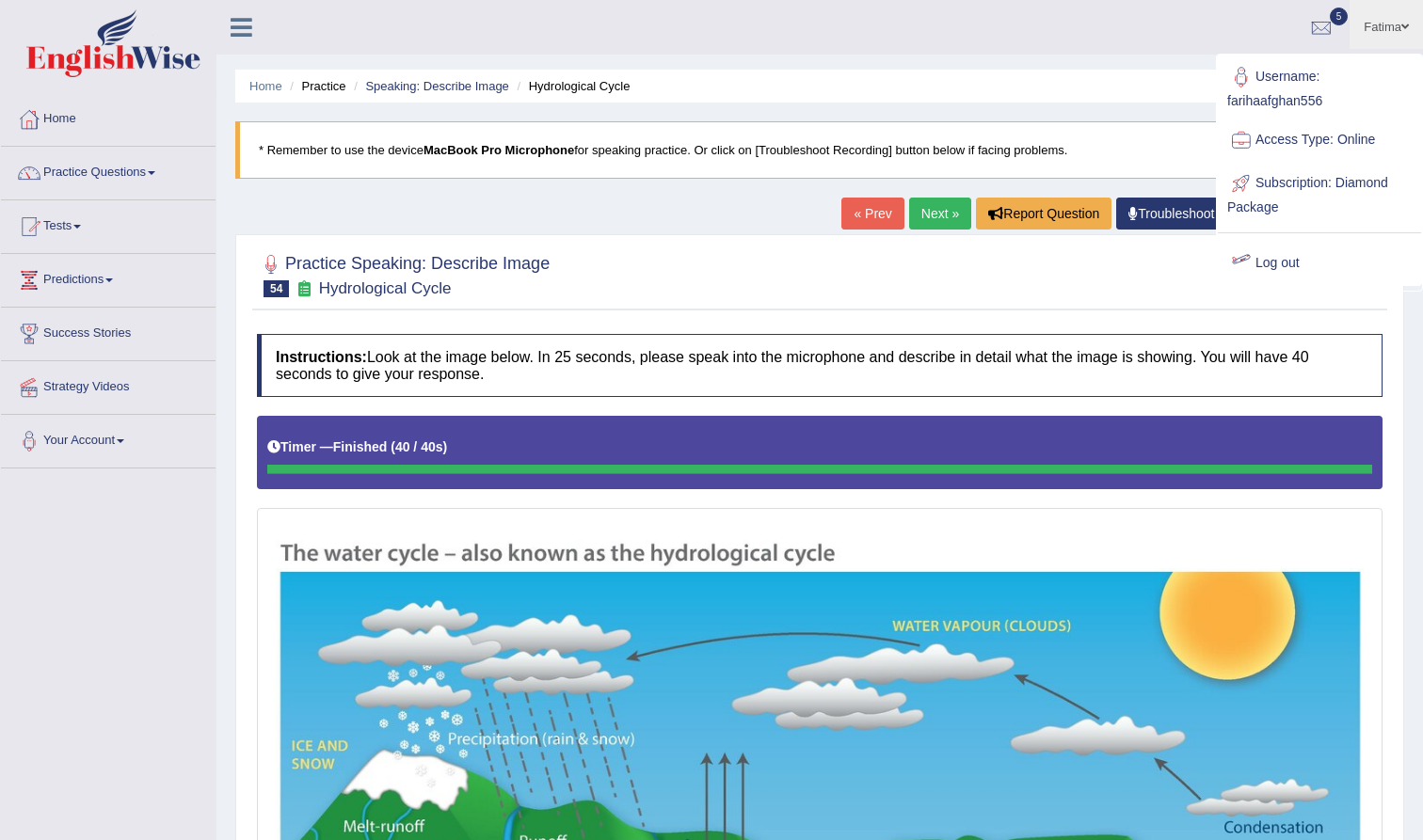
click at [1267, 267] on link "Log out" at bounding box center [1319, 263] width 203 height 43
